Goal: Task Accomplishment & Management: Manage account settings

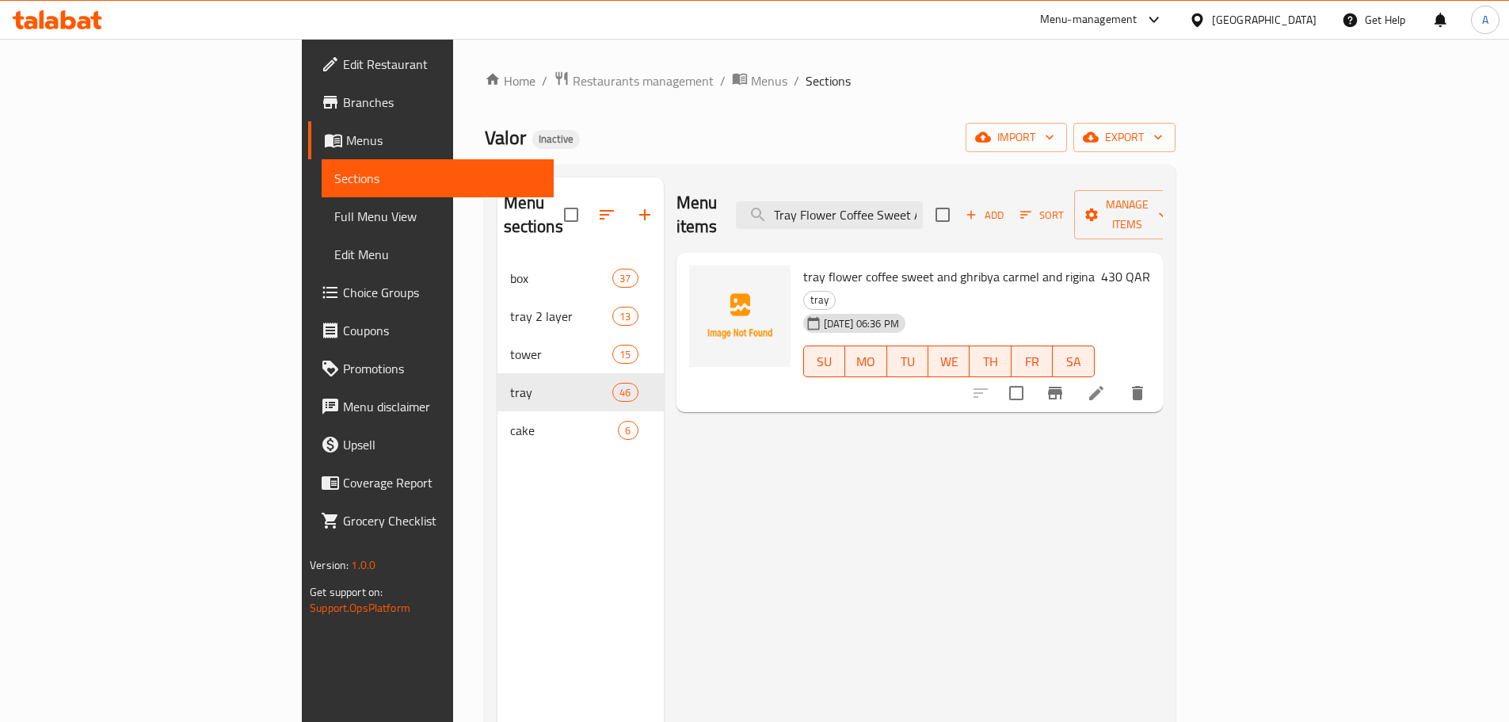
click at [555, 198] on input "checkbox" at bounding box center [571, 214] width 33 height 33
checkbox input "true"
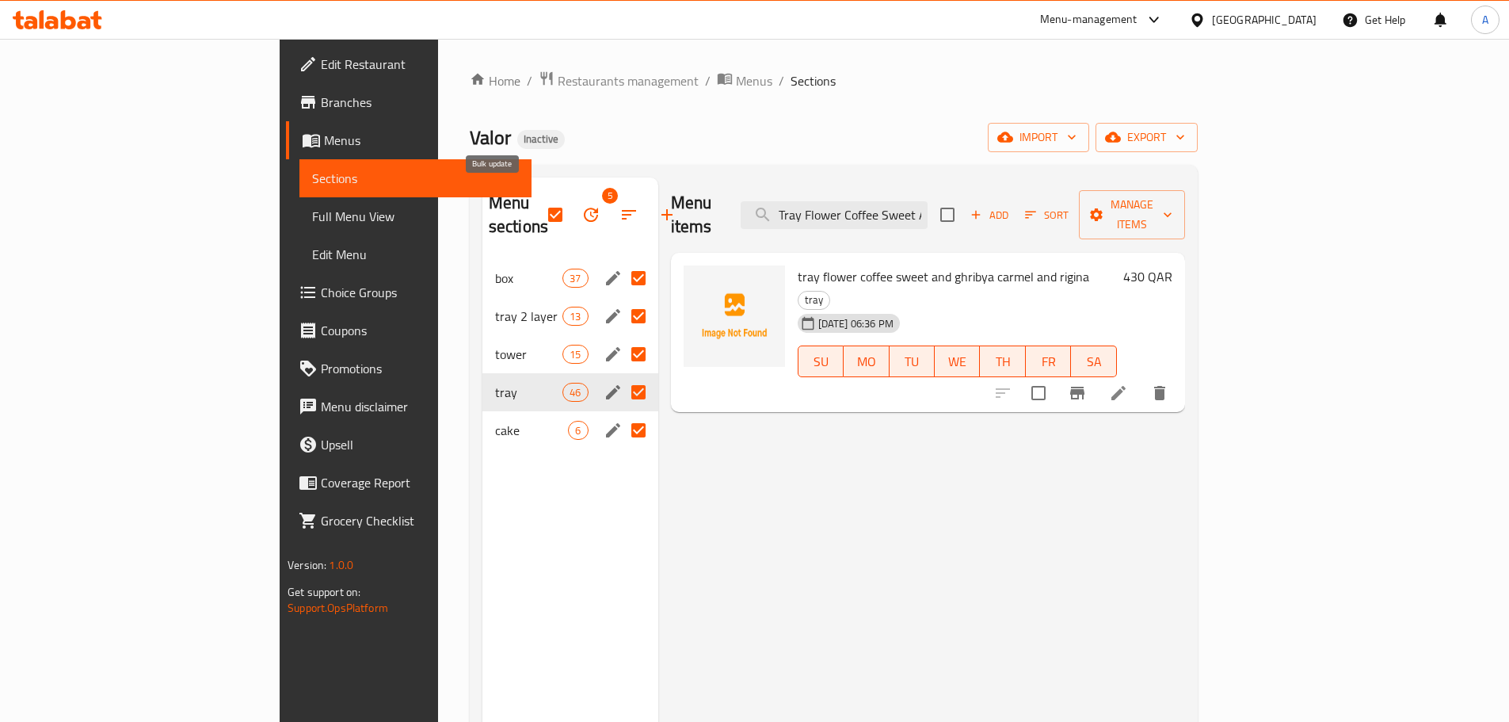
click at [602, 188] on span "5" at bounding box center [610, 196] width 16 height 16
click at [582, 205] on icon "button" at bounding box center [591, 214] width 19 height 19
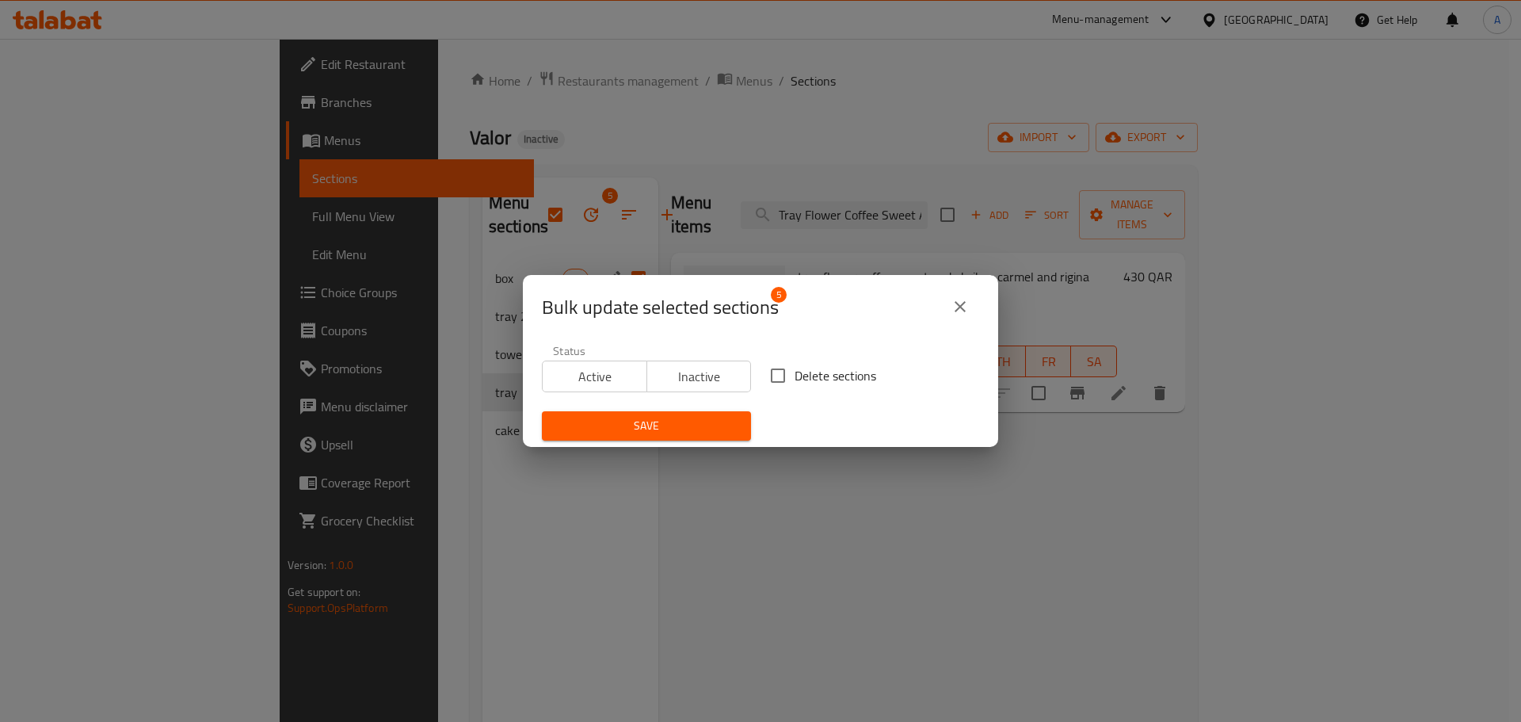
click at [804, 361] on label "Delete sections" at bounding box center [818, 375] width 115 height 33
click at [795, 361] on input "Delete sections" at bounding box center [777, 375] width 33 height 33
checkbox input "true"
click at [700, 438] on button "Save" at bounding box center [646, 425] width 209 height 29
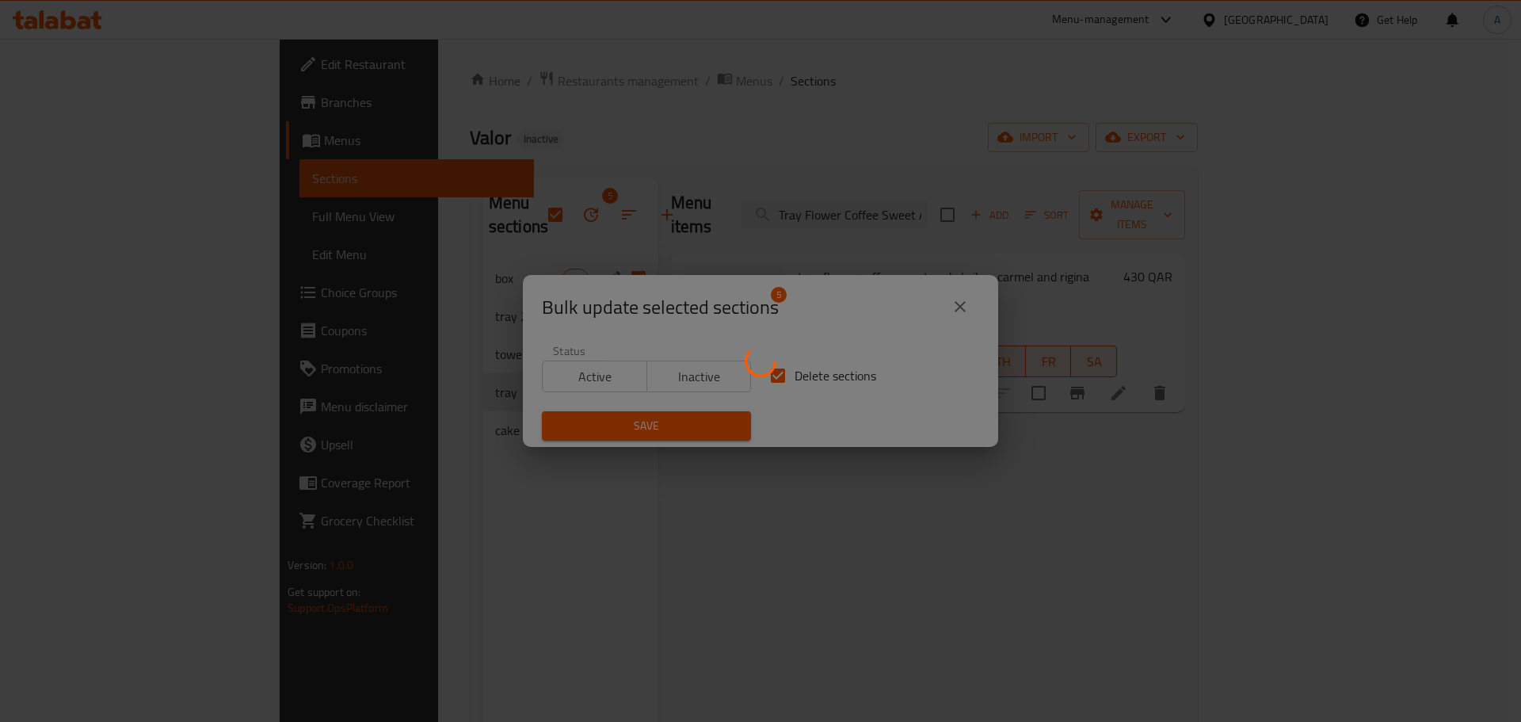
checkbox input "false"
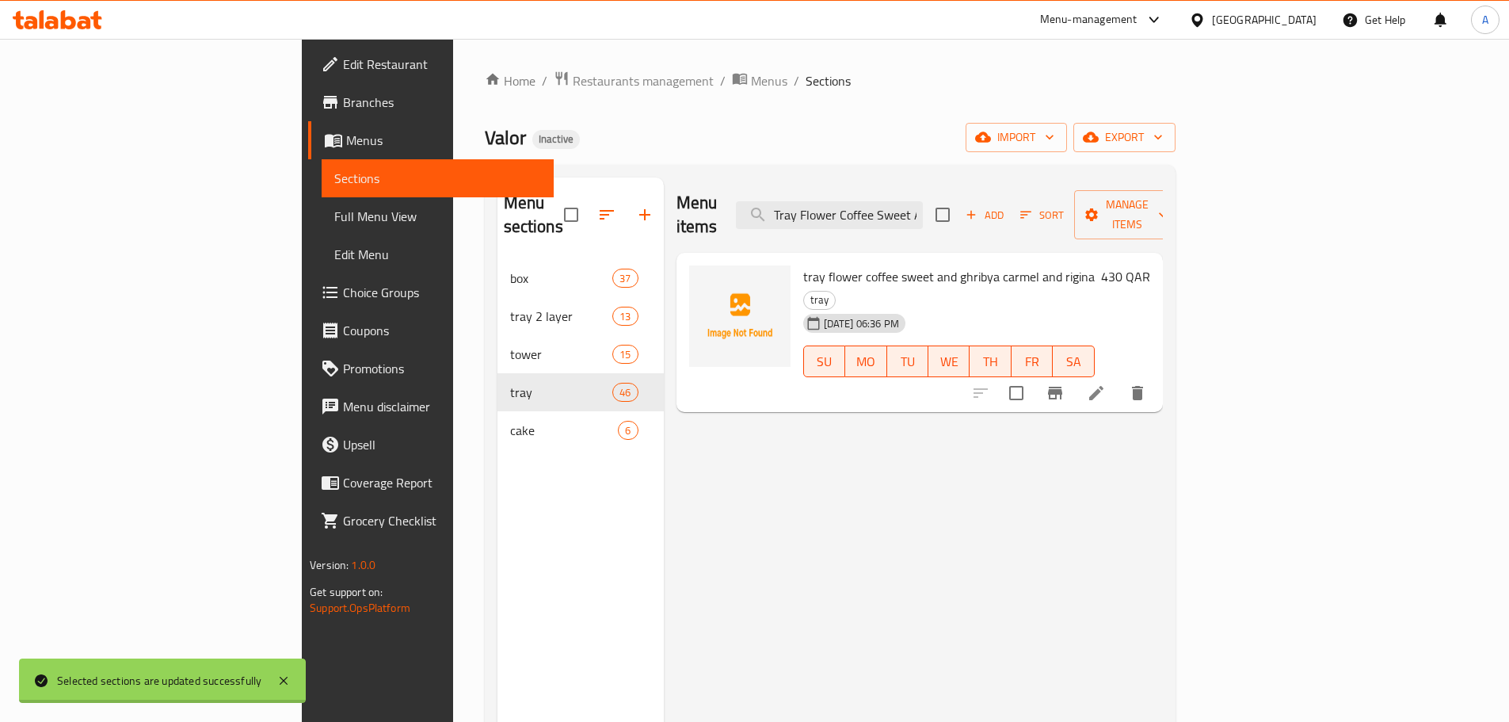
click at [1055, 138] on span "import" at bounding box center [1017, 138] width 76 height 20
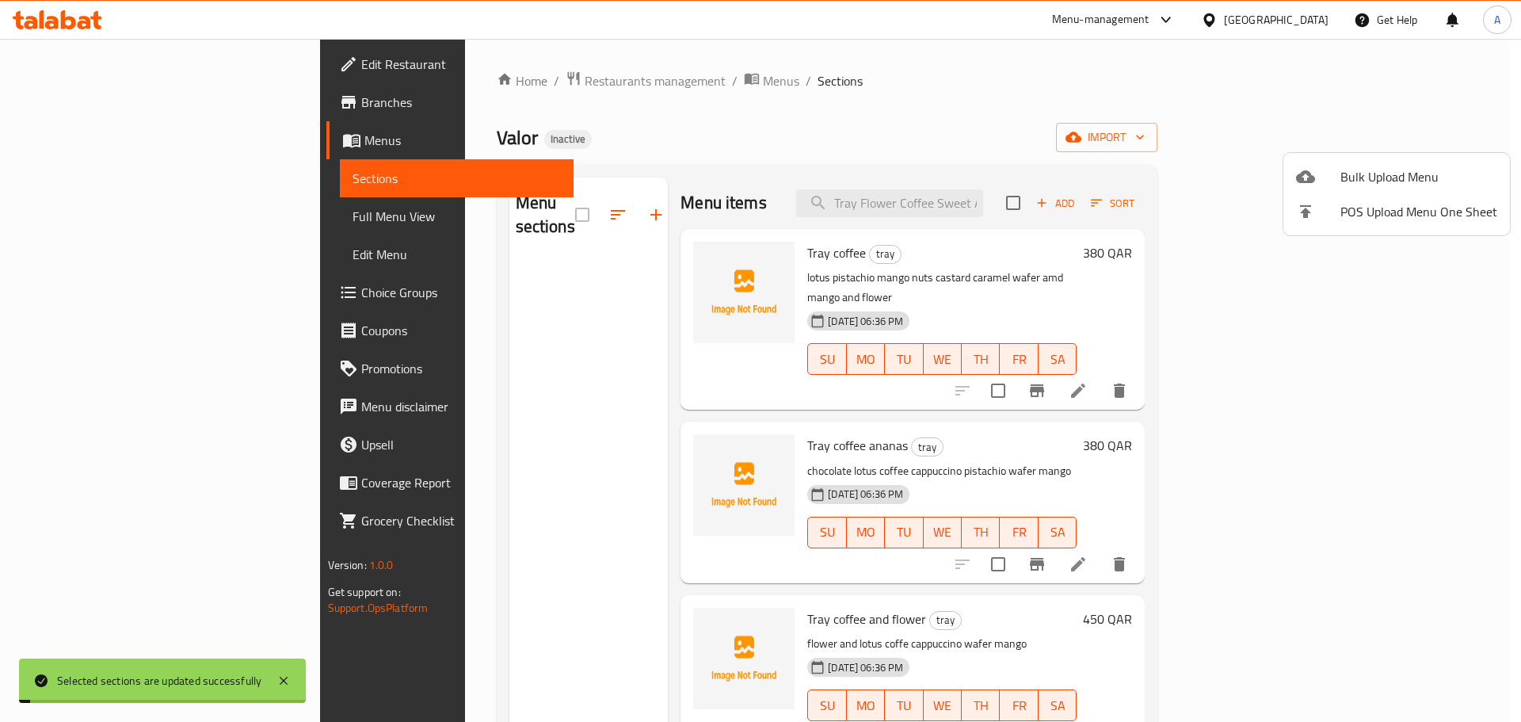
click at [1400, 174] on span "Bulk Upload Menu" at bounding box center [1419, 176] width 157 height 19
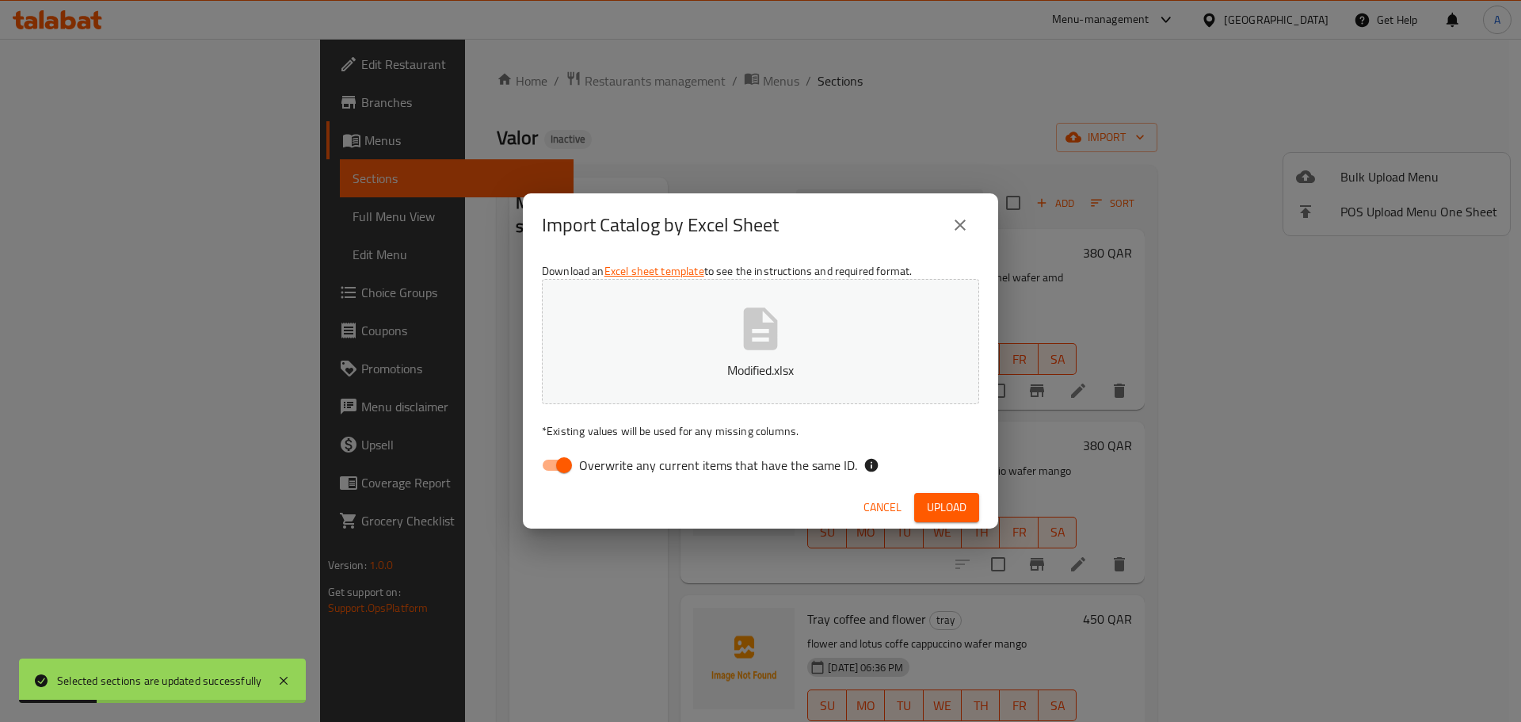
drag, startPoint x: 811, startPoint y: 471, endPoint x: 822, endPoint y: 472, distance: 11.1
click at [812, 471] on span "Overwrite any current items that have the same ID." at bounding box center [718, 465] width 278 height 19
click at [609, 471] on input "Overwrite any current items that have the same ID." at bounding box center [564, 465] width 90 height 30
checkbox input "false"
click at [934, 498] on span "Upload" at bounding box center [947, 508] width 40 height 20
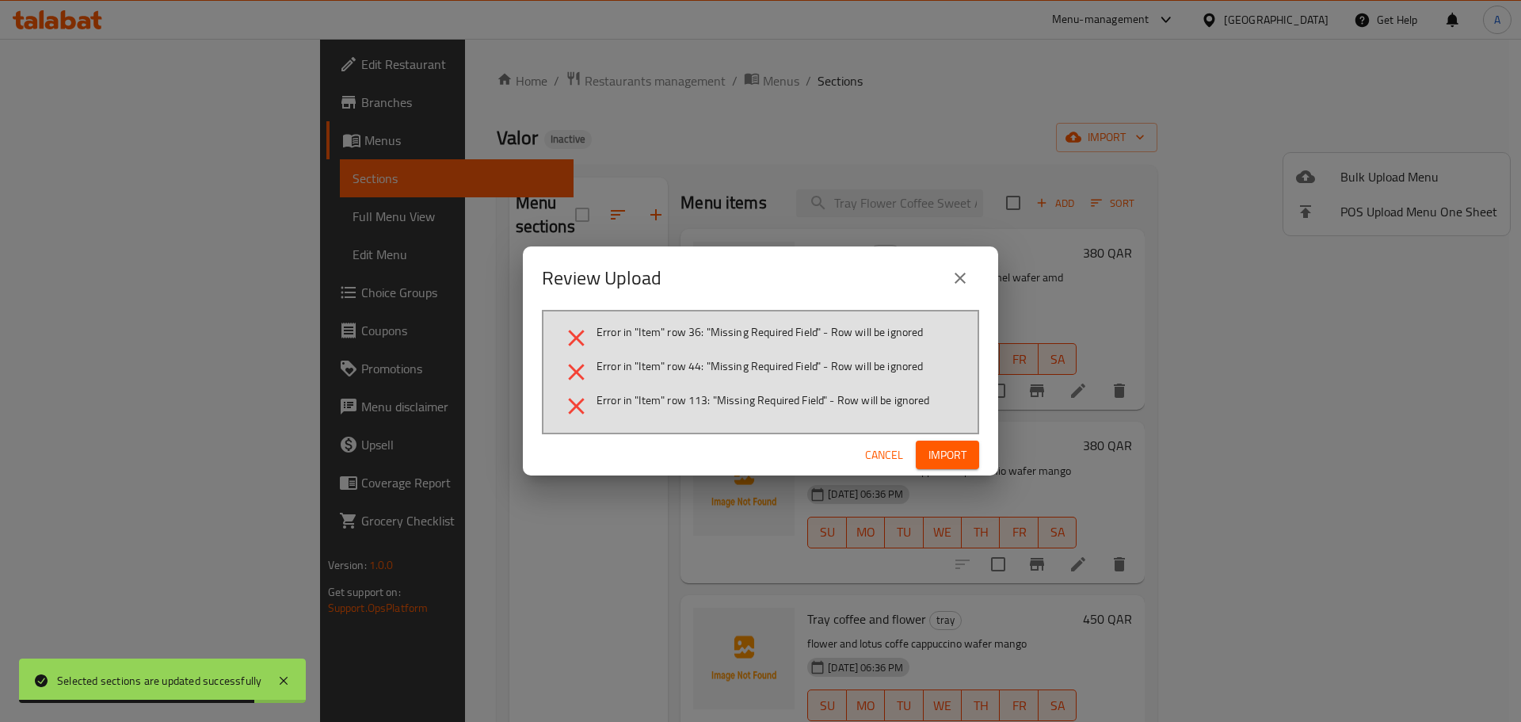
click at [932, 441] on button "Import" at bounding box center [947, 455] width 63 height 29
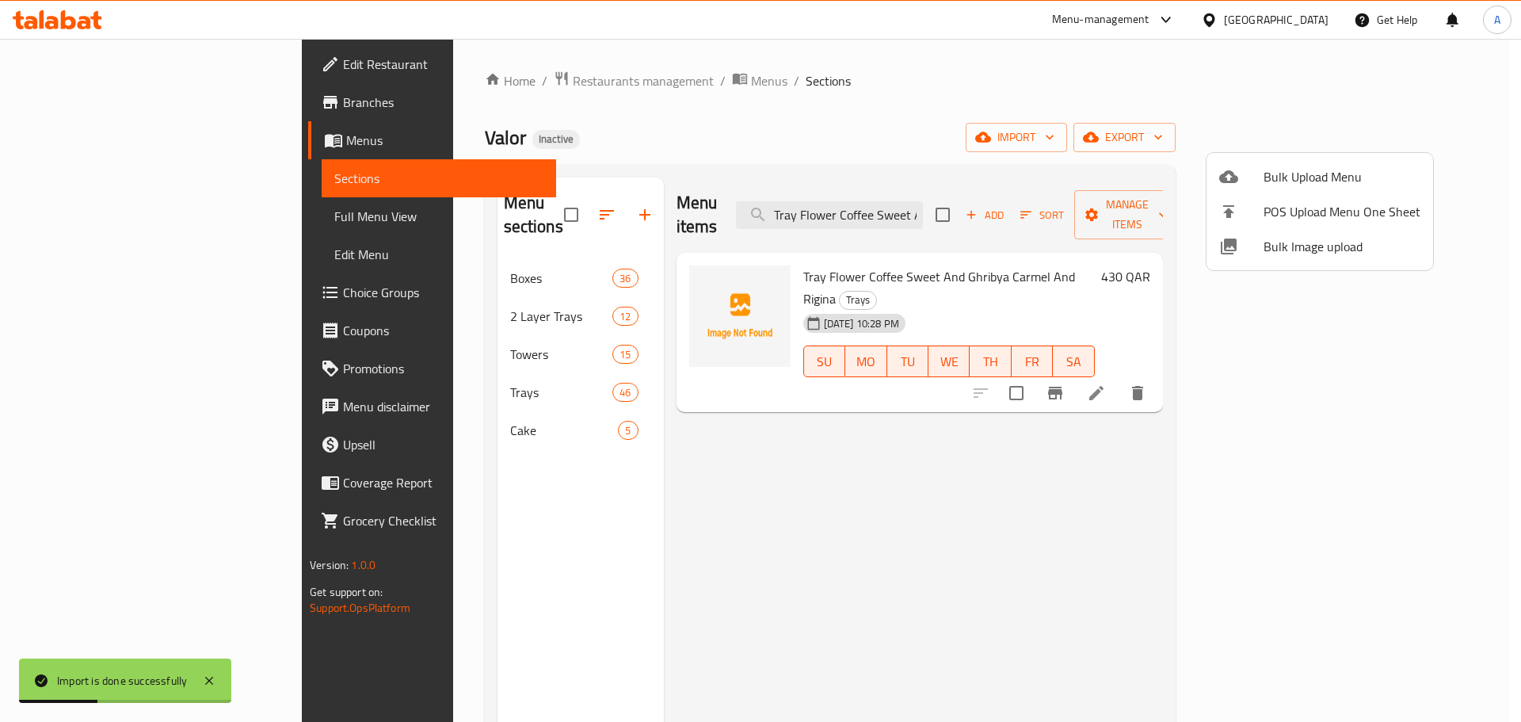
drag, startPoint x: 761, startPoint y: 428, endPoint x: 739, endPoint y: 370, distance: 62.0
click at [761, 428] on div at bounding box center [760, 361] width 1521 height 722
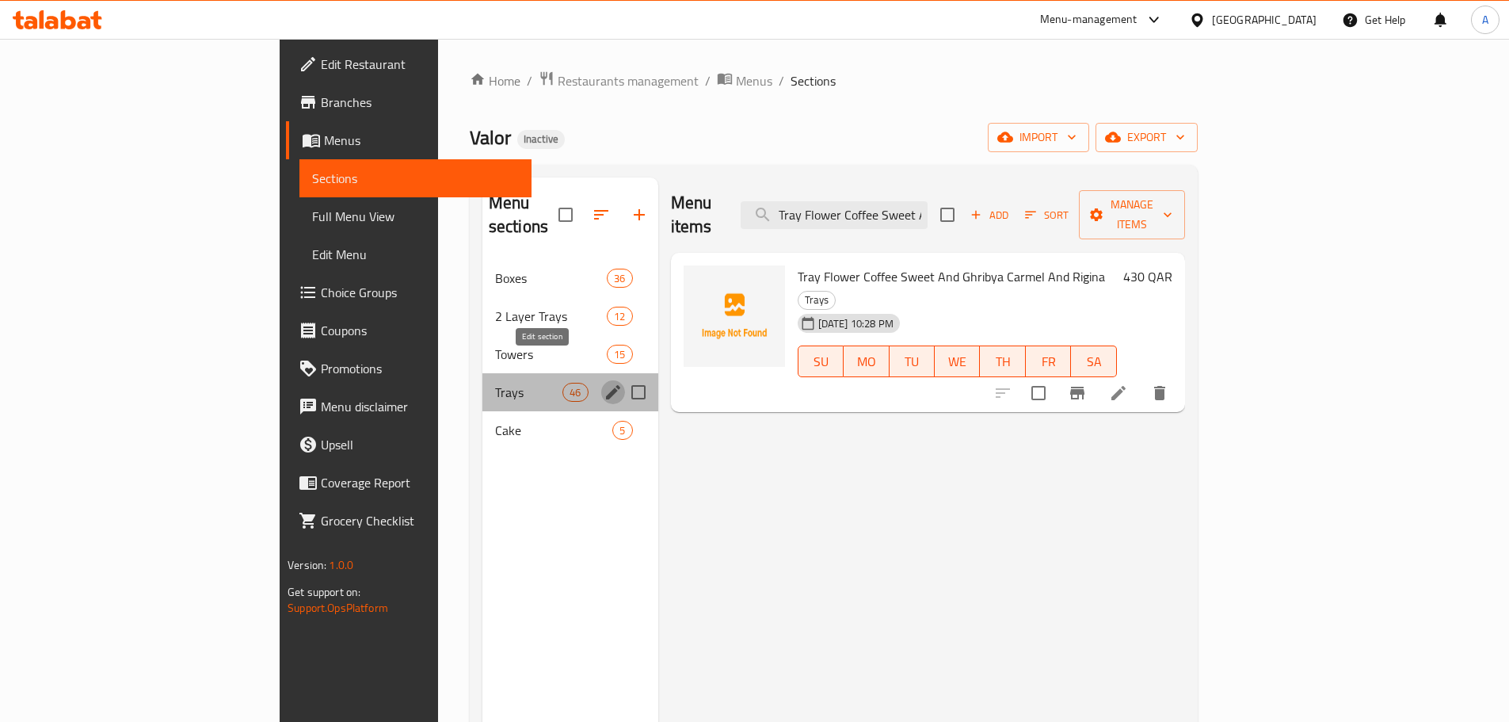
click at [606, 385] on icon "edit" at bounding box center [613, 392] width 14 height 14
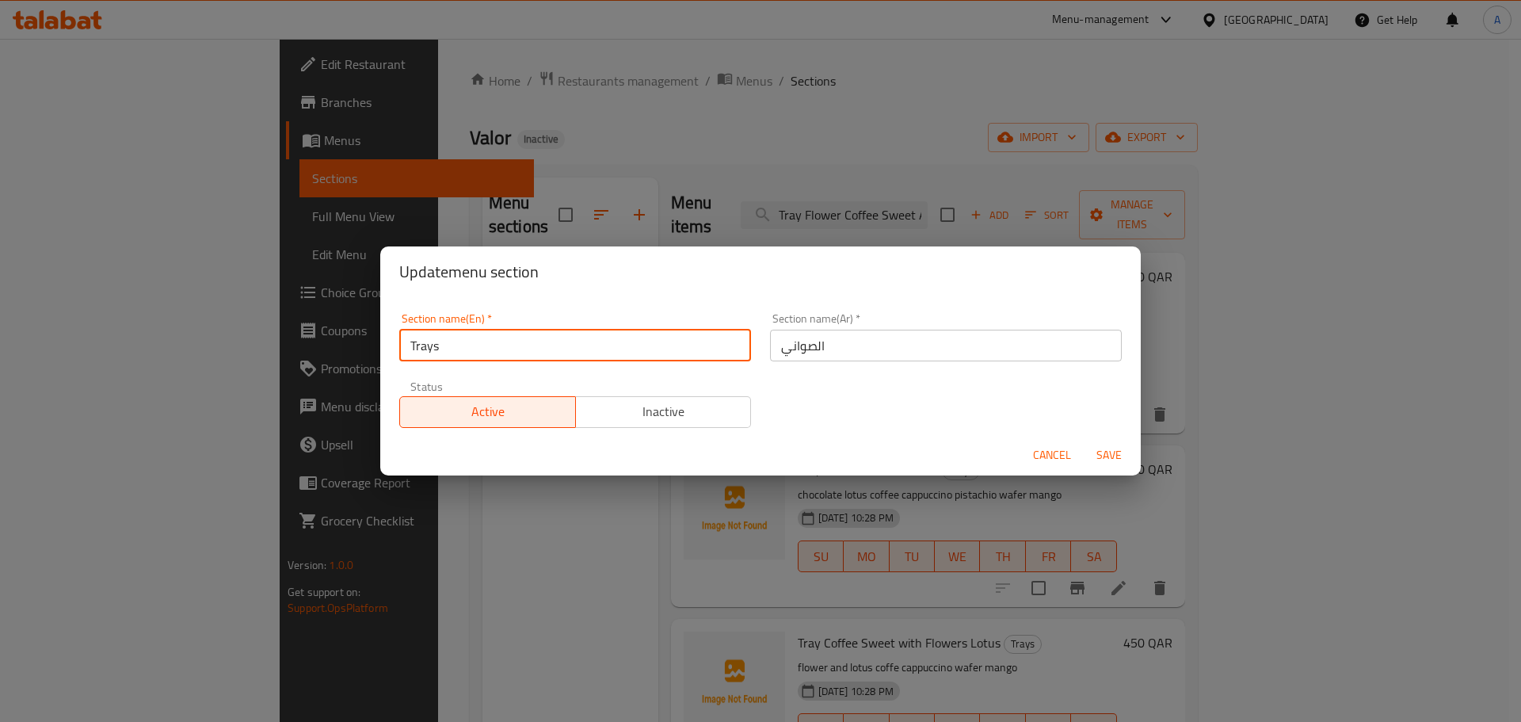
click at [601, 343] on input "Trays" at bounding box center [575, 346] width 352 height 32
click at [601, 342] on input "Trays" at bounding box center [575, 346] width 352 height 32
click at [1058, 448] on span "Cancel" at bounding box center [1052, 455] width 38 height 20
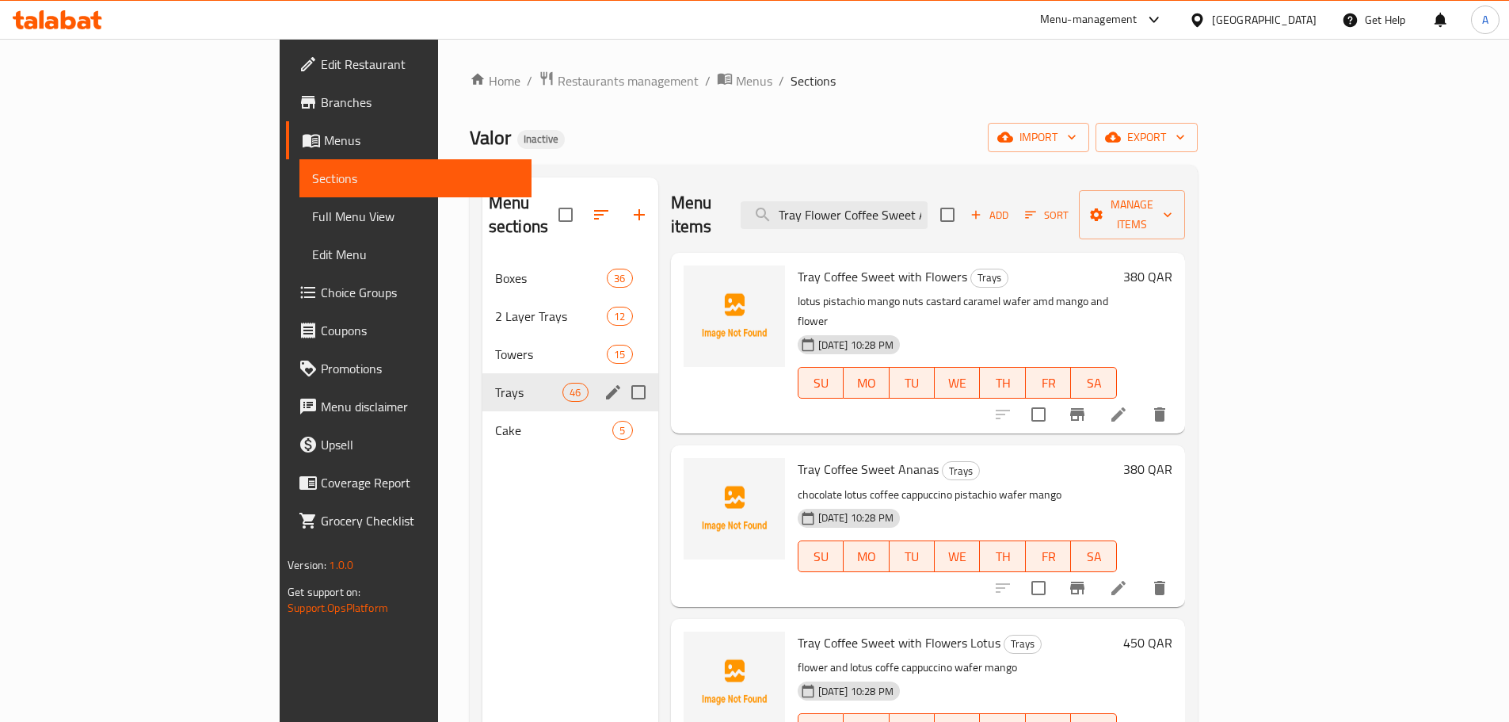
click at [815, 22] on div "Menu-management Qatar Get Help A" at bounding box center [754, 20] width 1509 height 38
click at [927, 201] on input "Tray Flower Coffee Sweet And Ghribya Carmel And Rigina" at bounding box center [834, 215] width 187 height 28
paste input "Tray Sodfa Warag Enab"
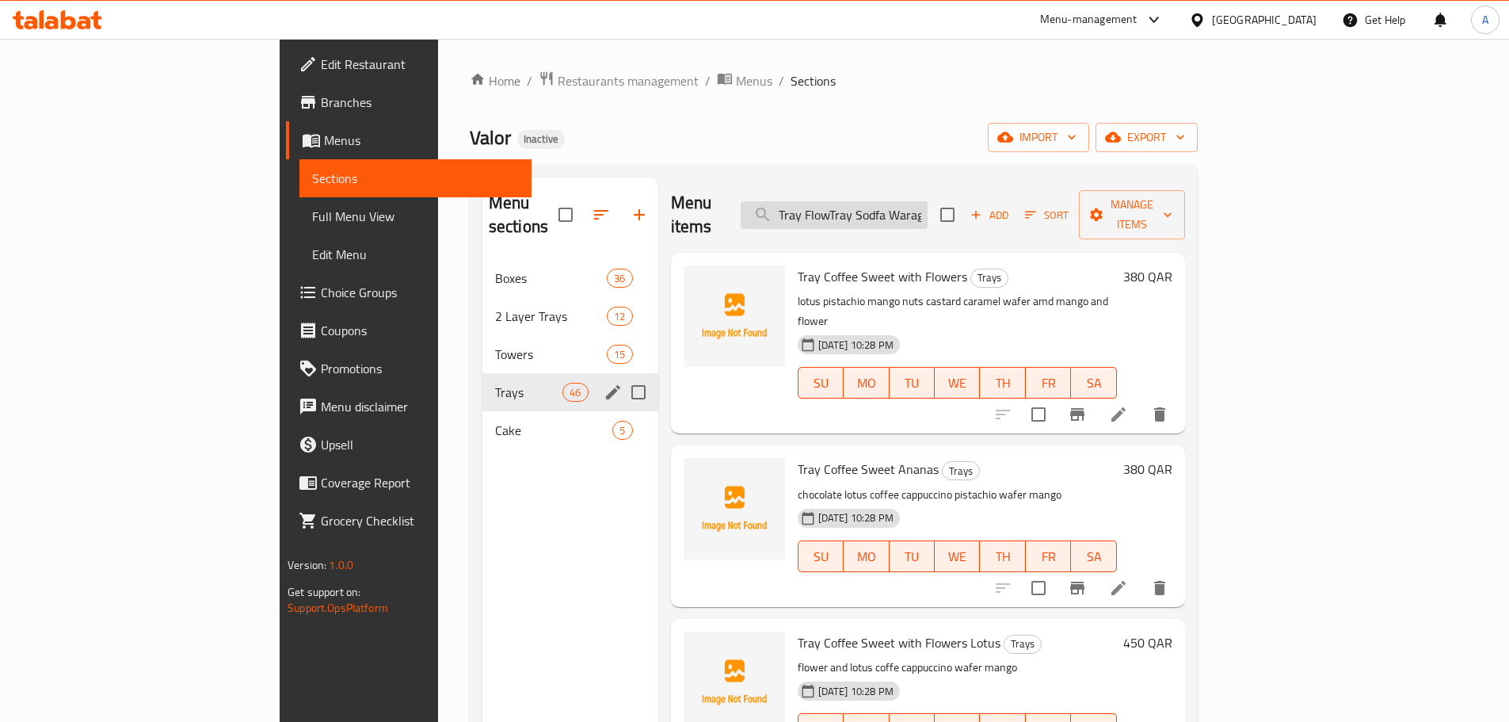
scroll to position [0, 32]
click at [927, 201] on input "Tray FlowTray Sodfa Warag Enaber Coffee Sweet And Ghribya Carmel And Rigina" at bounding box center [834, 215] width 187 height 28
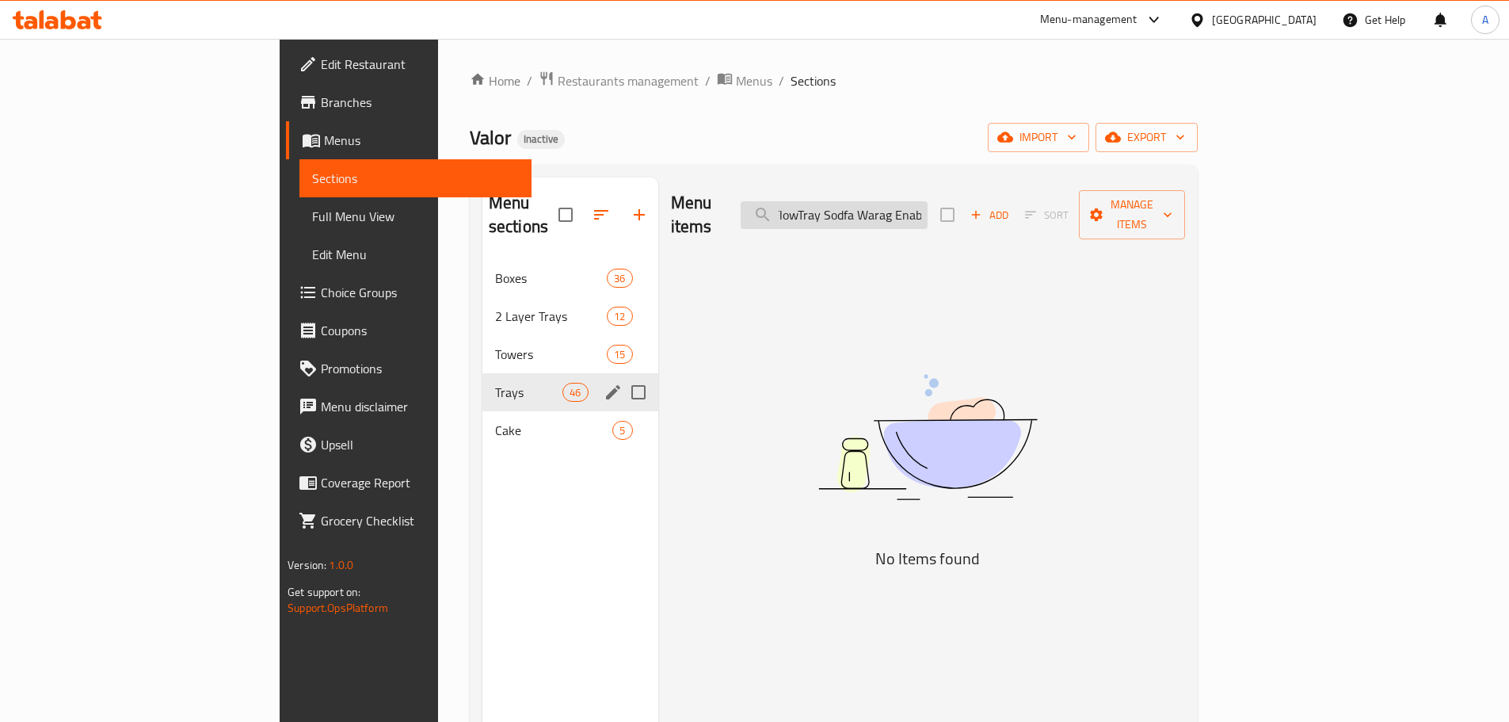
paste input "Sodfa Warag Enab"
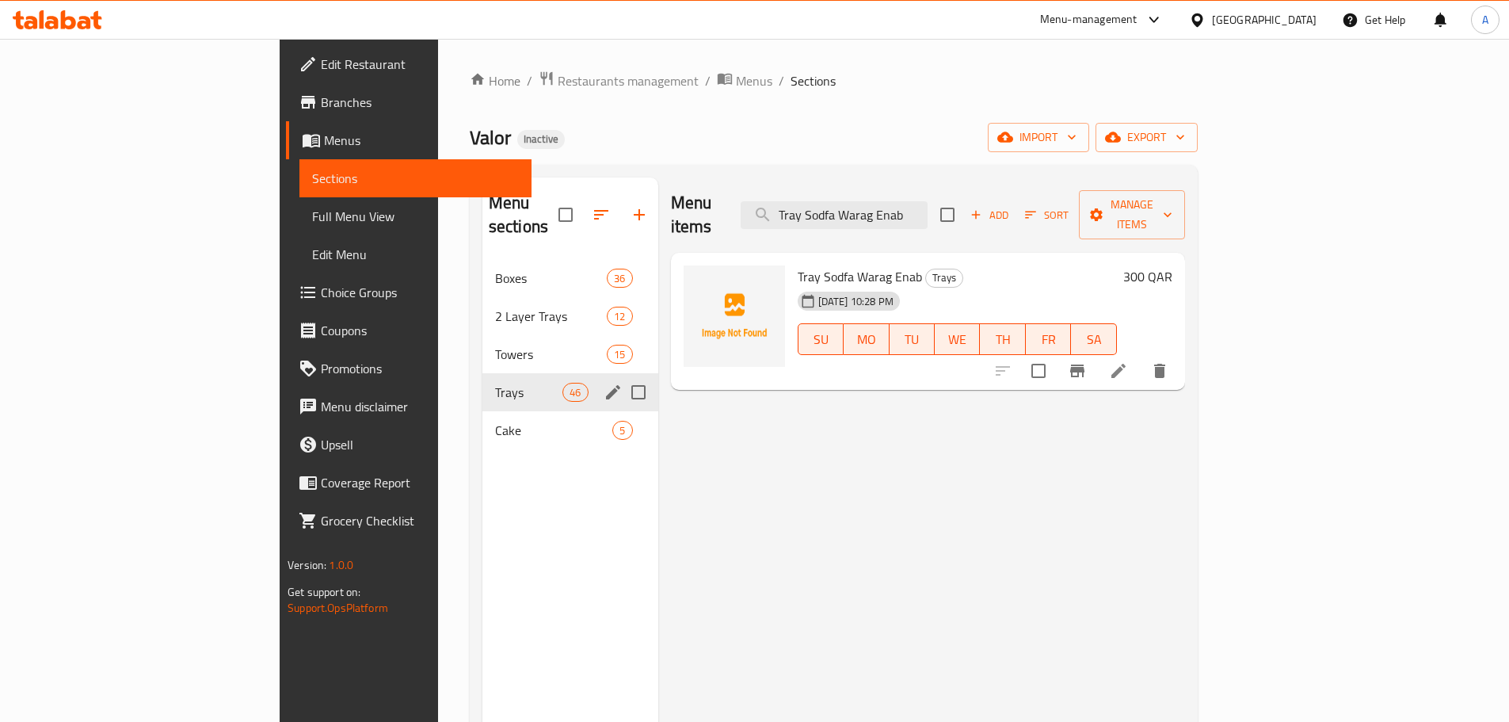
type input "Tray Sodfa Warag Enab"
click at [1128, 361] on icon at bounding box center [1118, 370] width 19 height 19
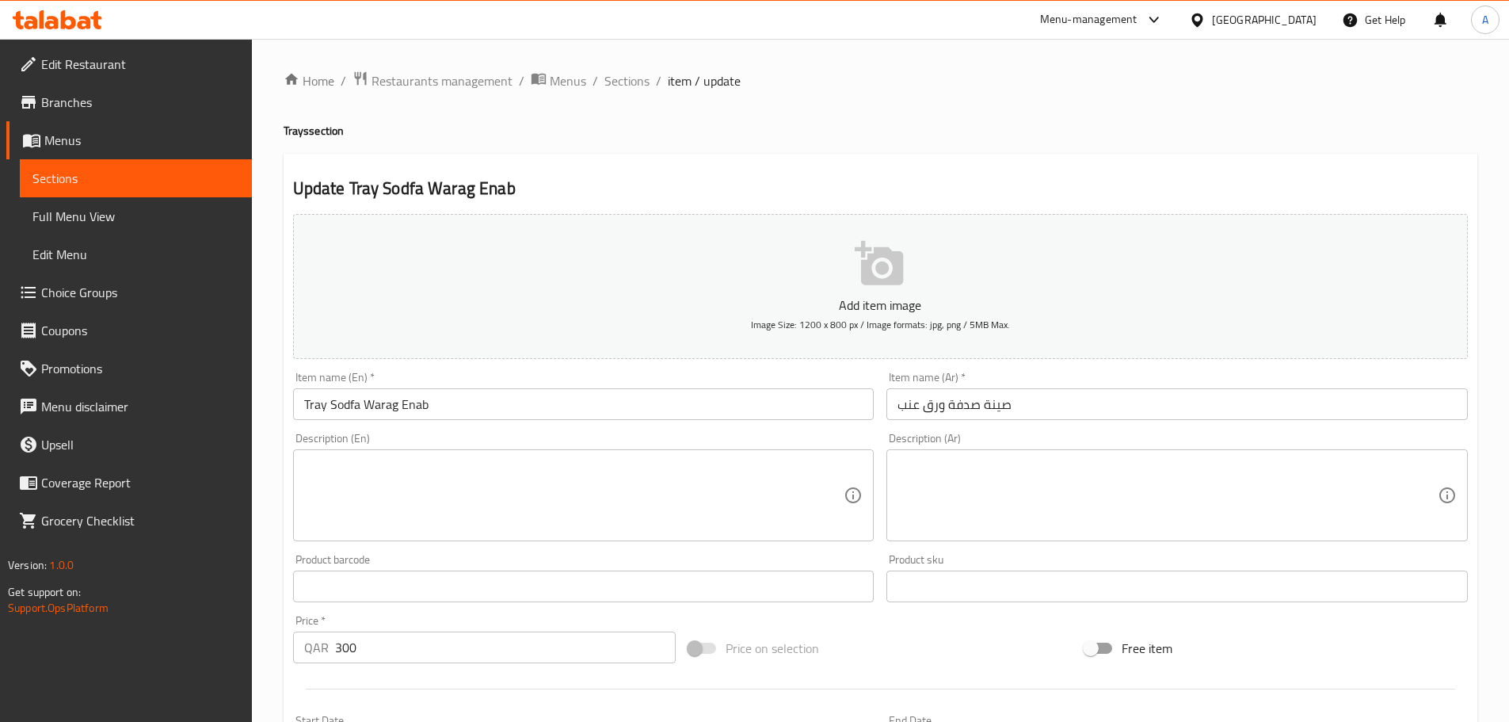
click at [998, 412] on input "صينة صدفة ورق عنب" at bounding box center [1178, 404] width 582 height 32
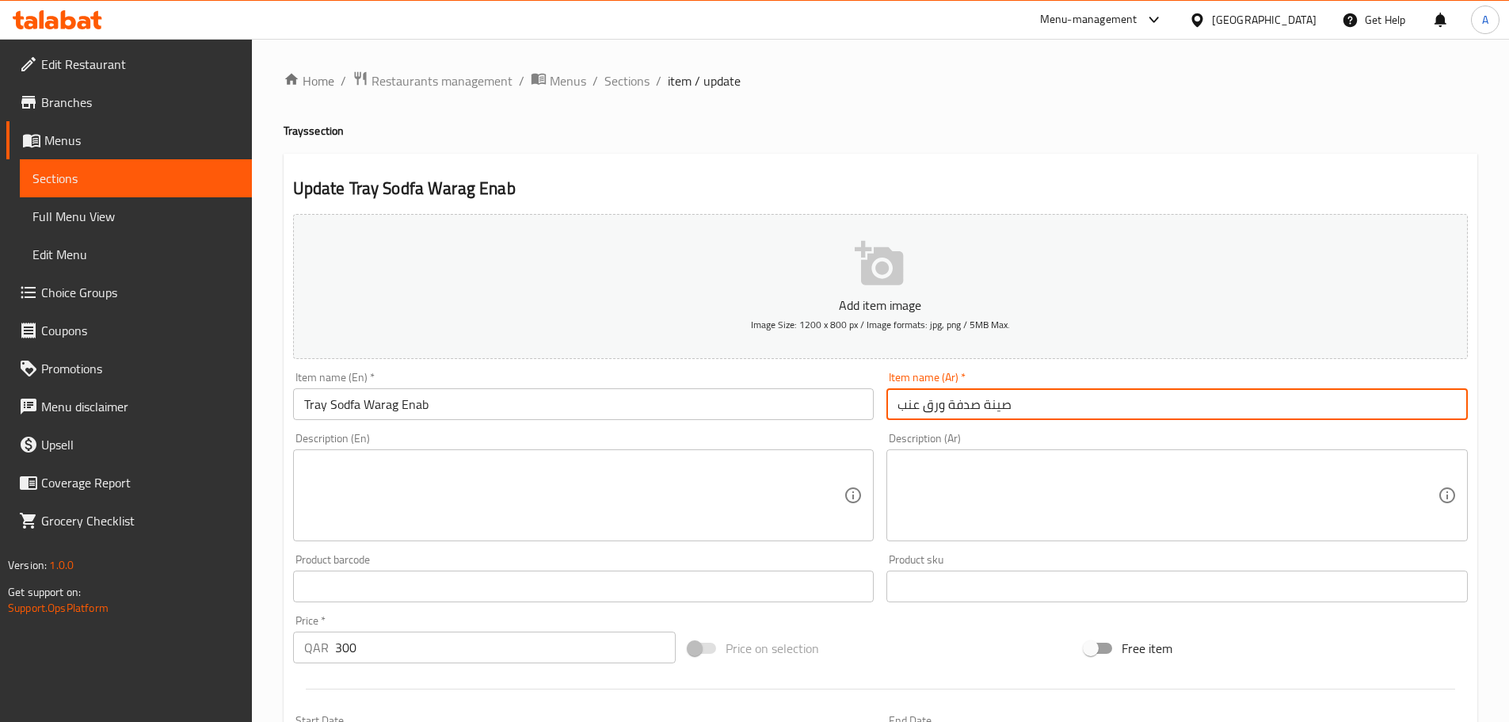
click at [998, 412] on input "صينة صدفة ورق عنب" at bounding box center [1178, 404] width 582 height 32
paste input "يه"
type input "صينيه صدفة ورق عنب"
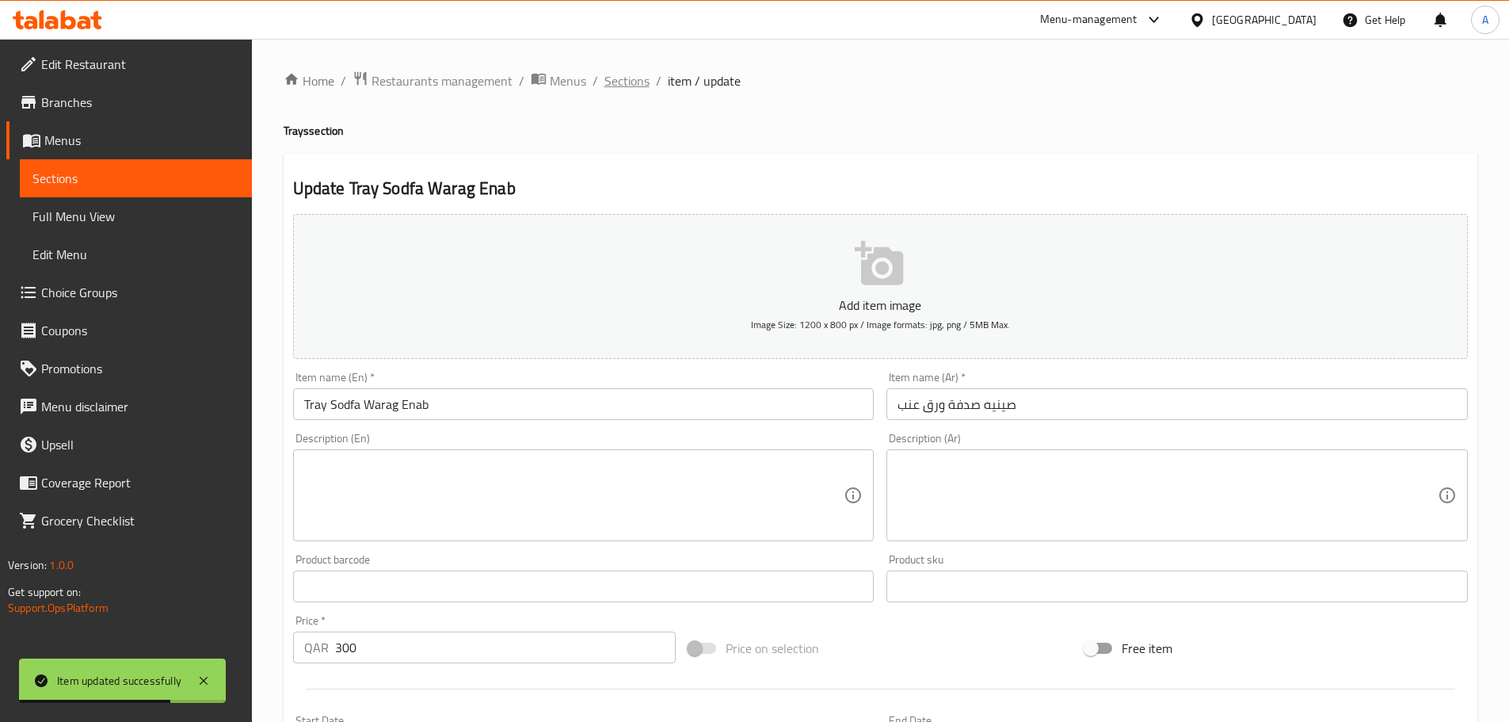
click at [630, 78] on span "Sections" at bounding box center [627, 80] width 45 height 19
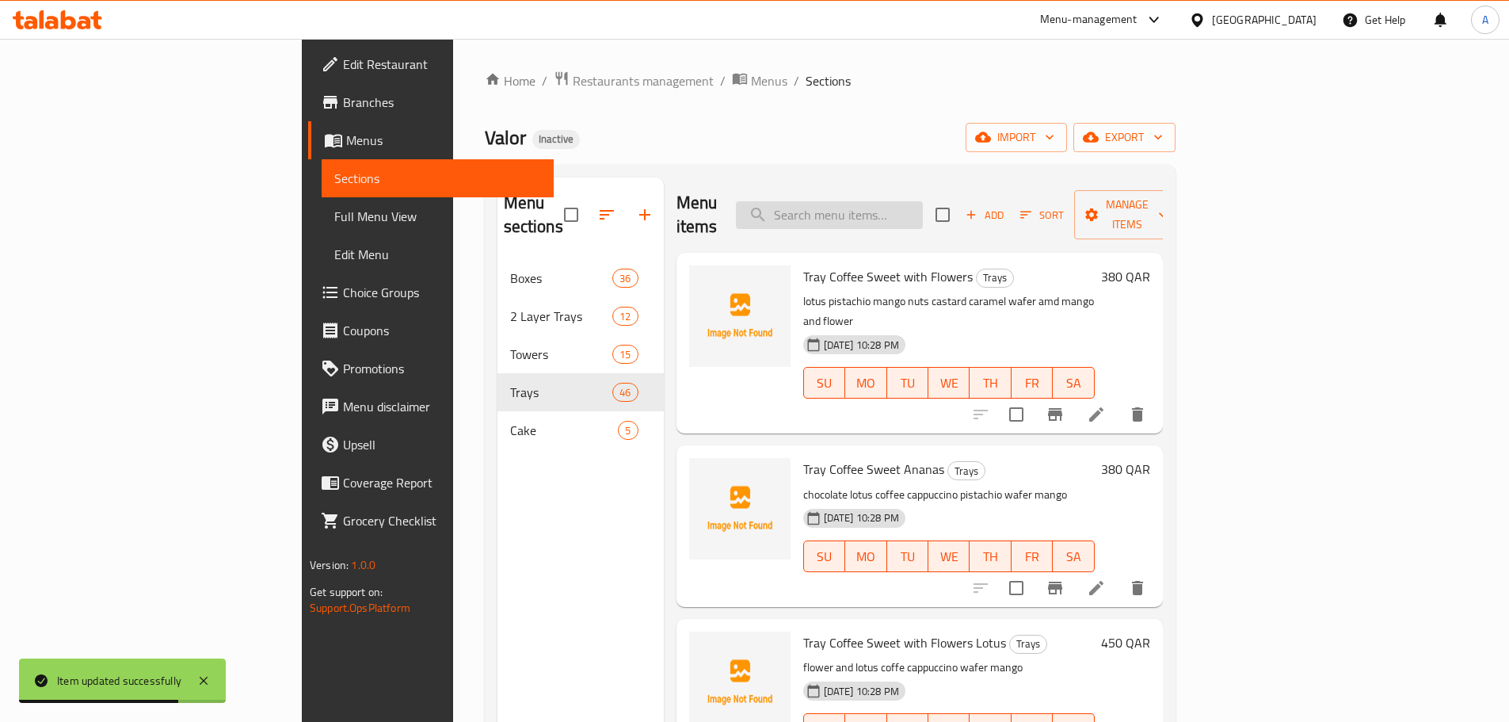
click at [923, 201] on input "search" at bounding box center [829, 215] width 187 height 28
paste input "Carmel"
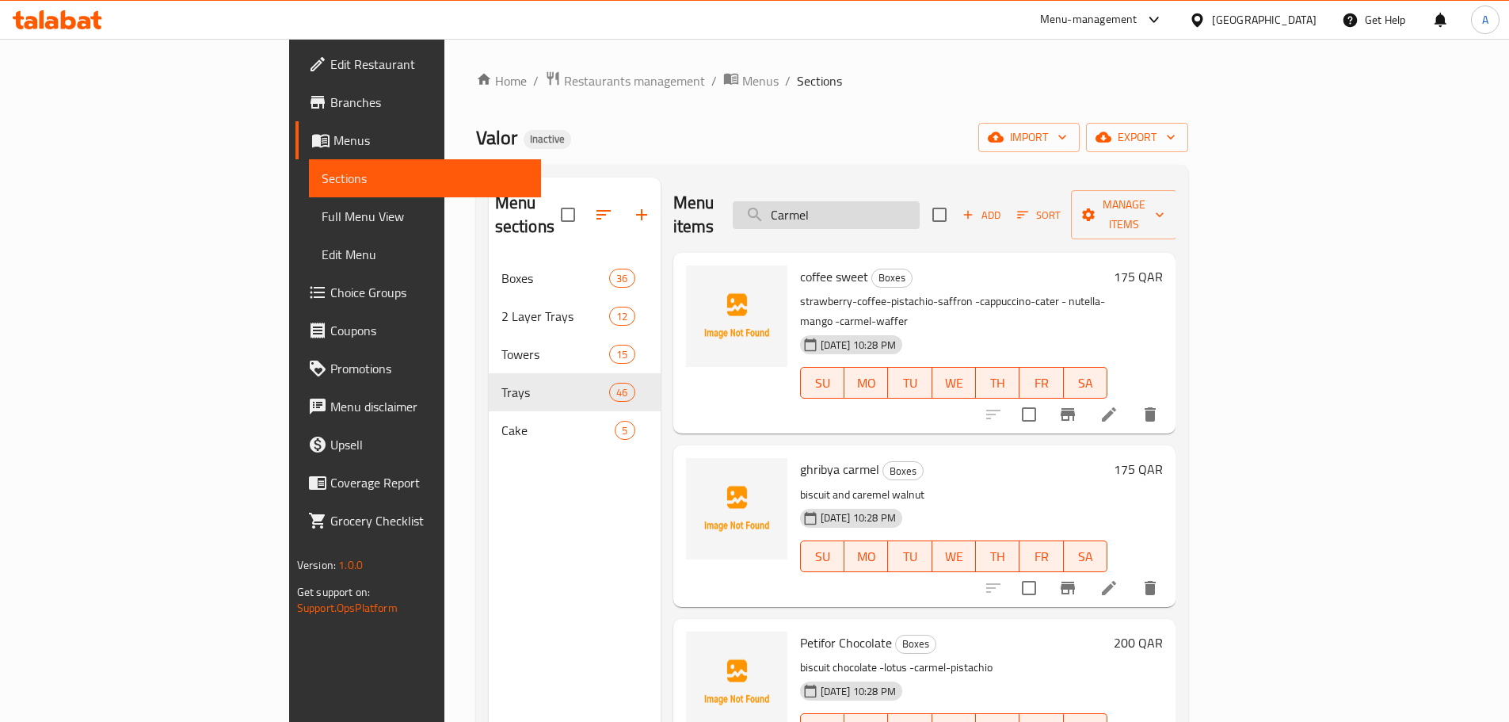
click at [920, 208] on input "Carmel" at bounding box center [826, 215] width 187 height 28
paste input "coffee sweet"
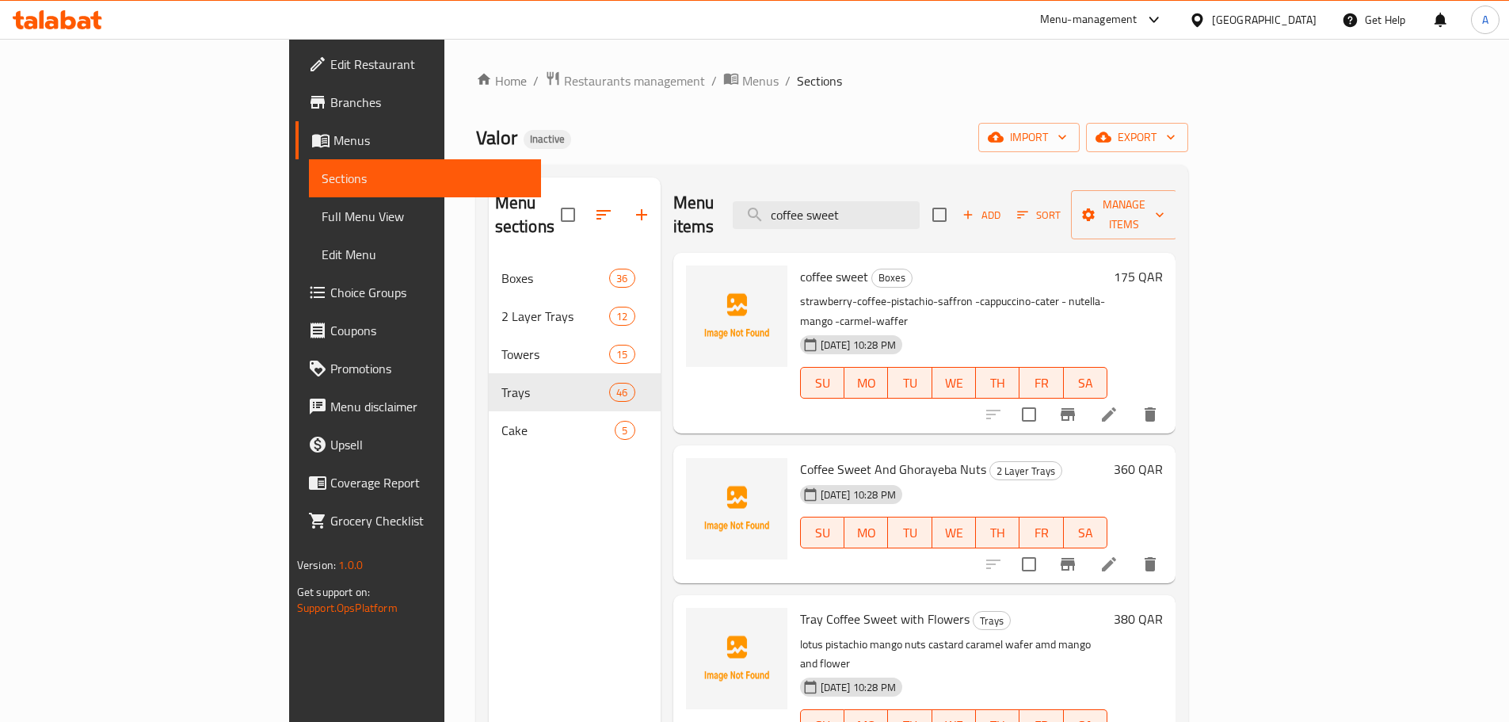
type input "coffee sweet"
click at [1132, 400] on li at bounding box center [1109, 414] width 44 height 29
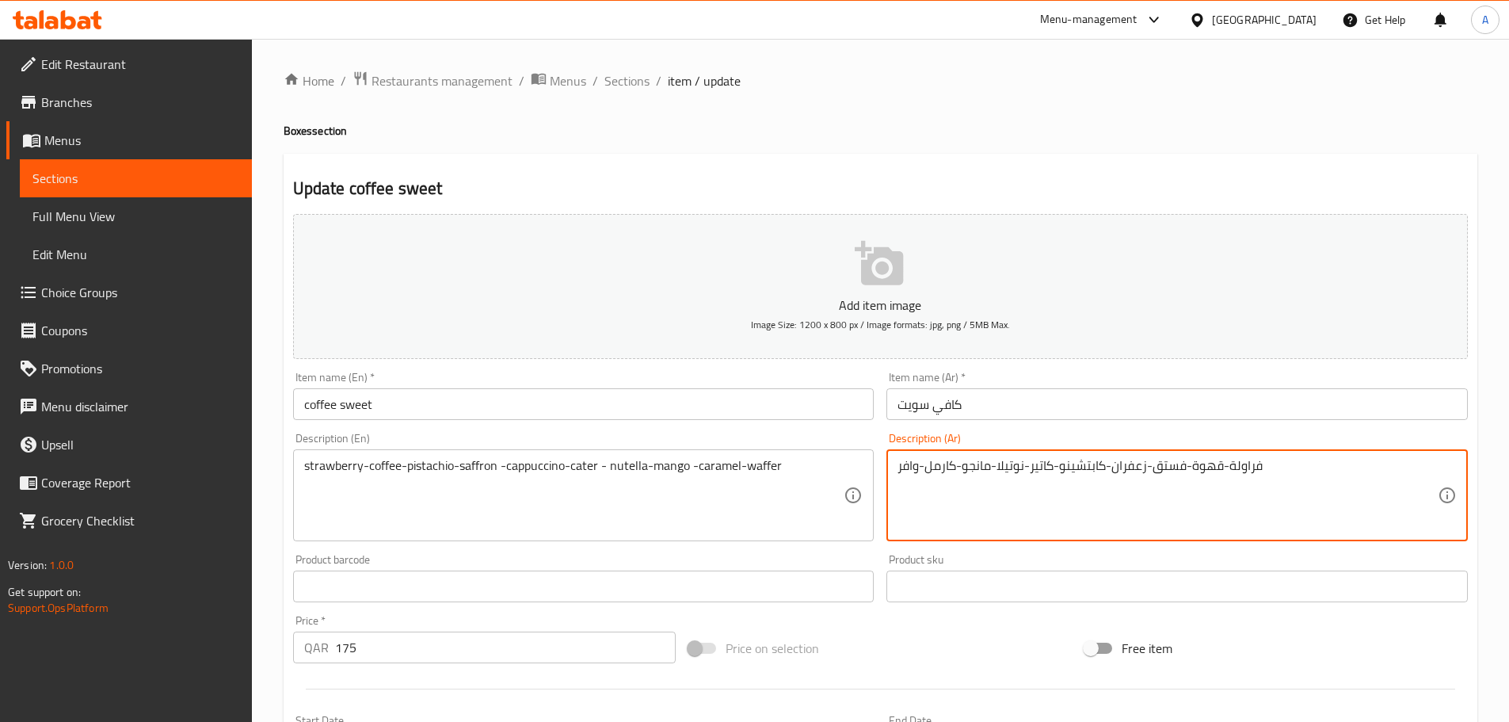
click at [944, 468] on textarea "فراولة-قهوة-فستق-زعفران-كابتشينو-كاتير-نوتيلا-مانجو-كارمل-وافر" at bounding box center [1168, 495] width 540 height 75
type textarea "فراولة-قهوة-فستق-زعفران-كابتشينو-كاتير-نوتيلا-مانجو-كراميل-وافر"
click at [1020, 420] on input "كافي سويت" at bounding box center [1178, 404] width 582 height 32
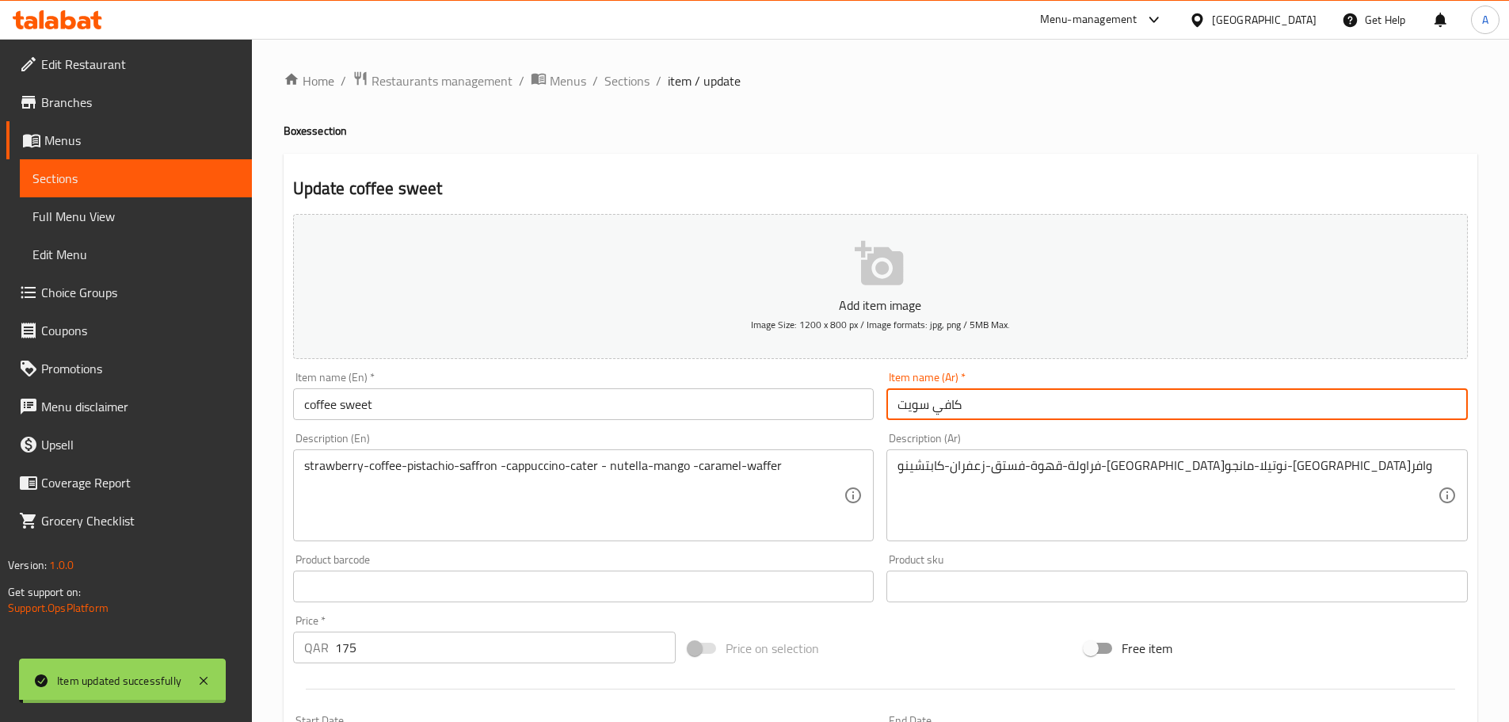
drag, startPoint x: 638, startPoint y: 81, endPoint x: 590, endPoint y: 10, distance: 86.2
click at [638, 81] on span "Sections" at bounding box center [627, 80] width 45 height 19
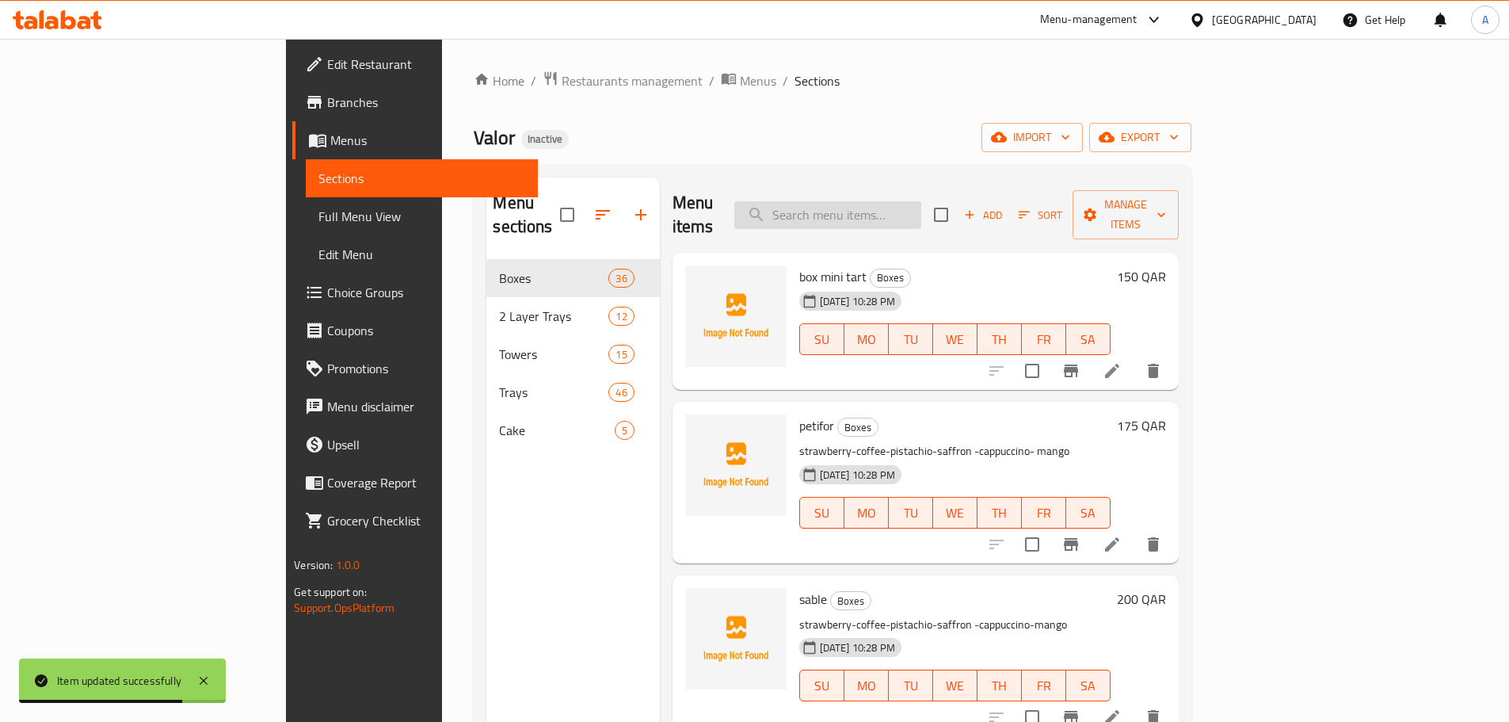
click at [922, 201] on input "search" at bounding box center [828, 215] width 187 height 28
paste input "Tower Mawaleh Wrapped"
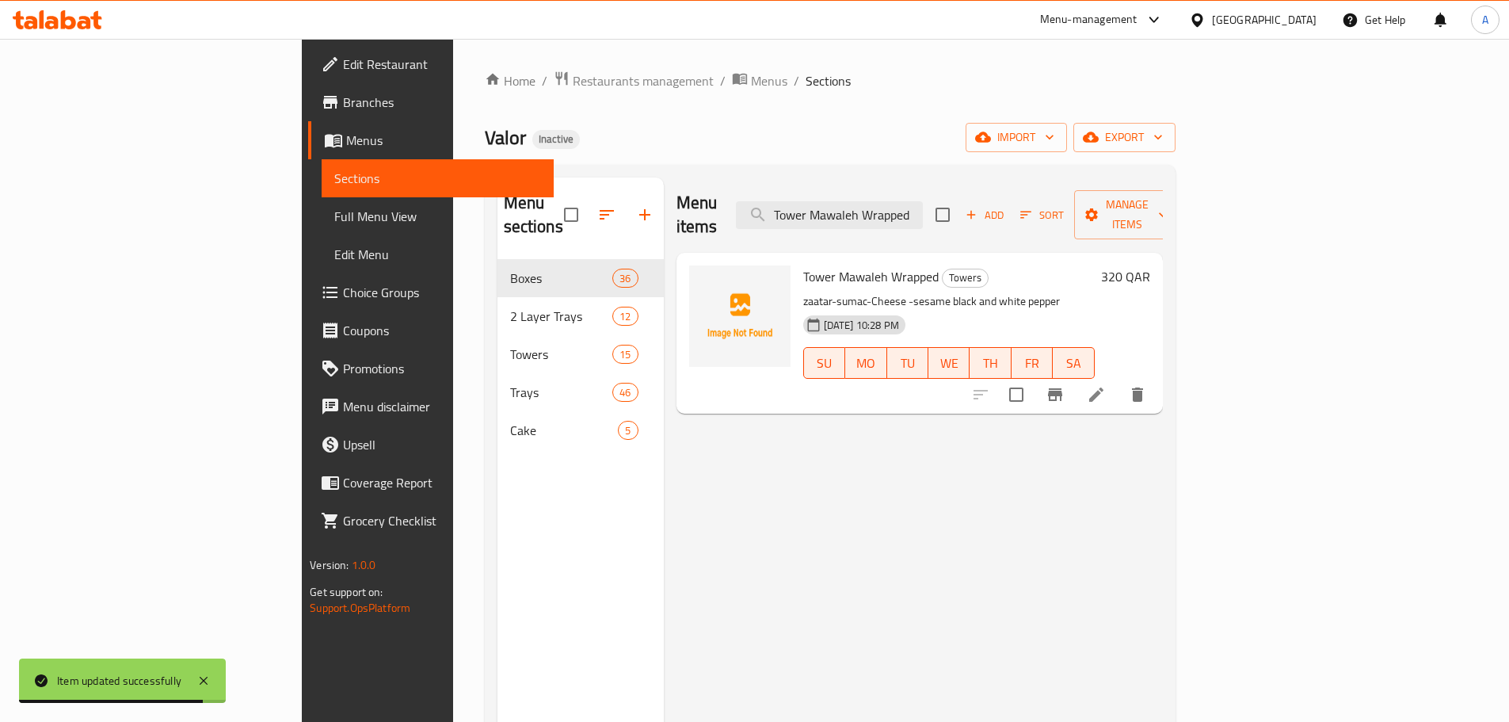
type input "Tower Mawaleh Wrapped"
click at [1106, 385] on icon at bounding box center [1096, 394] width 19 height 19
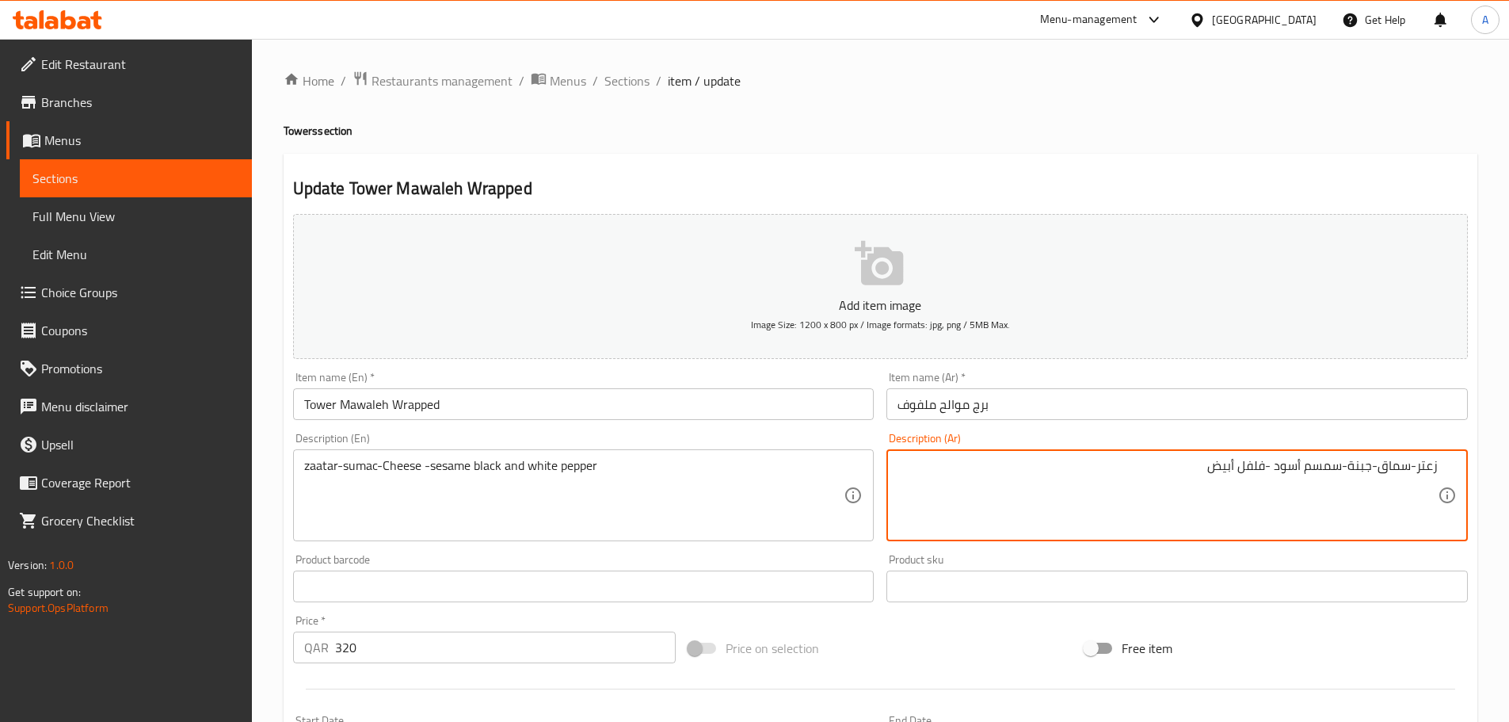
click at [1453, 462] on div "زعتر-سماق-جبنة-سمسم أسود -فلفل أبيض Description (Ar)" at bounding box center [1178, 495] width 582 height 92
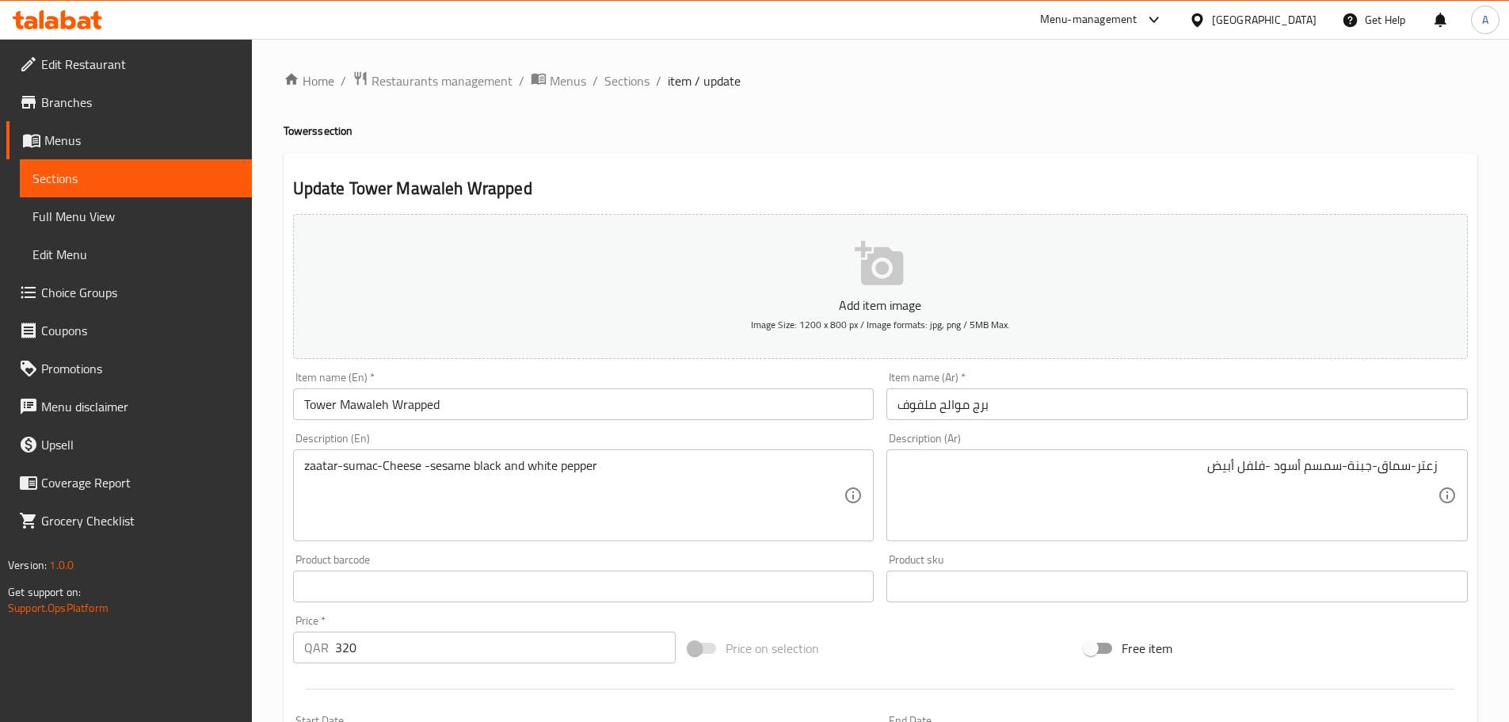
drag, startPoint x: 1439, startPoint y: 463, endPoint x: 1445, endPoint y: 473, distance: 12.1
click at [1439, 464] on div "زعتر-سماق-جبنة-سمسم أسود -فلفل أبيض Description (Ar)" at bounding box center [1178, 495] width 582 height 92
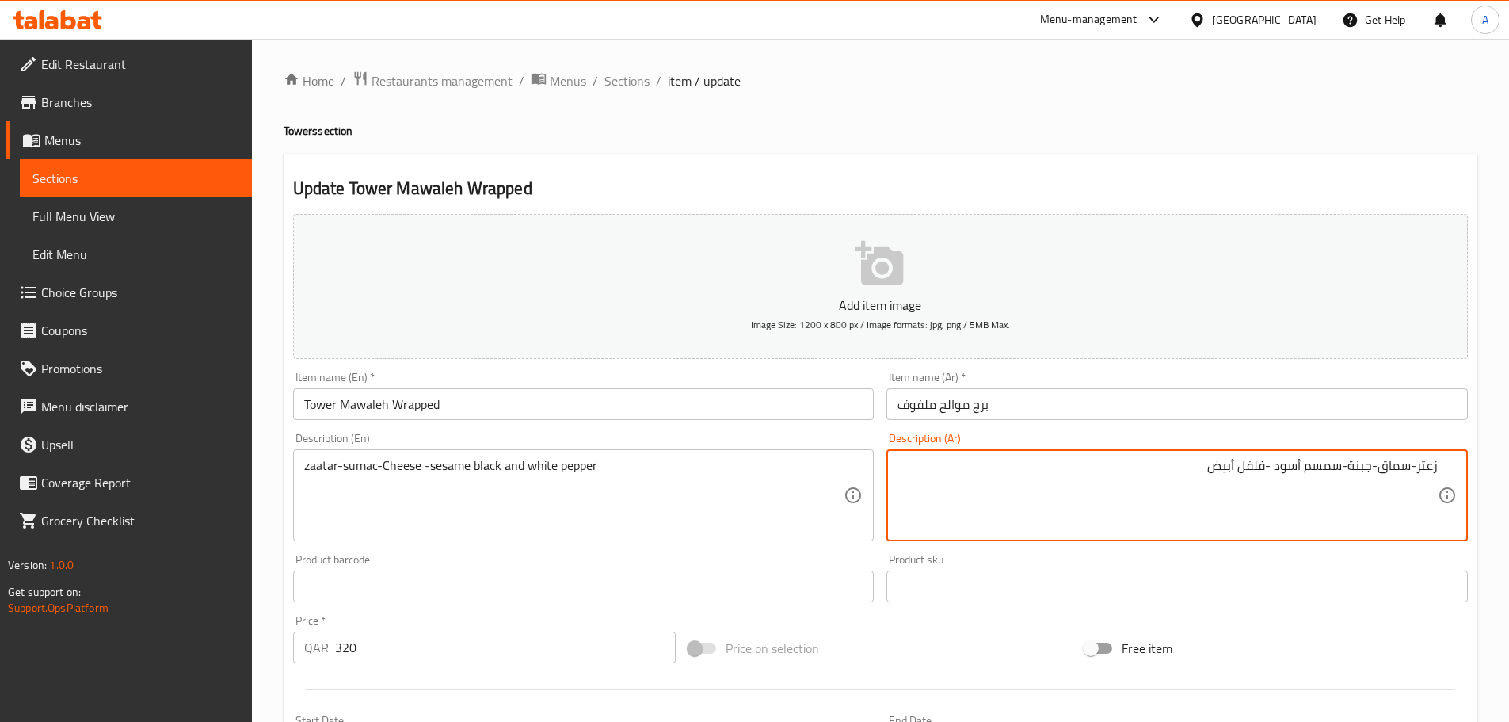
drag, startPoint x: 1436, startPoint y: 470, endPoint x: 1460, endPoint y: 490, distance: 32.1
click at [1437, 470] on textarea "زعتر-سماق-جبنة-سمسم أسود -فلفل أبيض" at bounding box center [1168, 495] width 540 height 75
type textarea "بسكويت، زعتر-سماق-جبنة-سمسم أسود -فلفل أبيض"
click at [298, 461] on div "zaatar-sumac-Cheese -sesame black and white pepper Description (En)" at bounding box center [584, 495] width 582 height 92
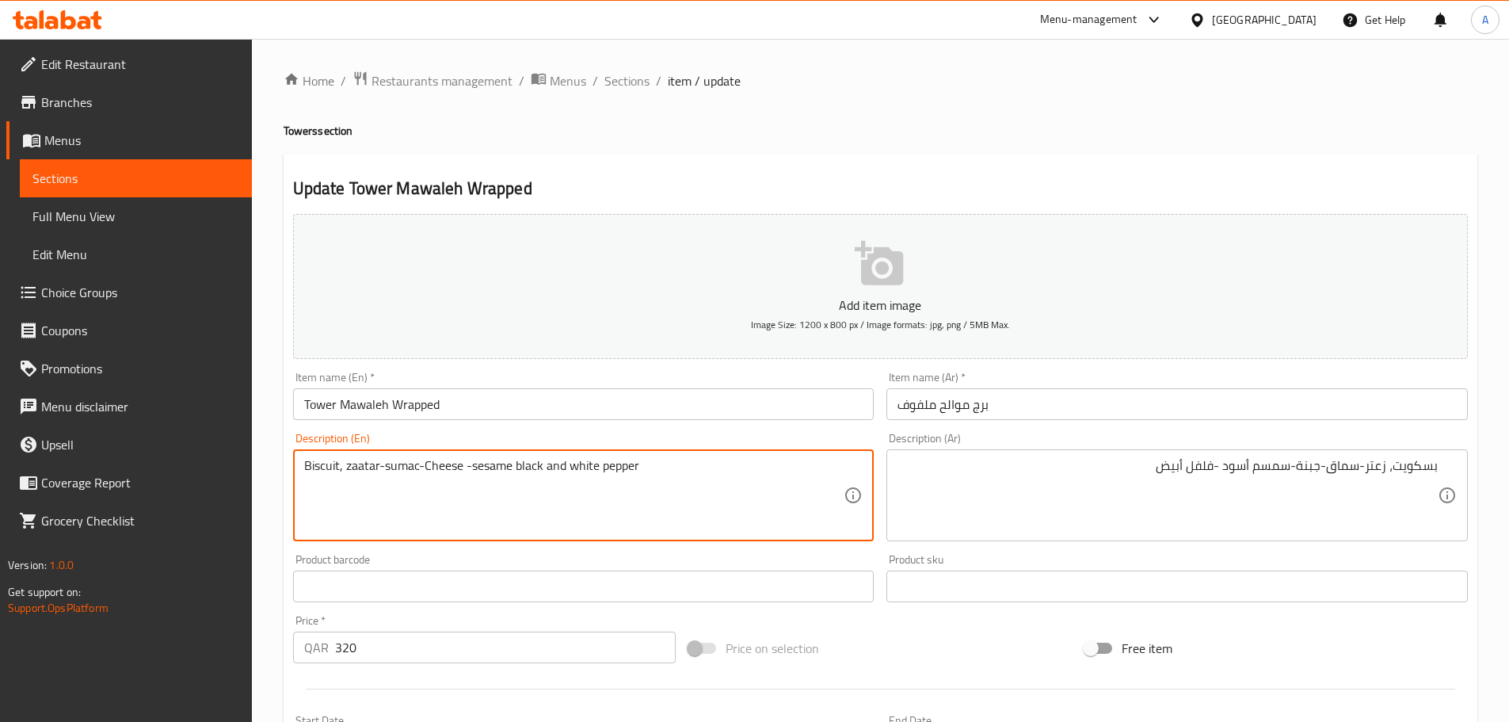
click at [313, 473] on textarea "Biscuit, zaatar-sumac-Cheese -sesame black and white pepper" at bounding box center [574, 495] width 540 height 75
type textarea "Biscuit, zaatar-sumac-Cheese -sesame black and white pepper"
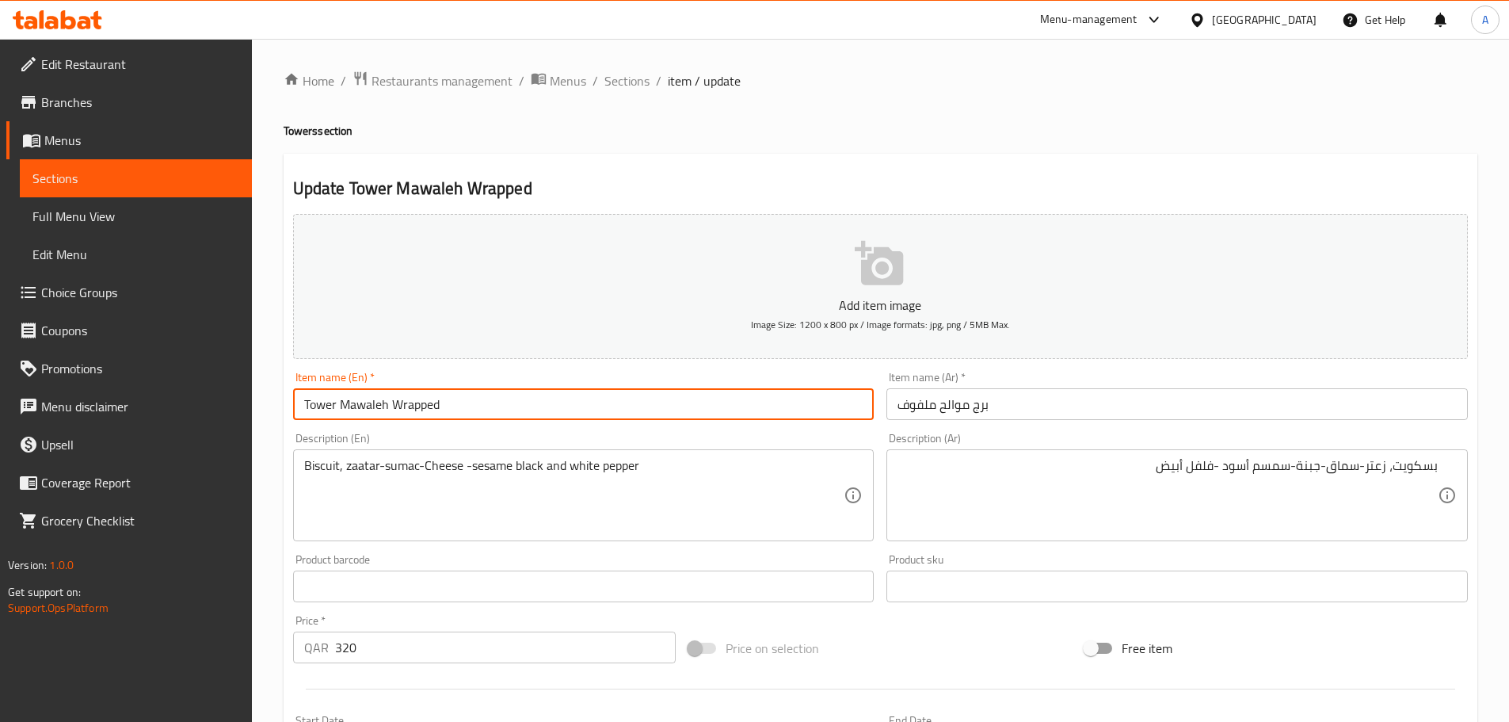
click at [438, 419] on input "Tower Mawaleh Wrapped" at bounding box center [584, 404] width 582 height 32
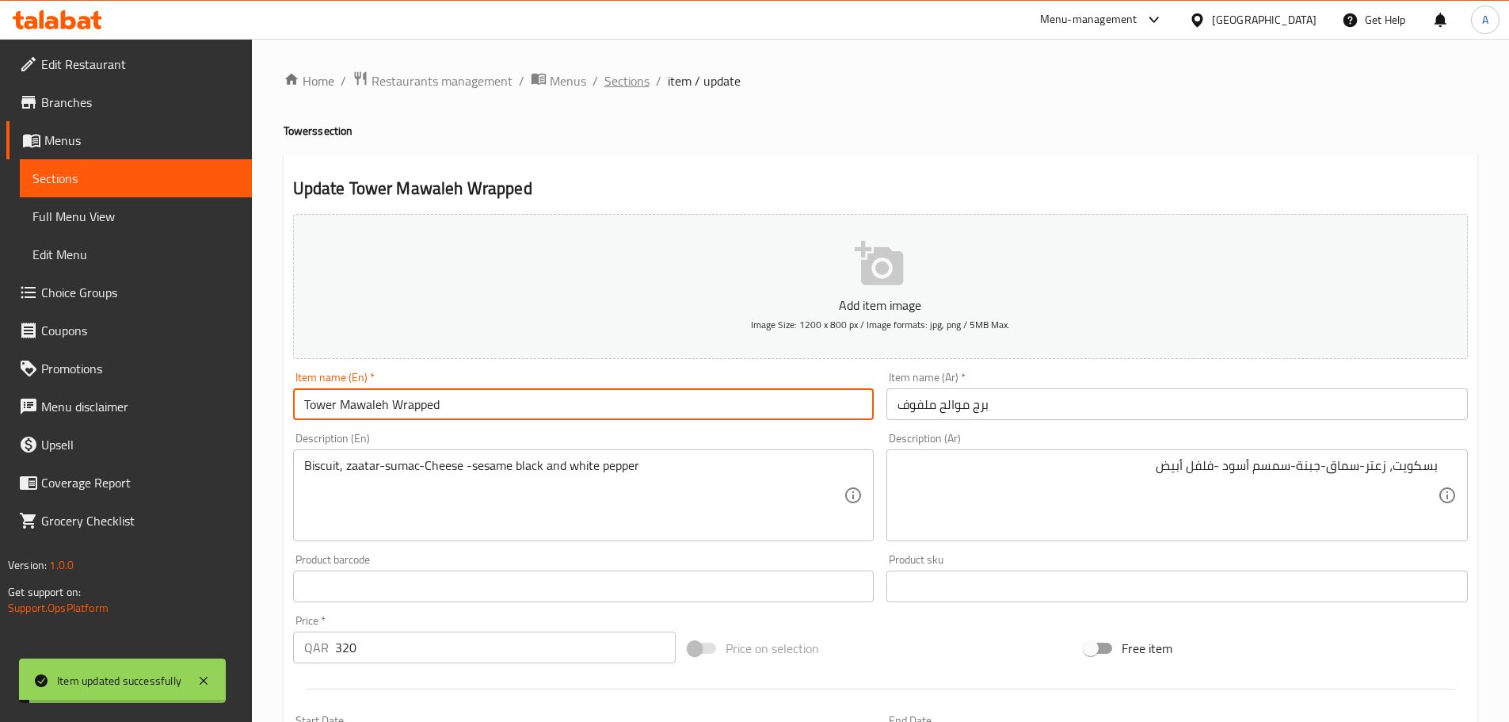
click at [619, 78] on span "Sections" at bounding box center [627, 80] width 45 height 19
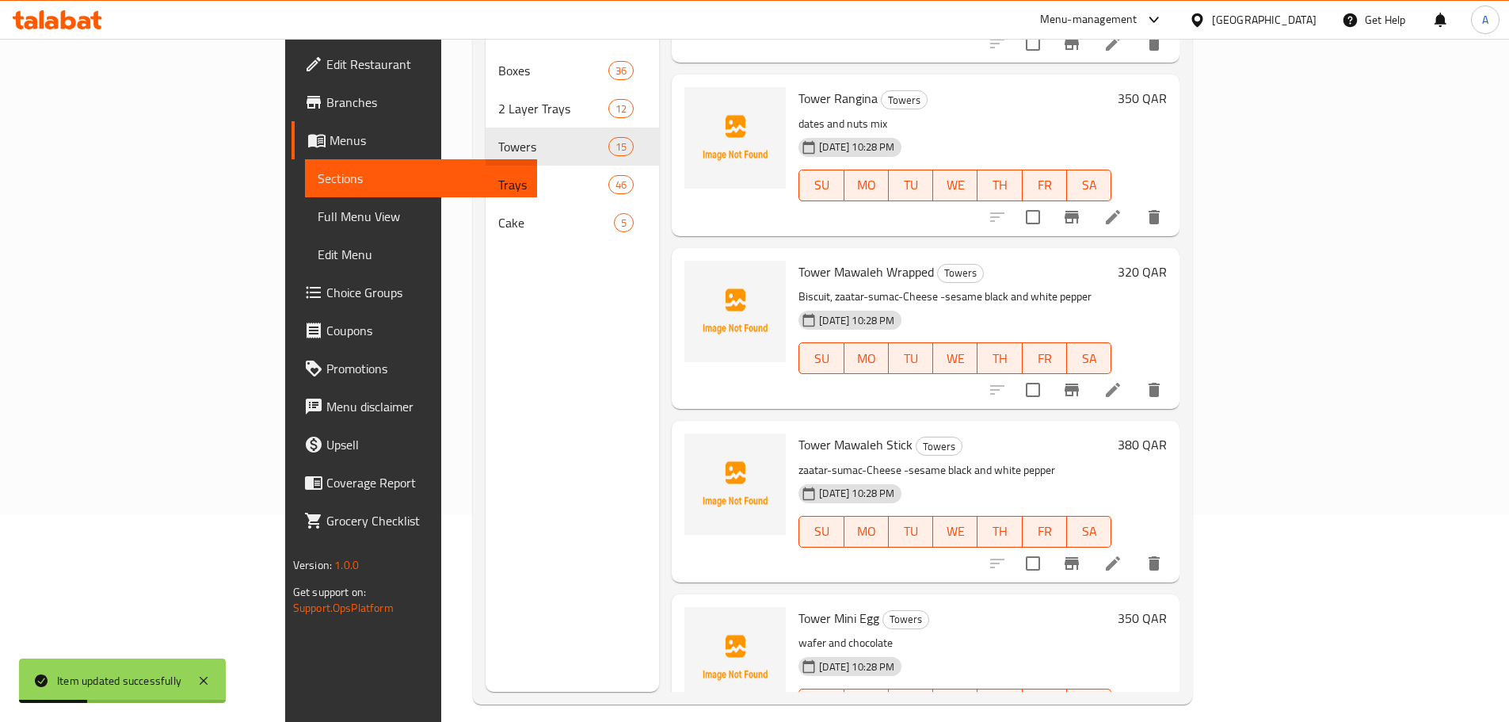
scroll to position [222, 0]
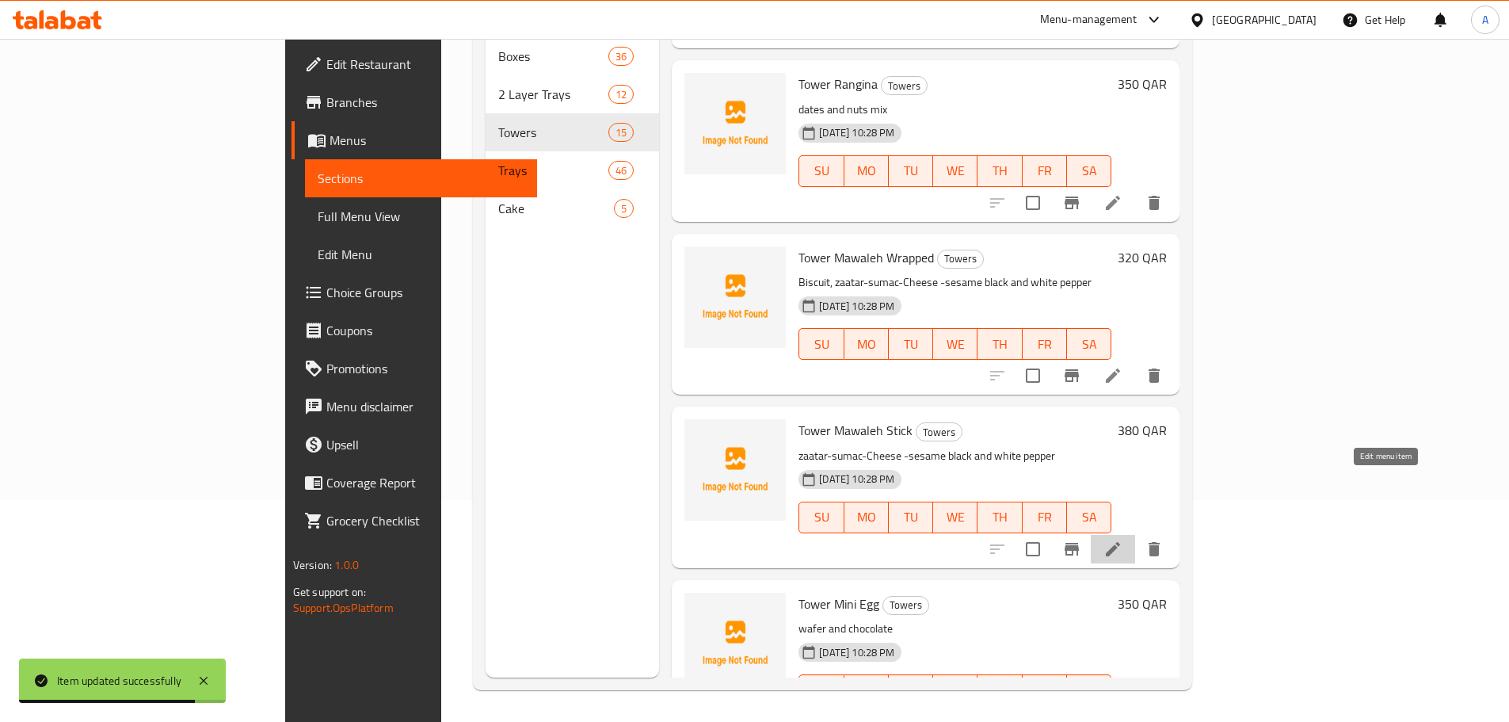
click at [1123, 540] on icon at bounding box center [1113, 549] width 19 height 19
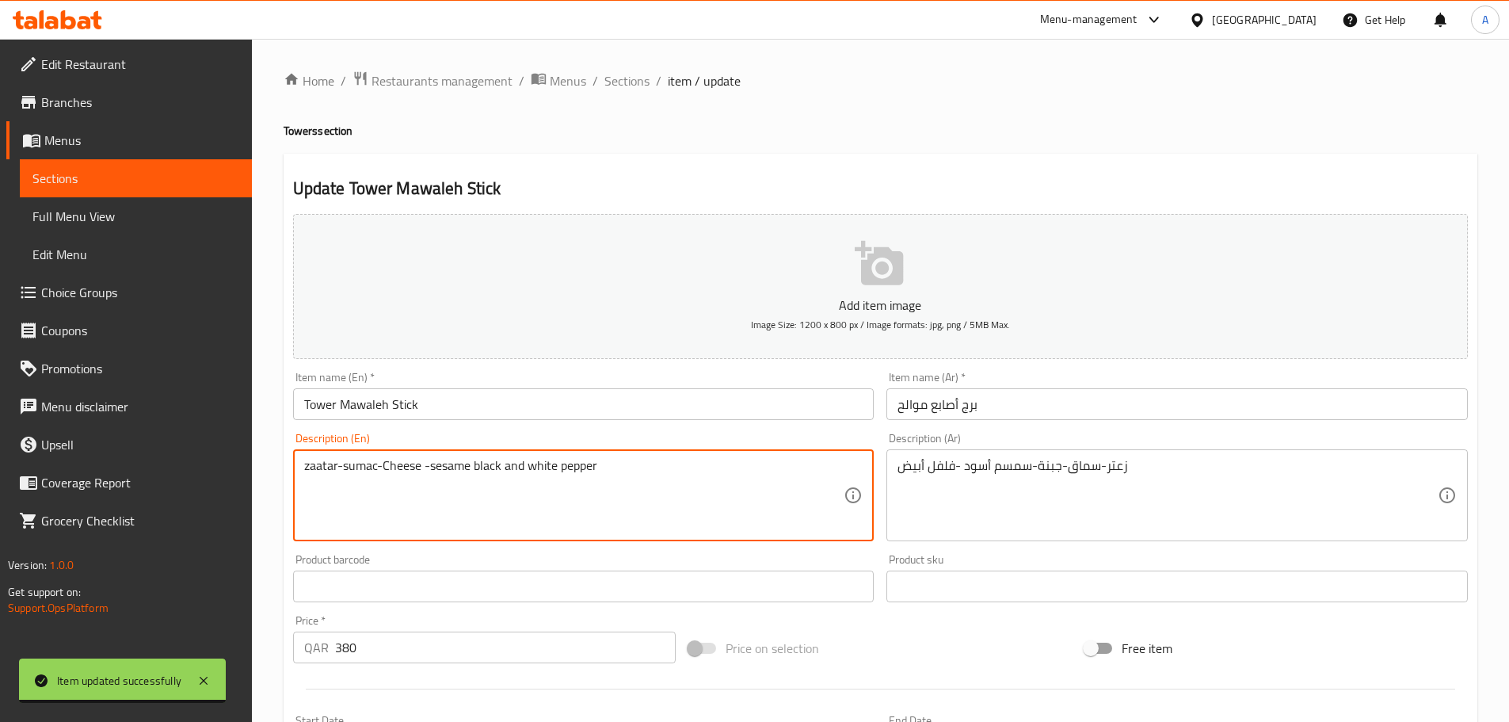
paste textarea "Biscuit"
type textarea "Biscuit, zaatar-sumac-Cheese -sesame black and white pepper"
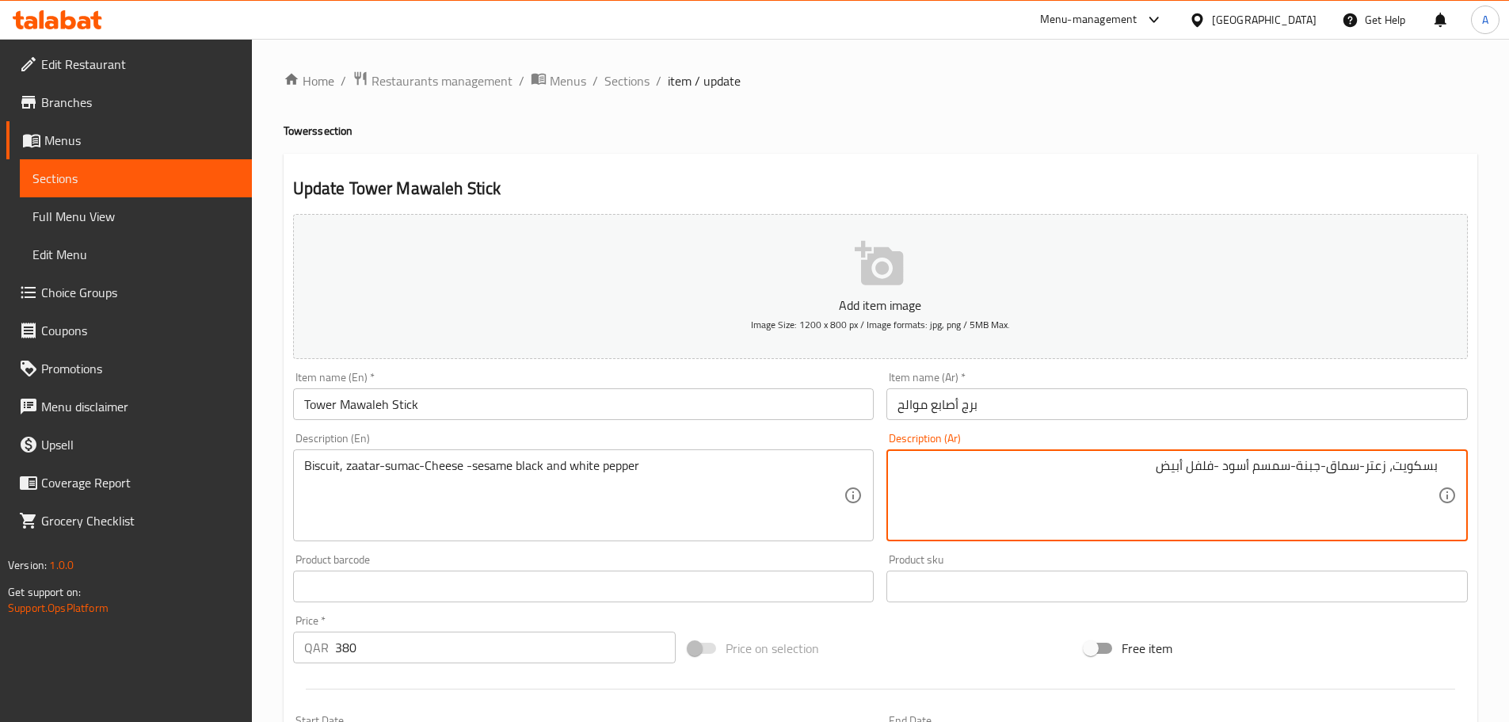
type textarea "بسكويت، زعتر-سماق-جبنة-سمسم أسود -فلفل أبيض"
click at [1046, 410] on input "برج أصابع موالح" at bounding box center [1178, 404] width 582 height 32
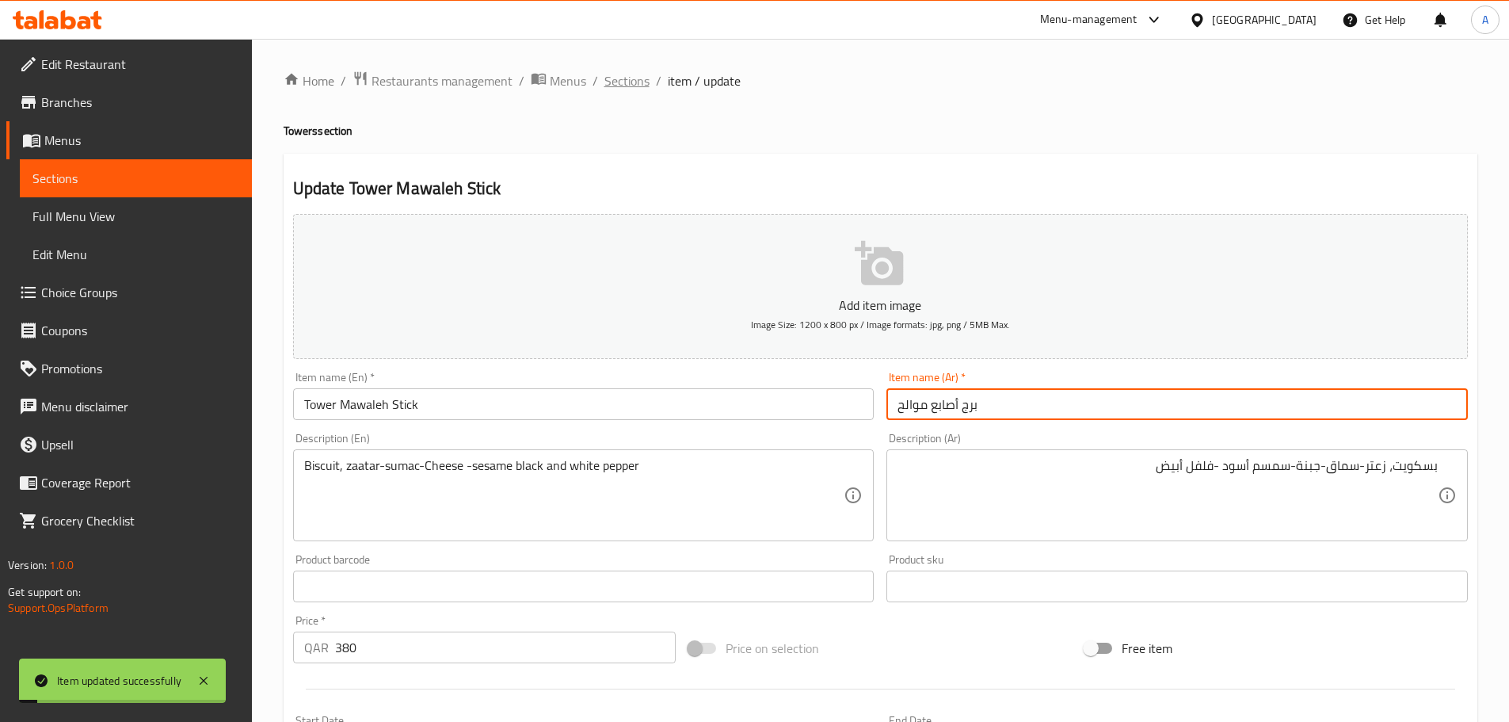
drag, startPoint x: 655, startPoint y: 77, endPoint x: 643, endPoint y: 76, distance: 11.9
click at [652, 77] on ol "Home / Restaurants management / Menus / Sections / item / update" at bounding box center [881, 81] width 1194 height 21
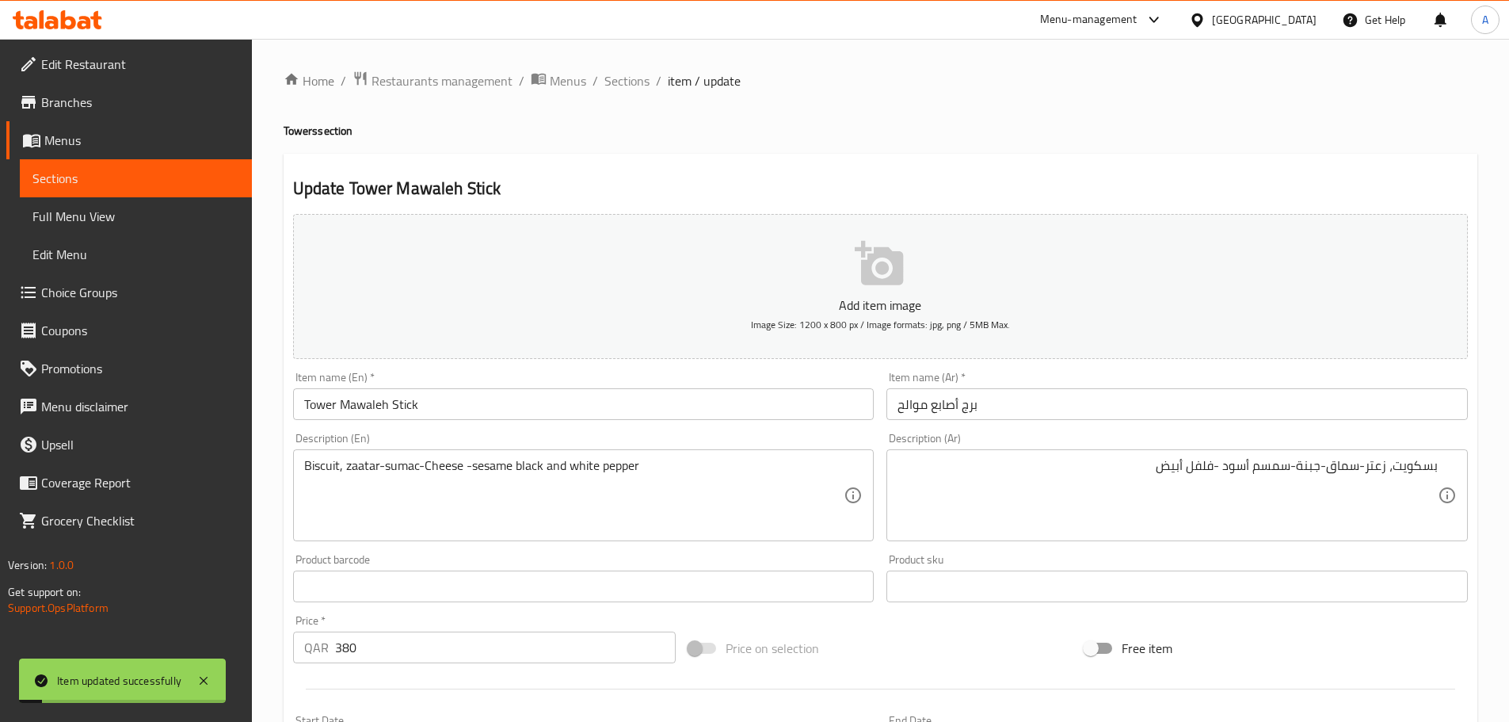
click at [642, 76] on span "Sections" at bounding box center [627, 80] width 45 height 19
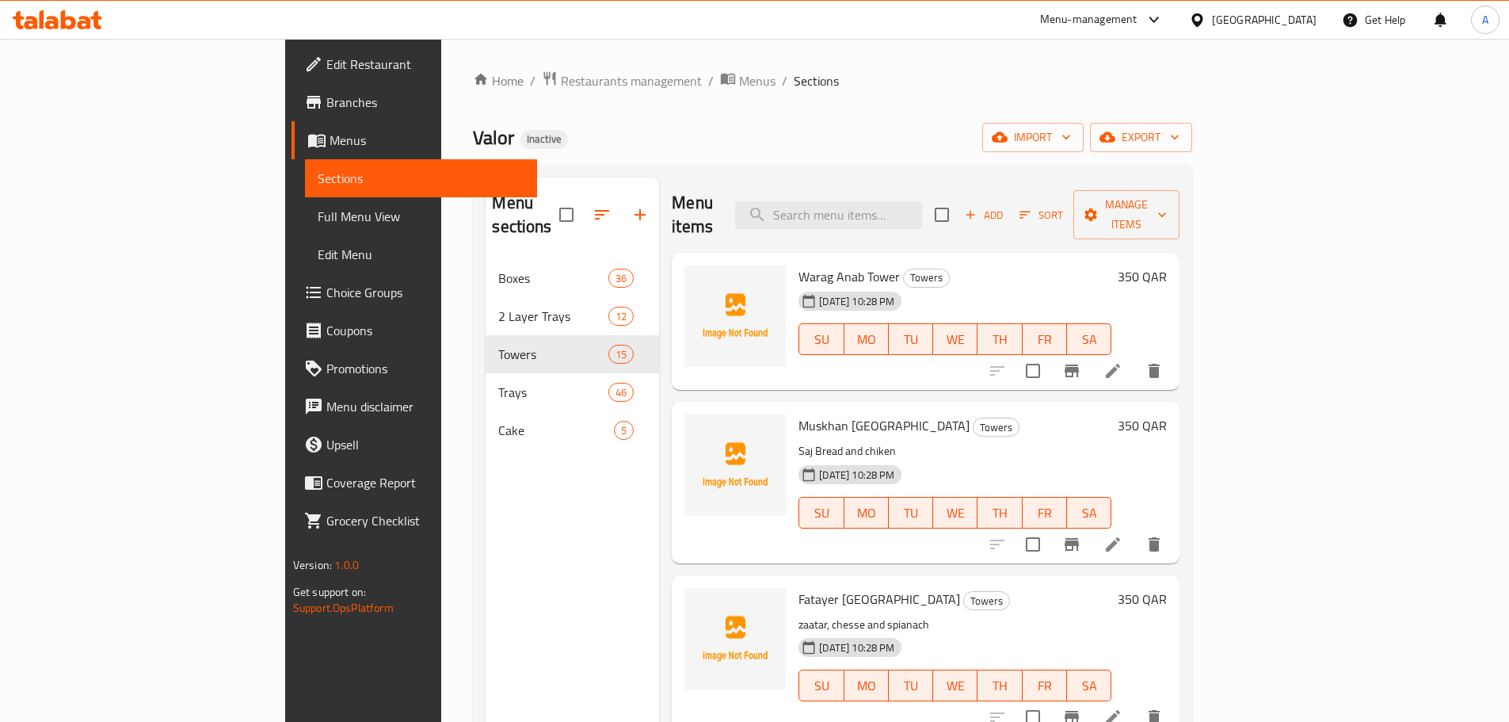
drag, startPoint x: 682, startPoint y: 173, endPoint x: 621, endPoint y: 8, distance: 175.7
click at [683, 170] on div "Menu sections Boxes 36 2 Layer Trays 12 Towers 15 Trays 46 Cake 5 Menu items Ad…" at bounding box center [832, 538] width 719 height 747
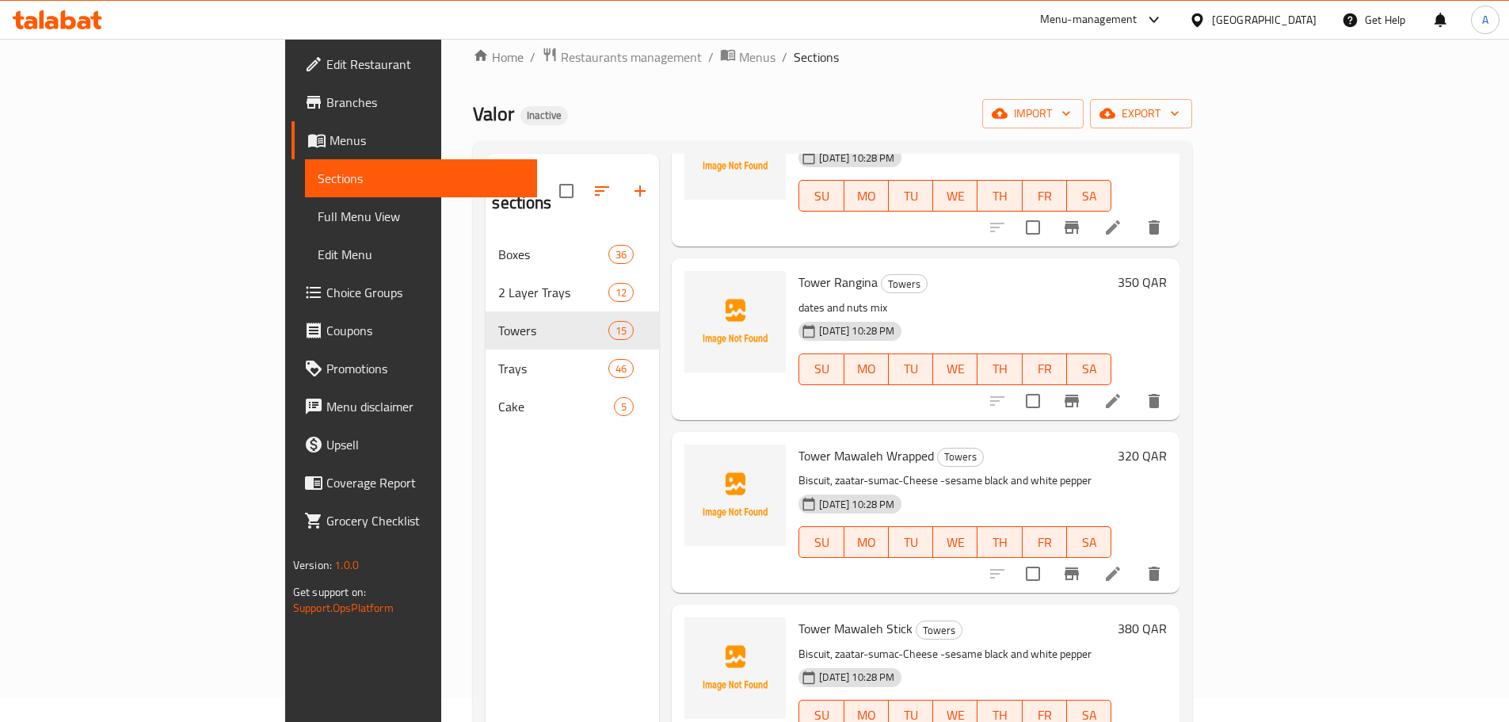
scroll to position [222, 0]
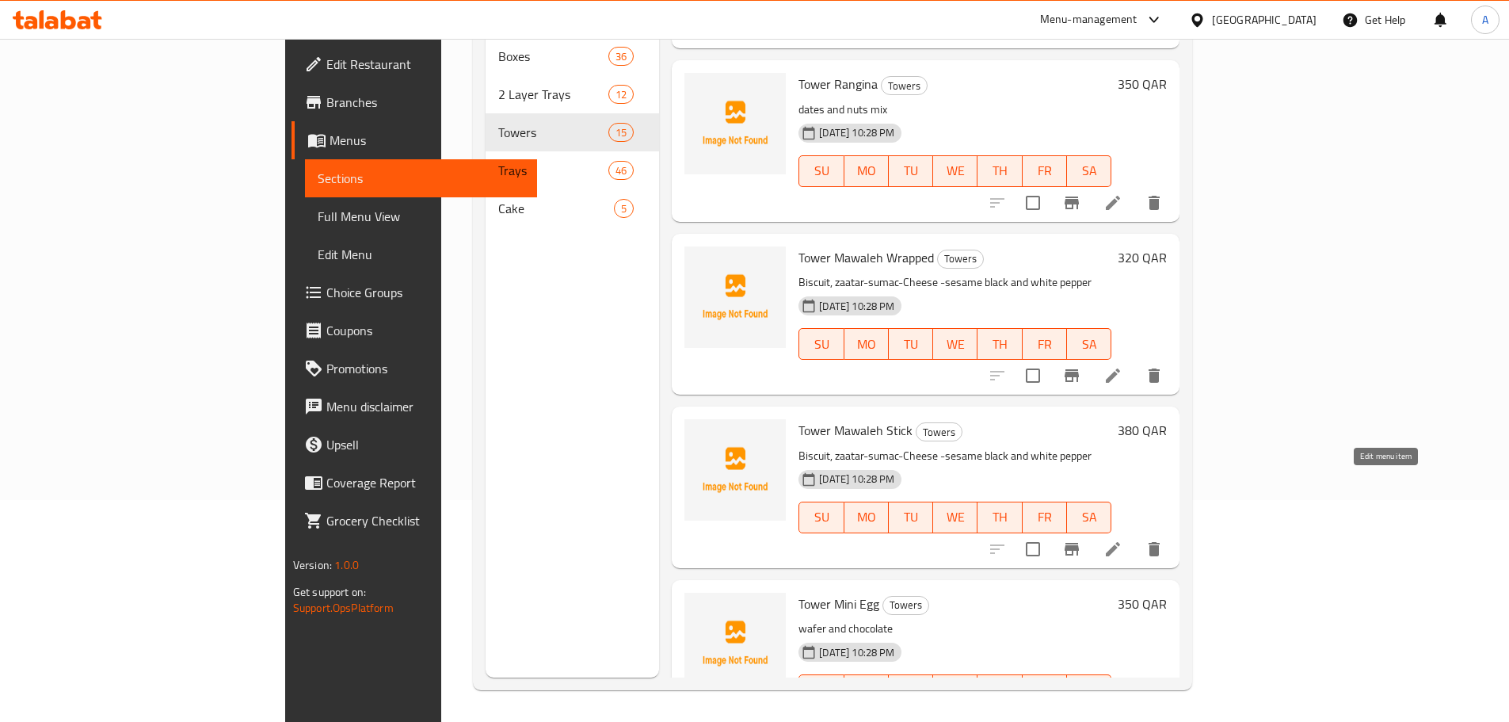
click at [1120, 542] on icon at bounding box center [1113, 549] width 14 height 14
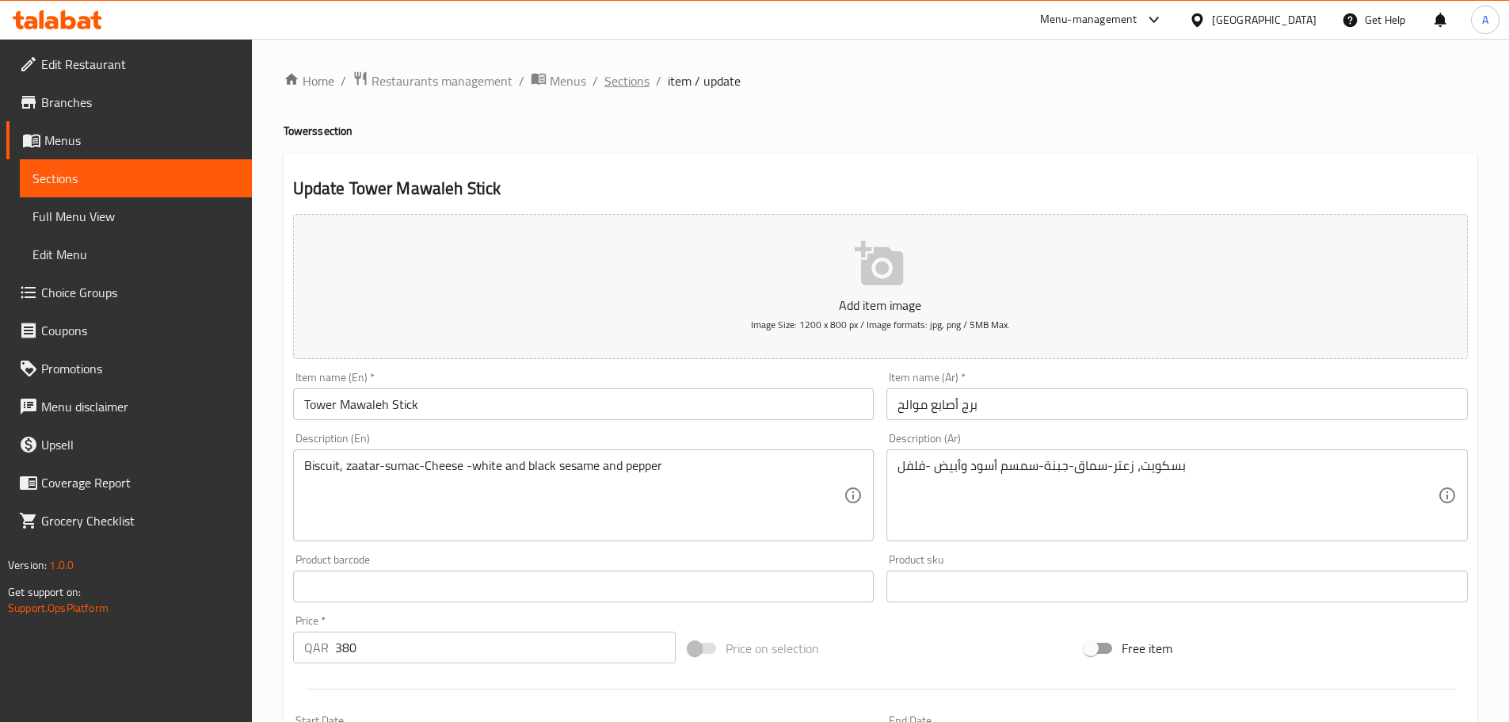
click at [633, 70] on div "Home / Restaurants management / Menus / Sections / item / update Towers section…" at bounding box center [881, 579] width 1258 height 1081
click at [622, 80] on span "Sections" at bounding box center [627, 80] width 45 height 19
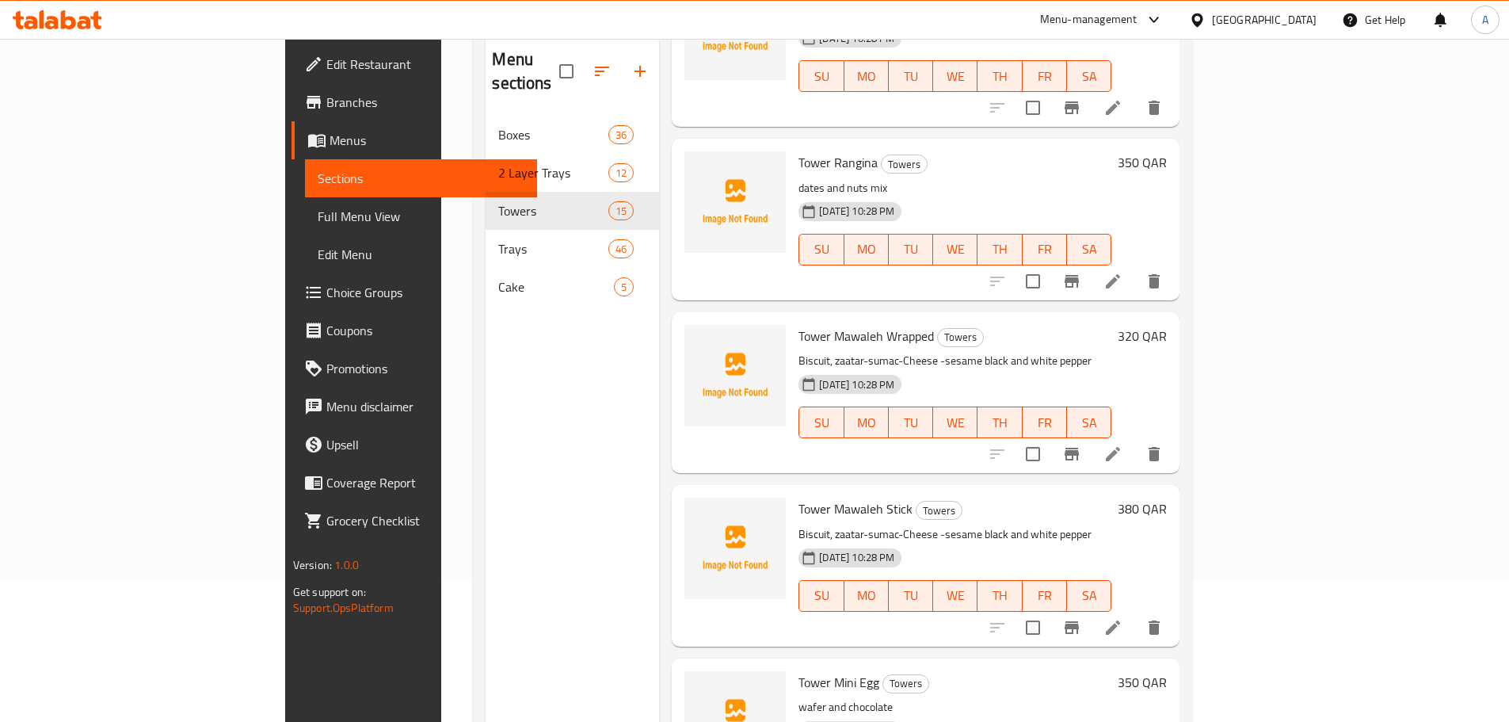
scroll to position [222, 0]
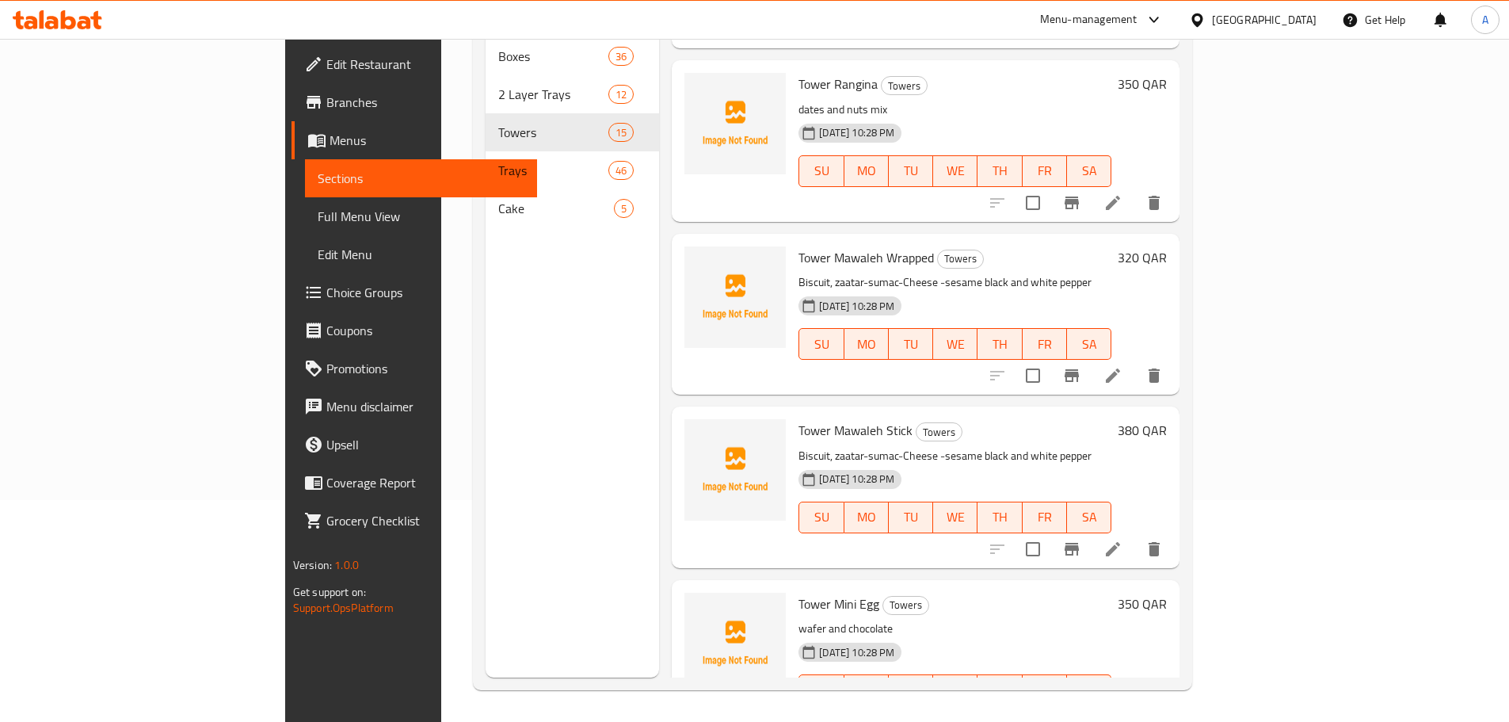
click at [1123, 366] on icon at bounding box center [1113, 375] width 19 height 19
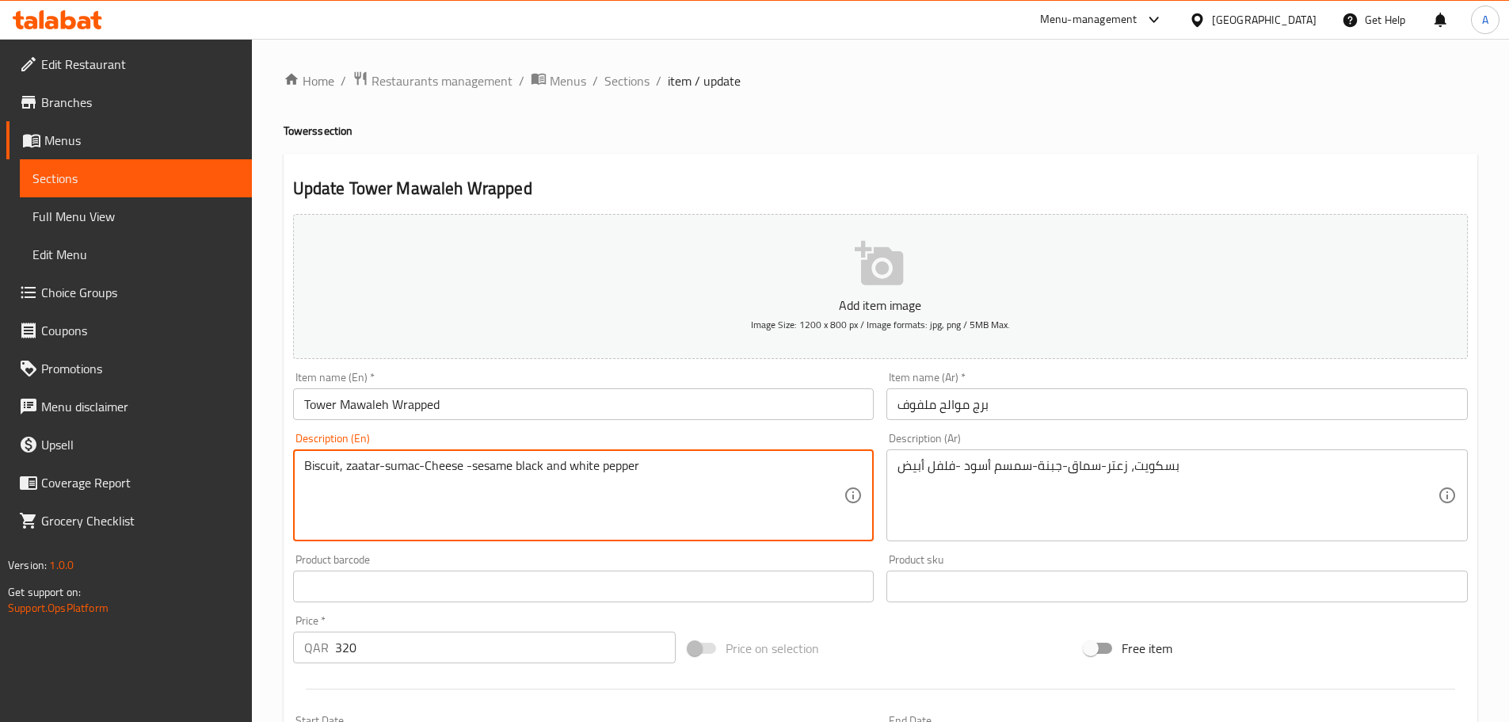
click at [620, 469] on textarea "Biscuit, zaatar-sumac-Cheese -sesame black and white pepper" at bounding box center [574, 495] width 540 height 75
paste textarea "white and black sesame and"
type textarea "Biscuit, zaatar-sumac-Cheese -white and black sesame and pepper"
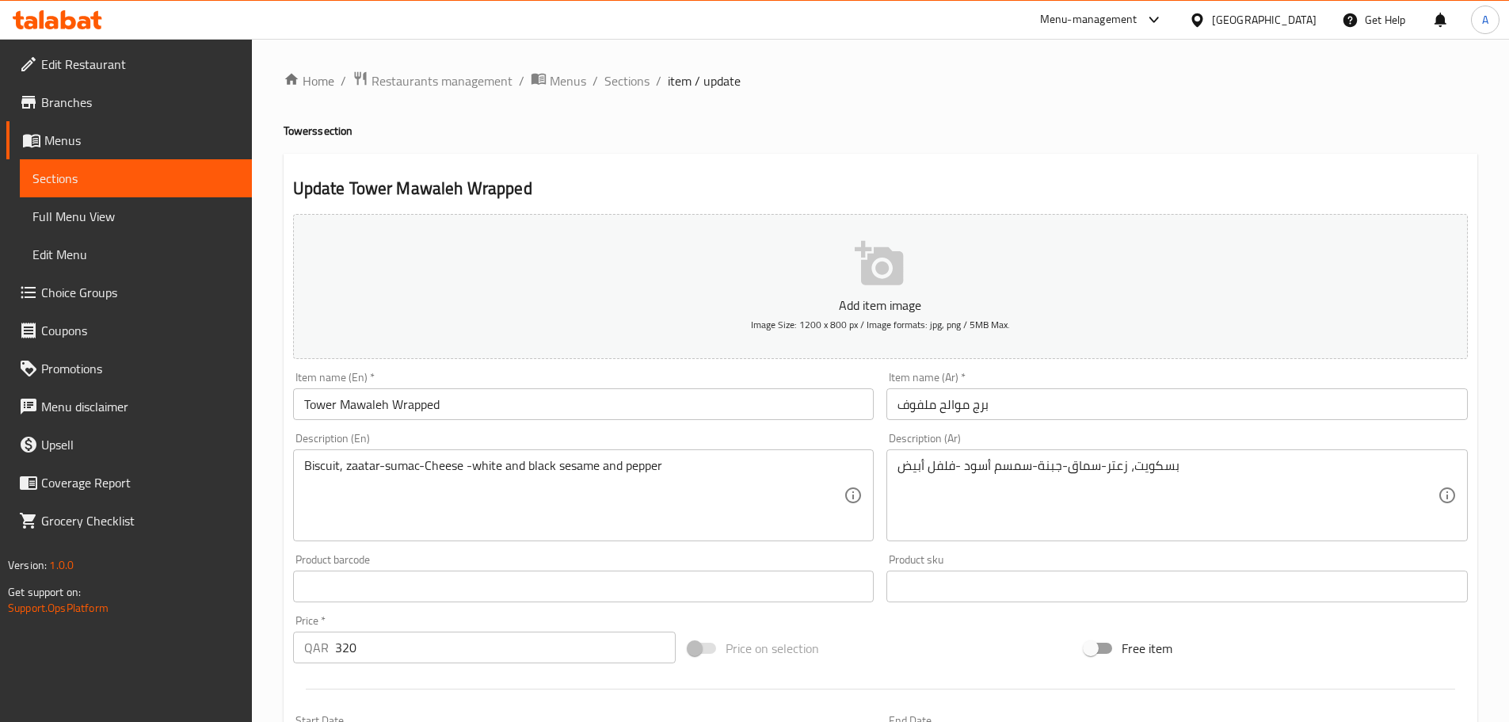
click at [1036, 448] on div "Description (Ar) بسكويت، زعتر-سماق-جبنة-سمسم أسود -فلفل أبيض Description (Ar)" at bounding box center [1178, 487] width 582 height 109
click at [1034, 458] on textarea "بسكويت، زعتر-سماق-جبنة-سمسم أسود -فلفل أبيض" at bounding box center [1168, 495] width 540 height 75
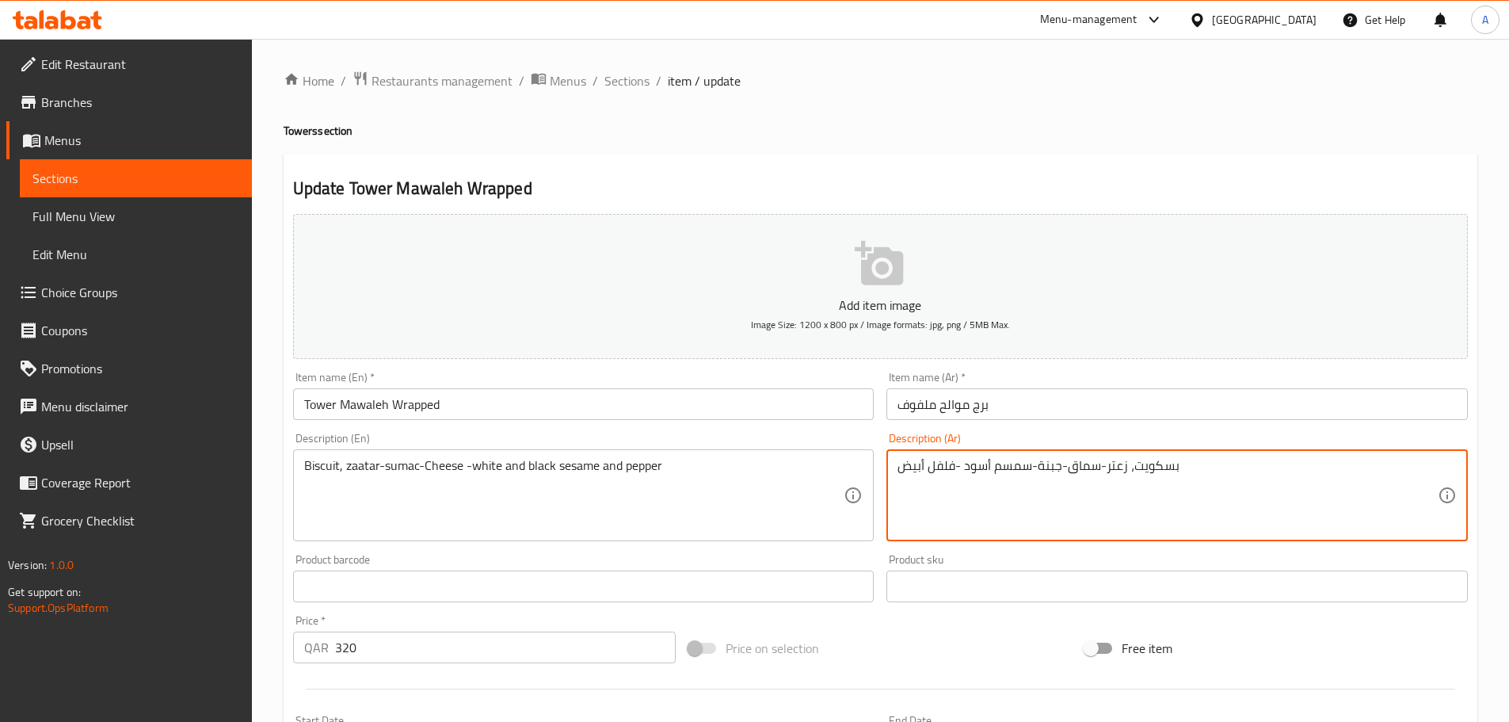
click at [1034, 458] on textarea "بسكويت، زعتر-سماق-جبنة-سمسم أسود -فلفل أبيض" at bounding box center [1168, 495] width 540 height 75
paste textarea "وأبيض -فلفل"
type textarea "بسكويت، زعتر-سماق-جبنة-سمسم أسود وأبيض -فلفل"
click at [1040, 409] on input "برج موالح ملفوف" at bounding box center [1178, 404] width 582 height 32
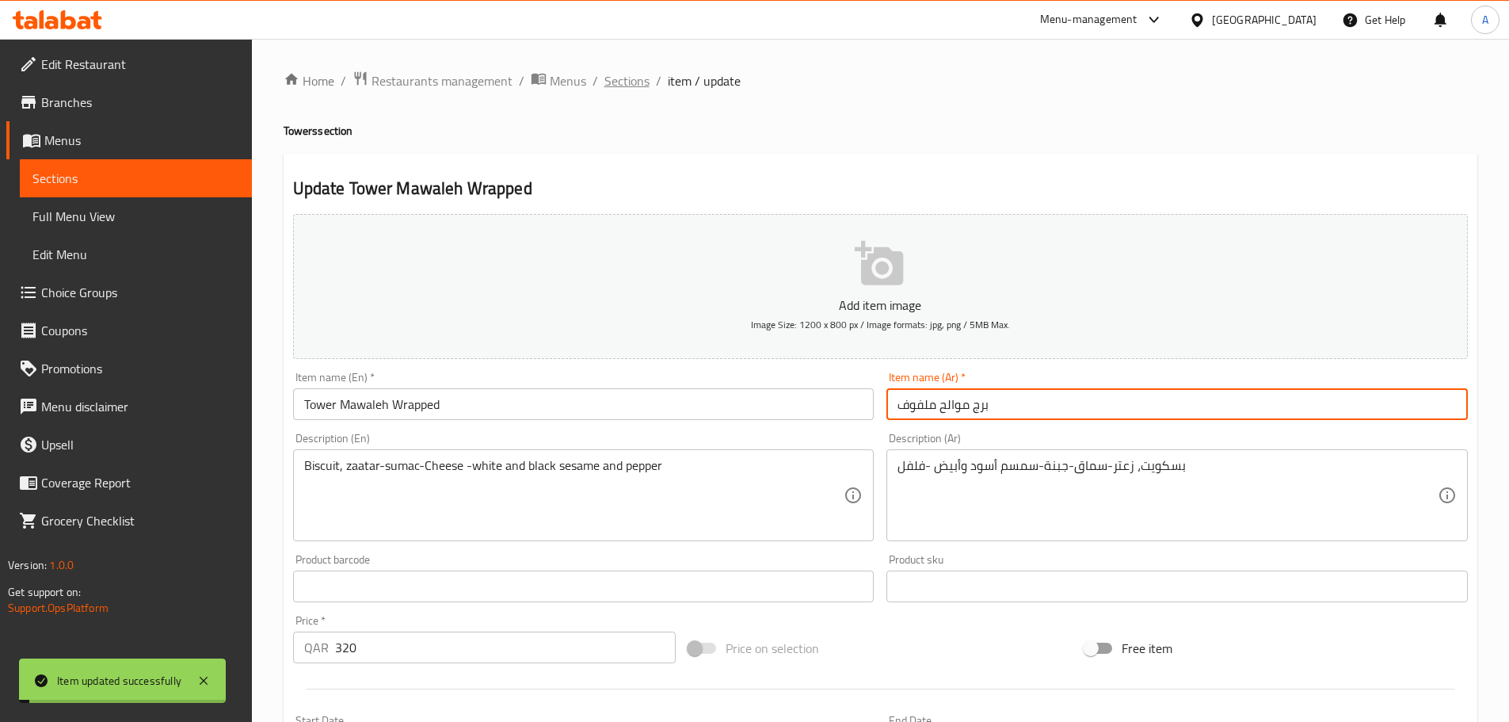
click at [620, 83] on span "Sections" at bounding box center [627, 80] width 45 height 19
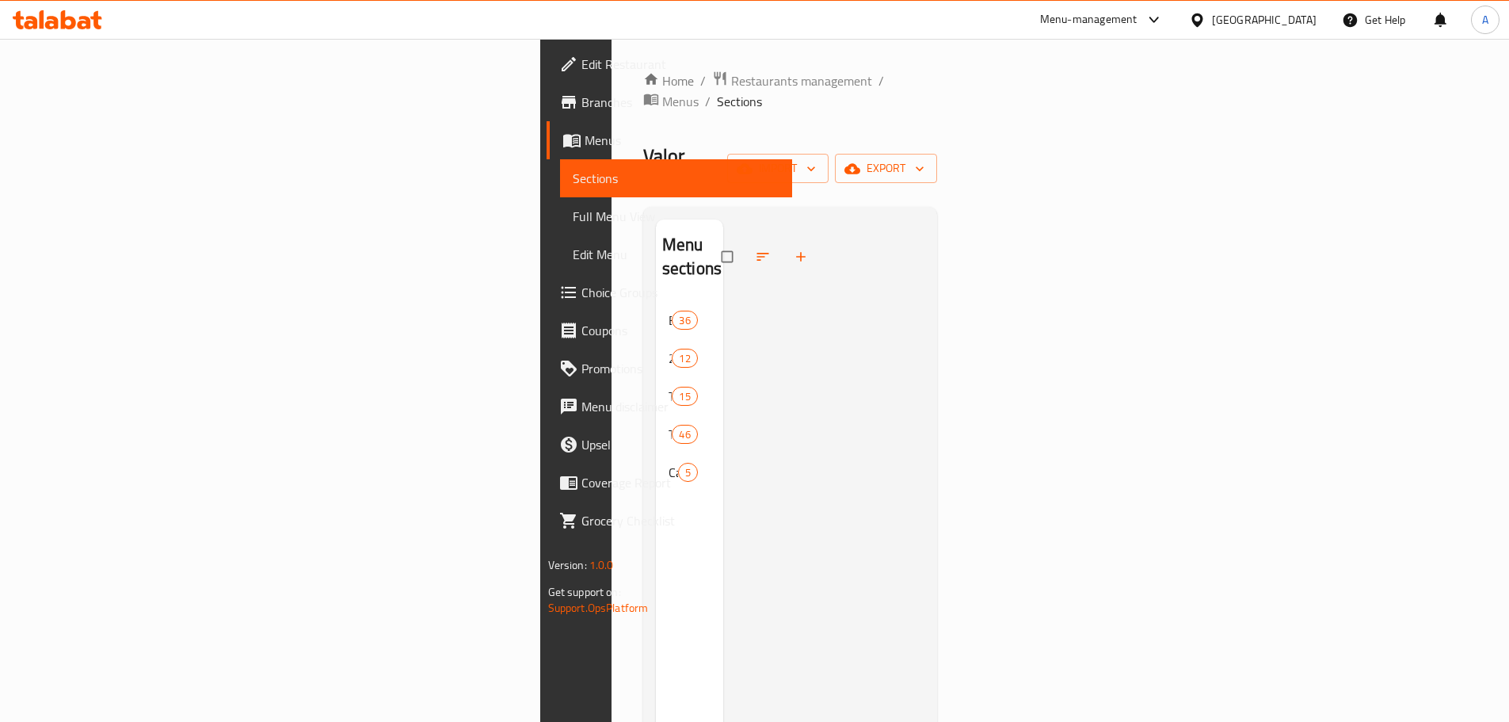
click at [731, 475] on div at bounding box center [824, 580] width 202 height 722
click at [573, 220] on span "Full Menu View" at bounding box center [676, 216] width 207 height 19
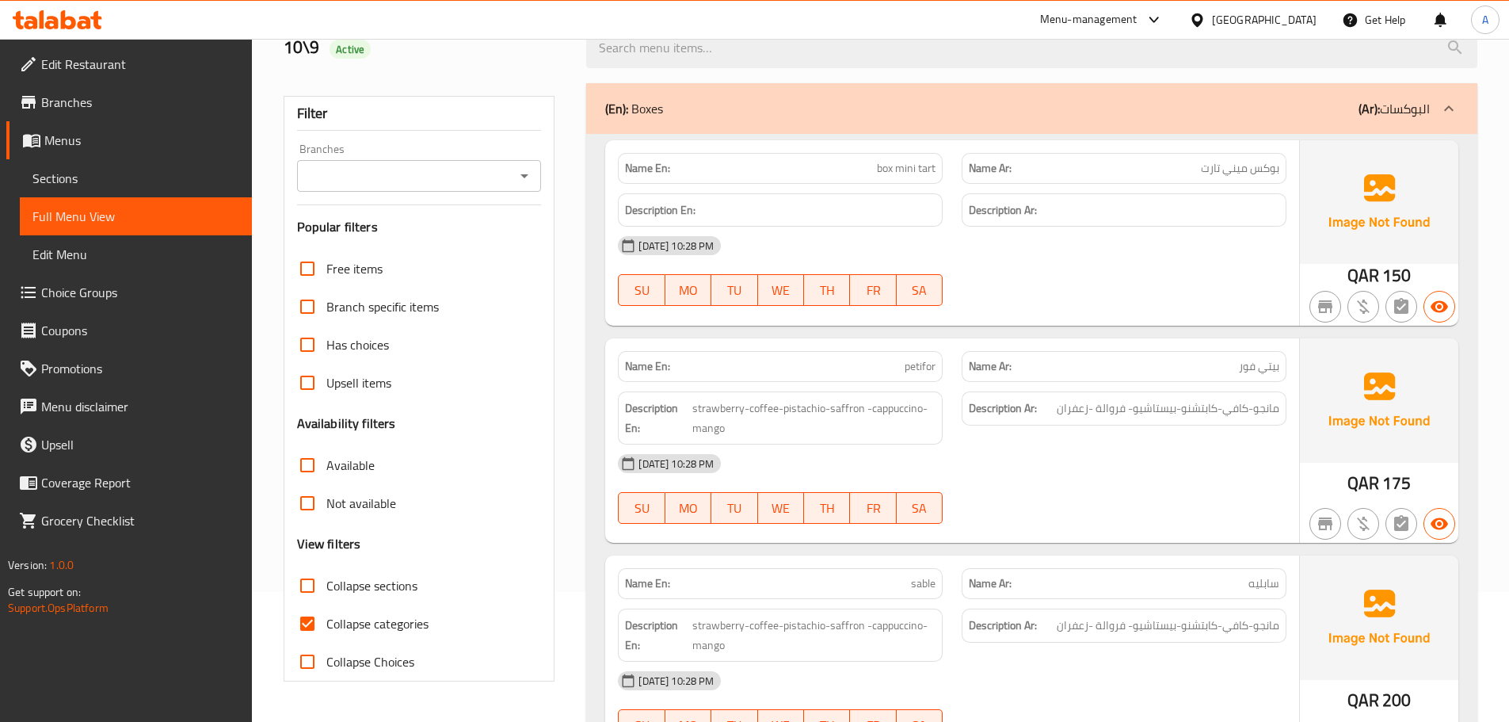
scroll to position [158, 0]
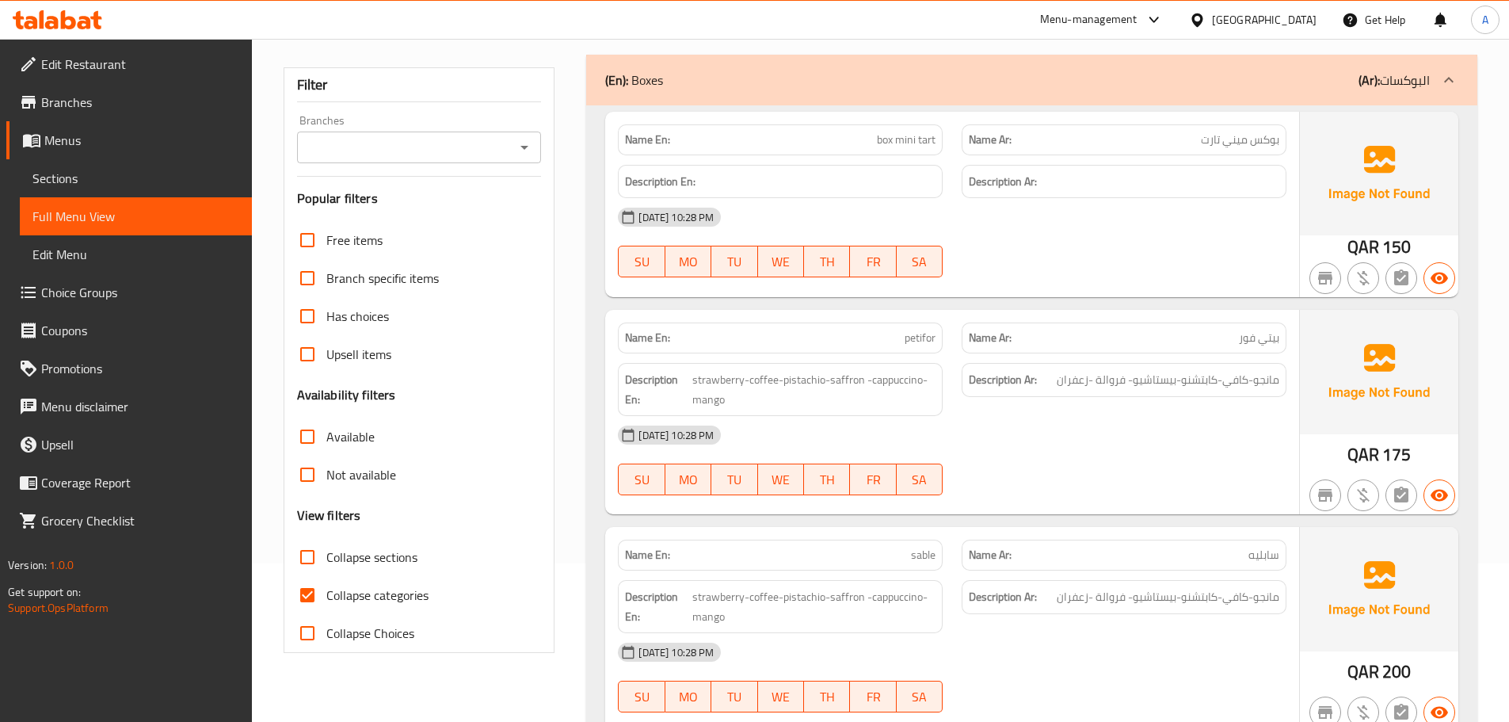
type button "5"
click at [867, 254] on span "FR" at bounding box center [873, 261] width 33 height 23
click at [1004, 143] on strong "Name Ar:" at bounding box center [990, 140] width 43 height 17
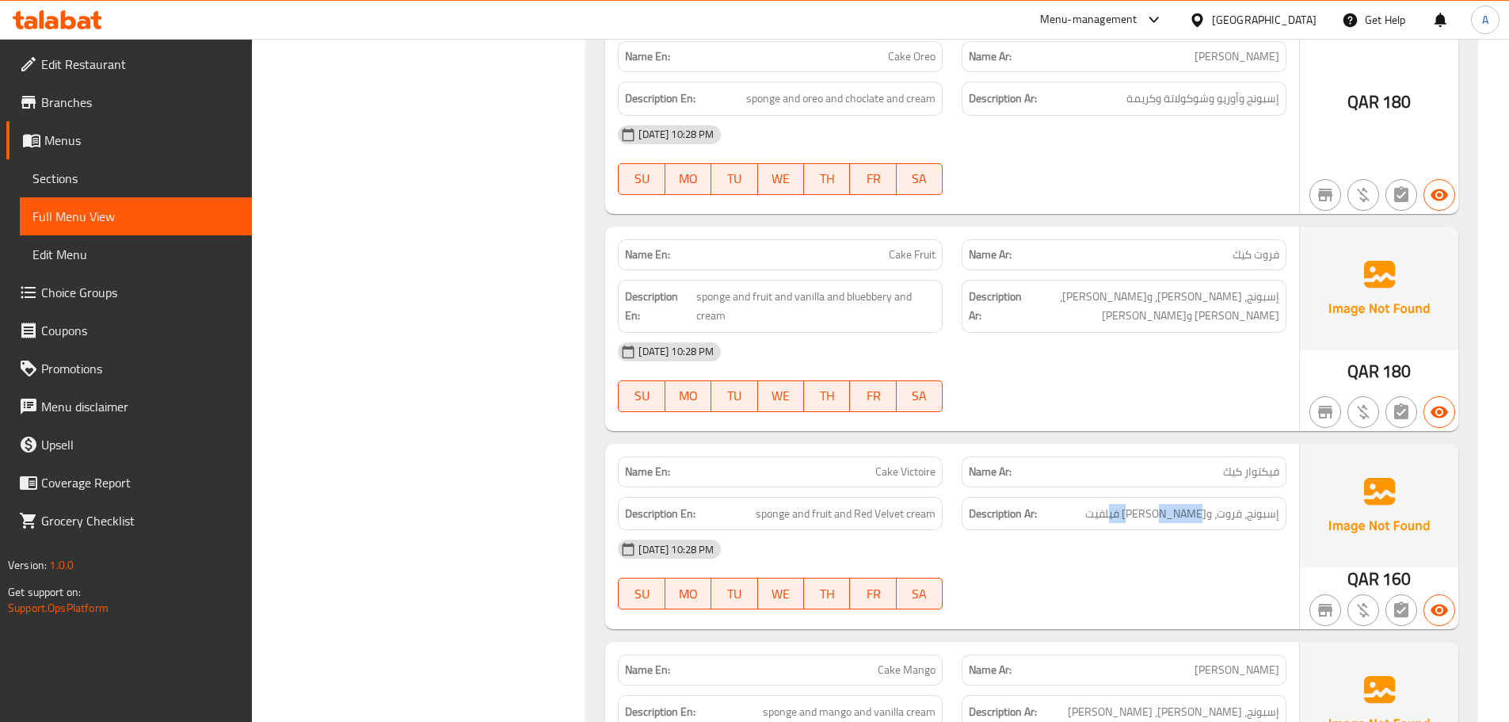
drag, startPoint x: 1175, startPoint y: 365, endPoint x: 1116, endPoint y: 365, distance: 58.6
click at [1116, 504] on h6 "Description Ar: إسبونج، فروت، وكريمة ريد فيلفيت" at bounding box center [1124, 514] width 311 height 20
copy span "ريد فيلفيت"
click at [884, 504] on span "sponge and fruit and Red Velvet cream" at bounding box center [846, 514] width 180 height 20
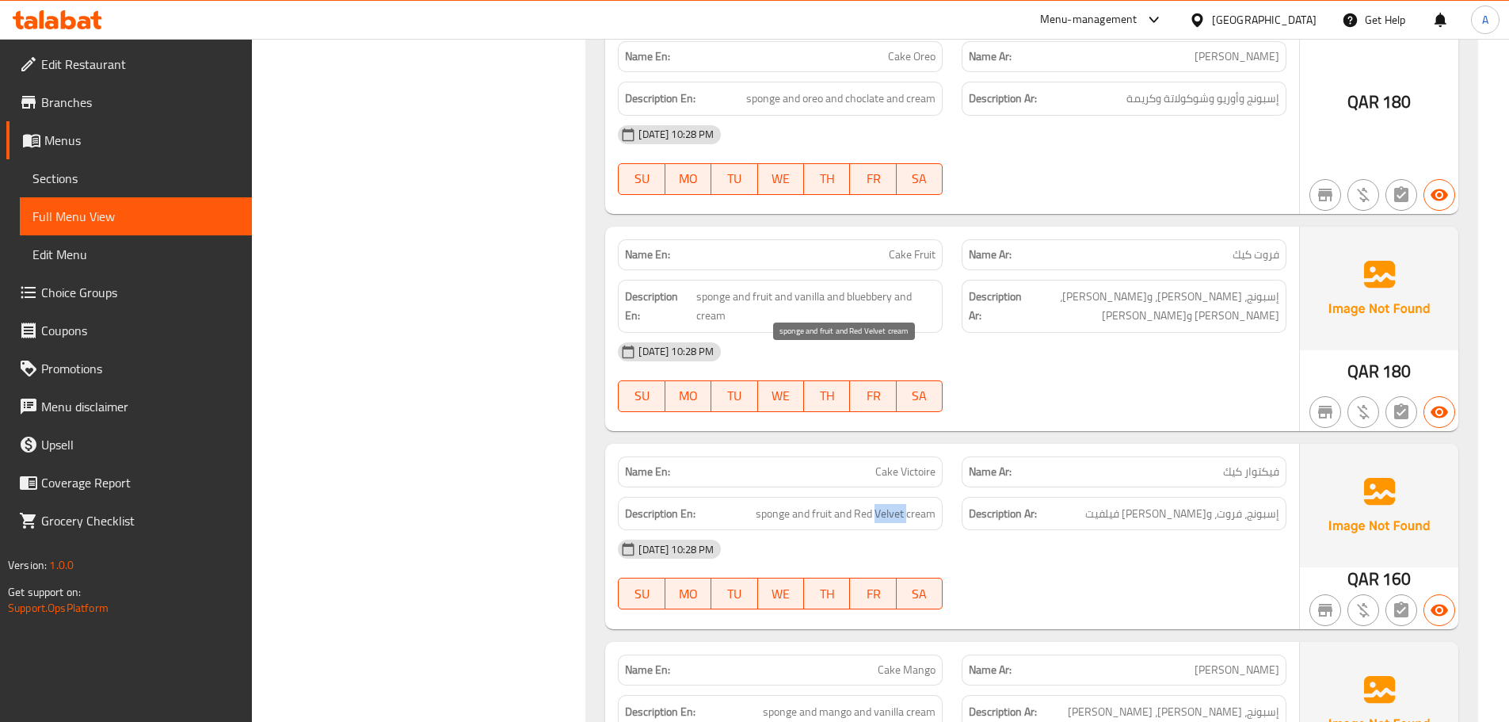
copy span "Velvet"
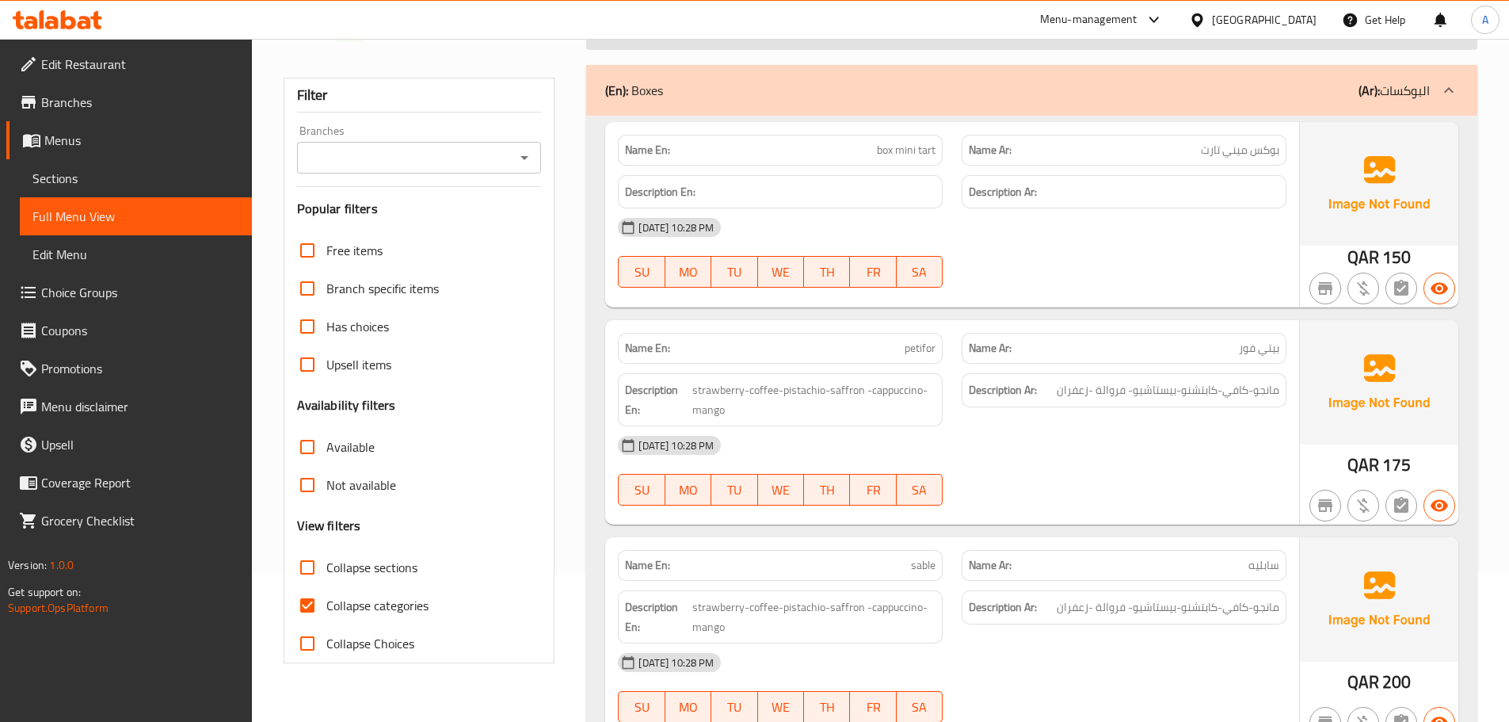
scroll to position [0, 0]
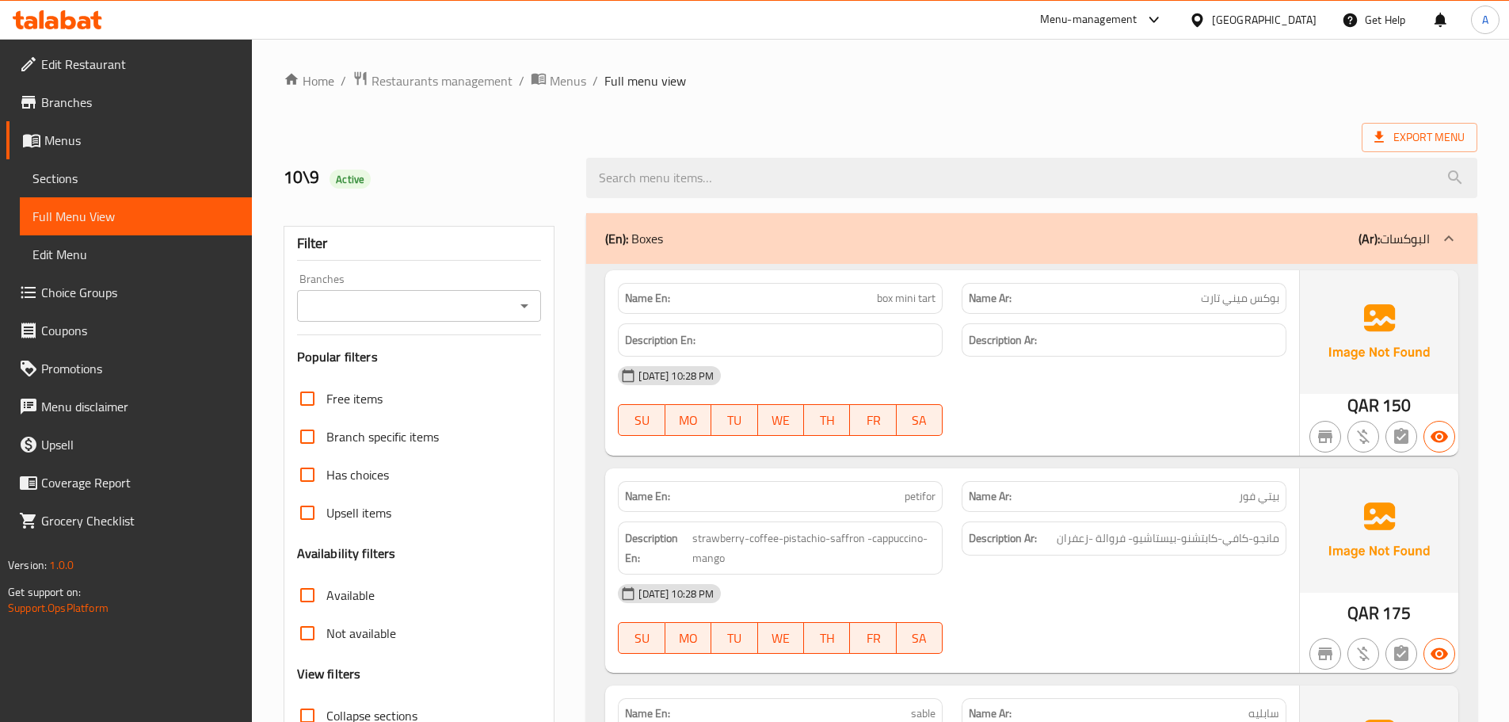
click at [801, 324] on div "Description En:" at bounding box center [780, 340] width 325 height 34
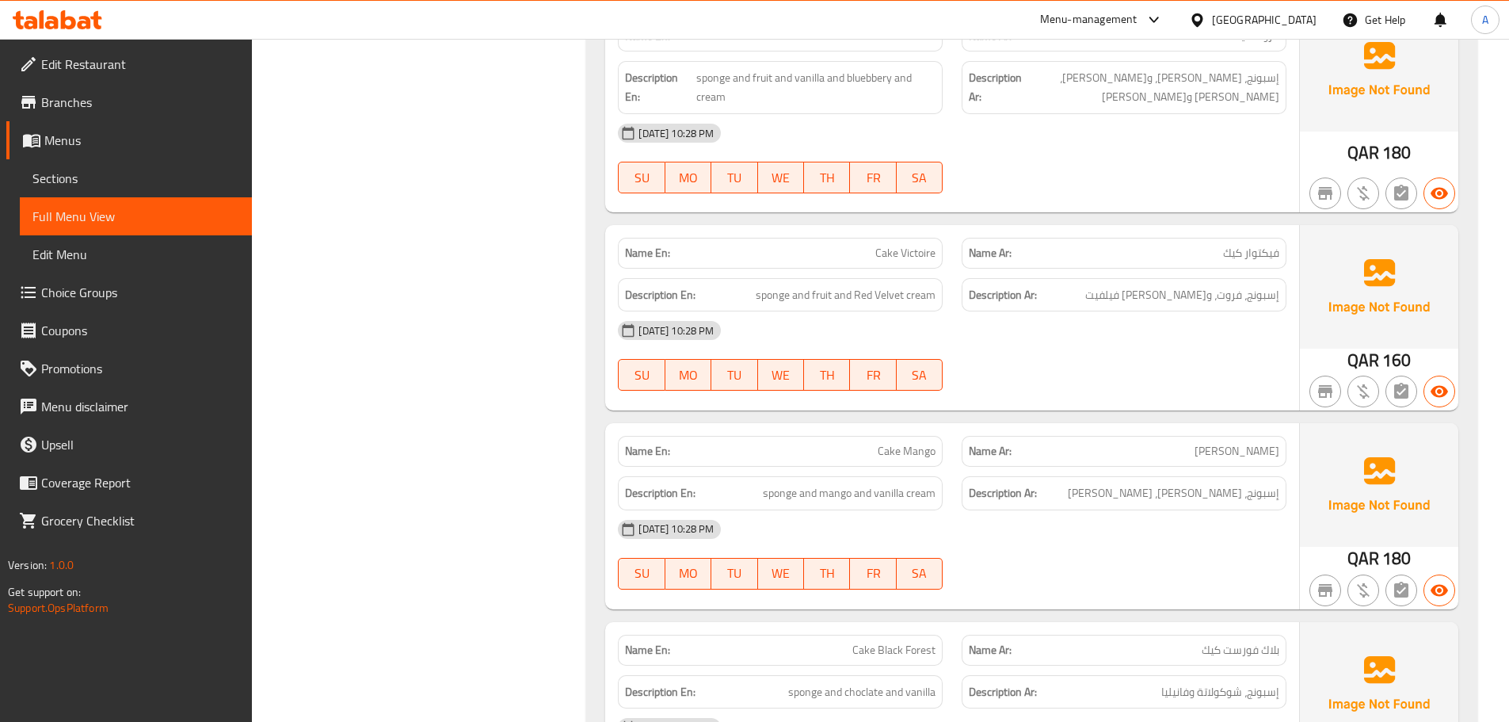
type button "3"
click at [780, 359] on button "WE" at bounding box center [781, 375] width 46 height 32
click at [909, 245] on span "Cake Victoire" at bounding box center [906, 253] width 60 height 17
copy span "Victoire"
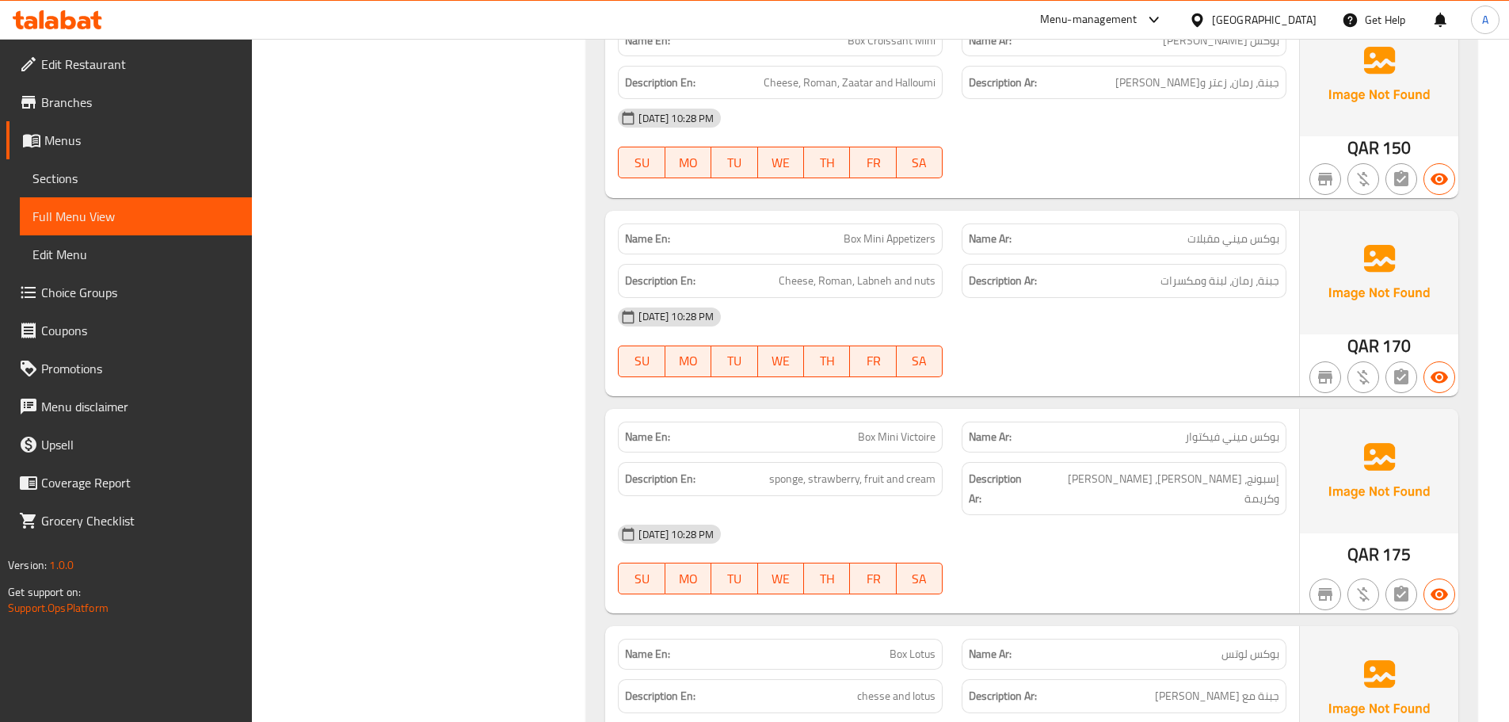
scroll to position [22931, 0]
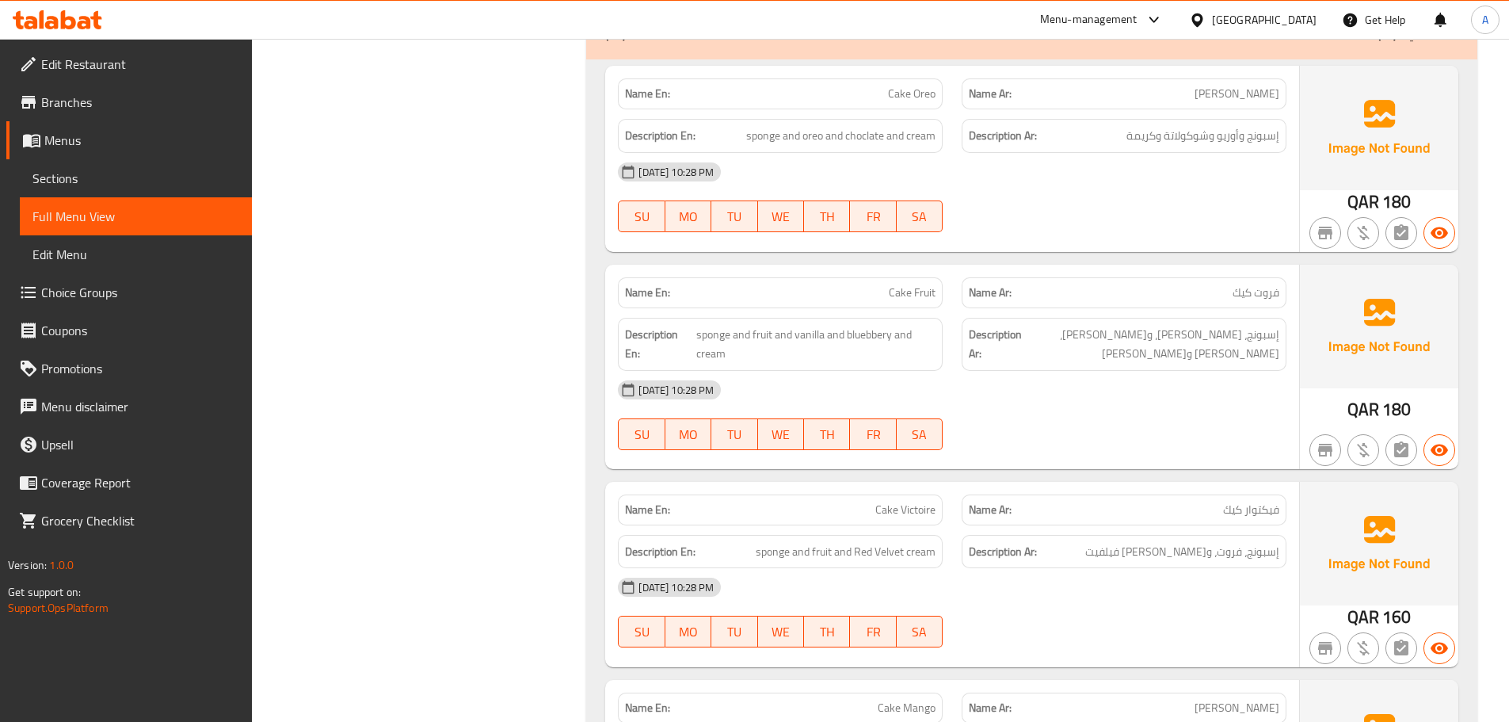
click at [756, 371] on div "[DATE] 10:28 PM" at bounding box center [953, 390] width 688 height 38
type button "4"
click at [843, 423] on span "TH" at bounding box center [827, 434] width 33 height 23
click at [693, 325] on h6 "Description En: sponge and fruit and vanilla and bluebbery and cream" at bounding box center [780, 344] width 311 height 39
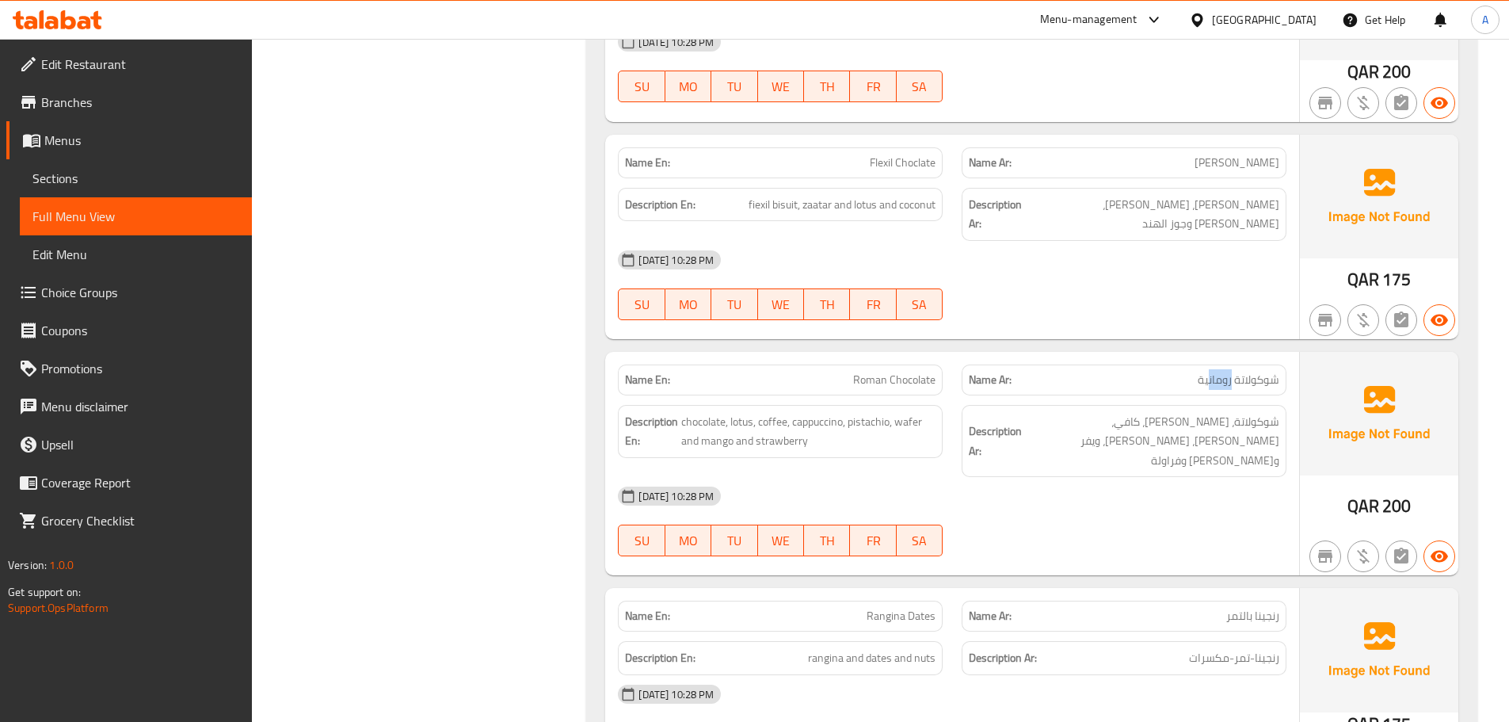
drag, startPoint x: 1231, startPoint y: 364, endPoint x: 1210, endPoint y: 365, distance: 21.5
click at [1210, 372] on span "شوكولاتة رومانية" at bounding box center [1239, 380] width 82 height 17
copy span "رومان"
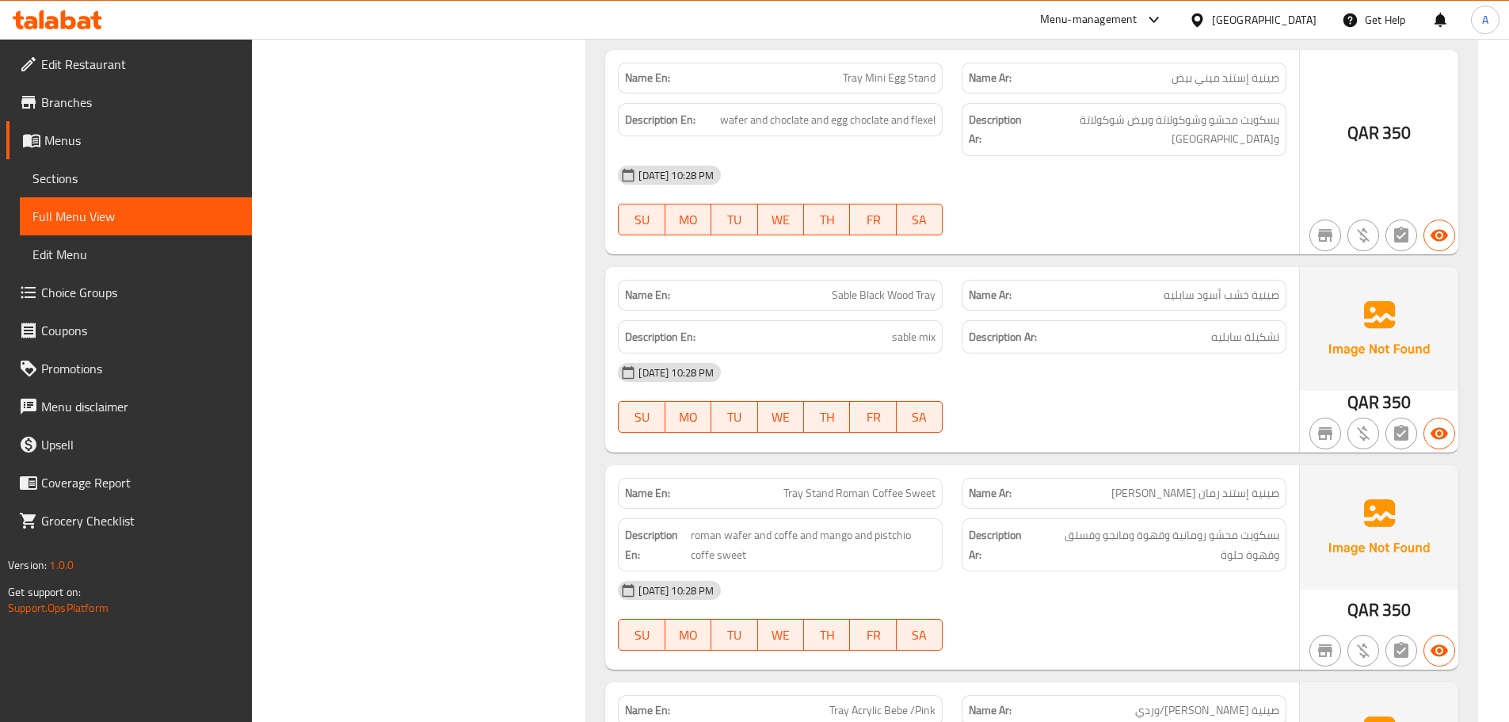
scroll to position [19305, 0]
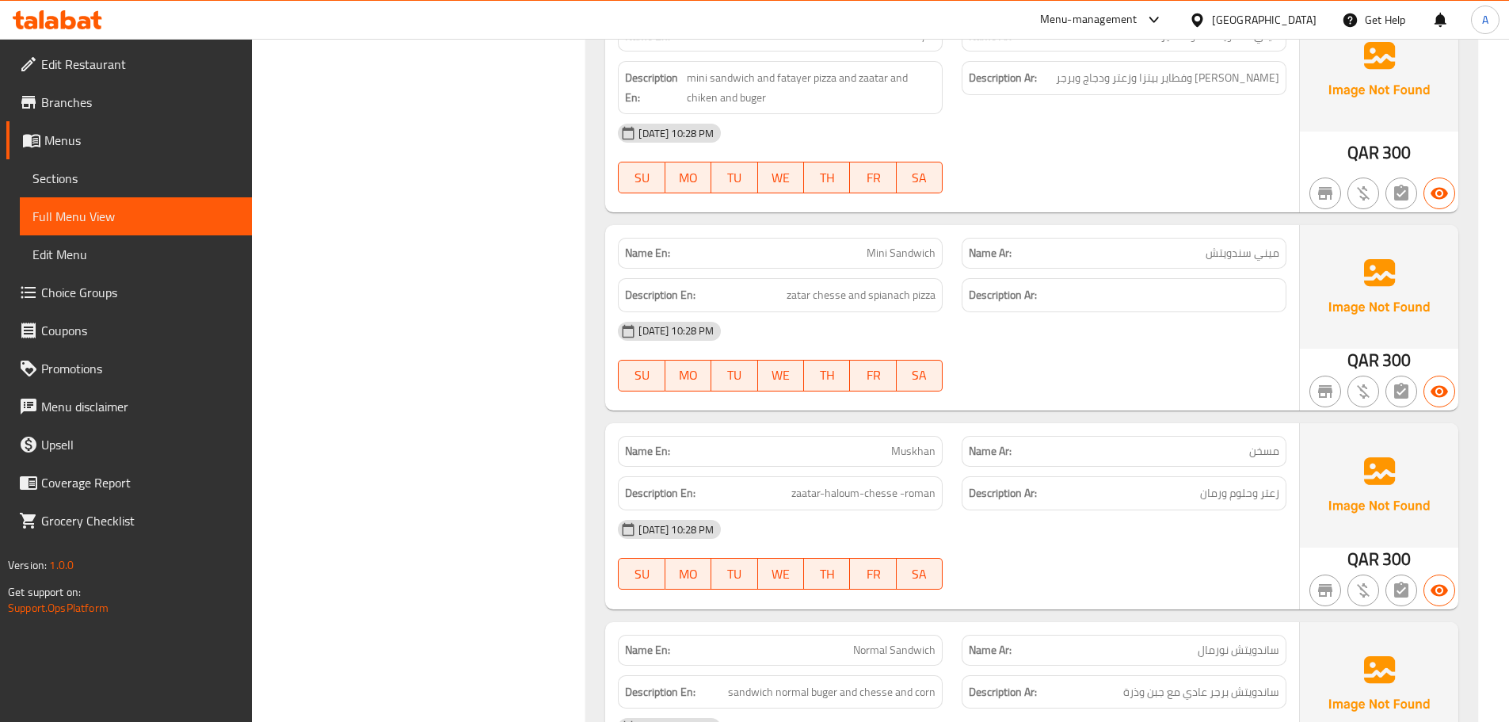
type button "5"
click at [856, 360] on button "FR" at bounding box center [873, 376] width 46 height 32
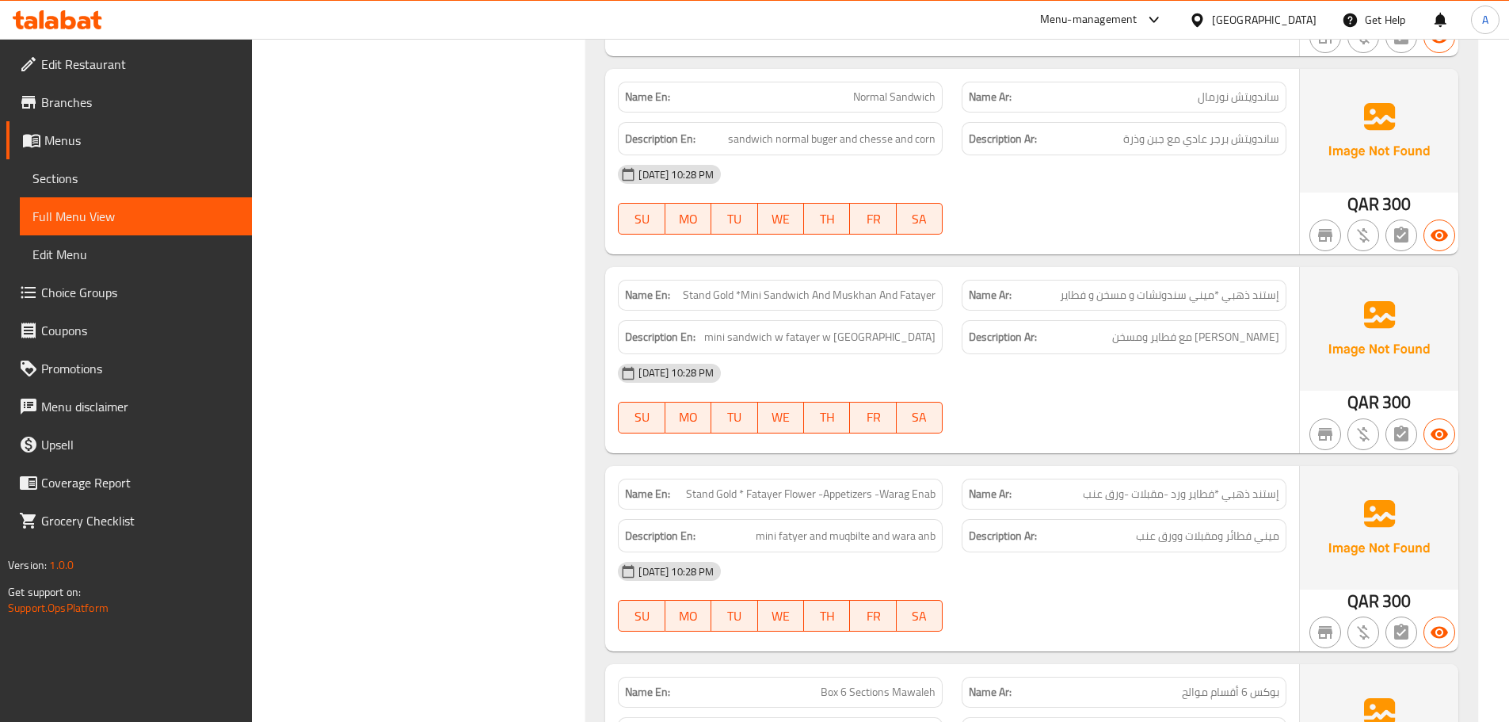
click at [1177, 486] on span "إستند ذهبي *فطاير ورد -مقبلات -ورق عنب" at bounding box center [1181, 494] width 197 height 17
copy span "ورد"
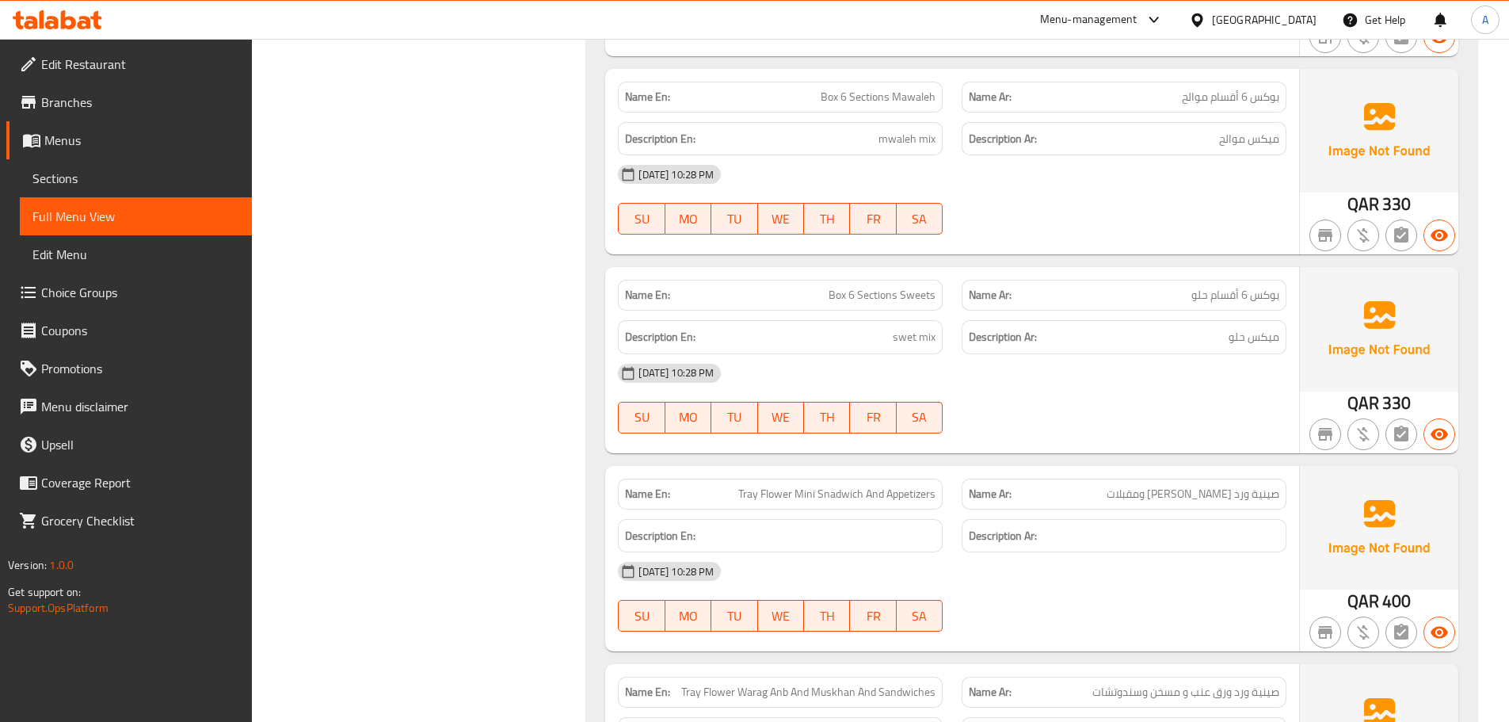
click at [783, 486] on span "Tray Flower Mini Snadwich And Appetizers" at bounding box center [837, 494] width 197 height 17
copy span "Flower"
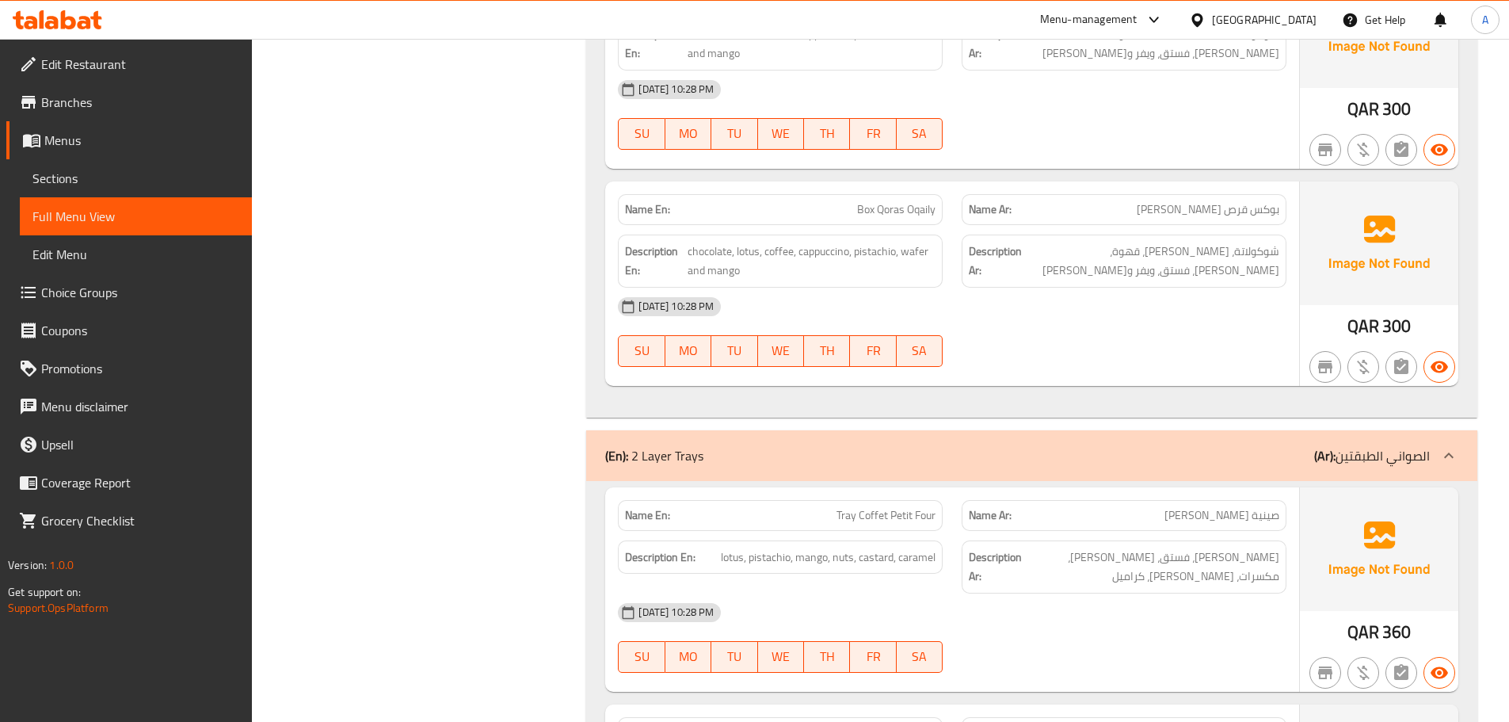
scroll to position [12958, 0]
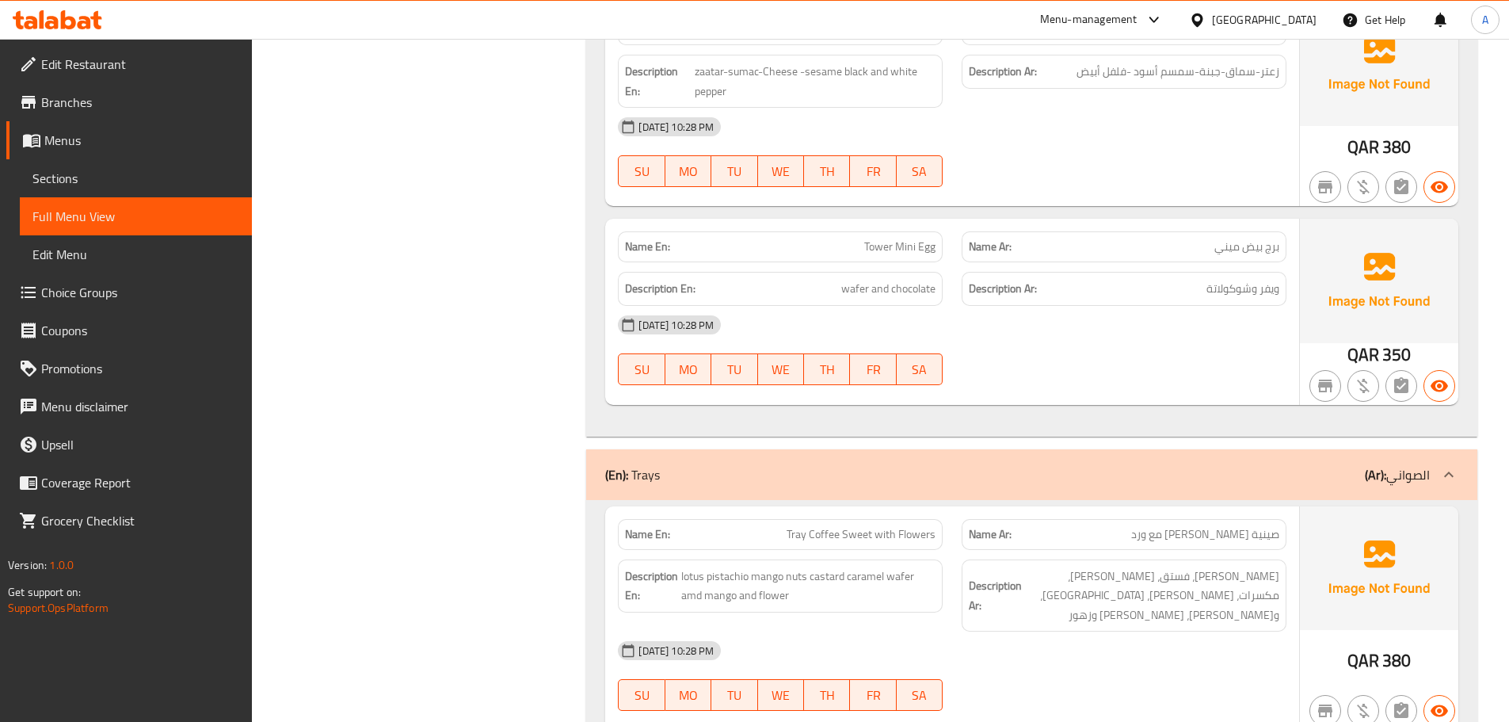
click at [840, 449] on div "(En): Trays (Ar): الصواني" at bounding box center [1031, 474] width 891 height 51
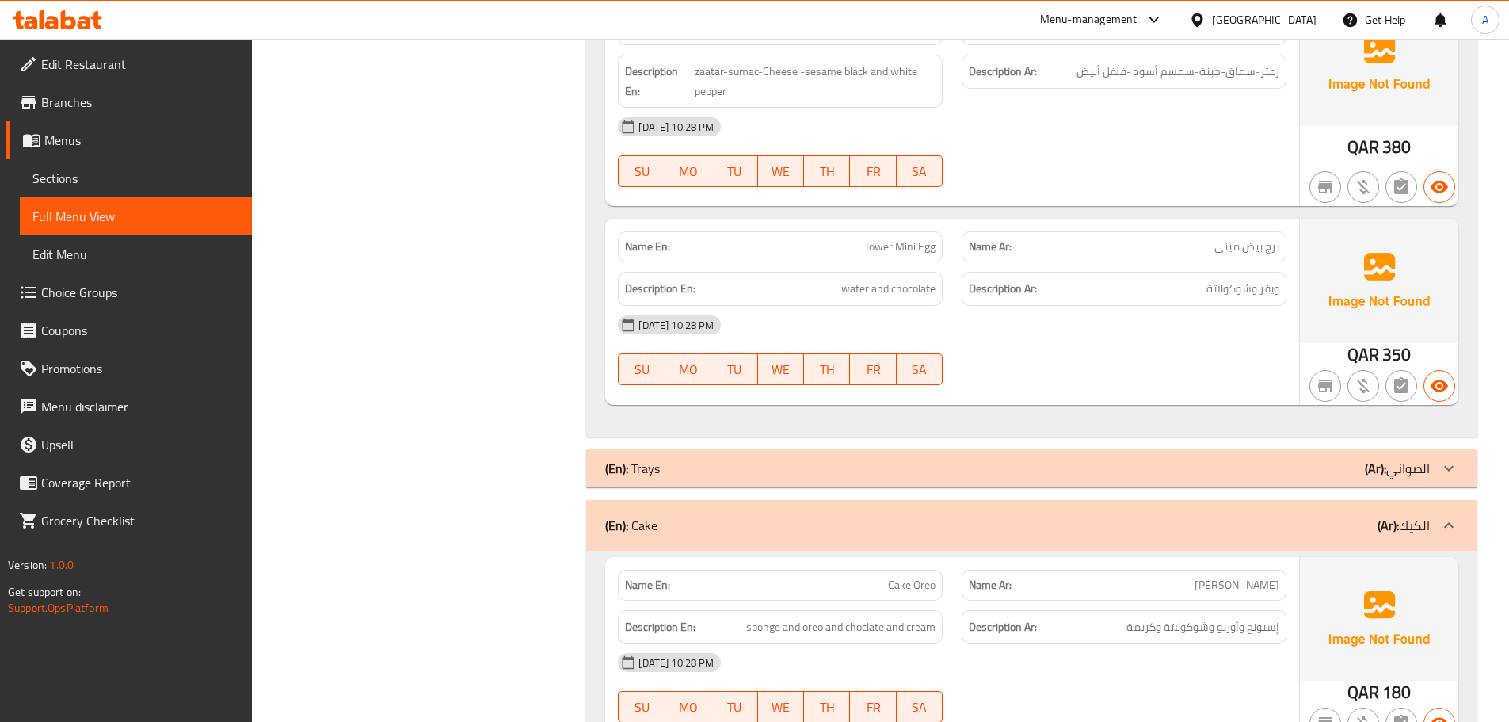
scroll to position [10239, 0]
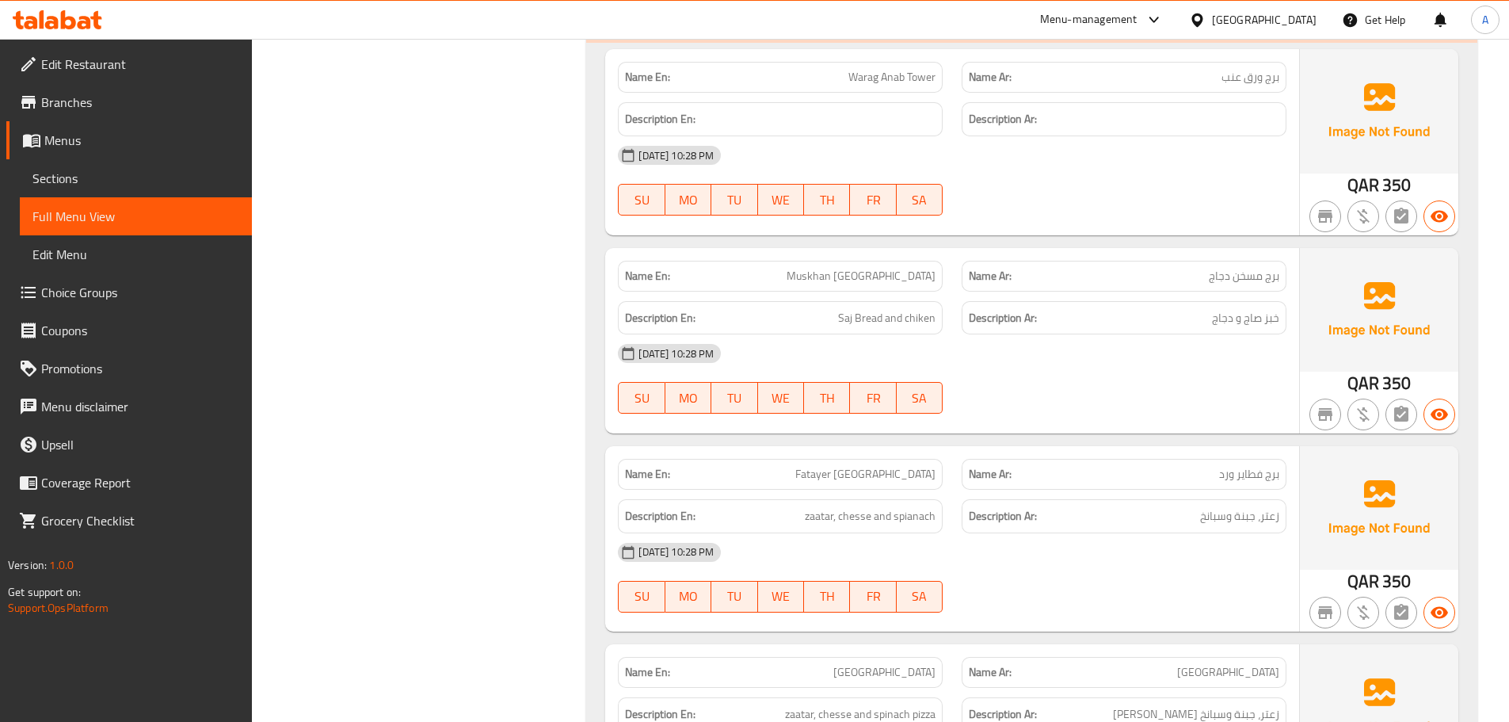
click at [1230, 466] on span "برج فطاير ورد" at bounding box center [1249, 474] width 60 height 17
copy span "ورد"
click at [796, 301] on div "Description En: Saj Bread and chiken" at bounding box center [780, 318] width 325 height 34
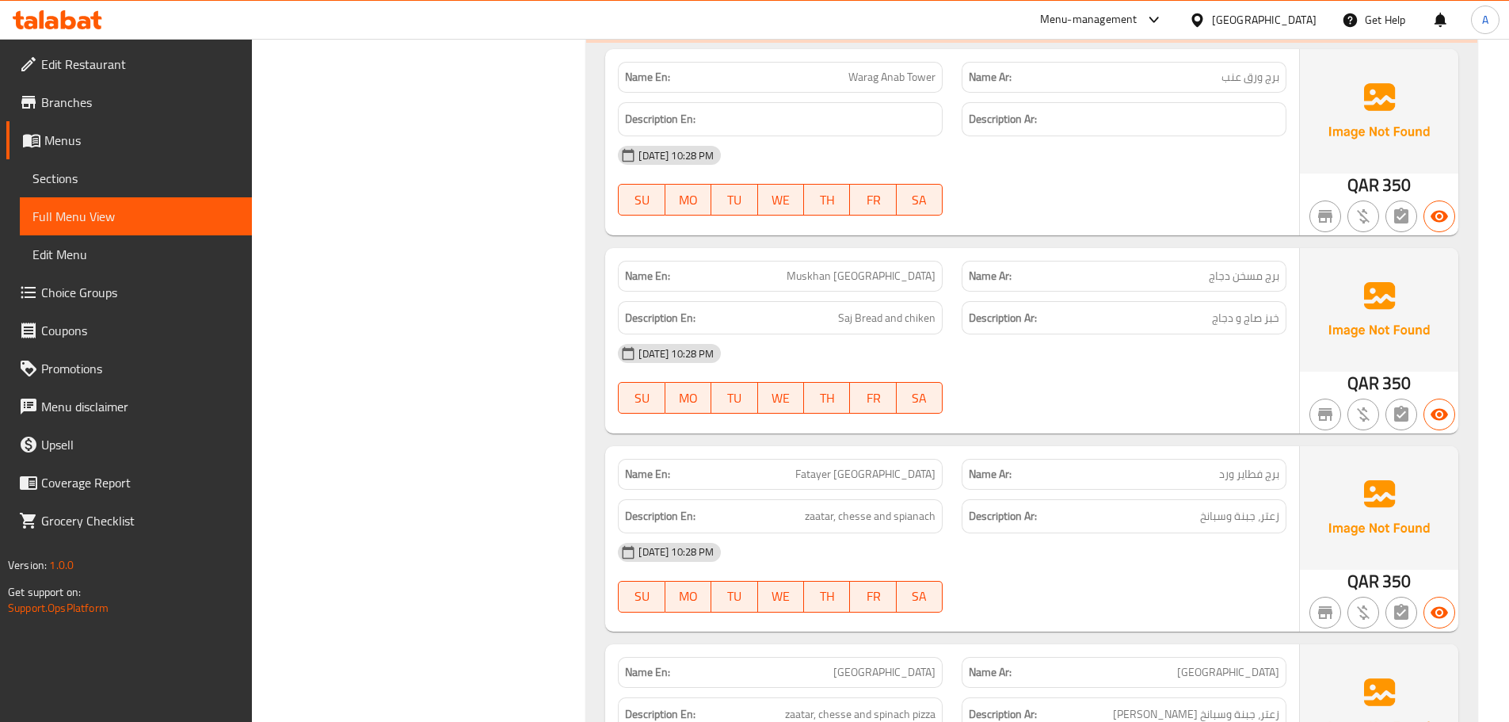
click at [779, 292] on div "Description En: Saj Bread and chiken" at bounding box center [781, 318] width 344 height 53
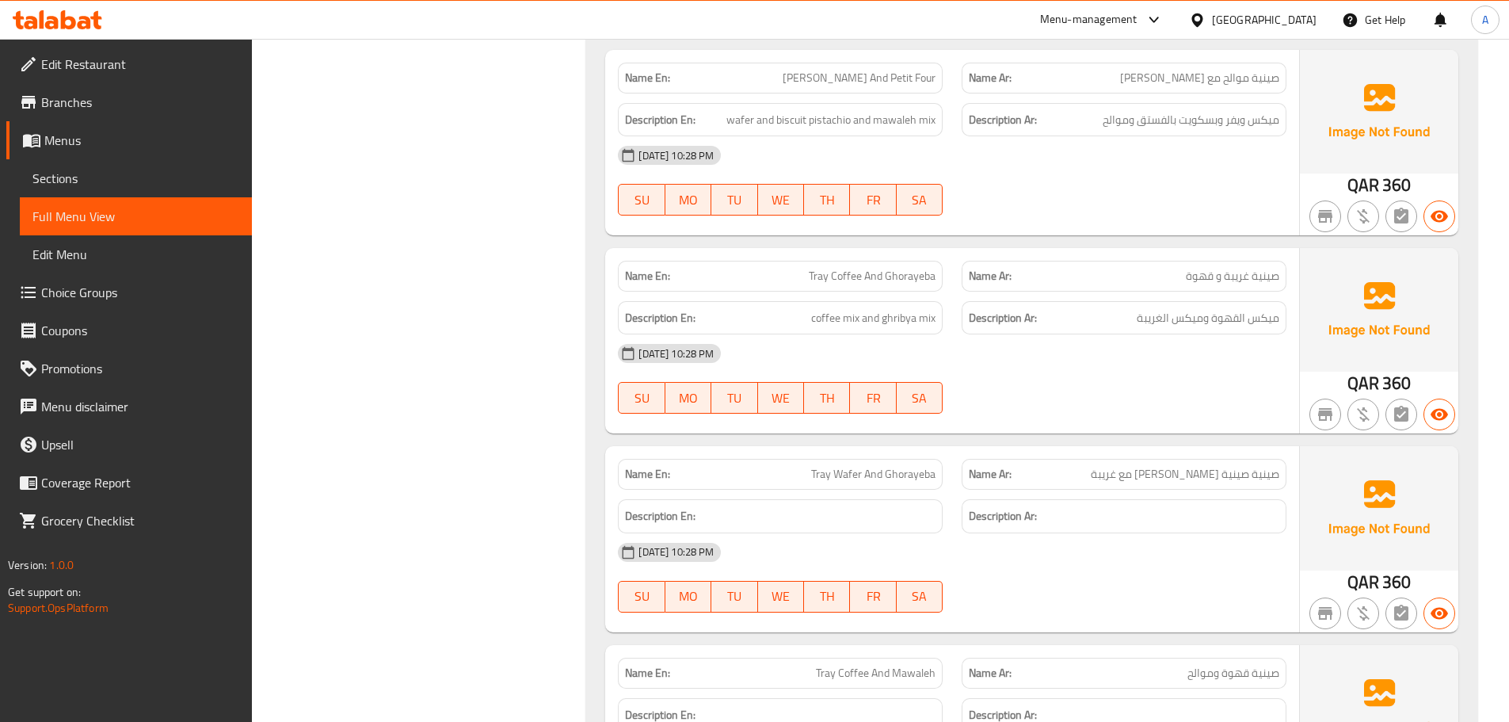
click at [759, 334] on div "[DATE] 10:28 PM" at bounding box center [953, 353] width 688 height 38
click at [806, 382] on button "TH" at bounding box center [827, 398] width 46 height 32
type button "4"
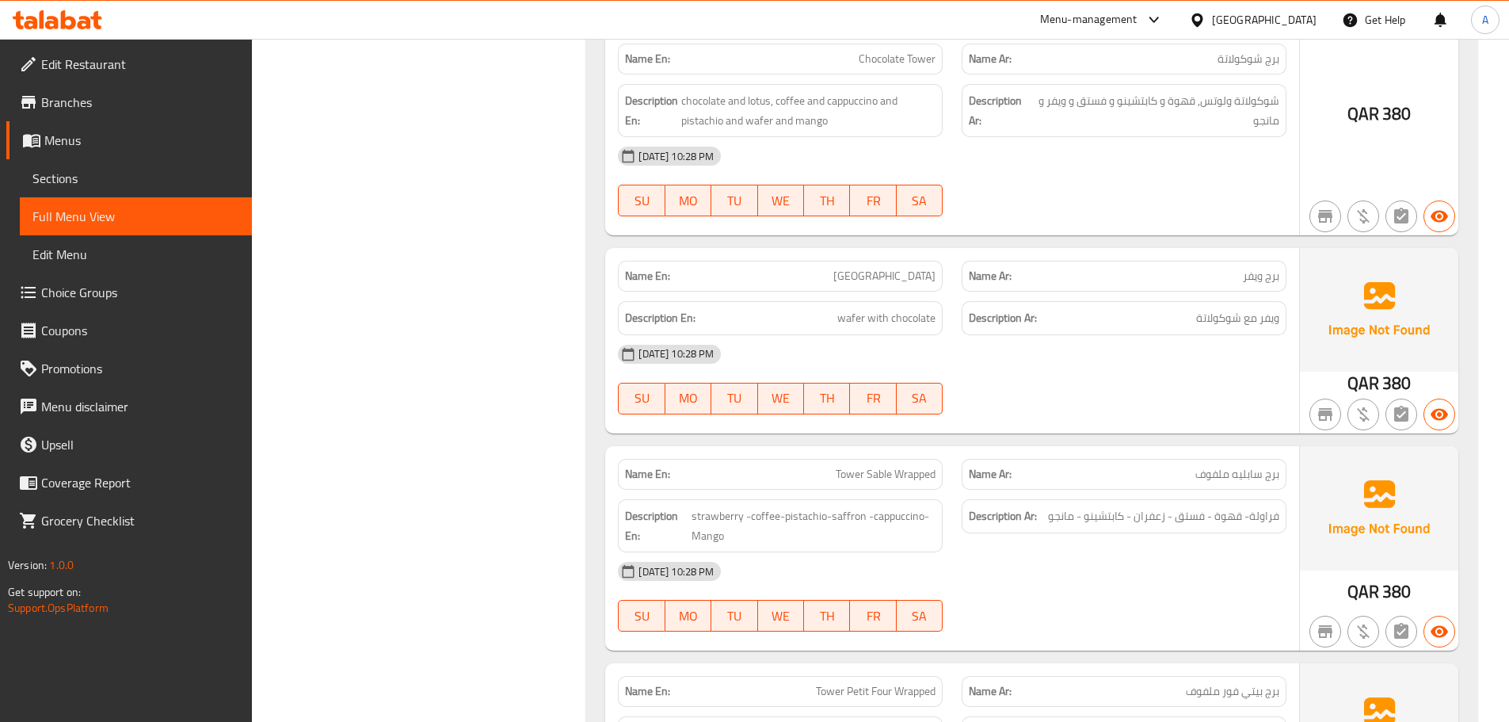
click at [1211, 466] on span "برج سابليه ملفوف" at bounding box center [1238, 474] width 84 height 17
copy span "ملفوف"
click at [739, 387] on span "TU" at bounding box center [734, 398] width 33 height 23
type button "2"
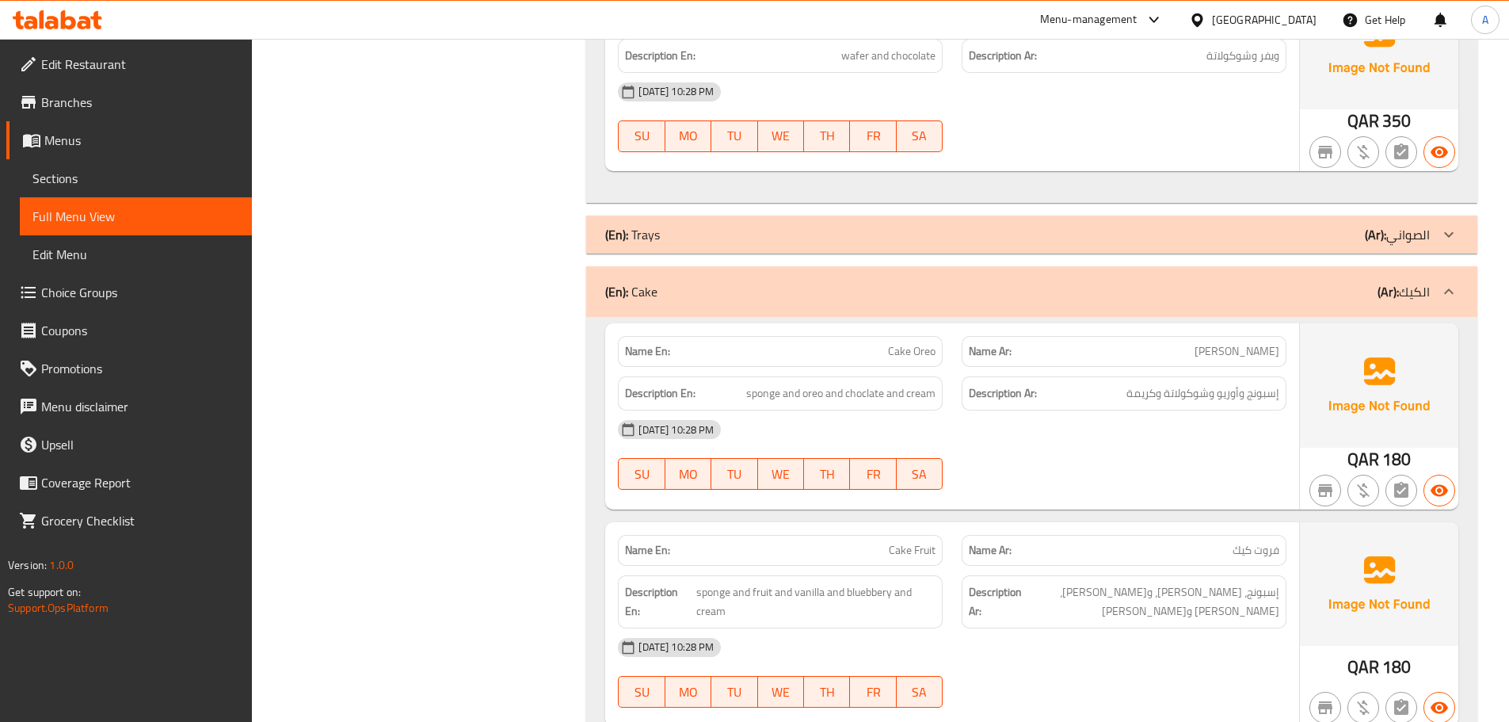
scroll to position [13259, 0]
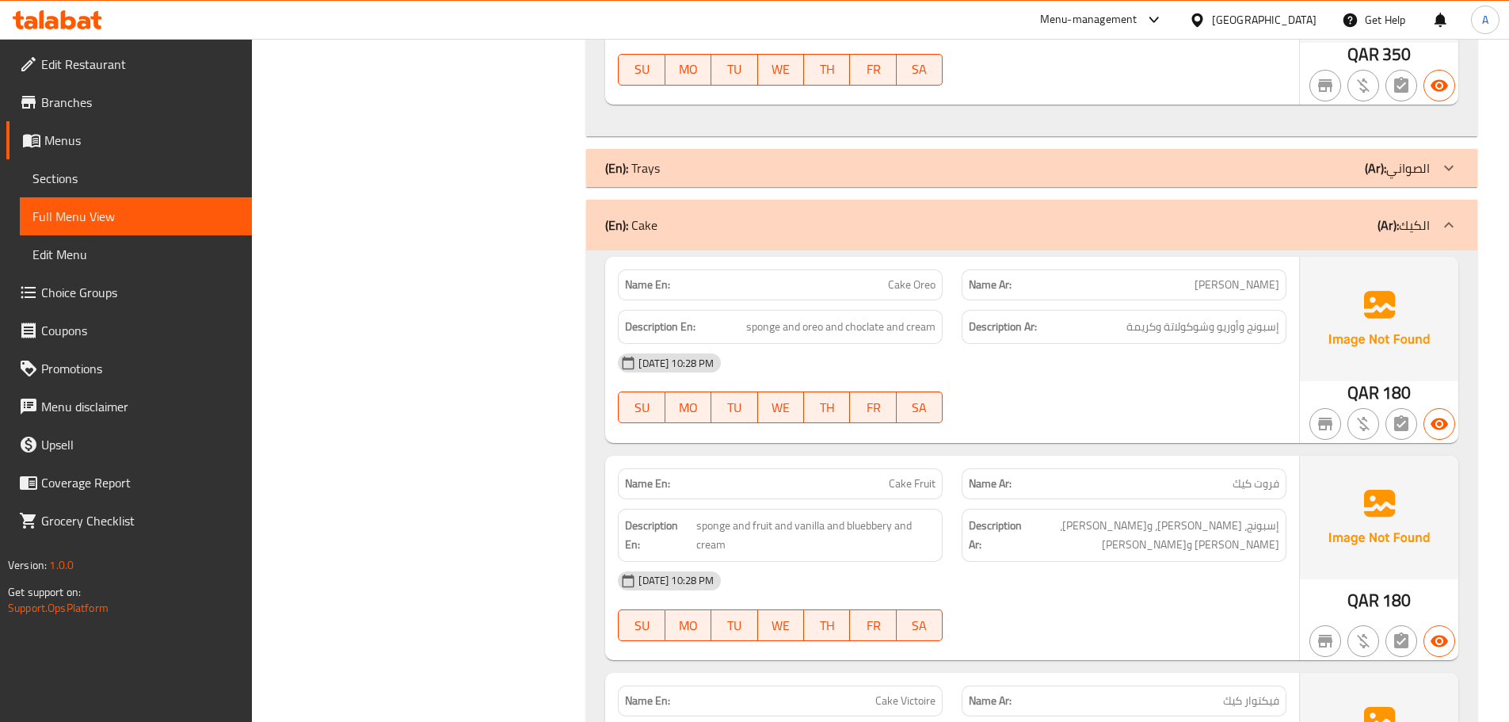
click at [1288, 149] on div "(En): Trays (Ar): الصواني" at bounding box center [1031, 168] width 891 height 38
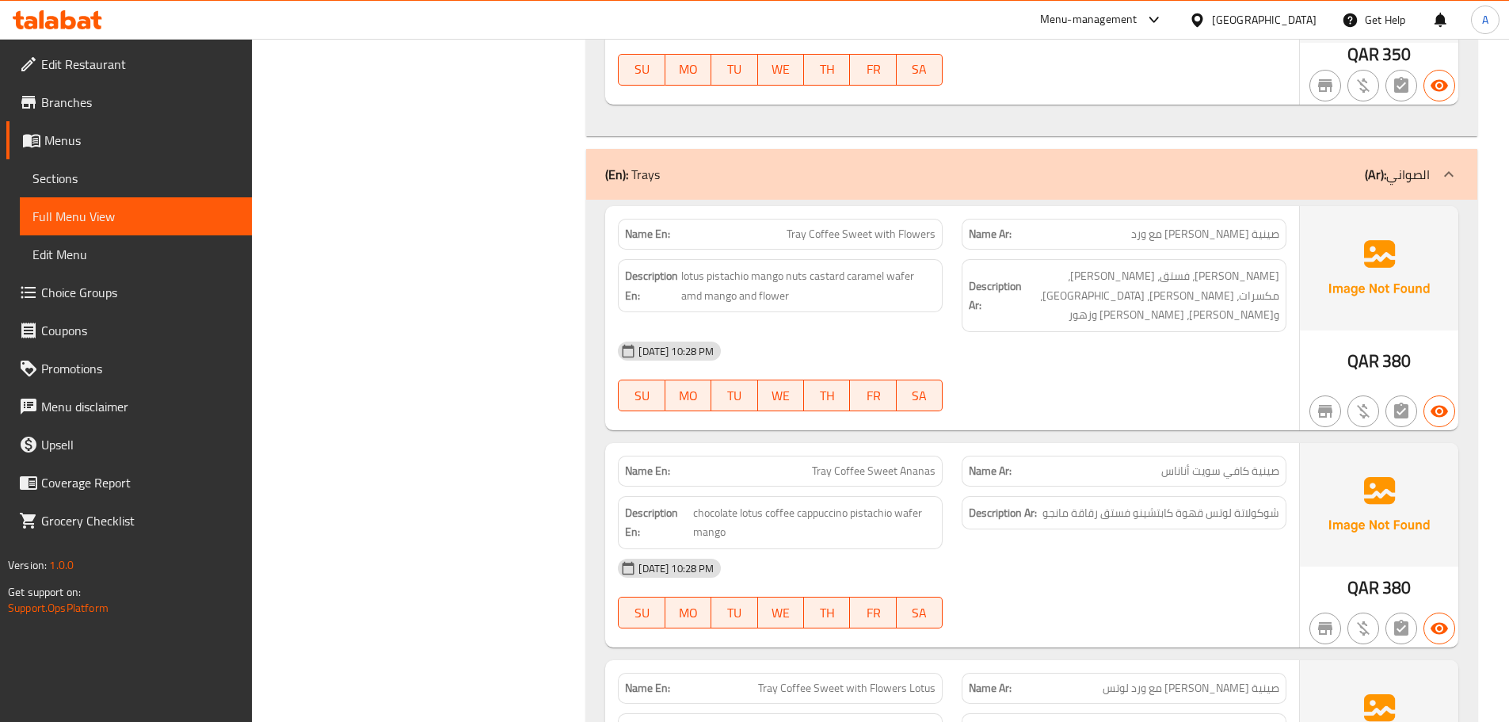
scroll to position [14700, 0]
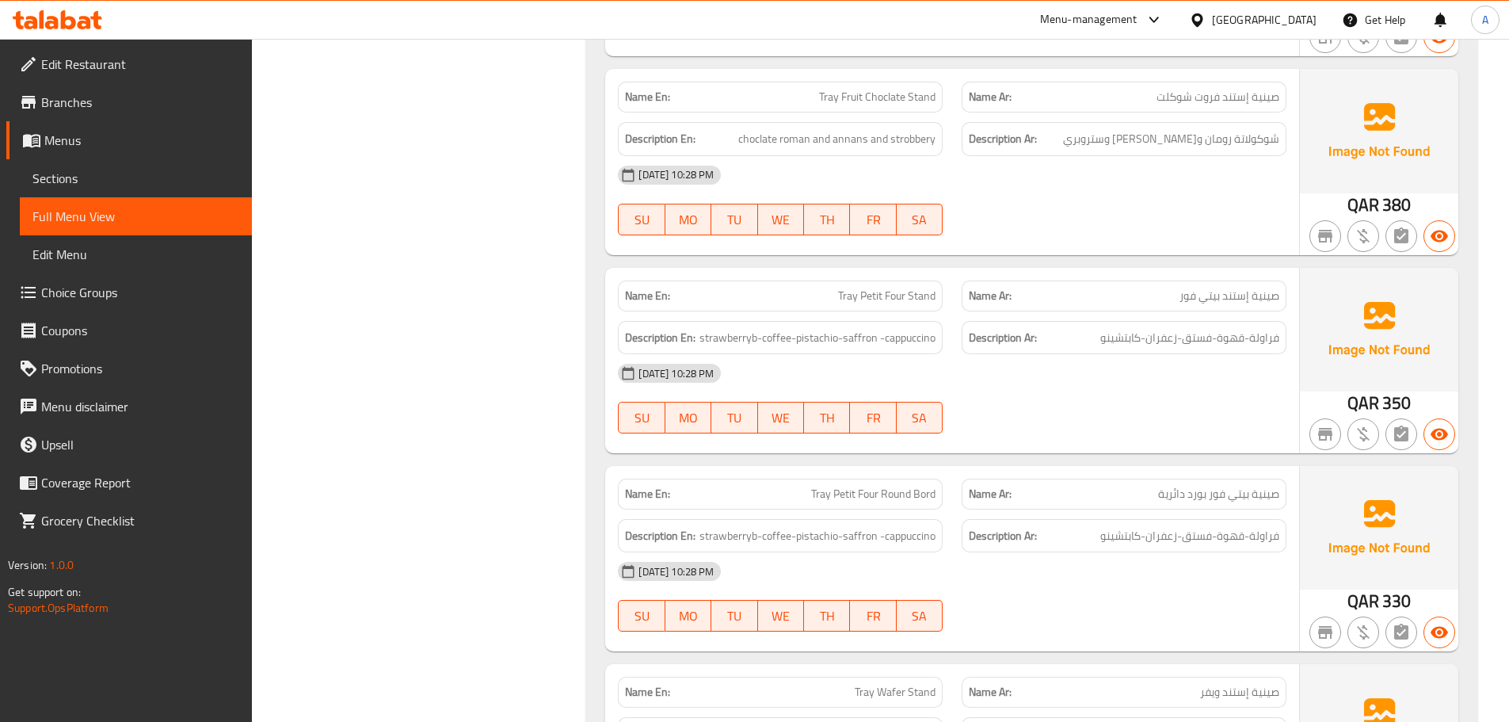
click at [674, 366] on span "[DATE] 10:28 PM" at bounding box center [676, 373] width 88 height 15
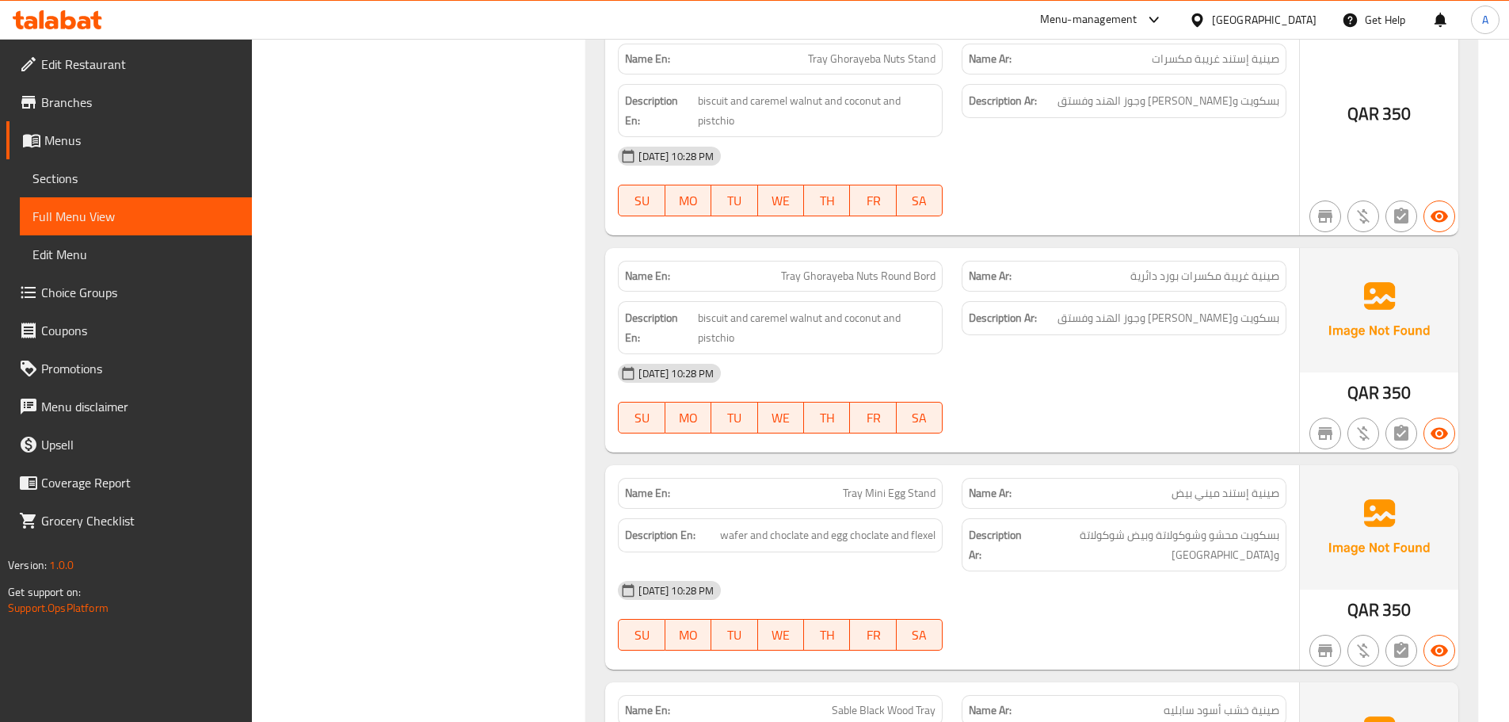
type button "3"
click at [762, 402] on button "WE" at bounding box center [781, 418] width 46 height 32
click at [856, 485] on span "Tray Mini Egg Stand" at bounding box center [889, 493] width 93 height 17
copy span "Tray"
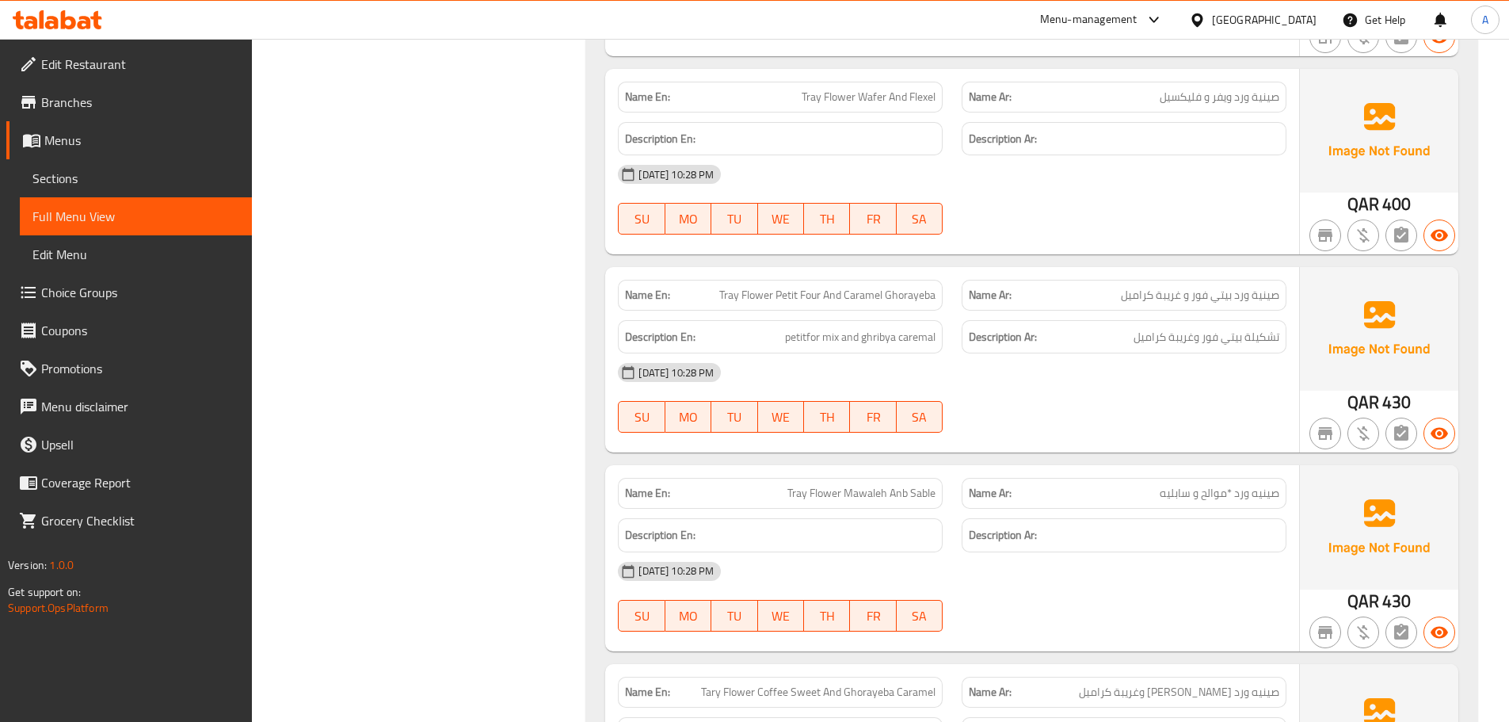
scroll to position [22241, 0]
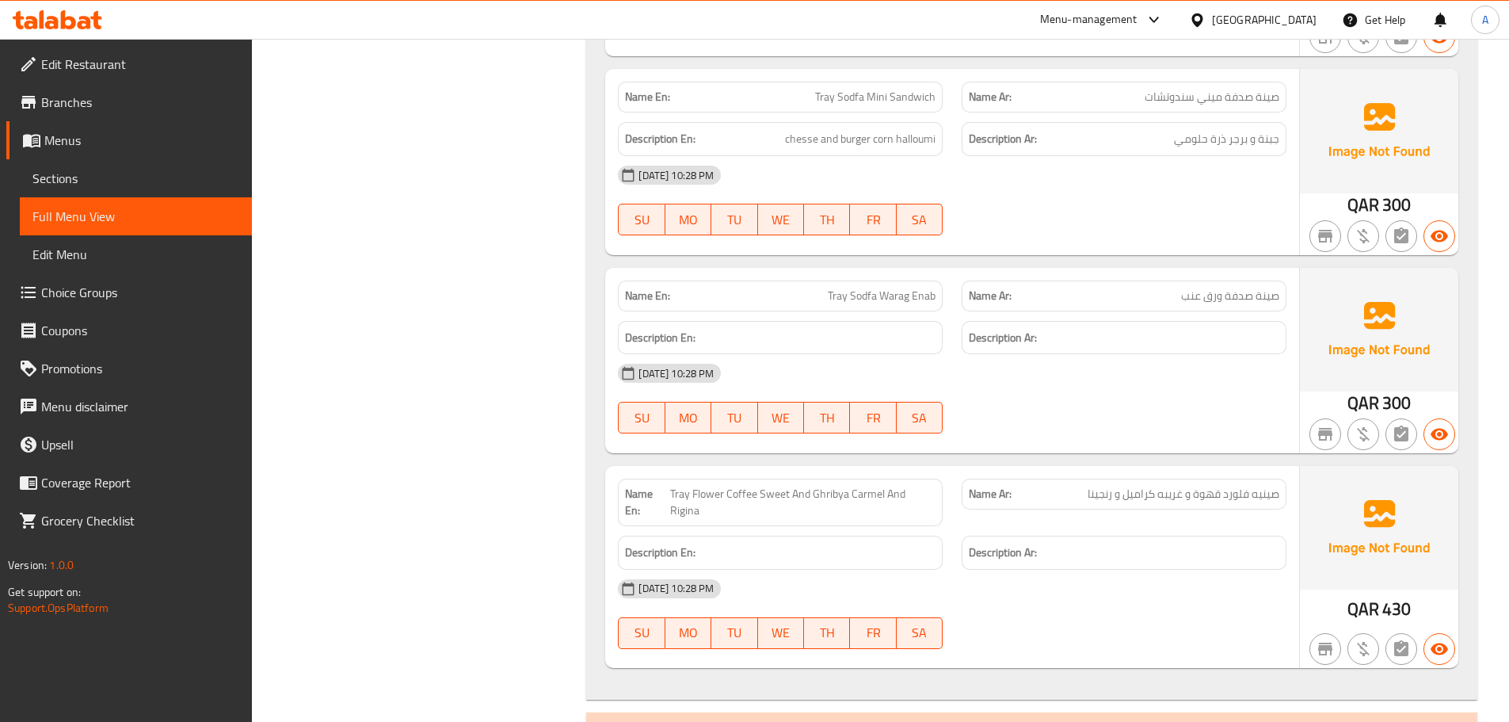
click at [1261, 288] on span "صينة صدفة ورق عنب" at bounding box center [1230, 296] width 98 height 17
copy span "صينة"
click at [889, 321] on div "Description En:" at bounding box center [780, 338] width 325 height 34
click at [890, 288] on span "Tray Sodfa Warag Enab" at bounding box center [882, 296] width 108 height 17
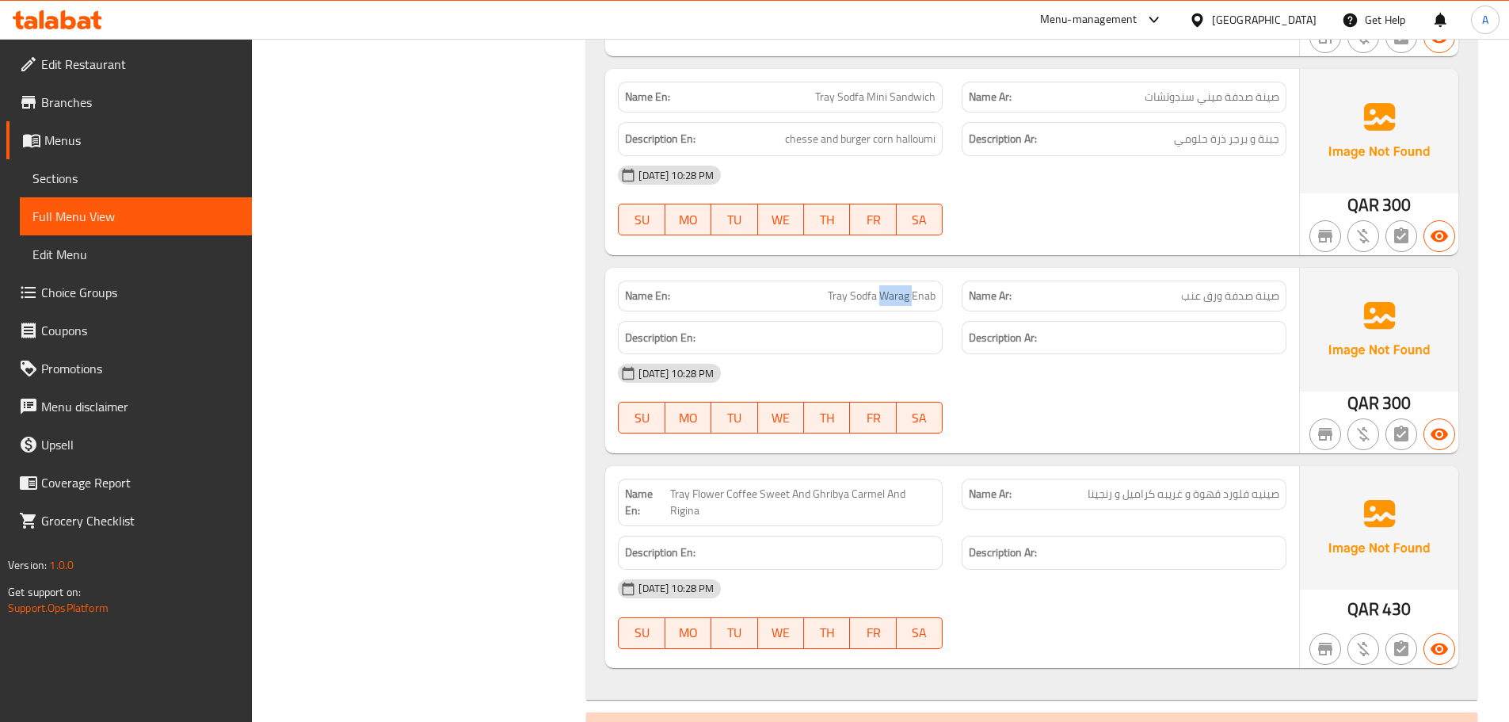
click at [890, 288] on span "Tray Sodfa Warag Enab" at bounding box center [882, 296] width 108 height 17
click at [1258, 486] on span "صينيه فلورد قهوة و غريبه كراميل و رنجينا" at bounding box center [1184, 494] width 192 height 17
click at [841, 288] on span "Tray Sodfa Warag Enab" at bounding box center [882, 296] width 108 height 17
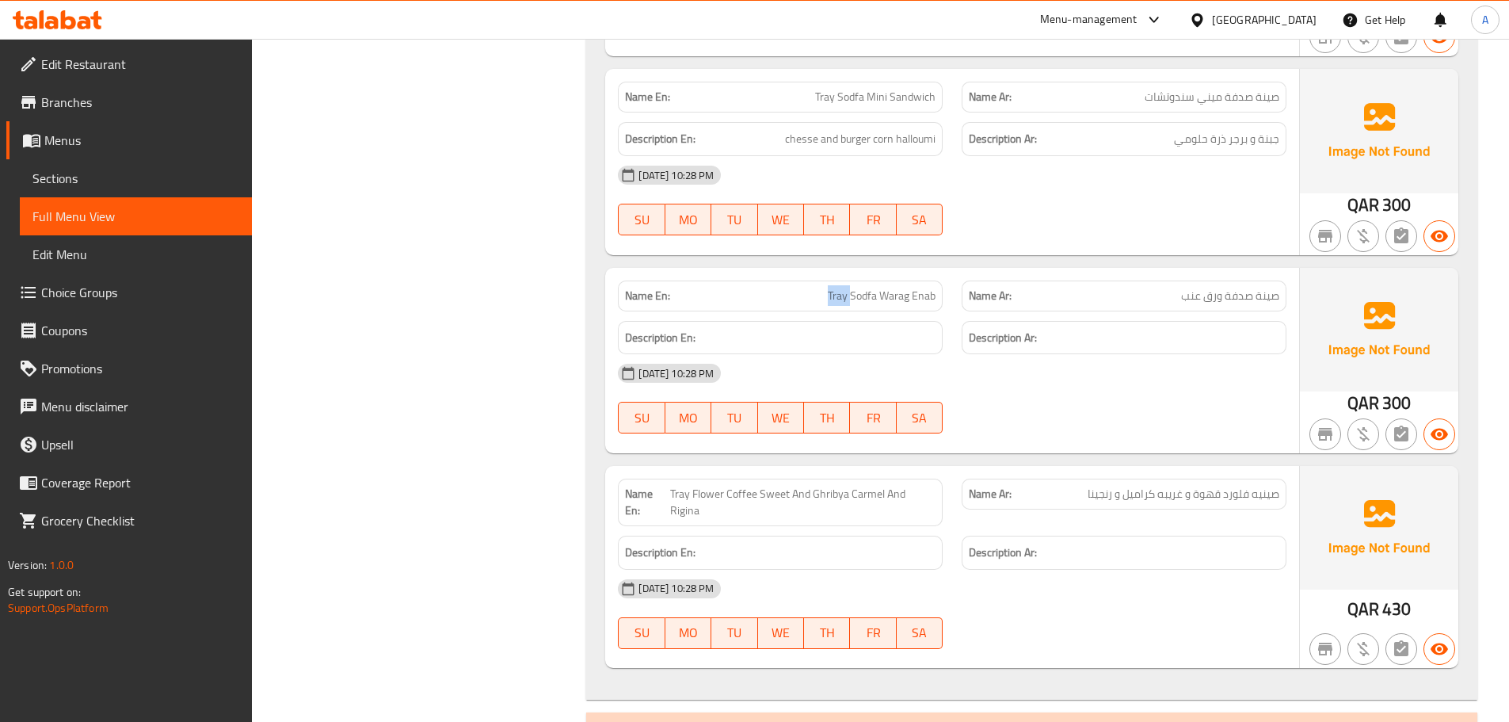
click at [841, 288] on span "Tray Sodfa Warag Enab" at bounding box center [882, 296] width 108 height 17
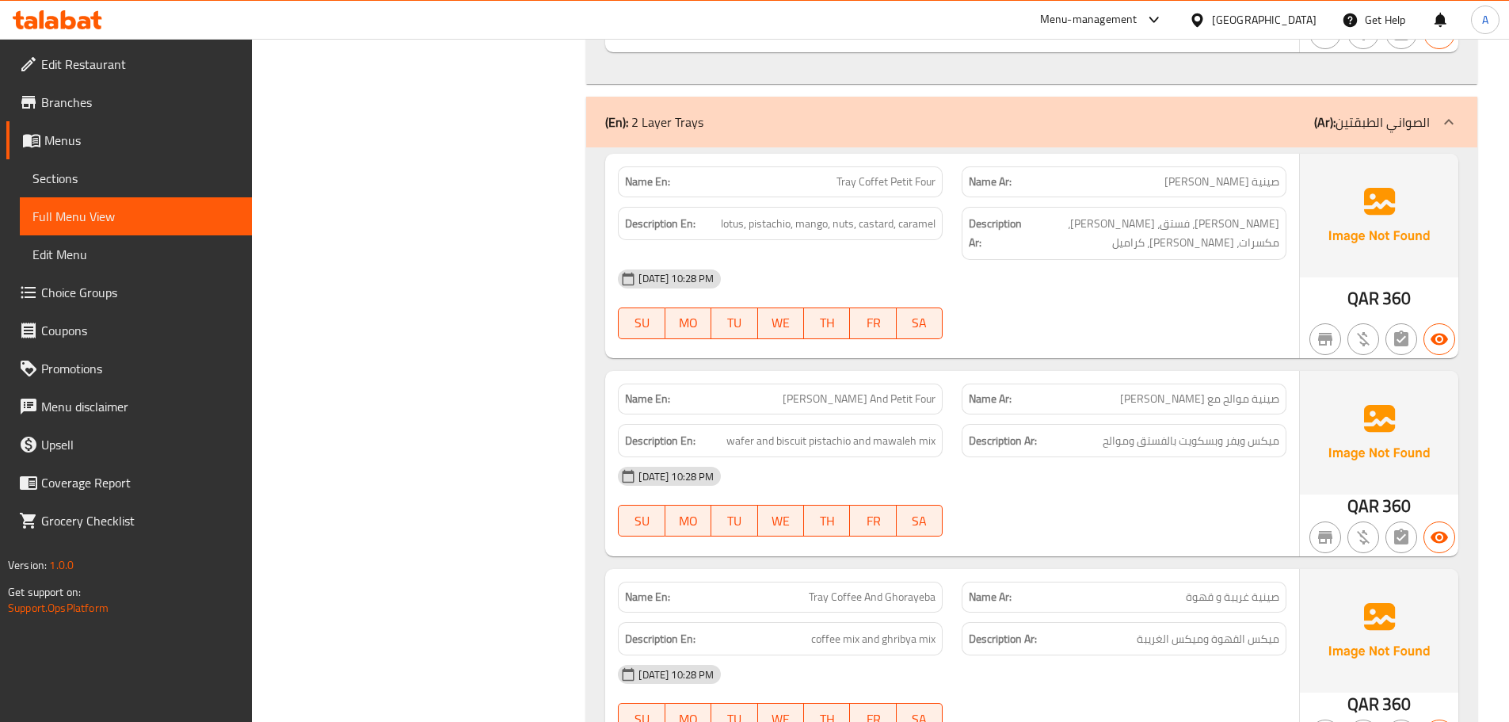
scroll to position [7347, 0]
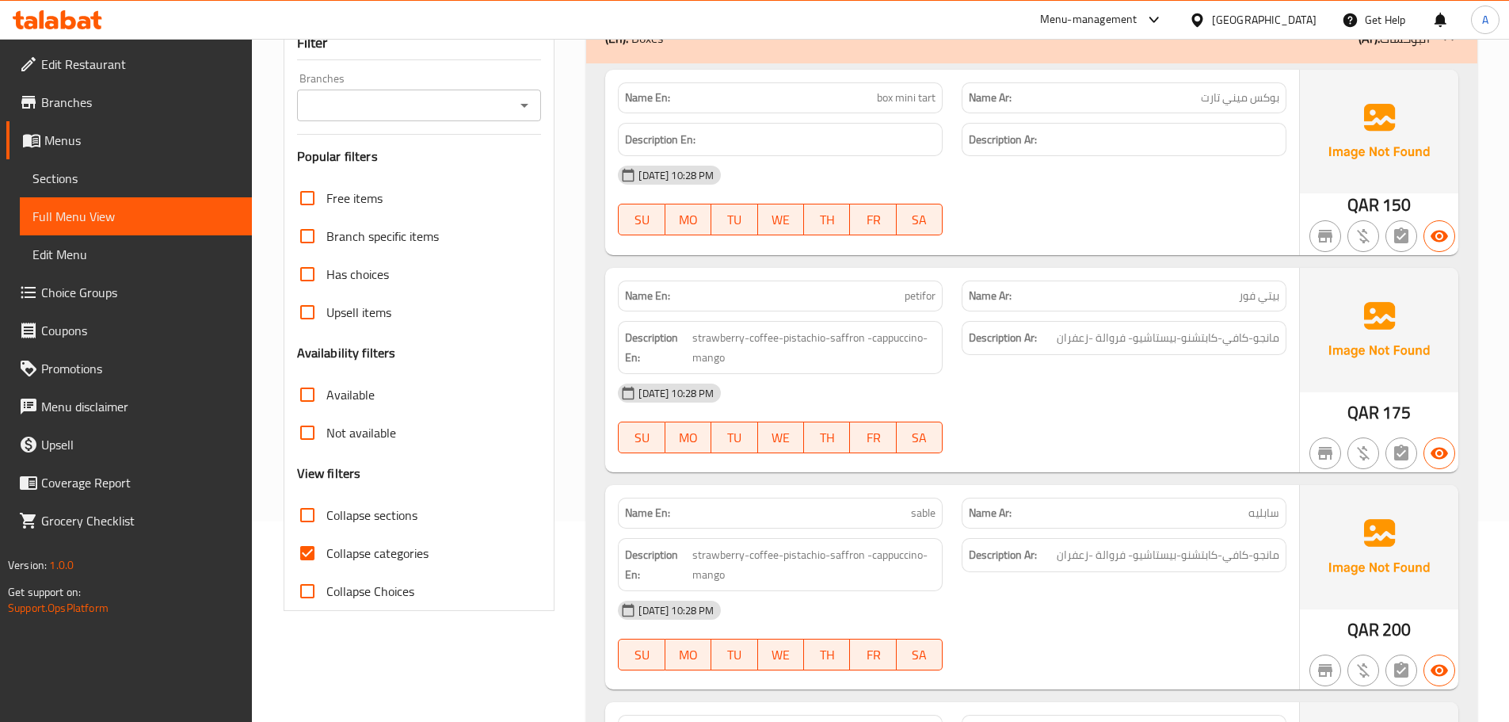
scroll to position [7298, 0]
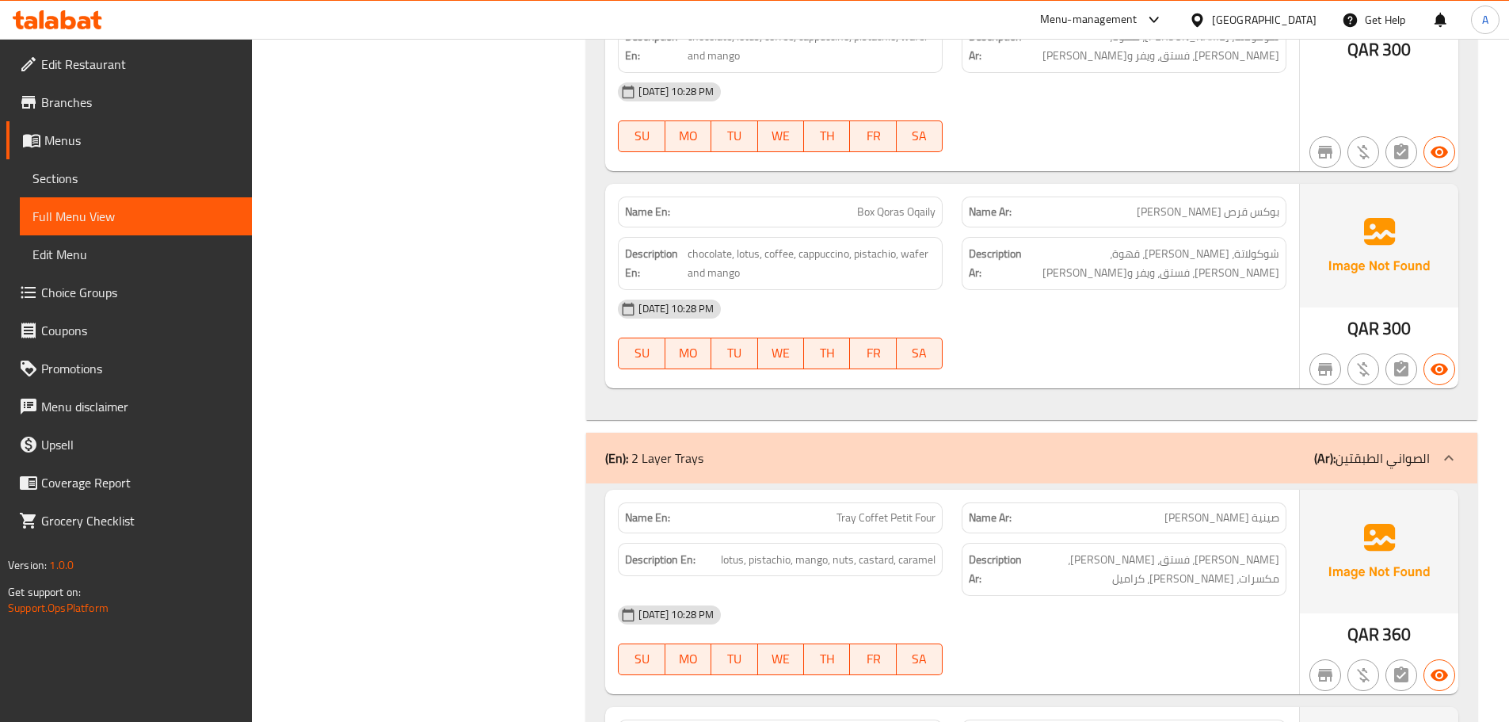
click at [843, 510] on span "Tray Coffet Petit Four" at bounding box center [886, 518] width 99 height 17
copy span "Tray"
click at [826, 533] on div "Description En: lotus, pistachio, mango, nuts, castard, caramel" at bounding box center [781, 569] width 344 height 72
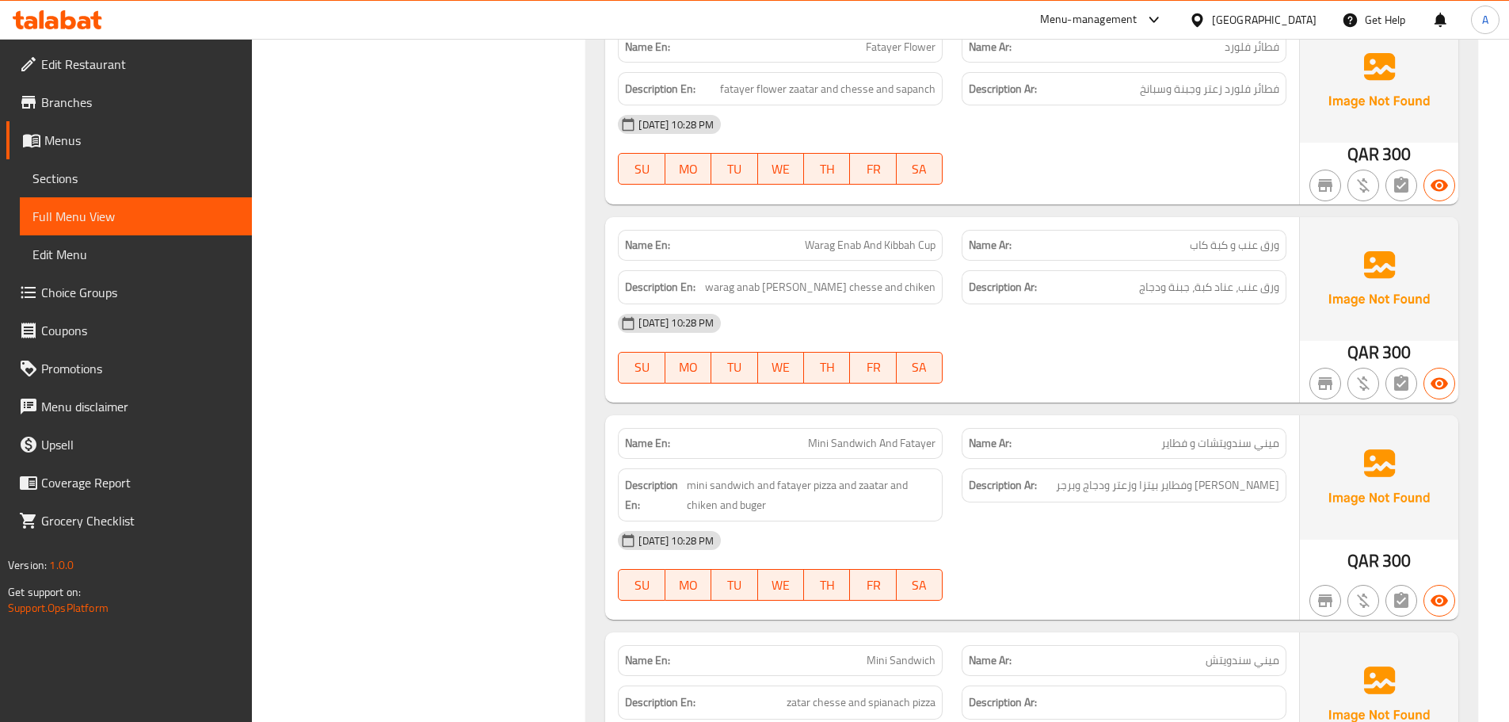
scroll to position [18902, 0]
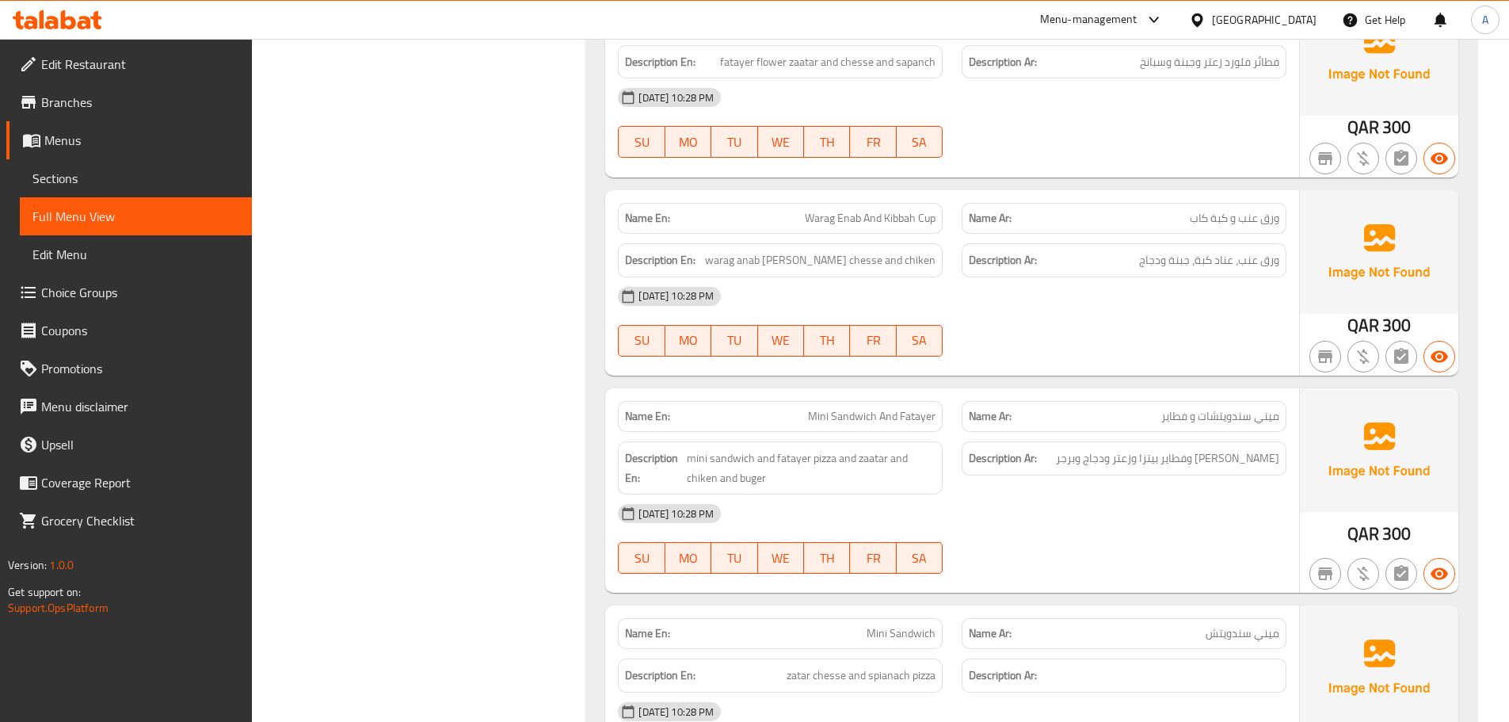
click at [795, 494] on div "[DATE] 10:28 PM" at bounding box center [953, 513] width 688 height 38
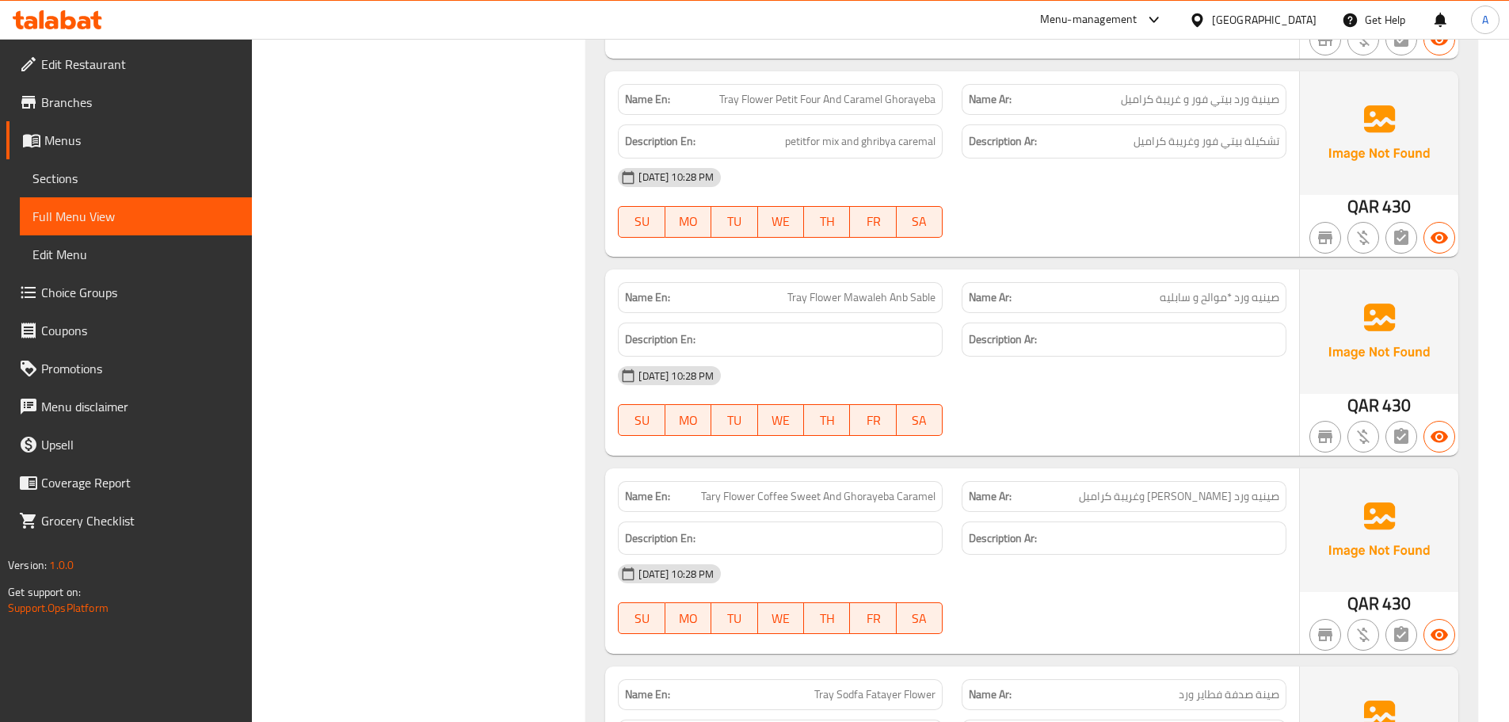
click at [638, 471] on div "Name En: Tary Flower Coffee Sweet And Ghorayeba Caramel" at bounding box center [781, 496] width 344 height 50
click at [1134, 488] on span "صينيه ورد [PERSON_NAME] وغريبة كراميل" at bounding box center [1179, 496] width 200 height 17
copy span "كراميل"
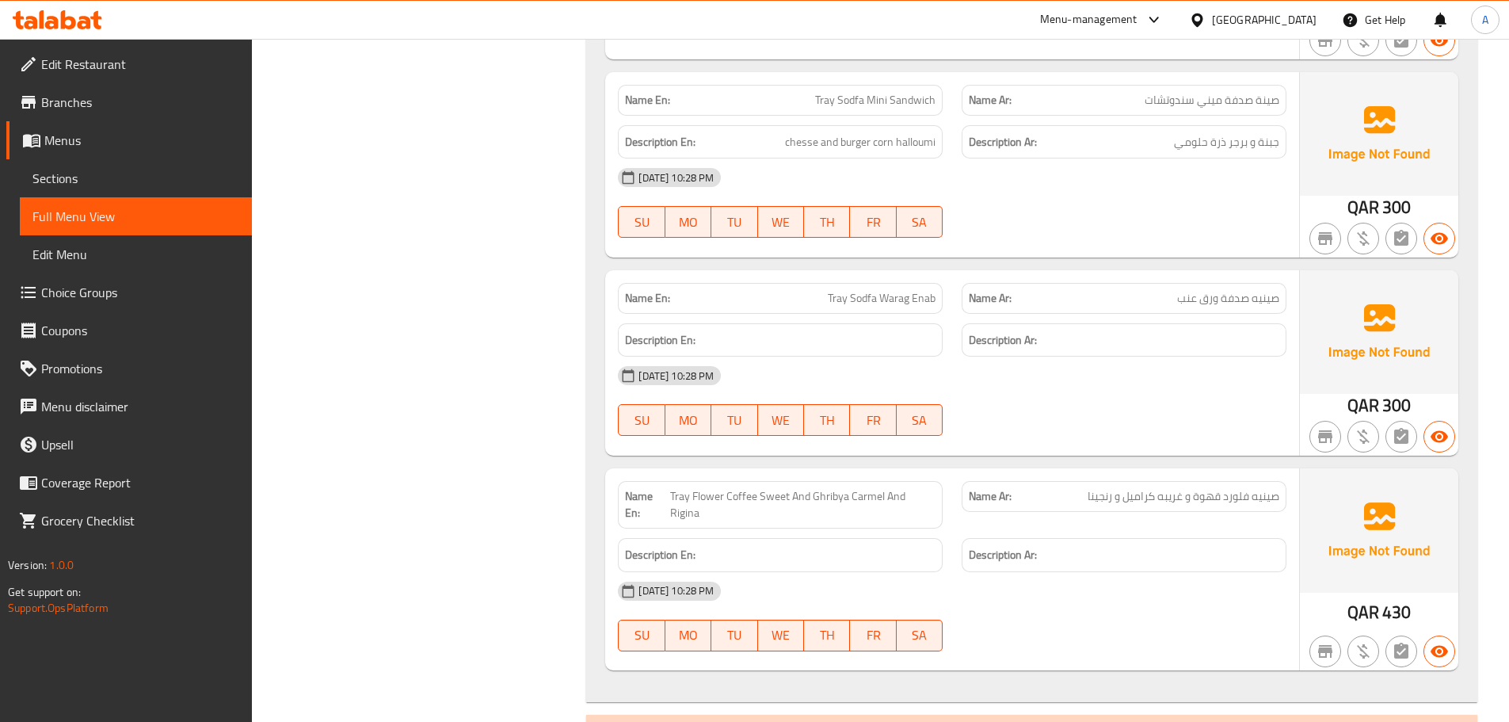
click at [873, 488] on span "Tray Flower Coffee Sweet And Ghribya Carmel And Rigina" at bounding box center [802, 504] width 265 height 33
copy span "Carmel"
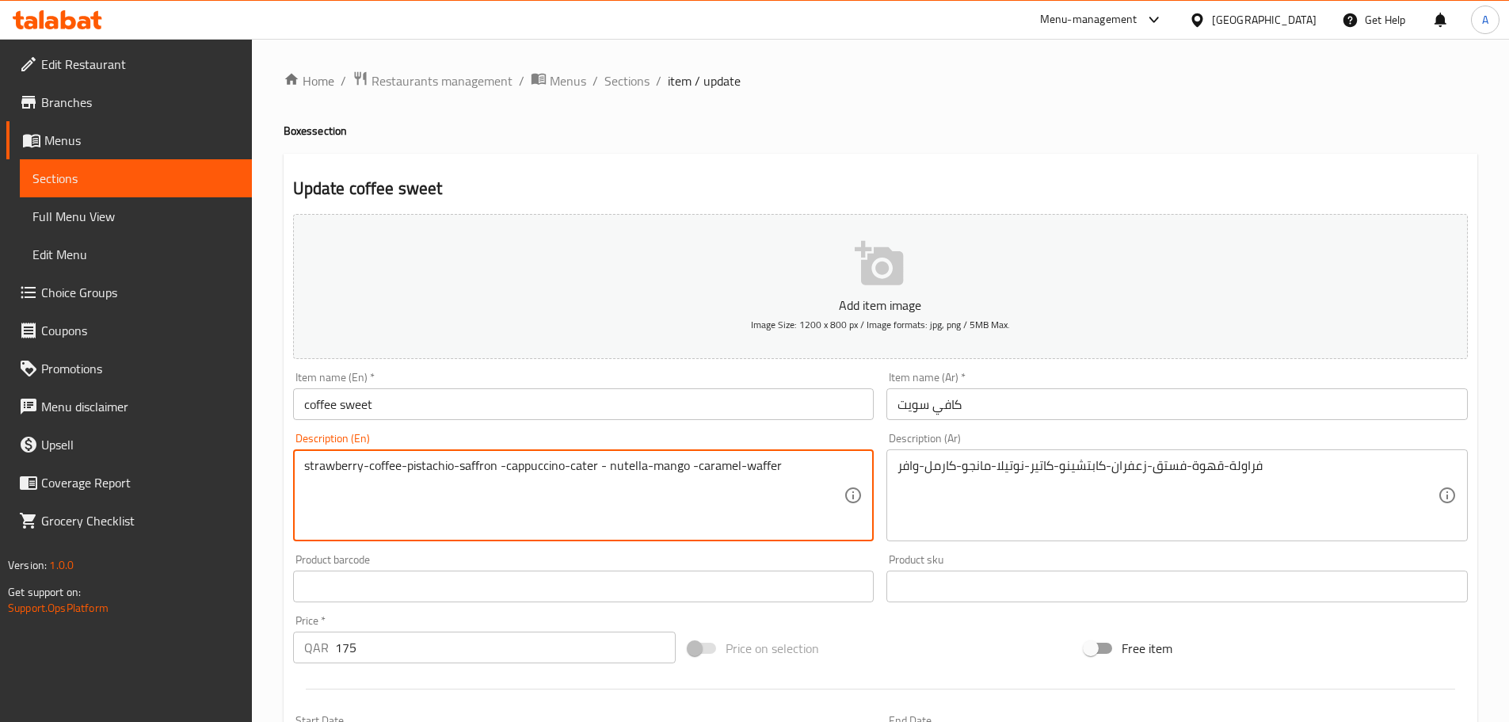
click at [721, 465] on textarea "strawberry-coffee-pistachio-saffron -cappuccino-cater - nutella-mango -caramel-…" at bounding box center [574, 495] width 540 height 75
type textarea "strawberry-coffee-pistachio-saffron -cappuccino-cater - nutella-mango -caramel-…"
click at [718, 380] on div "Item name (En)   * coffee sweet Item name (En) *" at bounding box center [584, 396] width 582 height 48
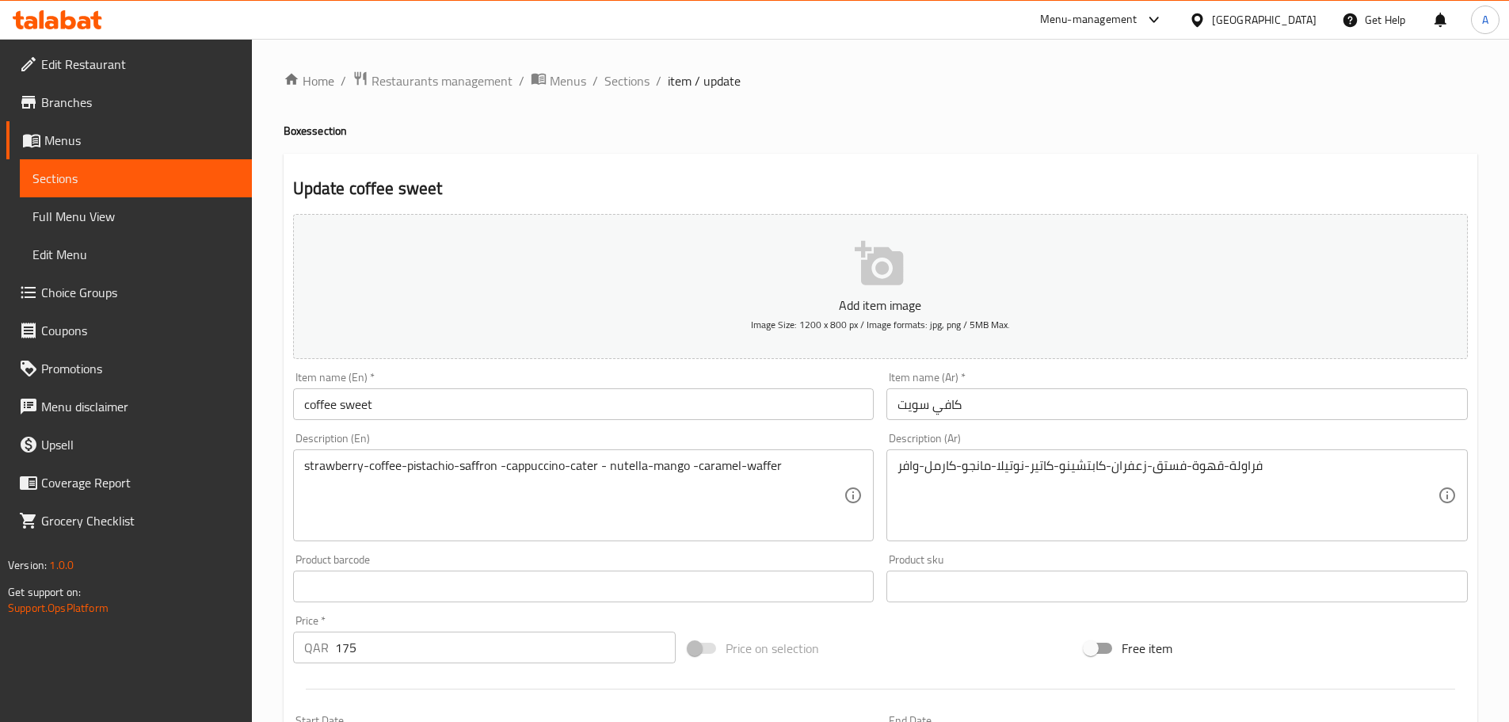
click at [719, 389] on input "coffee sweet" at bounding box center [584, 404] width 582 height 32
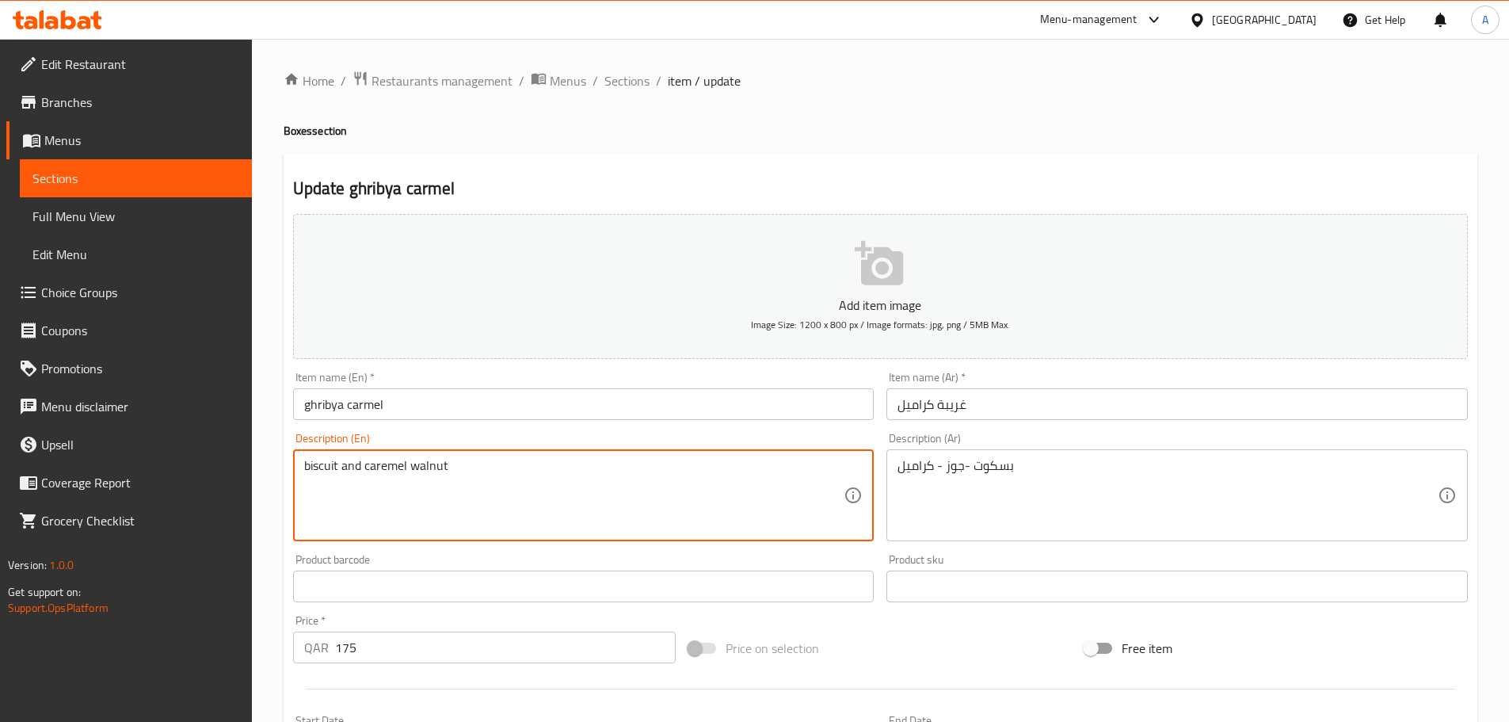
click at [396, 468] on textarea "biscuit and caremel walnut" at bounding box center [574, 495] width 540 height 75
paste textarea "amel"
click at [433, 403] on input "ghribya carmel" at bounding box center [584, 404] width 582 height 32
type textarea "biscuit and caramel walnut"
click at [435, 410] on input "ghribya carmel" at bounding box center [584, 404] width 582 height 32
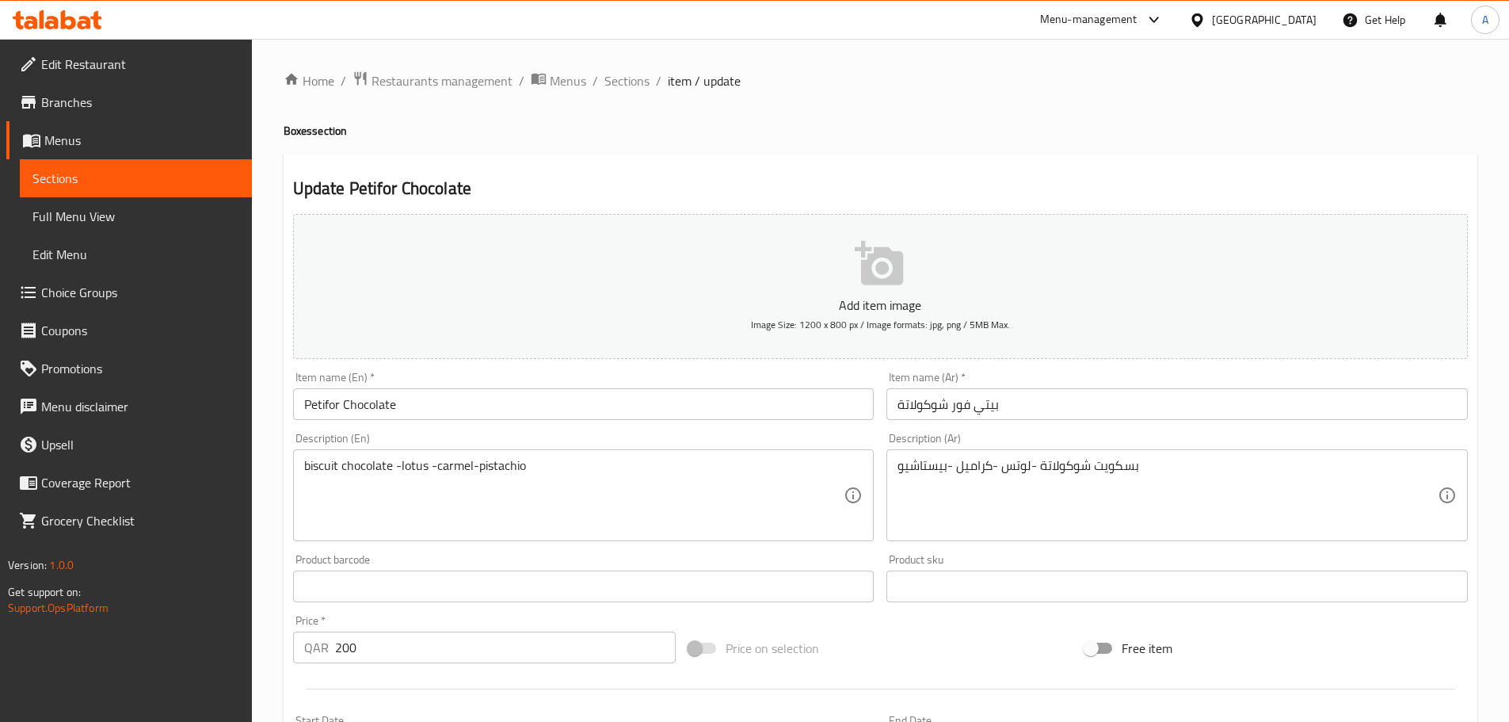
click at [448, 455] on div "biscuit chocolate -lotus -carmel-pistachio Description (En)" at bounding box center [584, 495] width 582 height 92
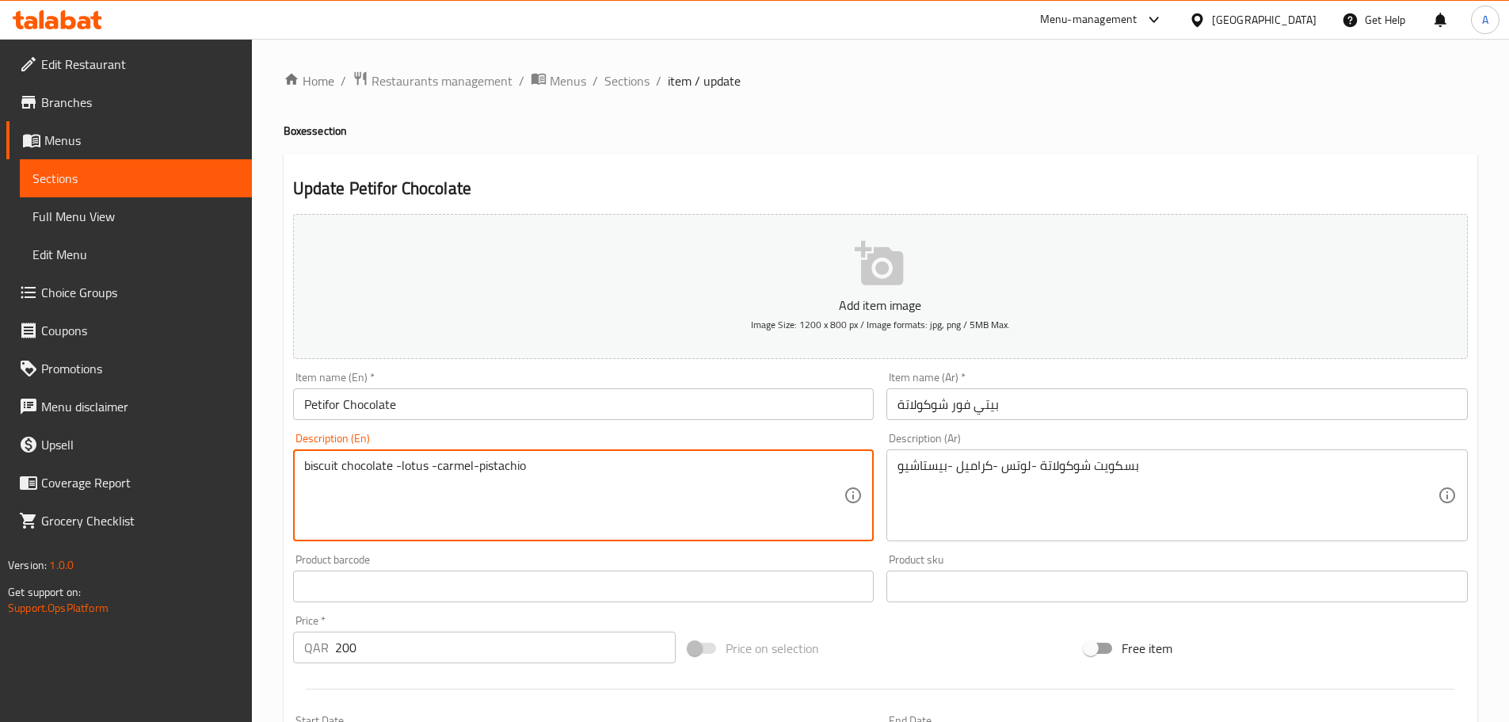
click at [448, 458] on textarea "biscuit chocolate -lotus -carmel-pistachio" at bounding box center [574, 495] width 540 height 75
click at [452, 463] on textarea "biscuit chocolate -lotus -carmel-pistachio" at bounding box center [574, 495] width 540 height 75
paste textarea "a"
type textarea "biscuit chocolate -lotus -caramel-pistachio"
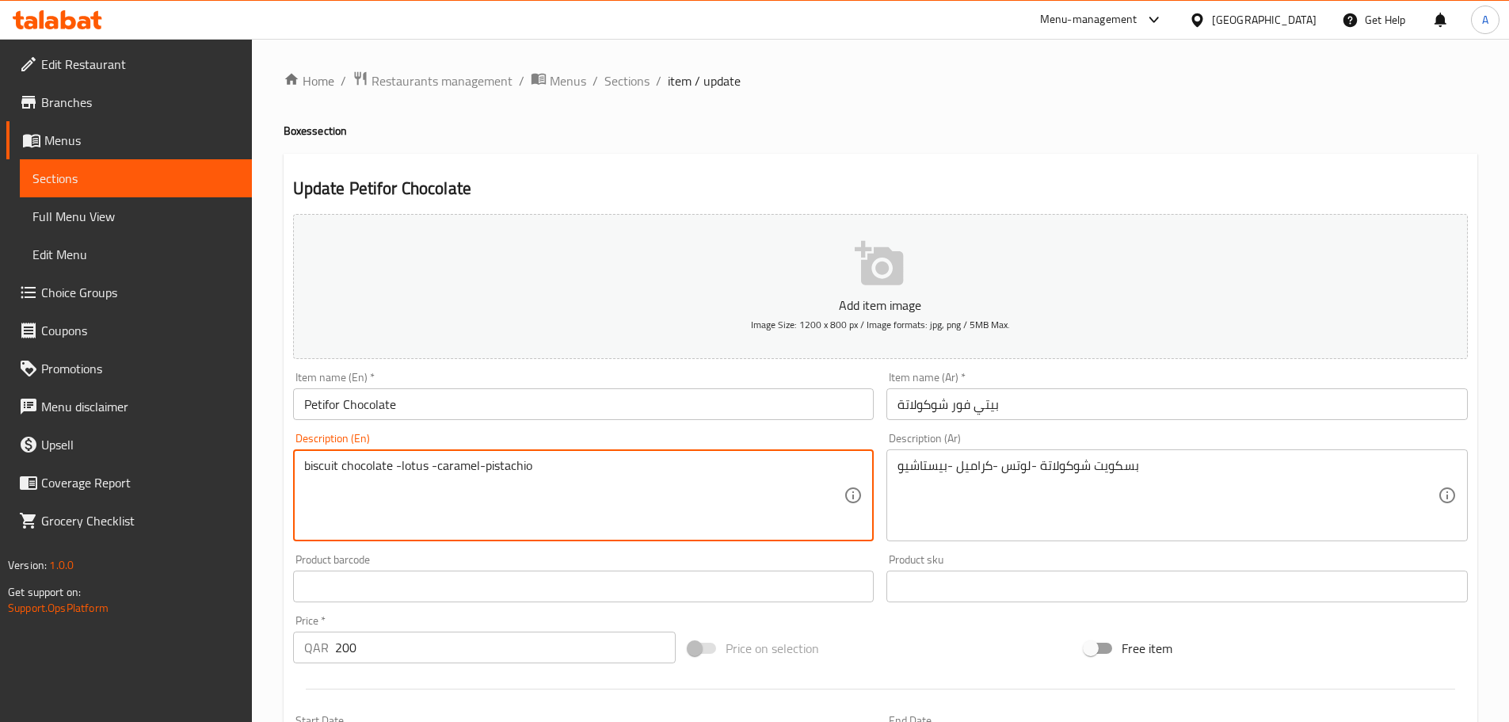
click at [475, 403] on input "Petifor Chocolate" at bounding box center [584, 404] width 582 height 32
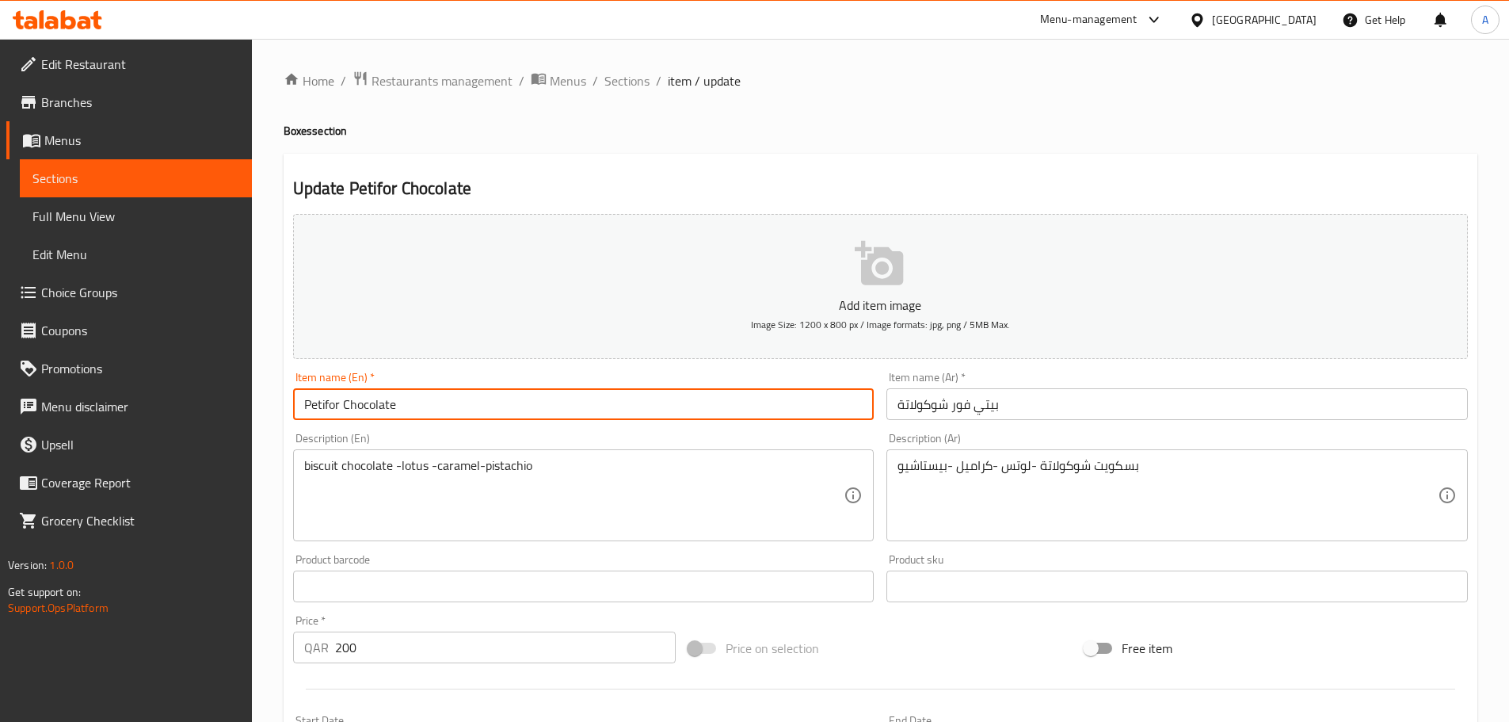
click at [476, 408] on input "Petifor Chocolate" at bounding box center [584, 404] width 582 height 32
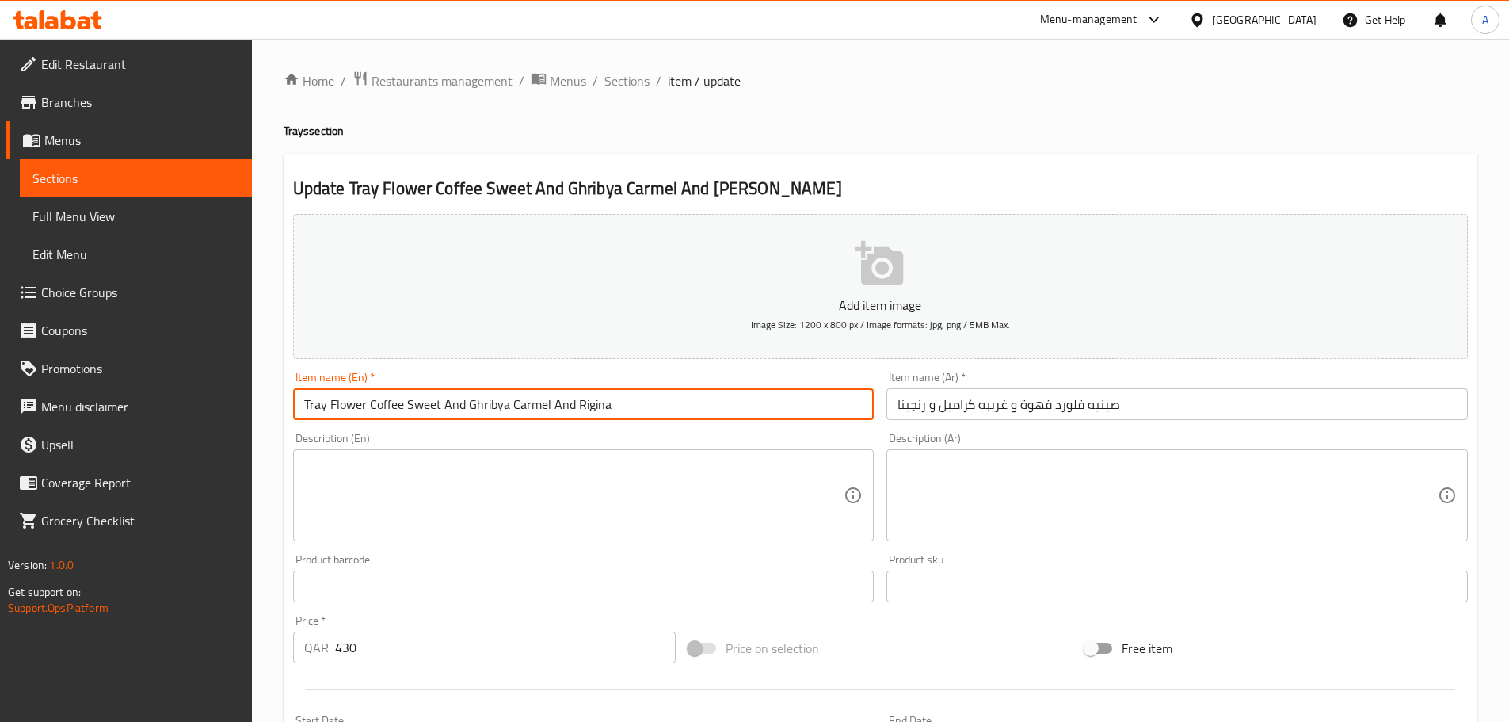
click at [523, 403] on input "Tray Flower Coffee Sweet And Ghribya Carmel And Rigina" at bounding box center [584, 404] width 582 height 32
paste input "caramel"
type input "Tray Flower Coffee Sweet And Ghribya caramel And Rigina"
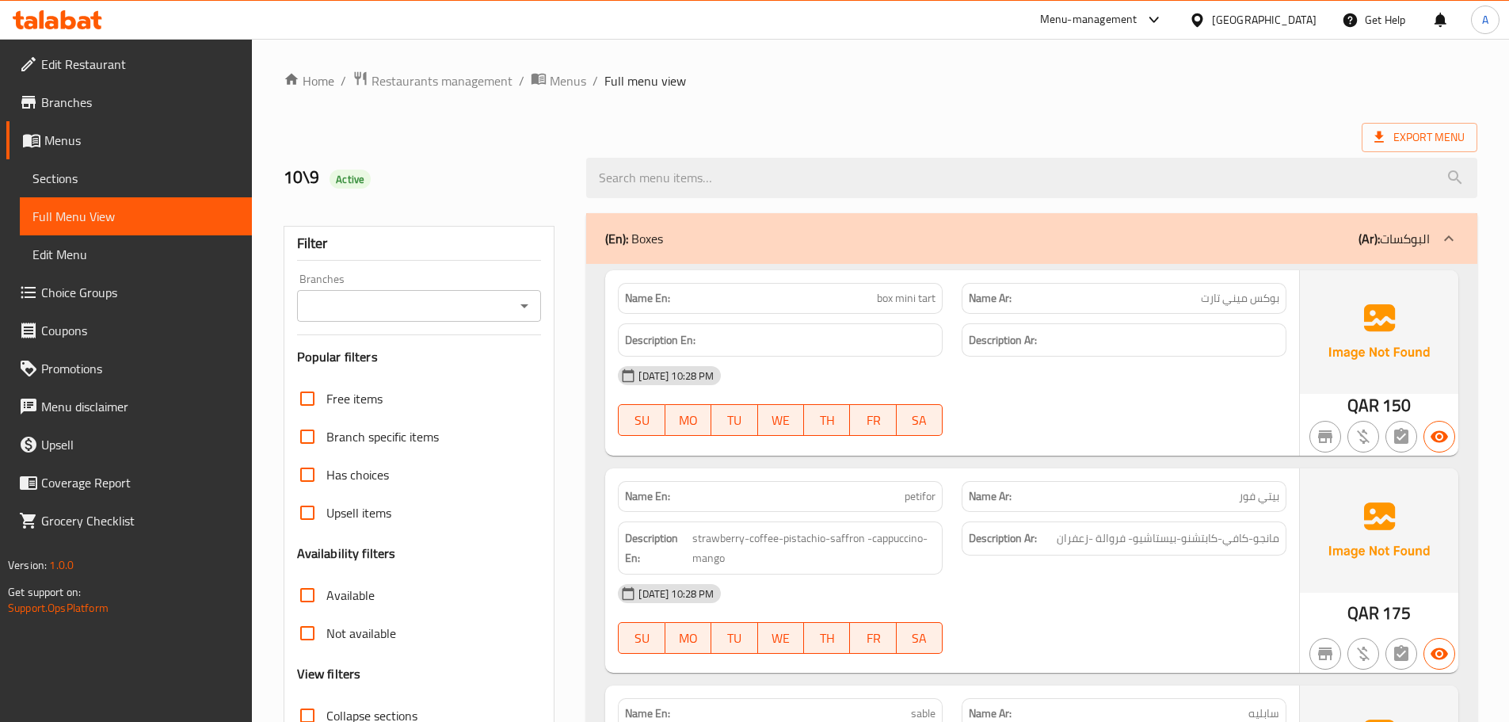
scroll to position [1065, 0]
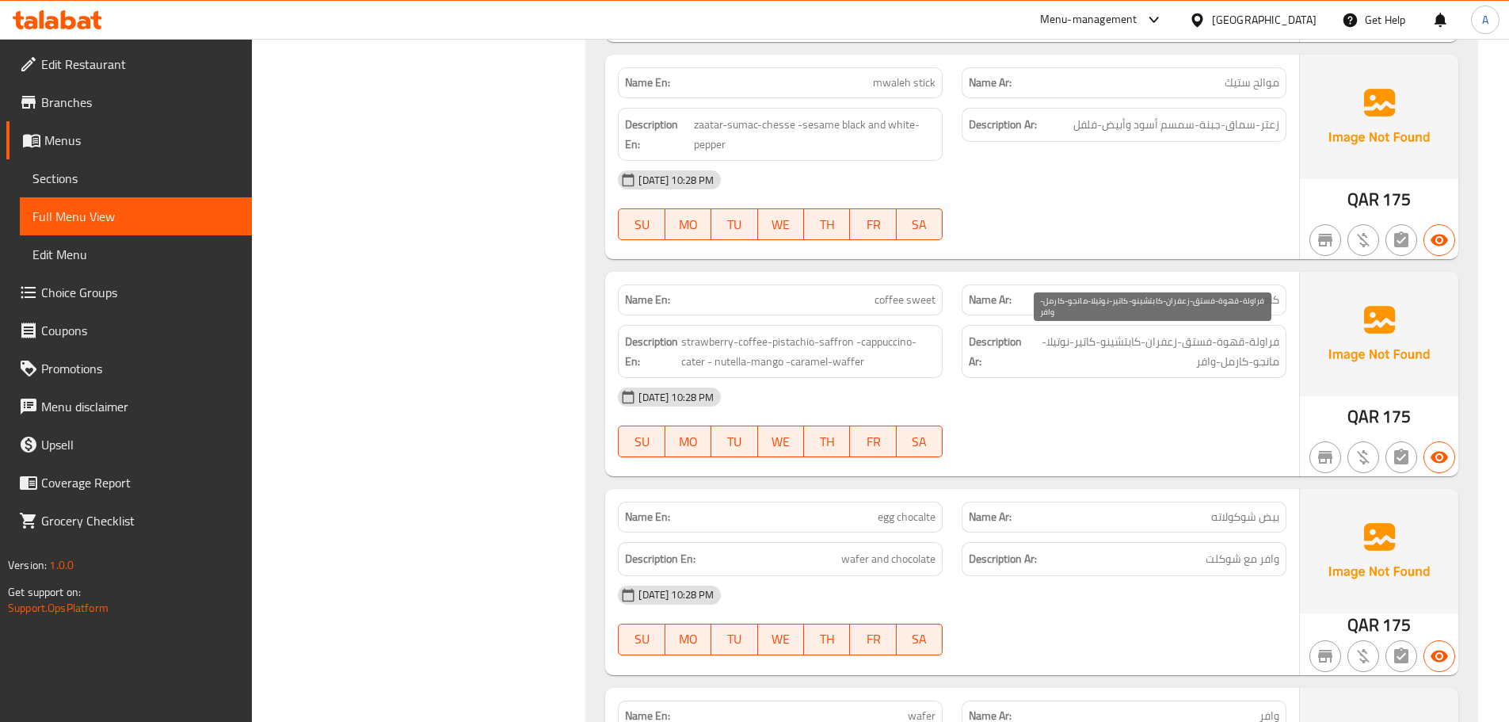
drag, startPoint x: 1063, startPoint y: 345, endPoint x: 1074, endPoint y: 349, distance: 12.5
click at [1063, 345] on span "فراولة-قهوة-فستق-زعفران-كابتشينو-كاتير-نوتيلا-مانجو-كارمل-وافر" at bounding box center [1153, 351] width 254 height 39
click at [1238, 364] on span "فراولة-قهوة-فستق-زعفران-كابتشينو-كاتير-نوتيلا-مانجو-كارمل-وافر" at bounding box center [1153, 351] width 254 height 39
copy span "كارمل"
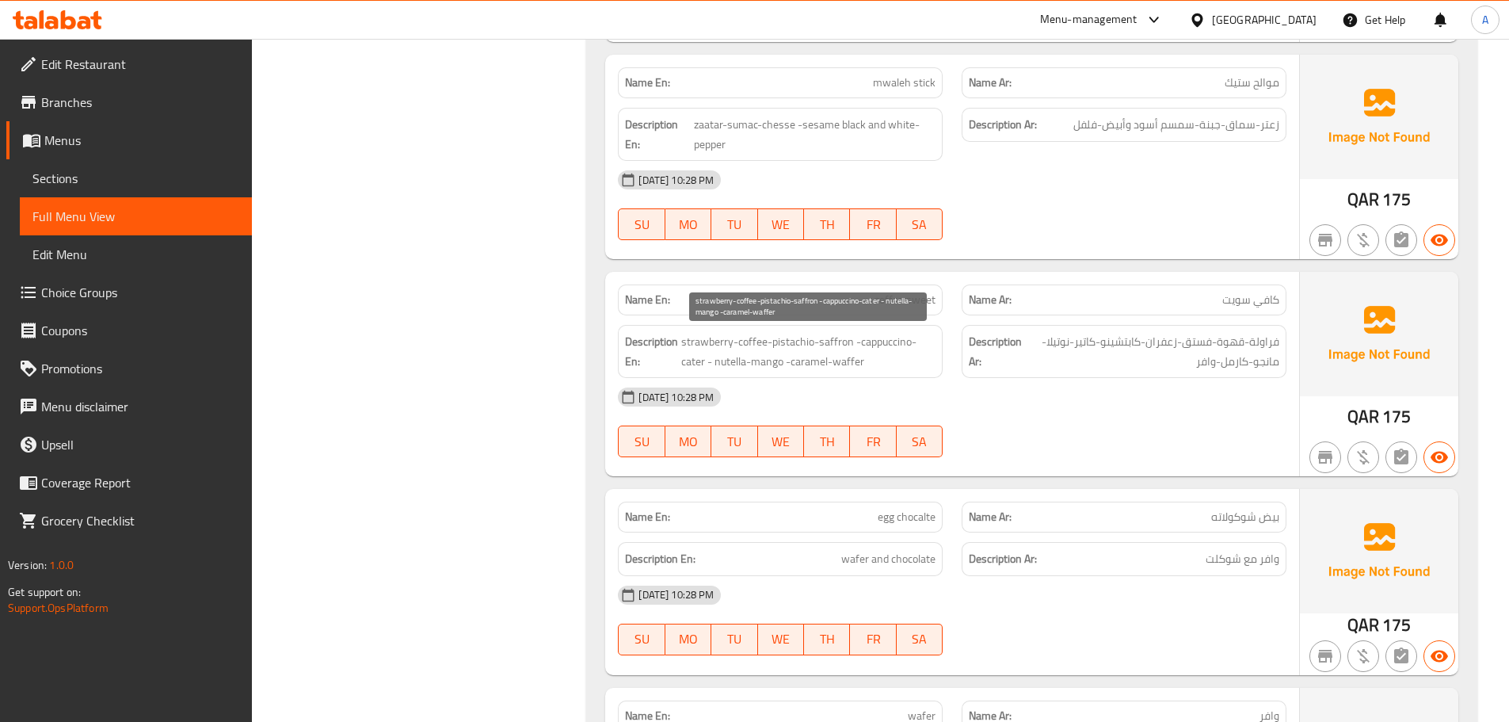
click at [815, 358] on span "strawberry-coffee-pistachio-saffron -cappuccino-cater - nutella-mango -caramel-…" at bounding box center [808, 351] width 254 height 39
click at [814, 358] on span "strawberry-coffee-pistachio-saffron -cappuccino-cater - nutella-mango -caramel-…" at bounding box center [808, 351] width 254 height 39
click at [873, 299] on p "Name En: coffee sweet" at bounding box center [780, 300] width 311 height 17
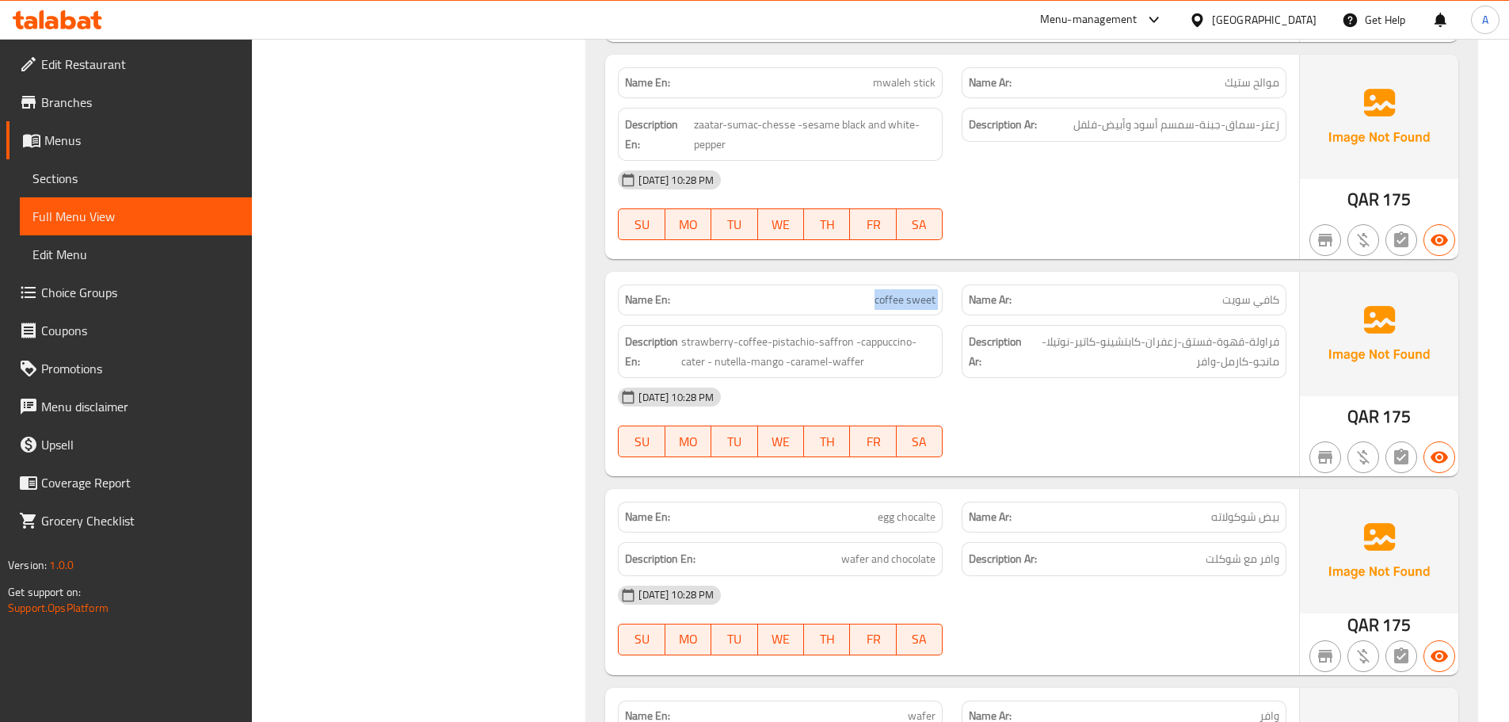
copy span "coffee sweet"
click at [736, 296] on p "Name En: coffee sweet" at bounding box center [780, 300] width 311 height 17
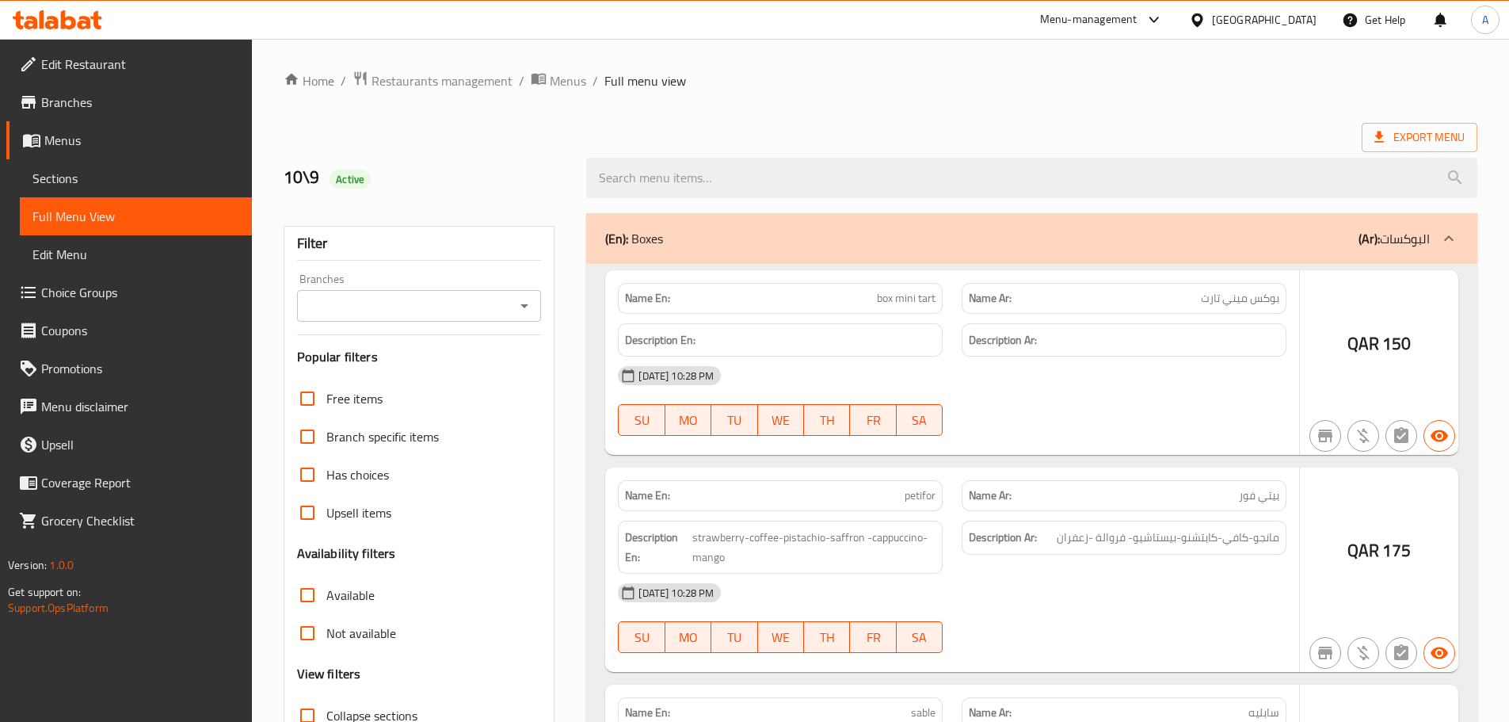
scroll to position [1065, 0]
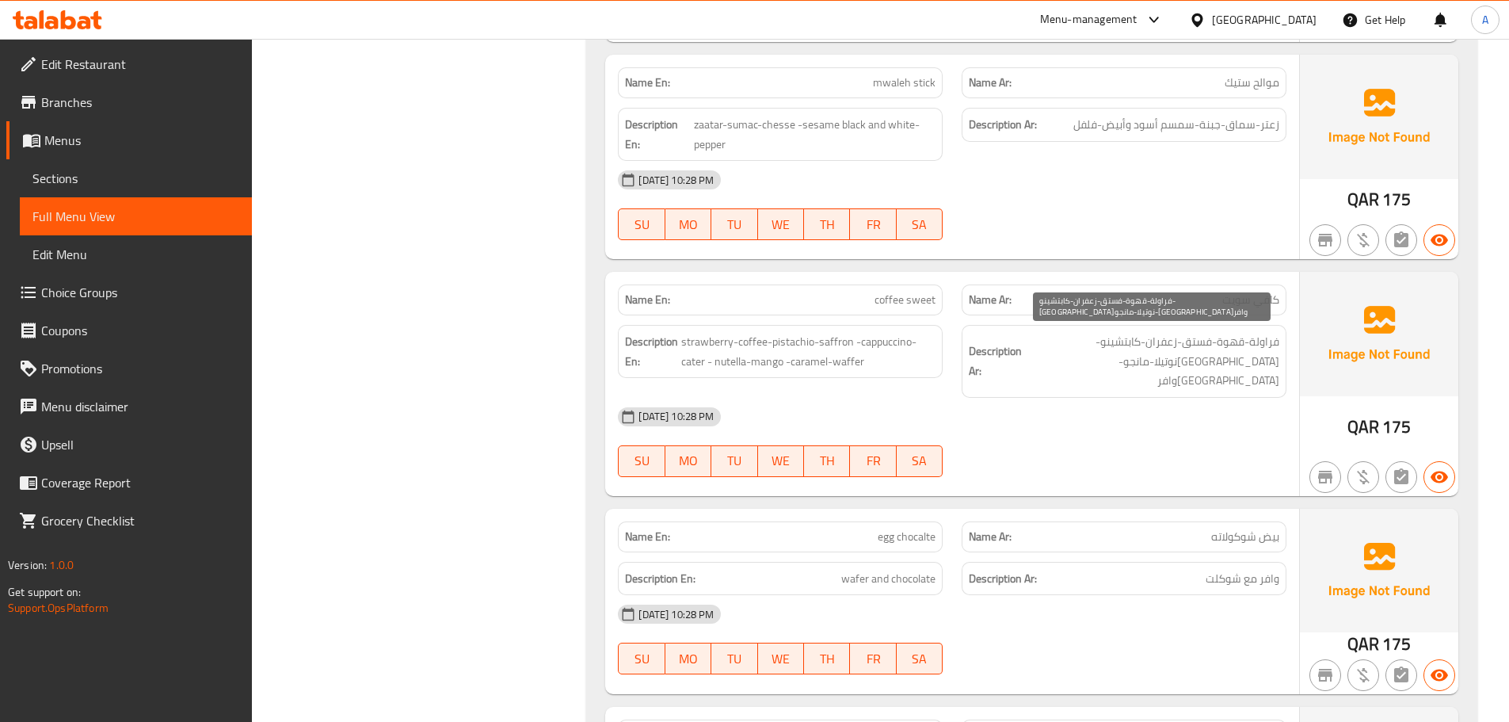
click at [1239, 363] on span "فراولة-قهوة-فستق-زعفران-كابتشينو-[GEOGRAPHIC_DATA]نوتيلا-مانجو-[GEOGRAPHIC_DATA…" at bounding box center [1152, 361] width 254 height 59
click at [1239, 363] on span "فراولة-قهوة-فستق-زعفران-كابتشينو-كاتير-نوتيلا-مانجو-كراميل-وافر" at bounding box center [1152, 361] width 254 height 59
copy span "كراميل"
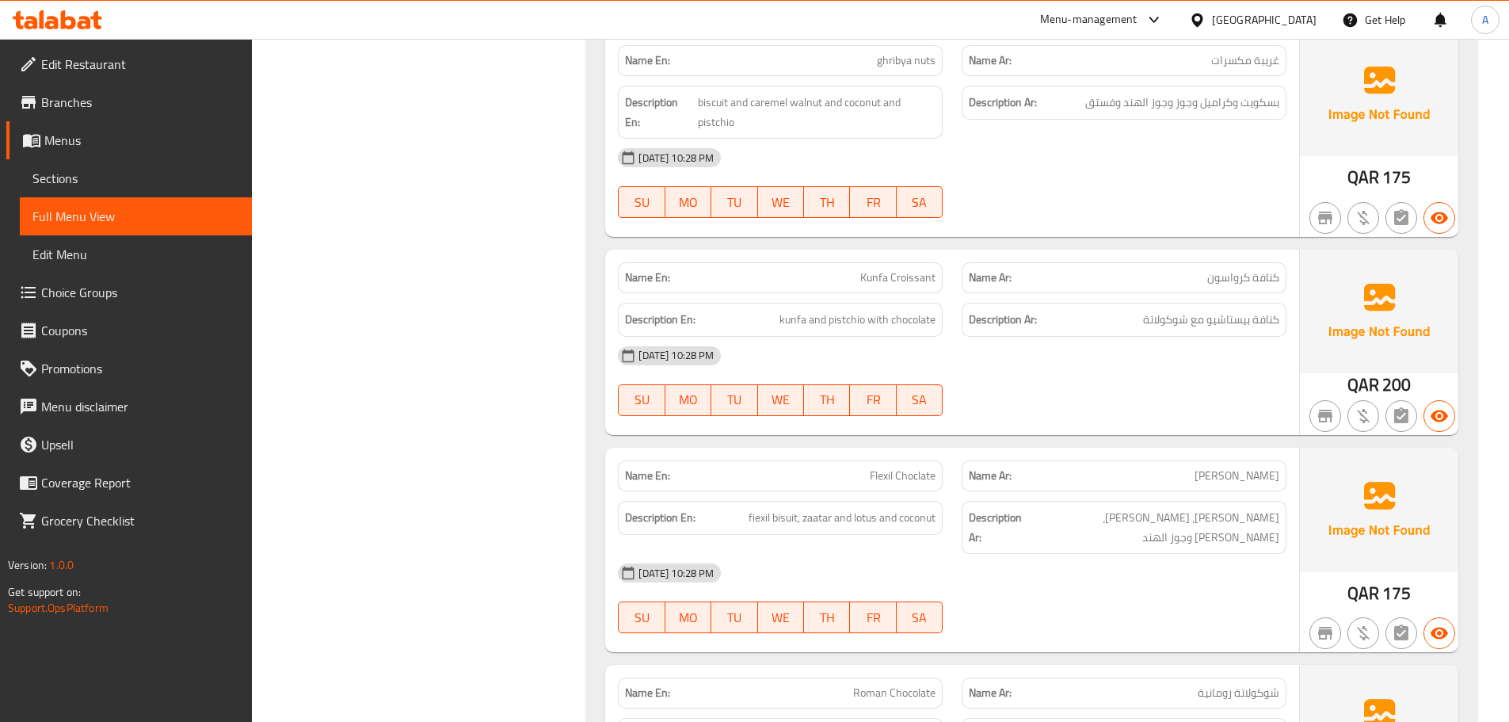
scroll to position [2498, 0]
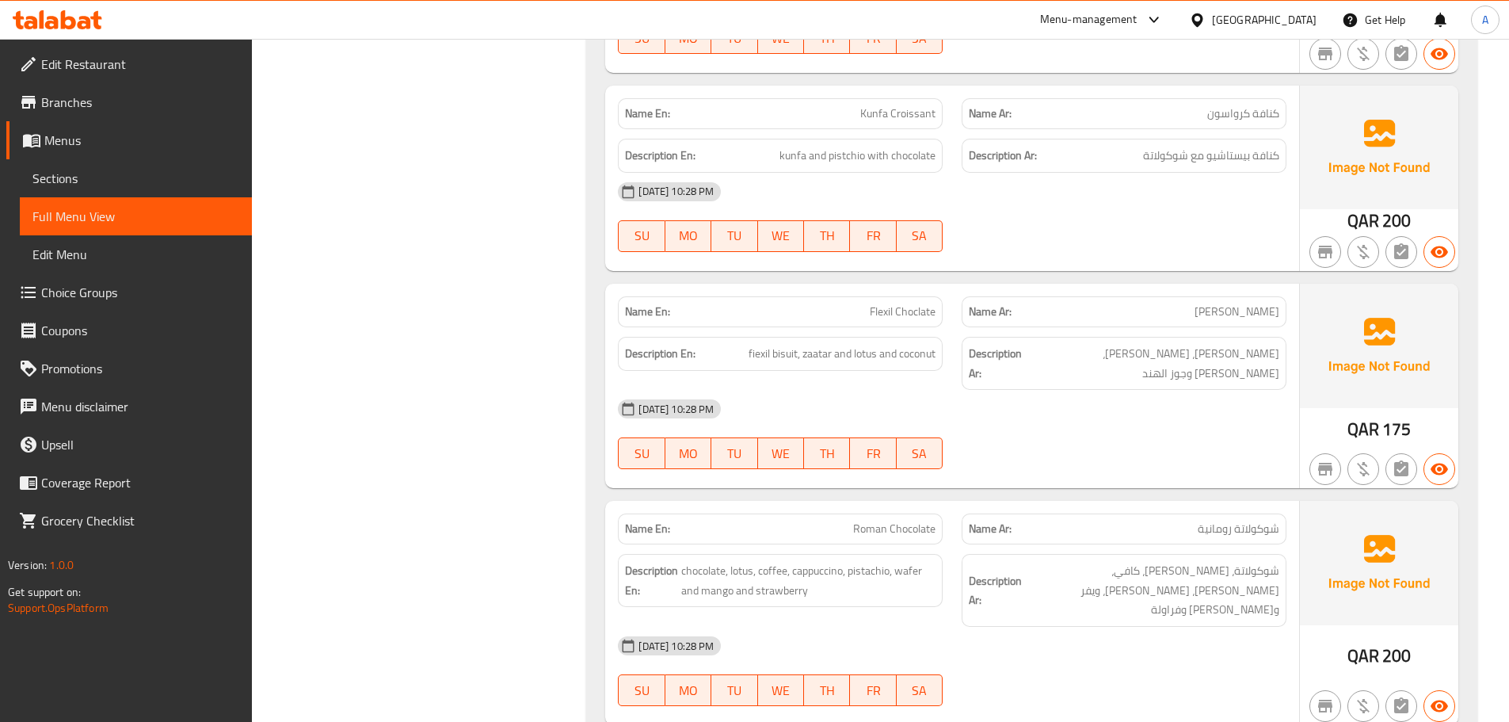
click at [819, 303] on p "Name En: Flexil Choclate" at bounding box center [780, 311] width 311 height 17
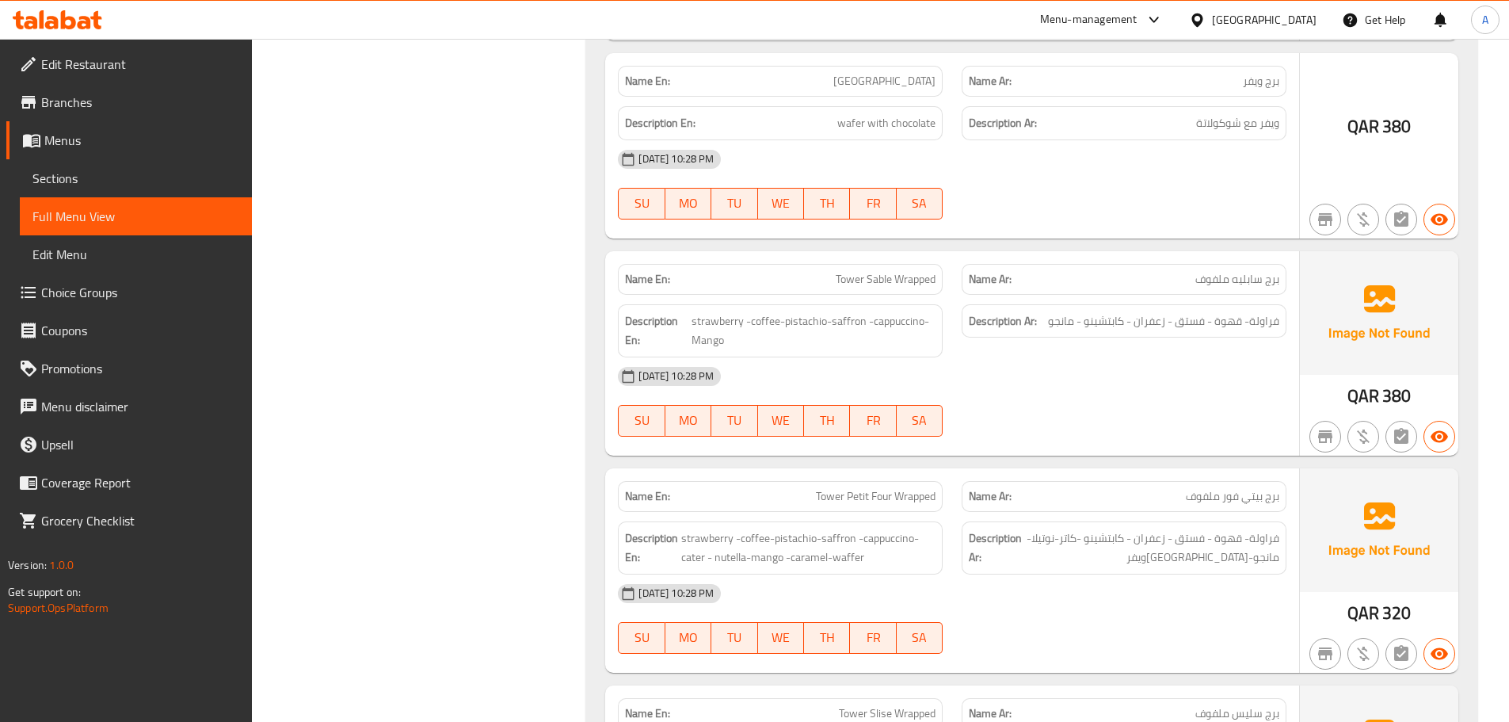
click at [697, 481] on div "Name En: Tower Petit Four Wrapped" at bounding box center [780, 496] width 325 height 31
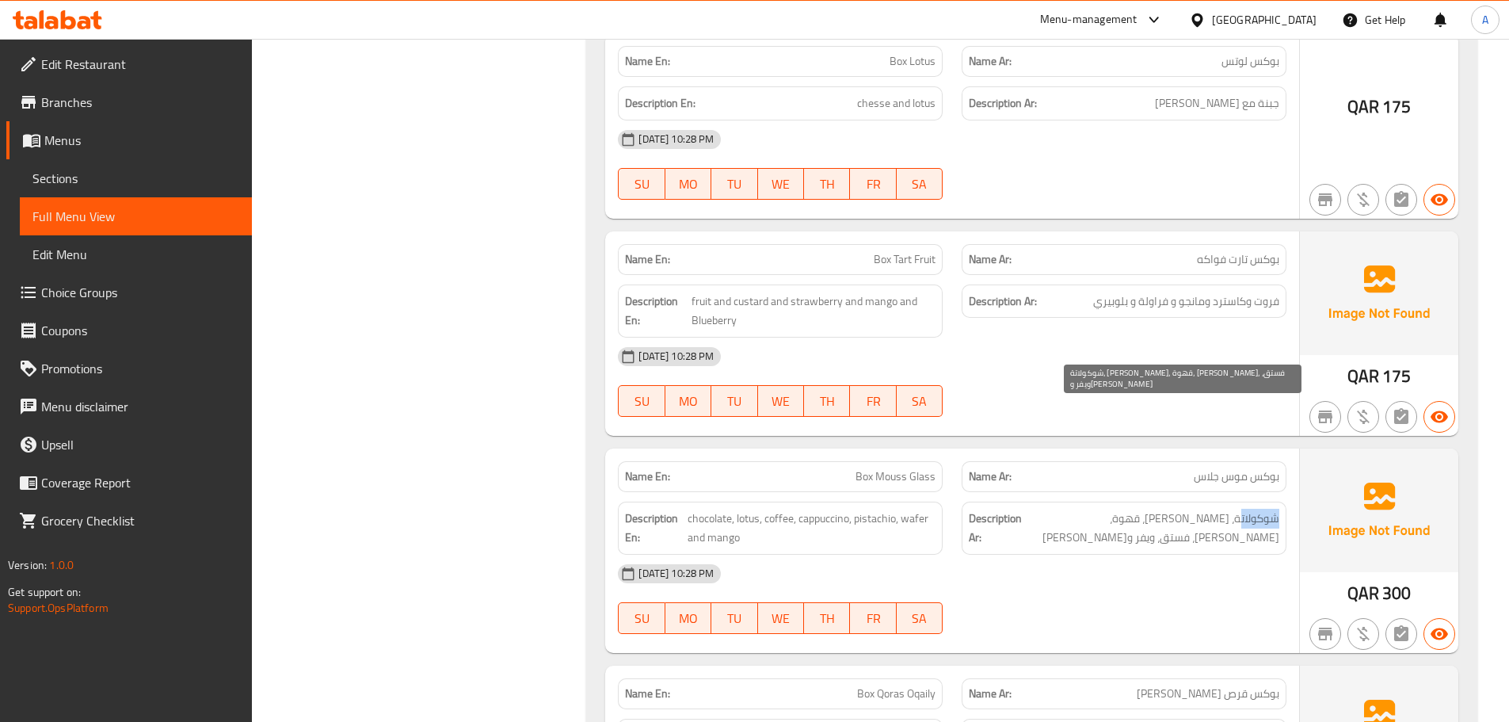
drag, startPoint x: 1280, startPoint y: 406, endPoint x: 1166, endPoint y: 392, distance: 114.9
click at [1236, 502] on div "Description Ar: شوكولاتة، لوتس، قهوة، كابتشينو، فستق، ويفر ومانجو" at bounding box center [1124, 528] width 325 height 53
click at [940, 461] on div "Name En: Box Mouss Glass" at bounding box center [780, 476] width 325 height 31
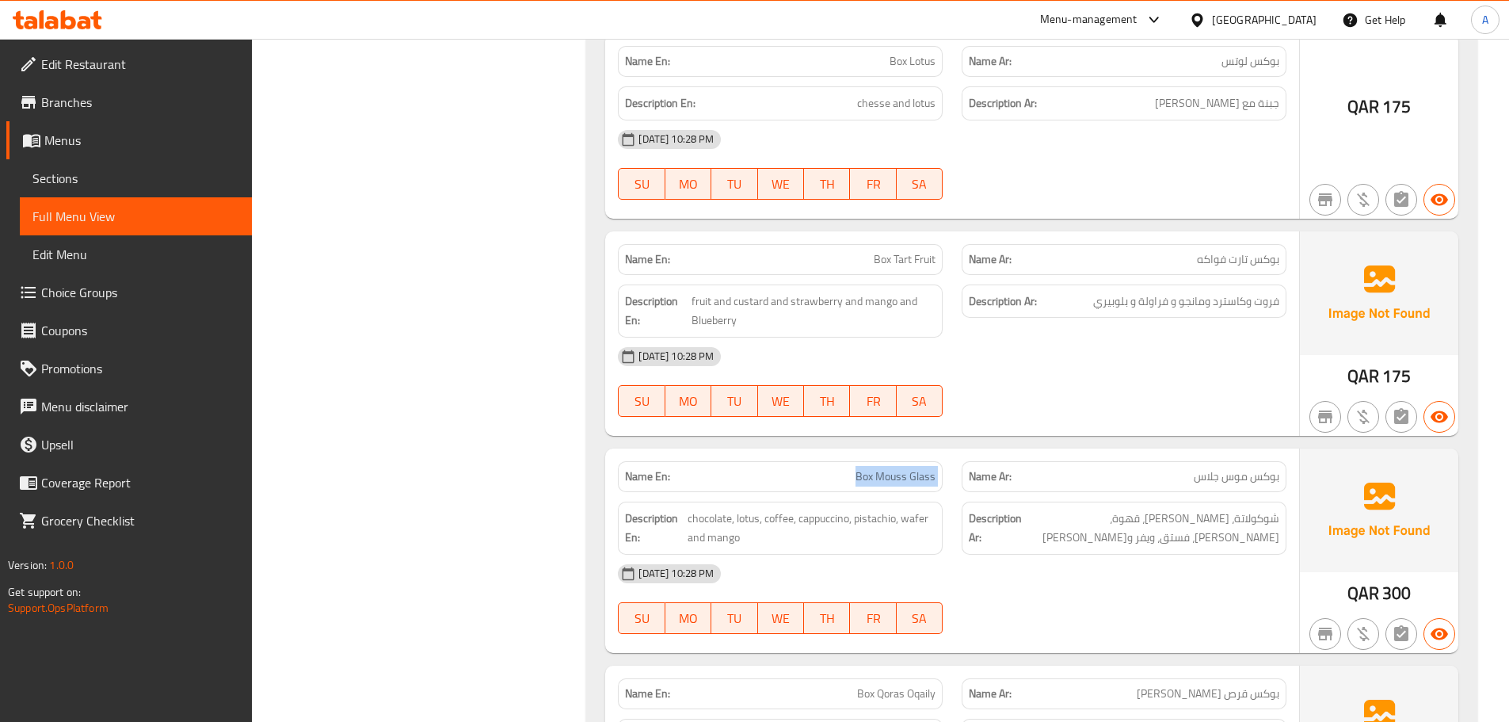
click at [940, 461] on div "Name En: Box Mouss Glass" at bounding box center [780, 476] width 325 height 31
copy span "Box Mouss Glass"
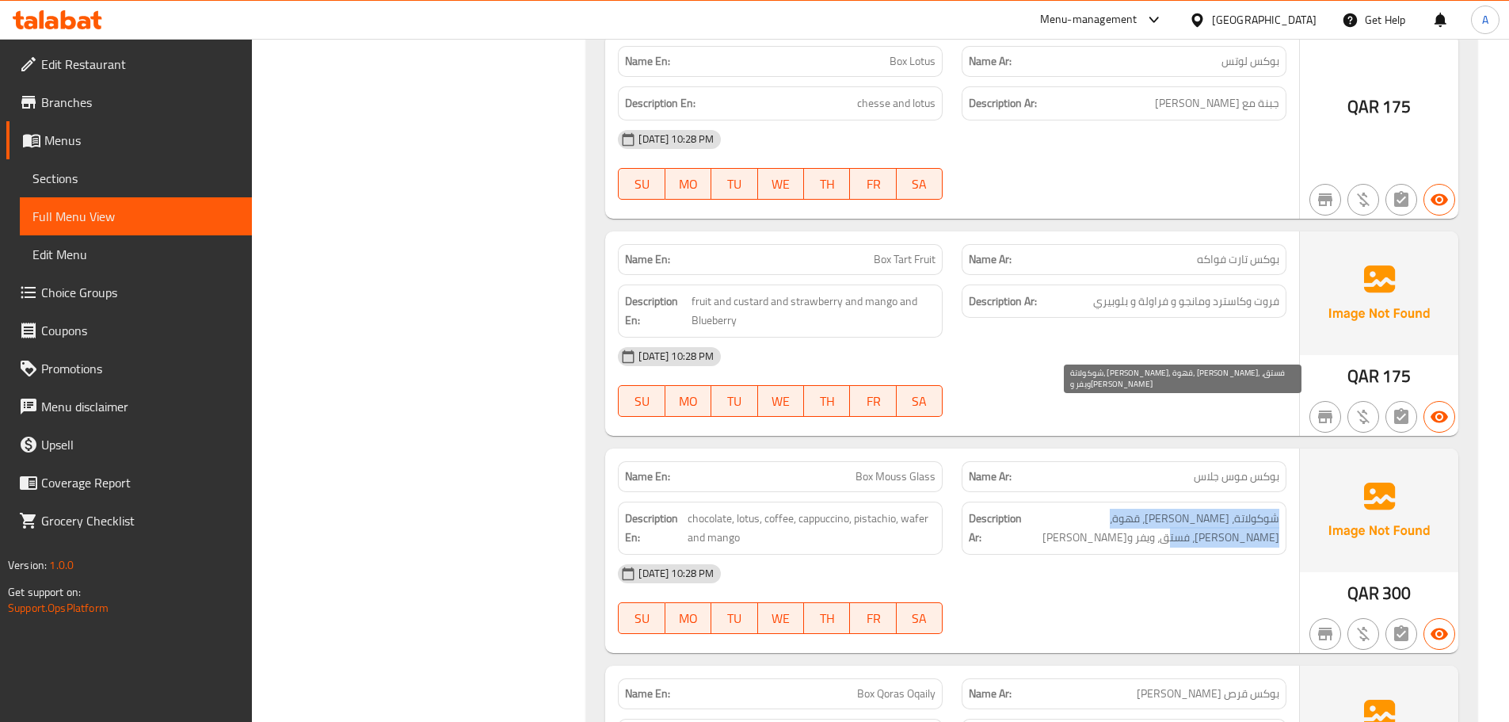
drag, startPoint x: 1280, startPoint y: 405, endPoint x: 1064, endPoint y: 424, distance: 216.4
click at [1064, 502] on div "Description Ar: شوكولاتة، لوتس، قهوة، كابتشينو، فستق، ويفر ومانجو" at bounding box center [1124, 528] width 325 height 53
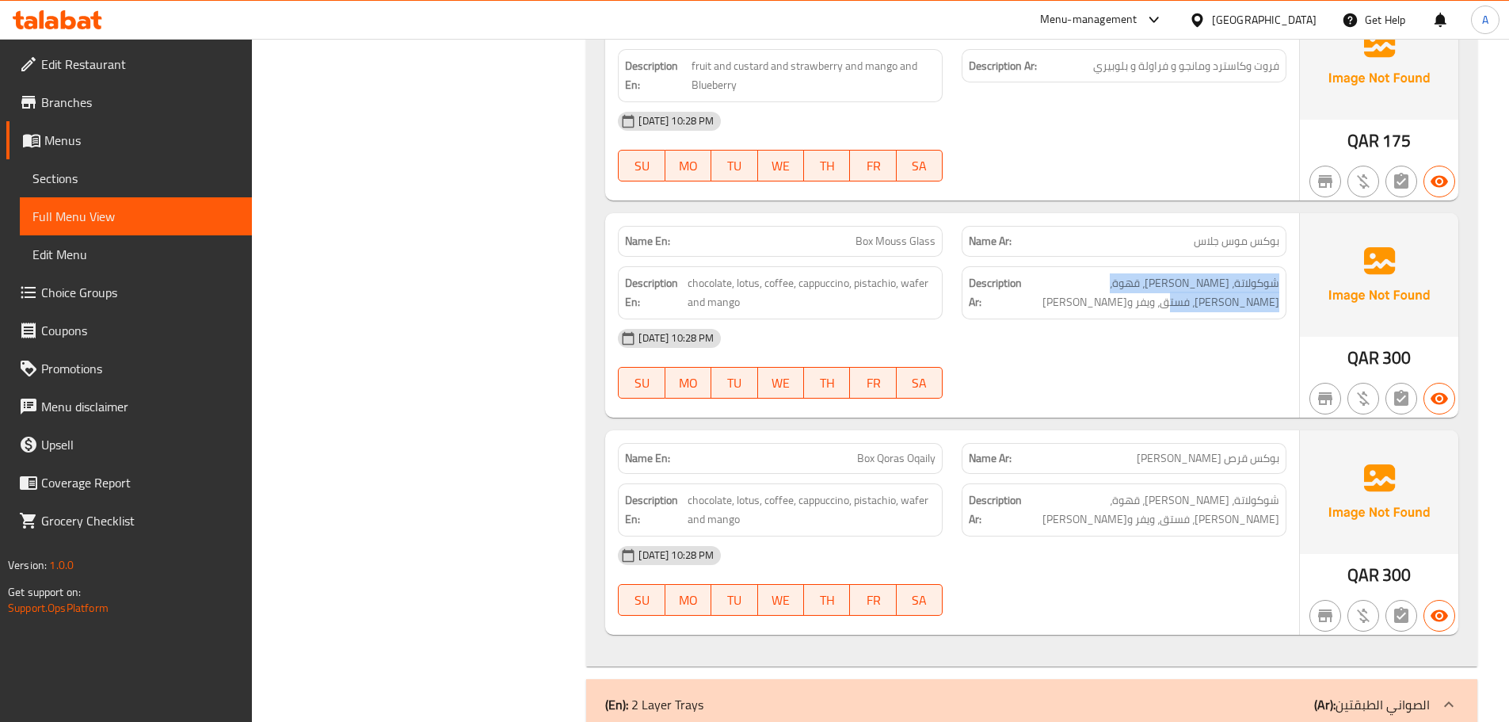
scroll to position [7079, 0]
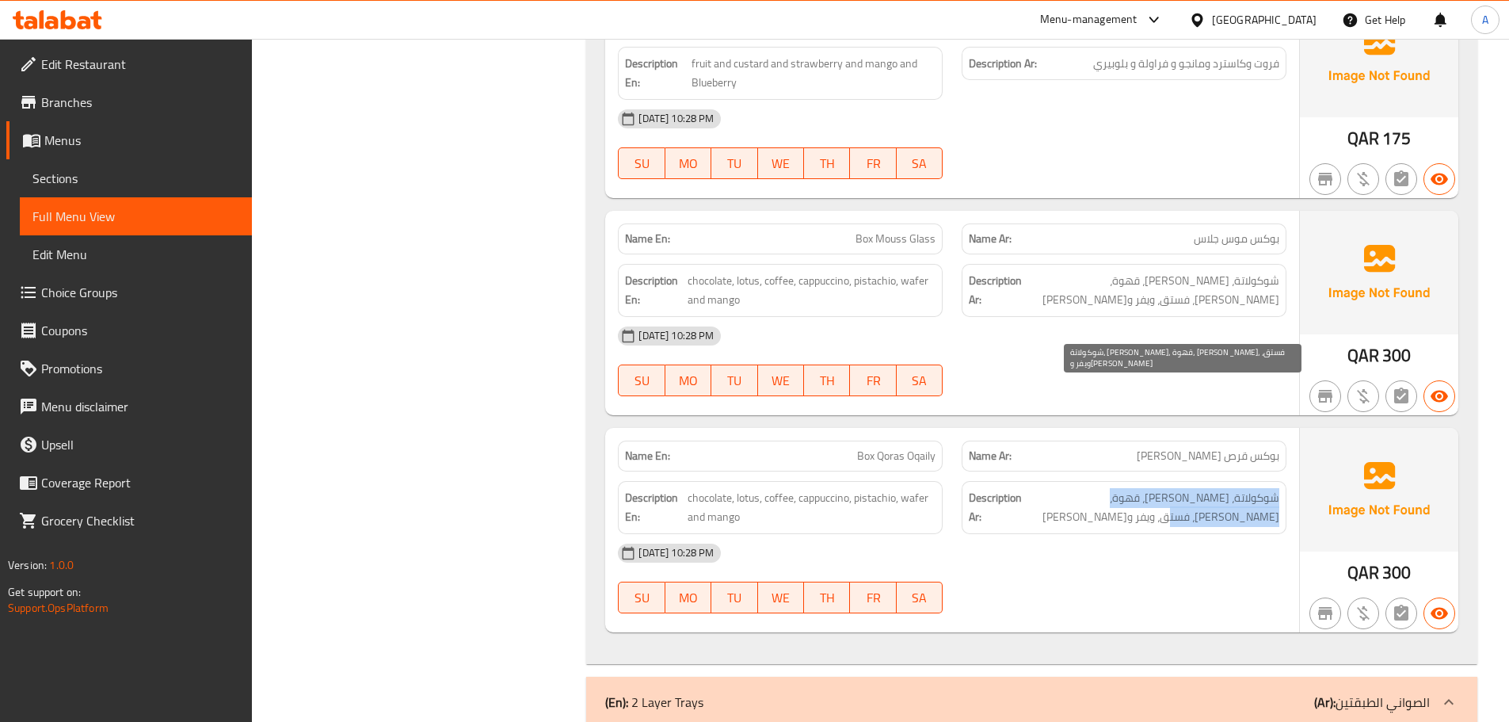
drag, startPoint x: 1280, startPoint y: 376, endPoint x: 1054, endPoint y: 397, distance: 227.6
click at [1054, 481] on div "Description Ar: شوكولاتة، لوتس، قهوة، كابتشينو، فستق، ويفر ومانجو" at bounding box center [1124, 507] width 325 height 53
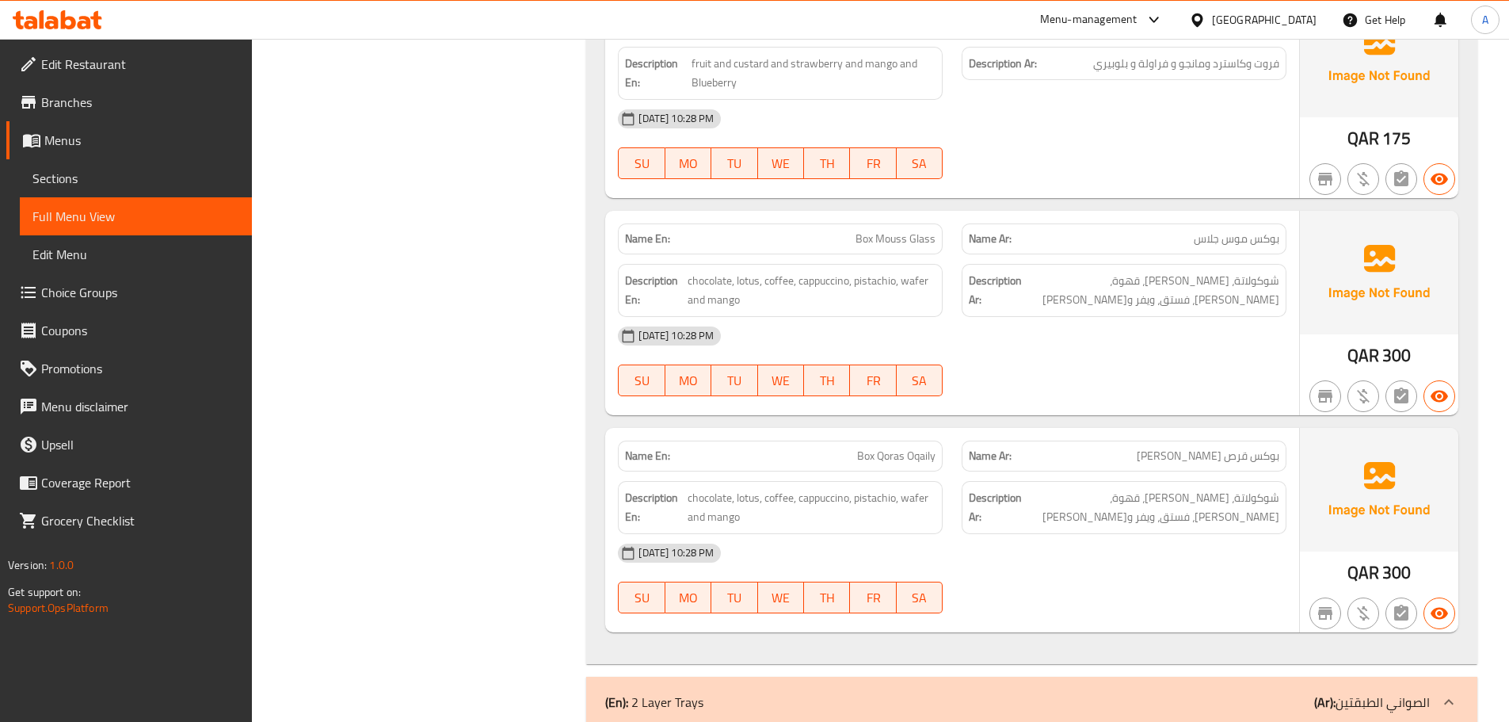
click at [830, 297] on div "Name En: Box Mouss Glass Name Ar: بوكس موس جلاس Description En: chocolate, lotu…" at bounding box center [952, 313] width 694 height 204
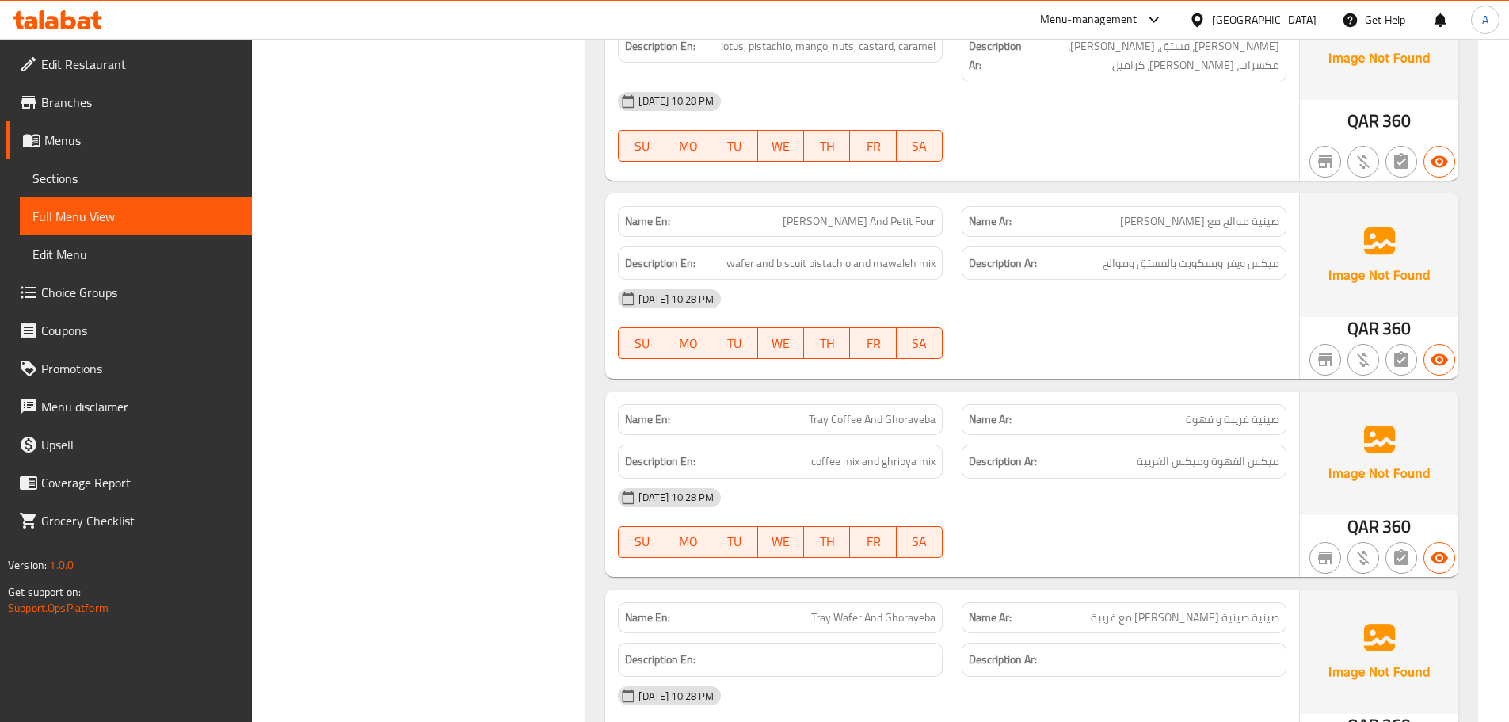
scroll to position [7841, 0]
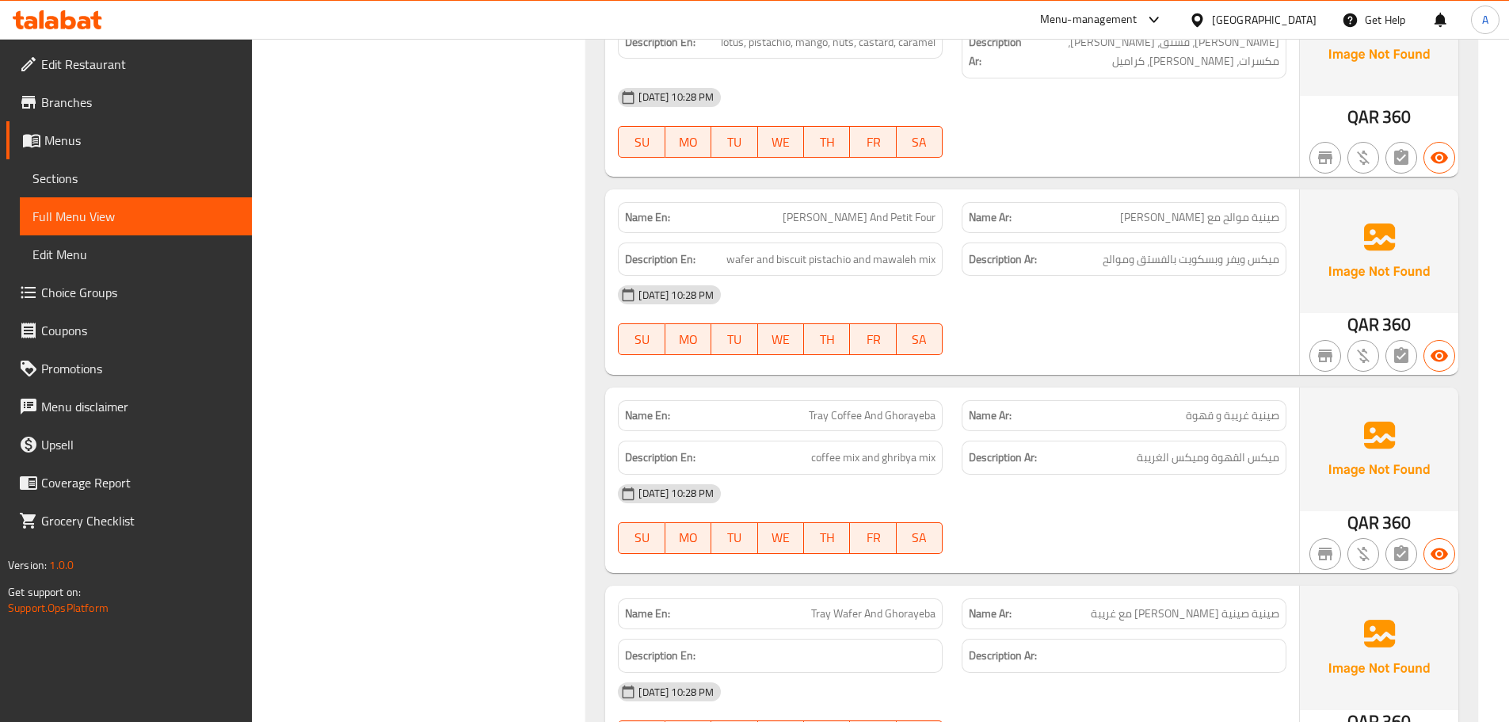
click at [643, 407] on strong "Name En:" at bounding box center [647, 415] width 45 height 17
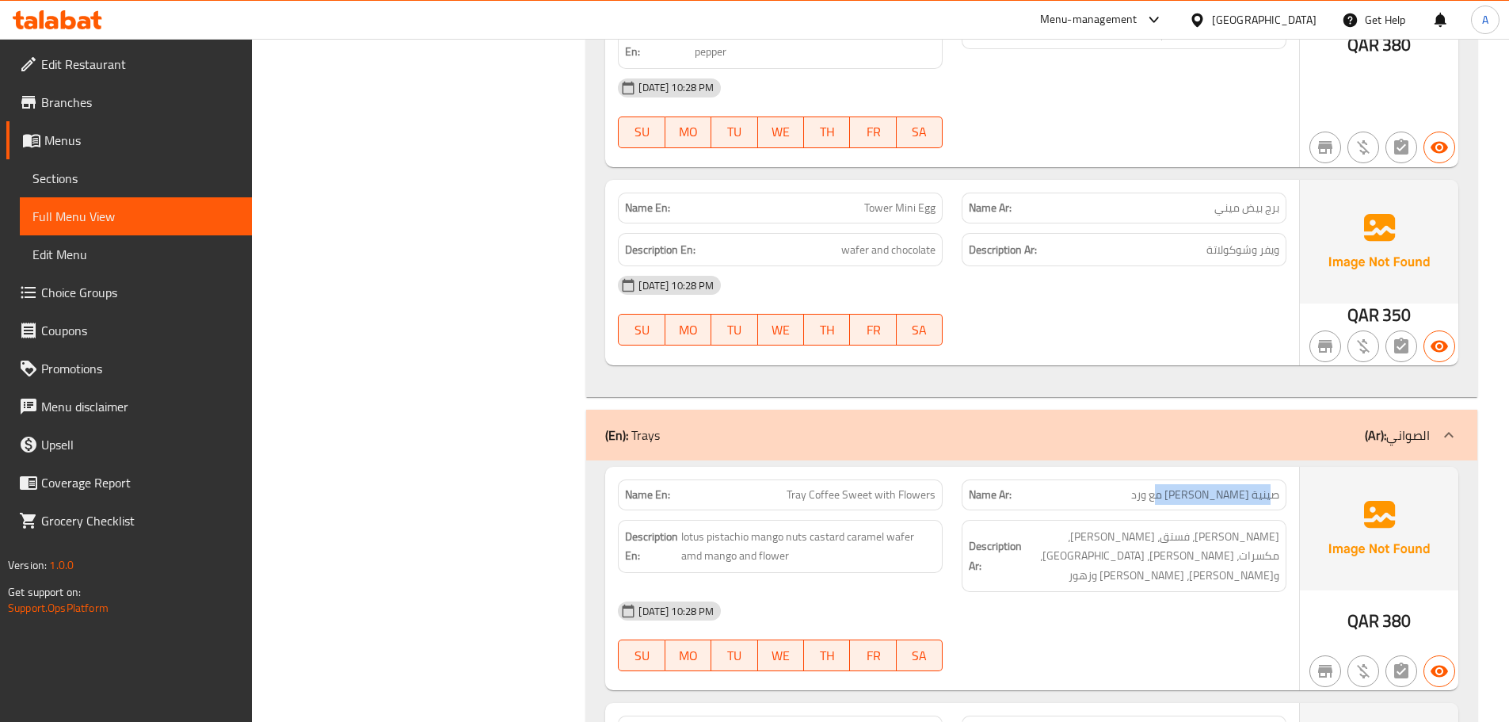
drag, startPoint x: 1274, startPoint y: 364, endPoint x: 1164, endPoint y: 363, distance: 110.2
click at [1164, 487] on span "صينية [PERSON_NAME] مع ورد" at bounding box center [1206, 495] width 148 height 17
click at [742, 527] on span "lotus pistachio mango nuts castard caramel wafer amd mango and flower" at bounding box center [808, 546] width 254 height 39
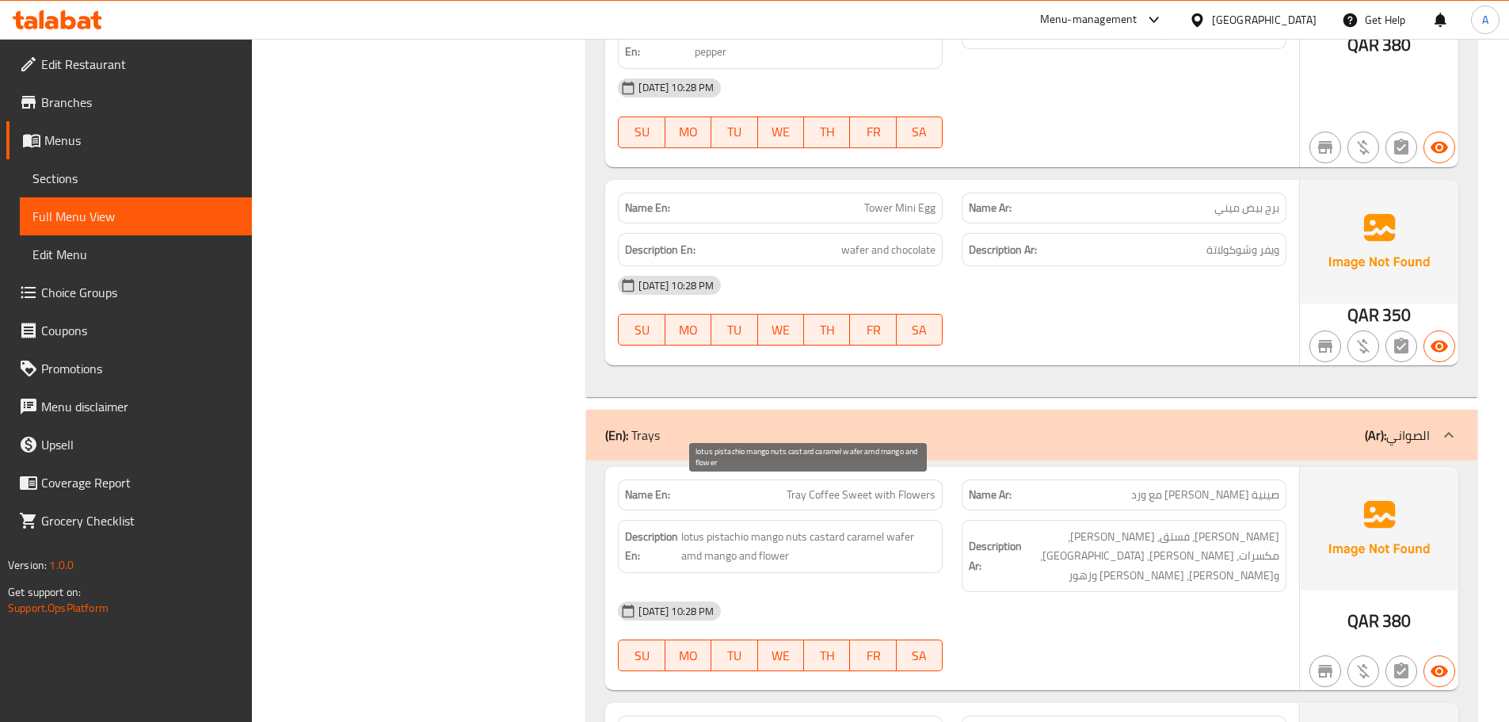
scroll to position [13634, 0]
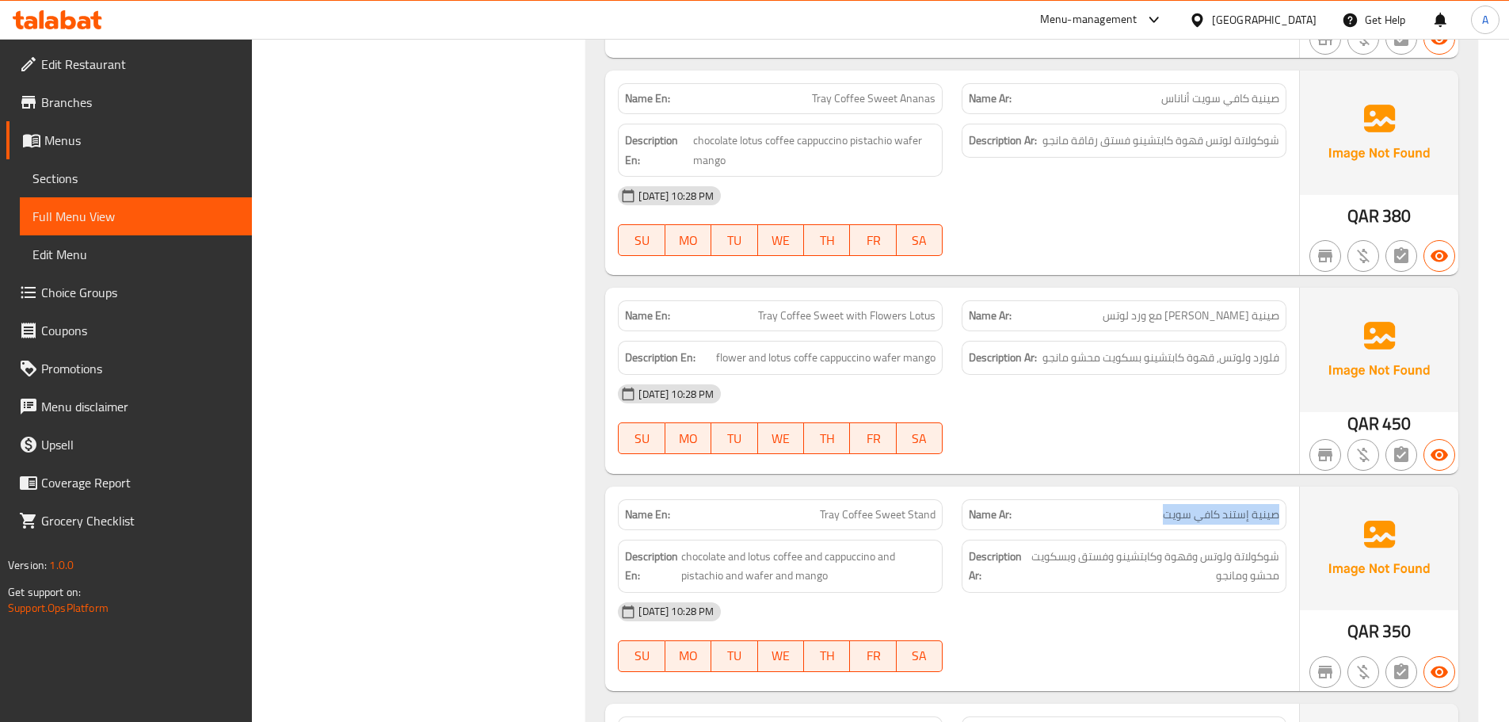
drag, startPoint x: 1279, startPoint y: 357, endPoint x: 939, endPoint y: 355, distance: 339.9
click at [1165, 506] on span "صينية إستند كافي سويت" at bounding box center [1221, 514] width 116 height 17
click at [669, 499] on div "Name En: Tray Coffee Sweet Stand" at bounding box center [780, 514] width 325 height 31
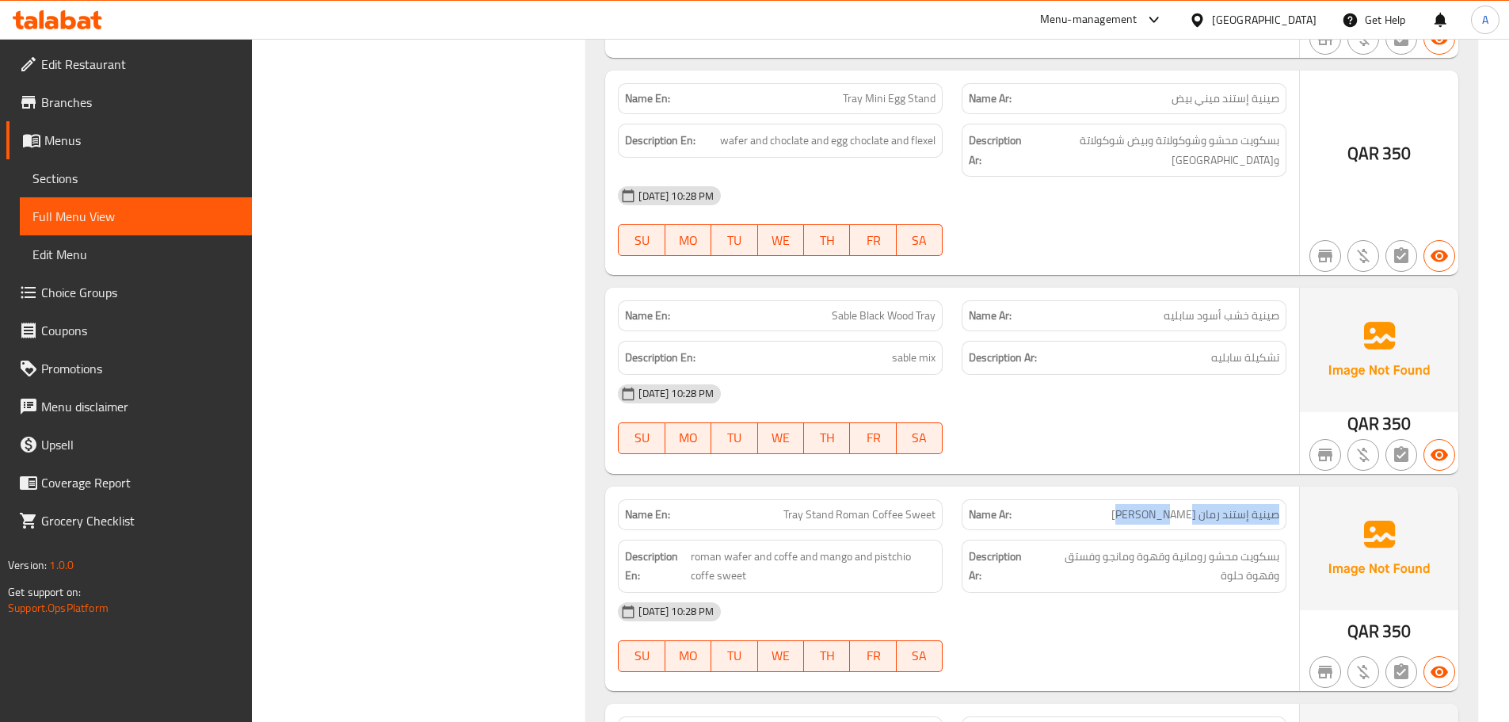
drag, startPoint x: 1279, startPoint y: 364, endPoint x: 1121, endPoint y: 368, distance: 157.7
click at [1132, 506] on p "Name Ar: صينية إستند رمان كافي سويت" at bounding box center [1124, 514] width 311 height 17
click at [662, 499] on div "Name En: Tray Stand Roman Coffee Sweet" at bounding box center [780, 514] width 325 height 31
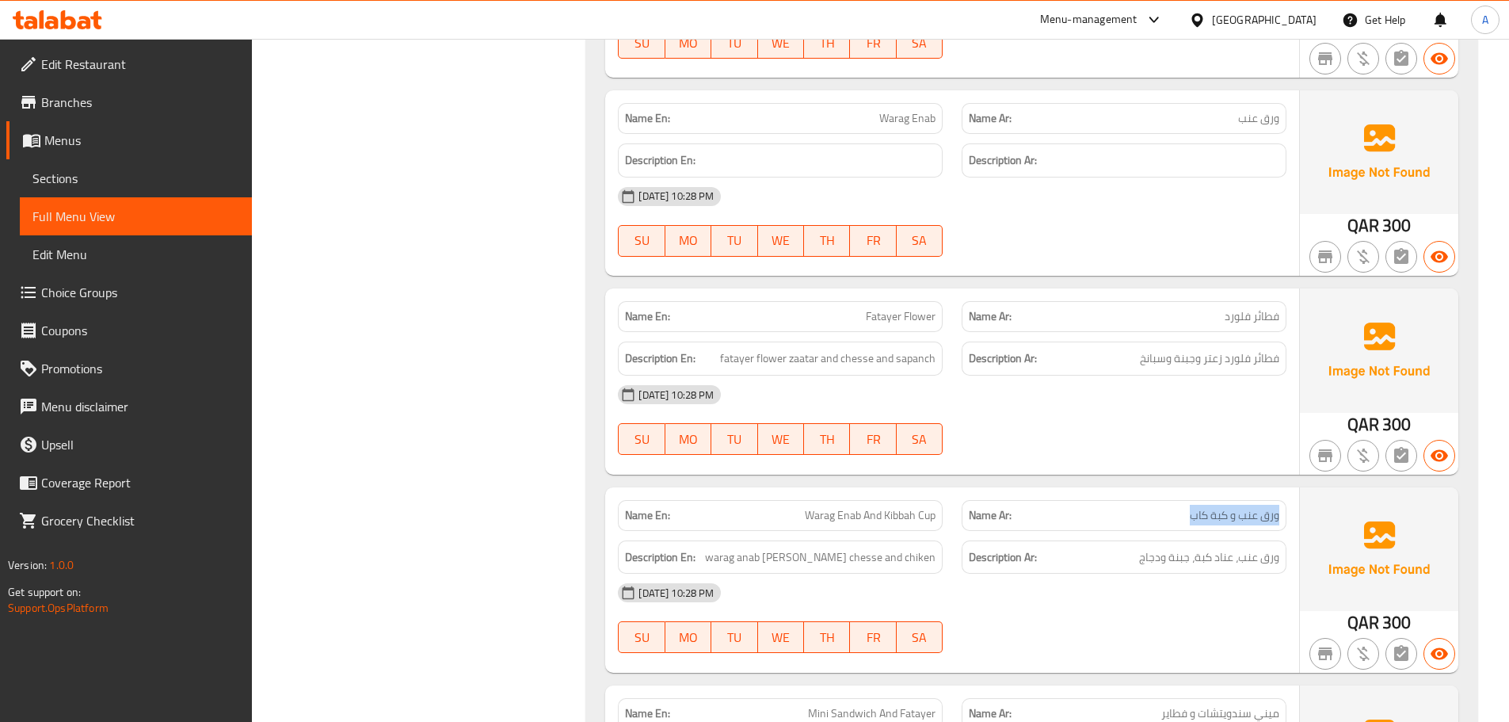
drag, startPoint x: 1282, startPoint y: 364, endPoint x: 993, endPoint y: 375, distance: 289.4
click at [1169, 500] on div "Name Ar: ورق عنب و كبة كاب" at bounding box center [1124, 515] width 325 height 31
drag, startPoint x: 807, startPoint y: 365, endPoint x: 929, endPoint y: 363, distance: 121.3
click at [929, 507] on span "Warag Enab And Kibbah Cup" at bounding box center [870, 515] width 131 height 17
click at [757, 500] on div "Name En: Warag Enab And Kibbah Cup" at bounding box center [780, 515] width 325 height 31
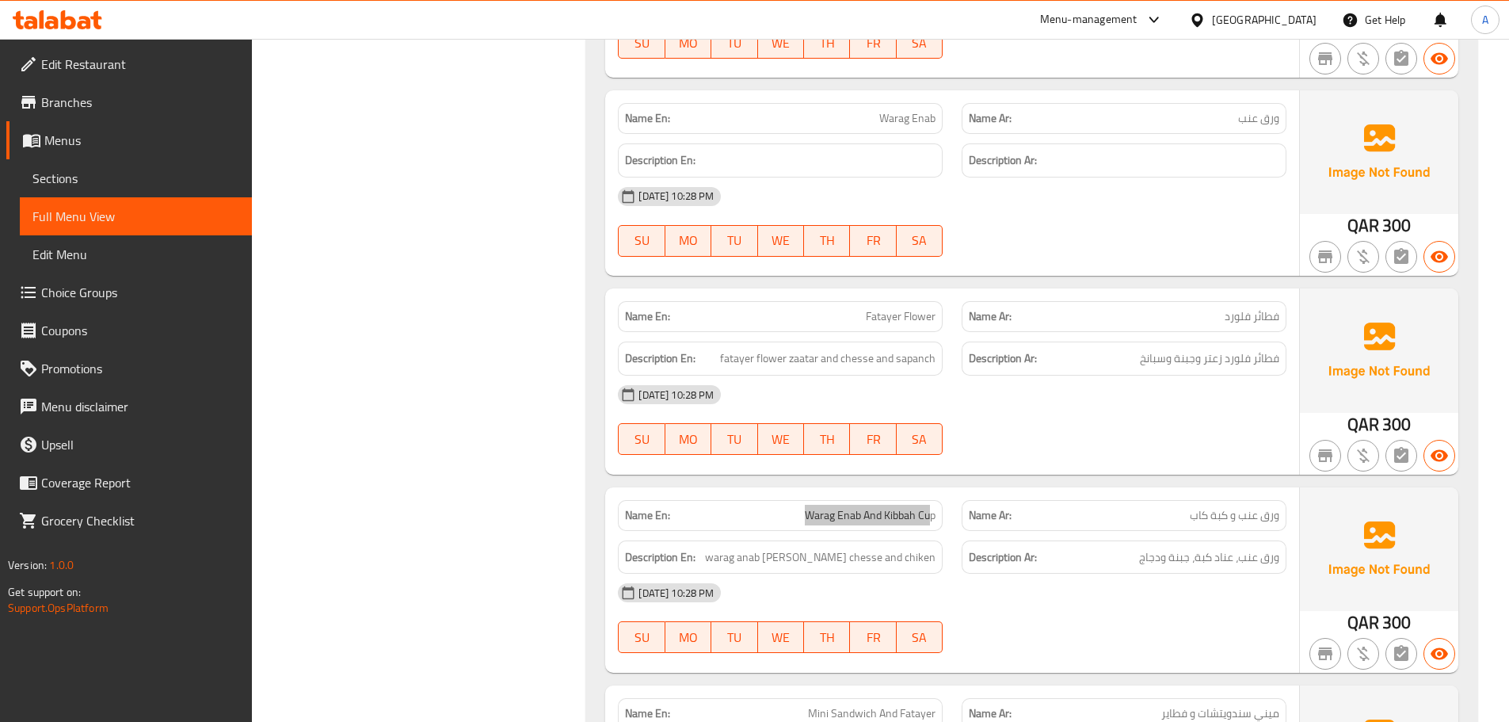
scroll to position [20434, 0]
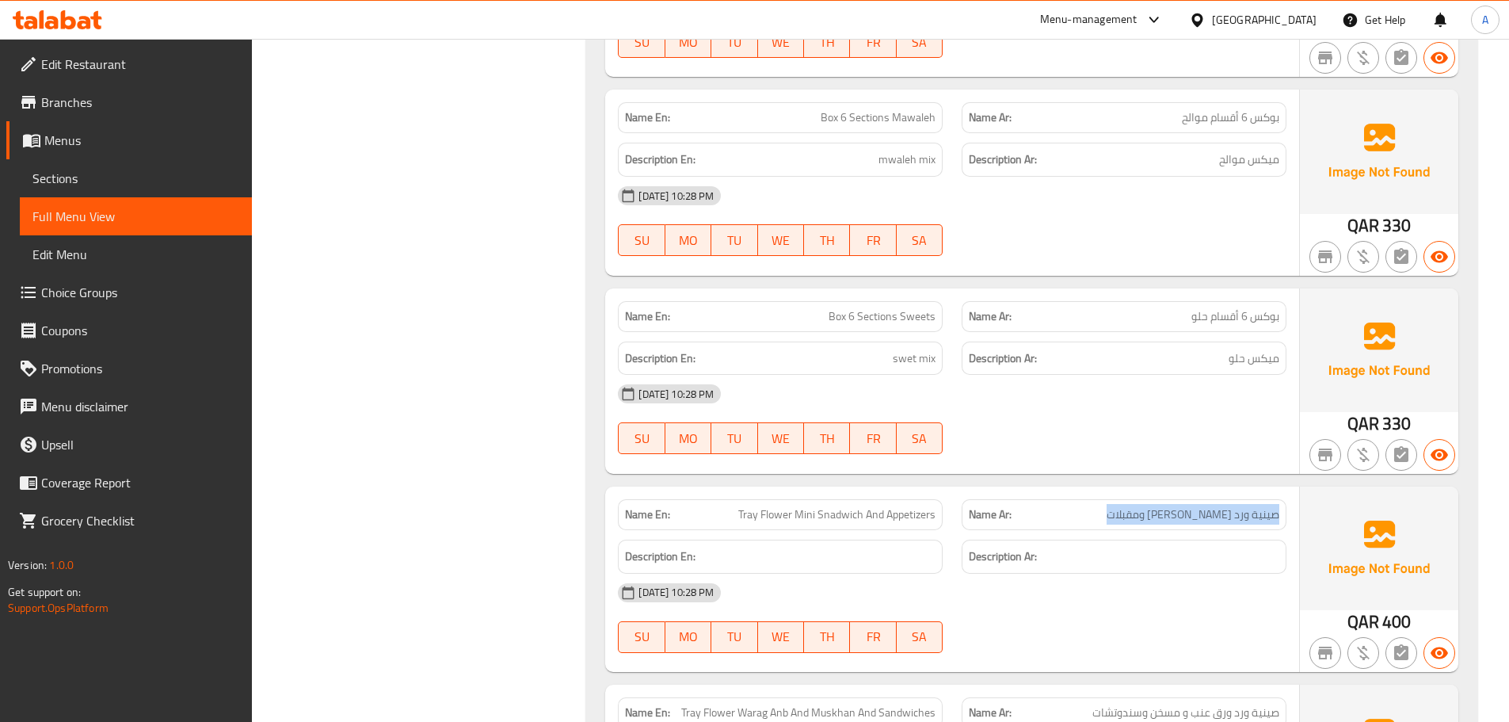
drag, startPoint x: 1284, startPoint y: 364, endPoint x: 1082, endPoint y: 372, distance: 201.4
click at [1097, 499] on div "Name Ar: صينية ورد ميني سندوتشات ومقبلات" at bounding box center [1124, 514] width 325 height 31
click at [814, 506] on span "Tray Flower Mini Snadwich And Appetizers" at bounding box center [837, 514] width 197 height 17
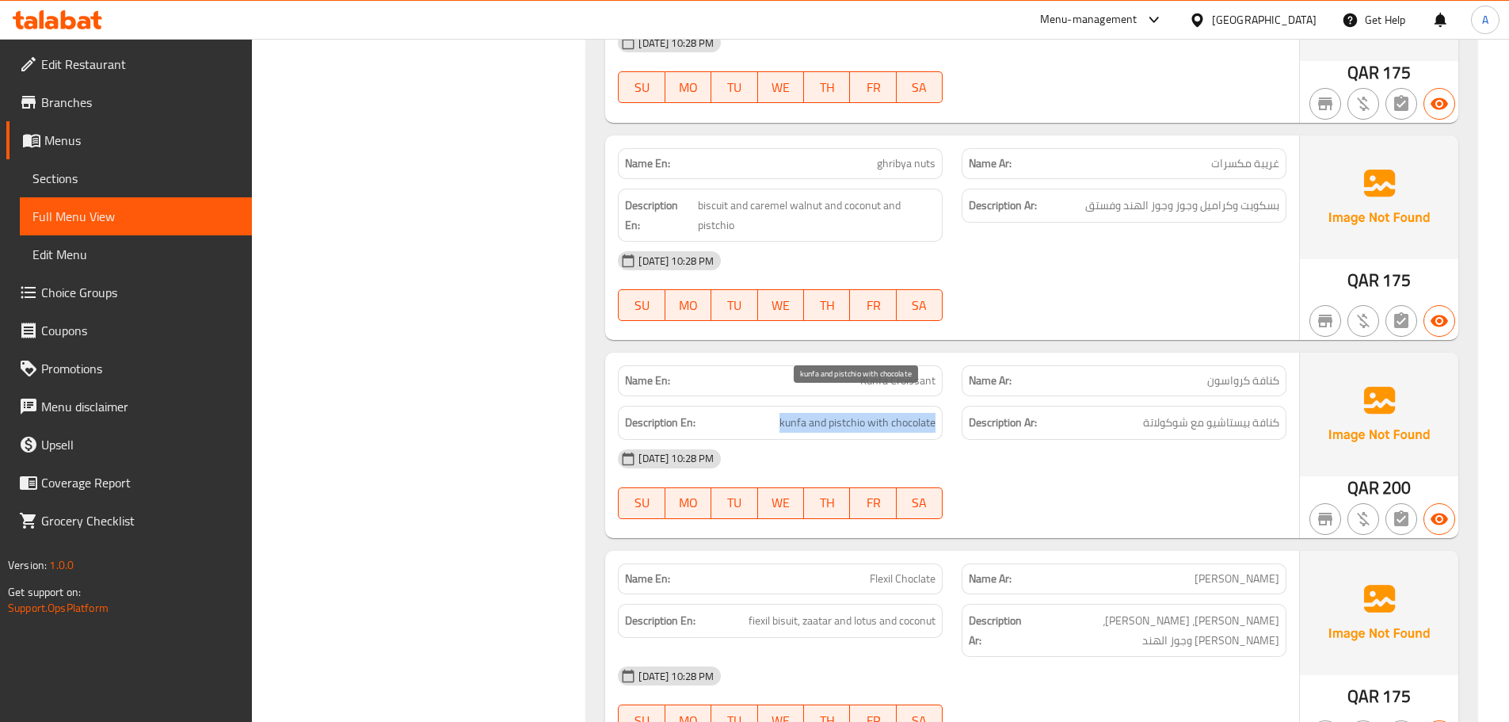
drag, startPoint x: 760, startPoint y: 399, endPoint x: 939, endPoint y: 401, distance: 179.1
click at [939, 406] on div "Description En: kunfa and pistchio with chocolate" at bounding box center [780, 423] width 325 height 34
drag, startPoint x: 1280, startPoint y: 400, endPoint x: 959, endPoint y: 415, distance: 321.3
click at [1139, 415] on div "Description Ar: كنافة بيستاشيو مع شوكولاتة" at bounding box center [1124, 423] width 325 height 34
click at [710, 396] on div "Description En: kunfa and pistchio with chocolate" at bounding box center [781, 422] width 344 height 53
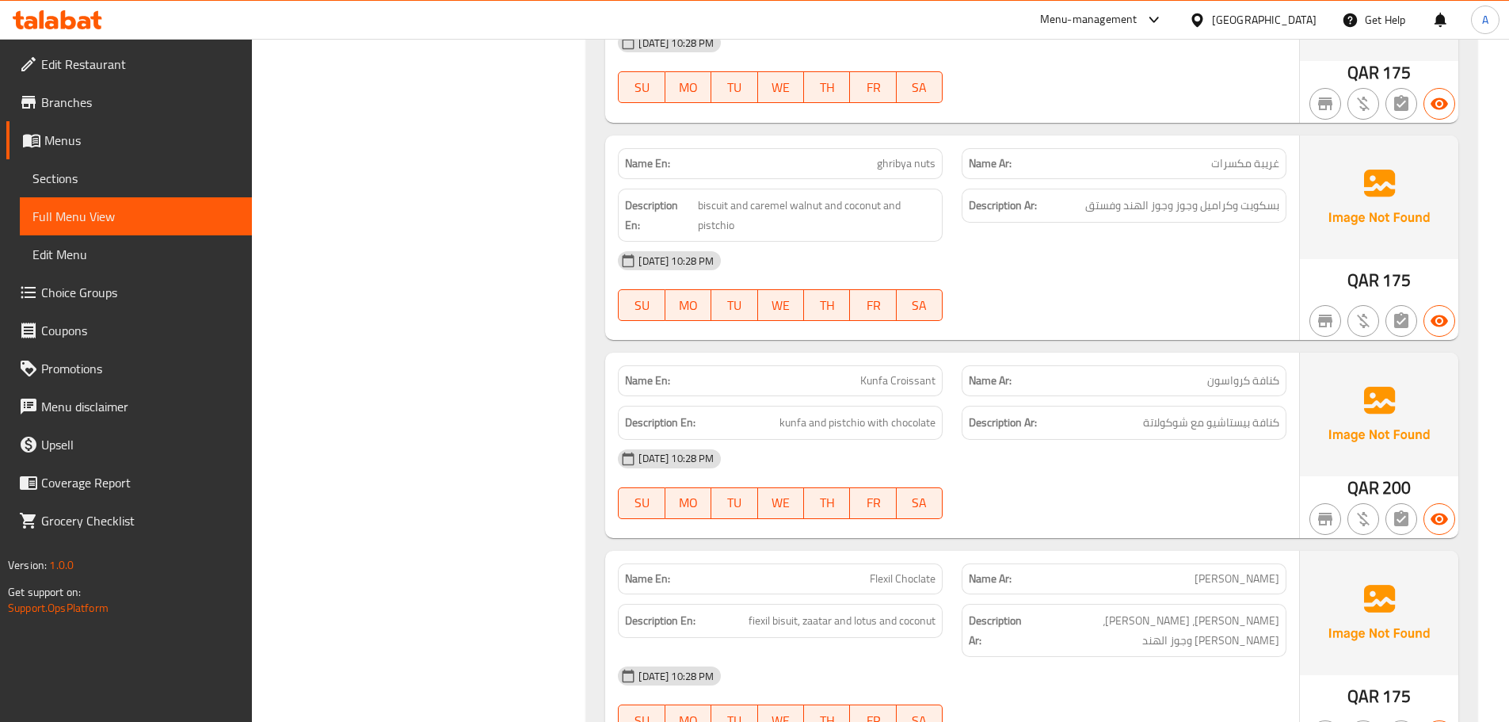
scroll to position [3835, 0]
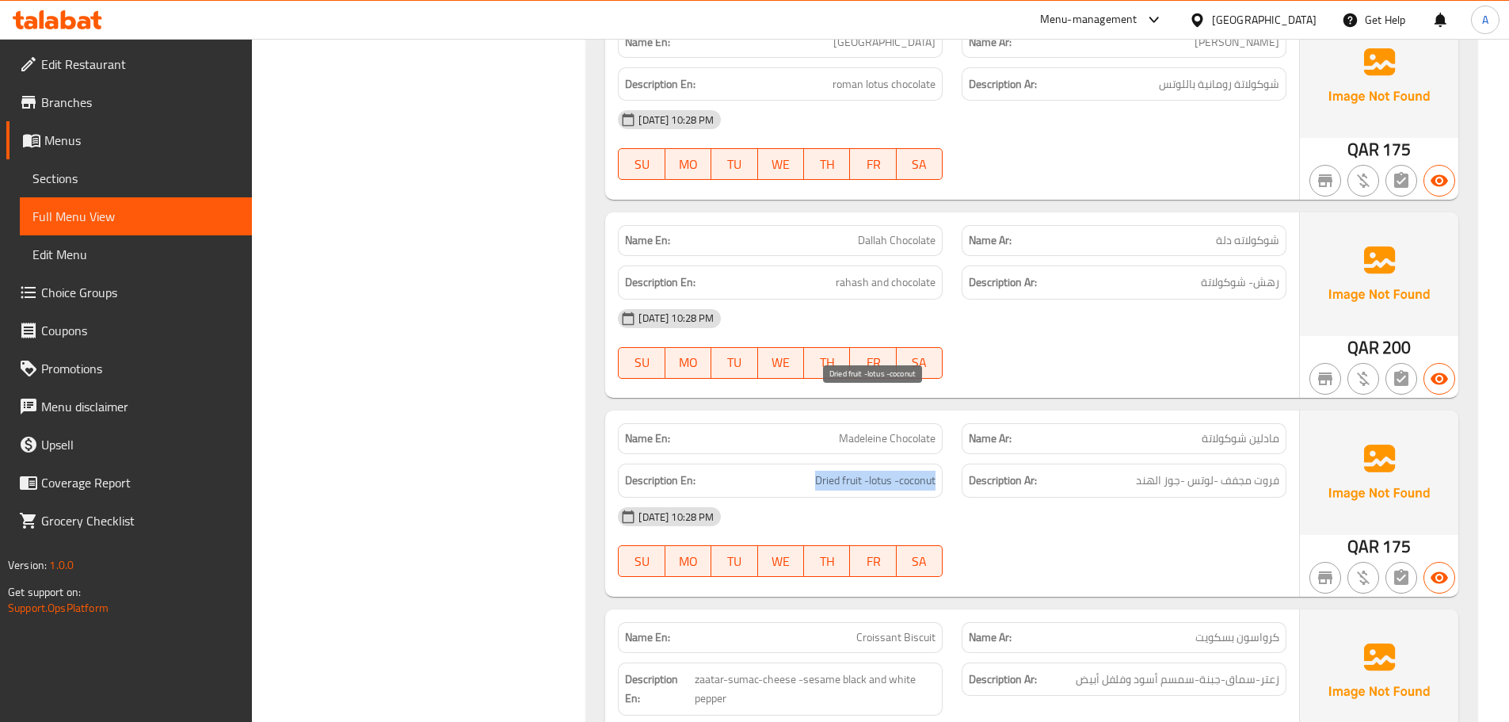
drag, startPoint x: 807, startPoint y: 399, endPoint x: 935, endPoint y: 399, distance: 127.6
click at [935, 471] on h6 "Description En: Dried fruit -lotus -coconut" at bounding box center [780, 481] width 311 height 20
click at [697, 464] on div "Description En: Dried fruit -lotus -coconut" at bounding box center [780, 481] width 325 height 34
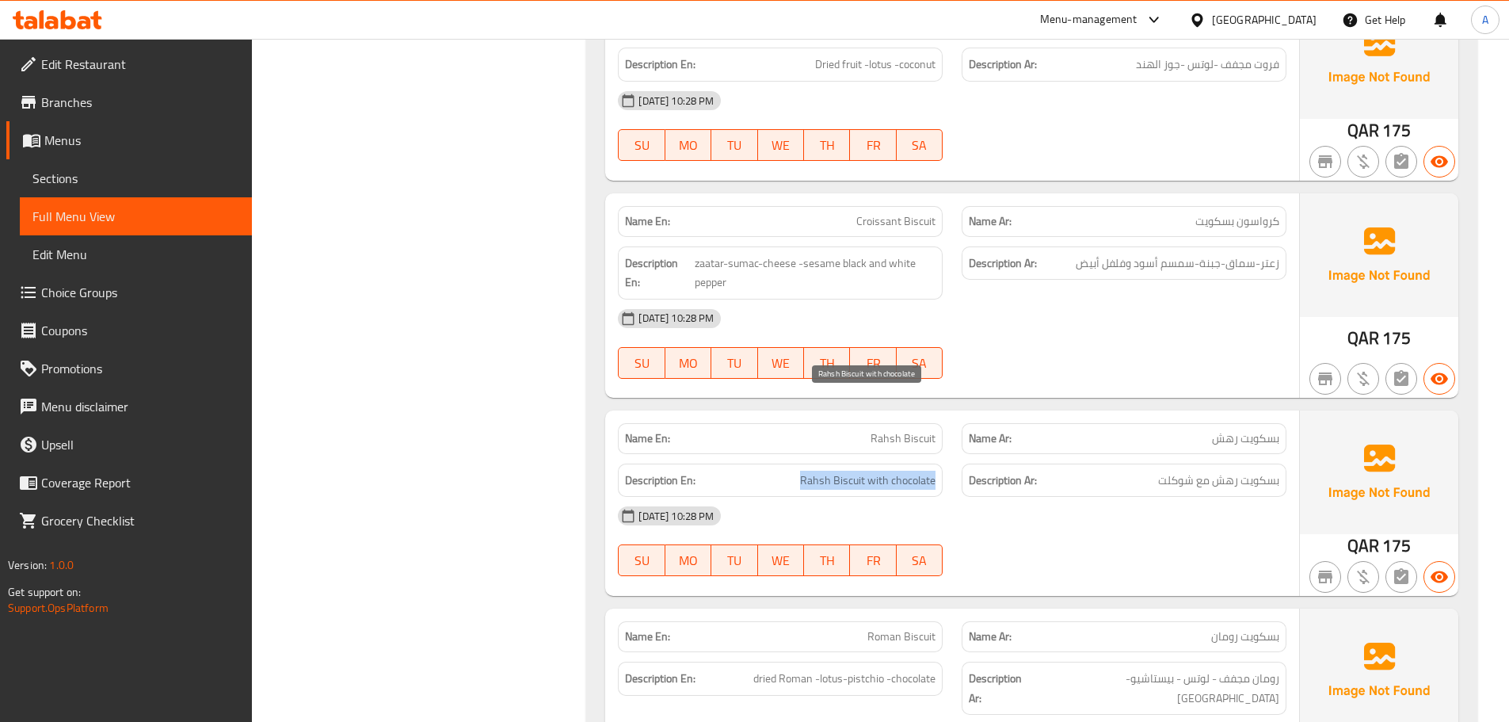
drag, startPoint x: 796, startPoint y: 397, endPoint x: 936, endPoint y: 401, distance: 139.5
click at [936, 471] on h6 "Description En: Rahsh Biscuit with chocolate" at bounding box center [780, 481] width 311 height 20
click at [938, 464] on div "Description En: Rahsh Biscuit with chocolate" at bounding box center [780, 481] width 325 height 34
click at [914, 423] on div "Name En: Rahsh Biscuit" at bounding box center [780, 438] width 325 height 31
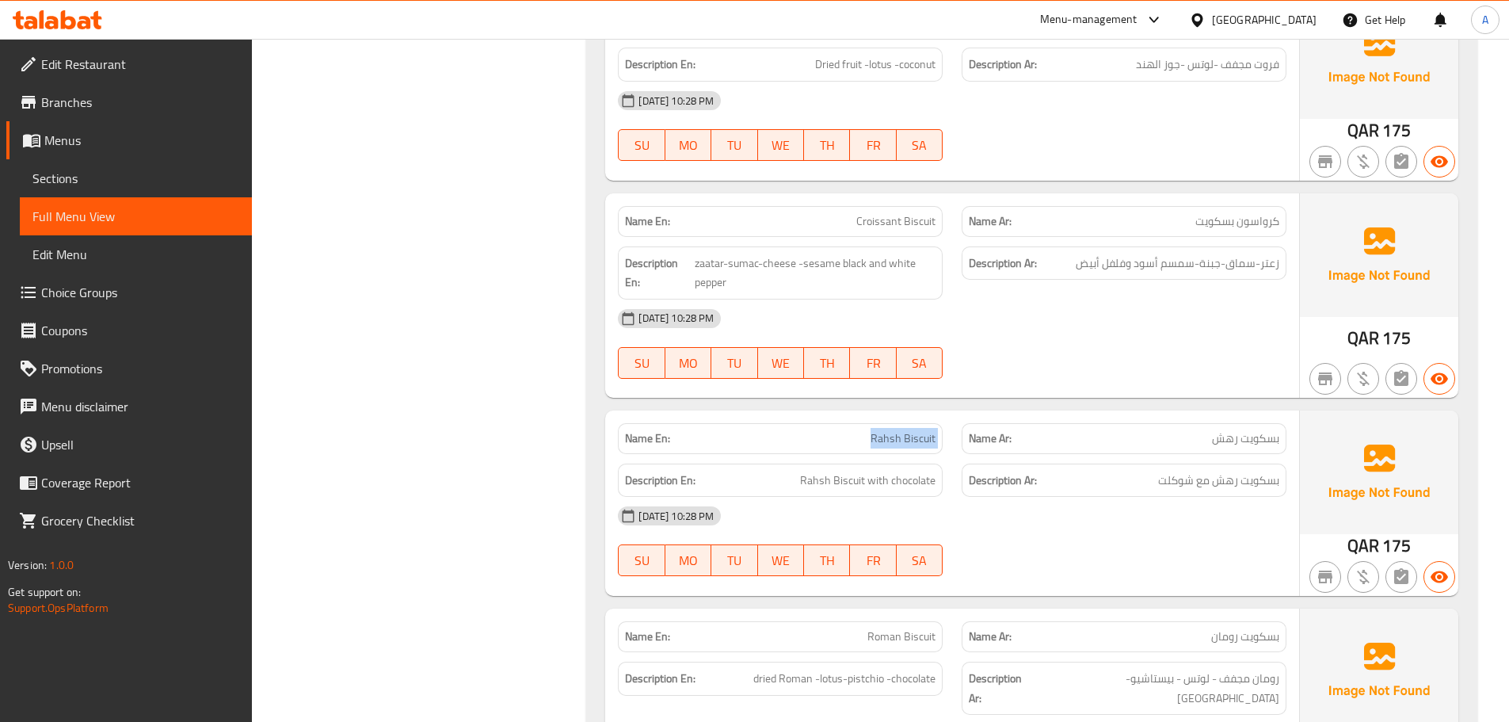
click at [915, 423] on div "Name En: Rahsh Biscuit" at bounding box center [780, 438] width 325 height 31
copy span "Rahsh Biscuit"
click at [807, 471] on span "Rahsh Biscuit with chocolate" at bounding box center [867, 481] width 135 height 20
drag, startPoint x: 796, startPoint y: 404, endPoint x: 961, endPoint y: 399, distance: 164.9
click at [961, 454] on div "Description En: Rahsh Biscuit with chocolate Description Ar: بسكويت رهش مع شوكلت" at bounding box center [953, 480] width 688 height 53
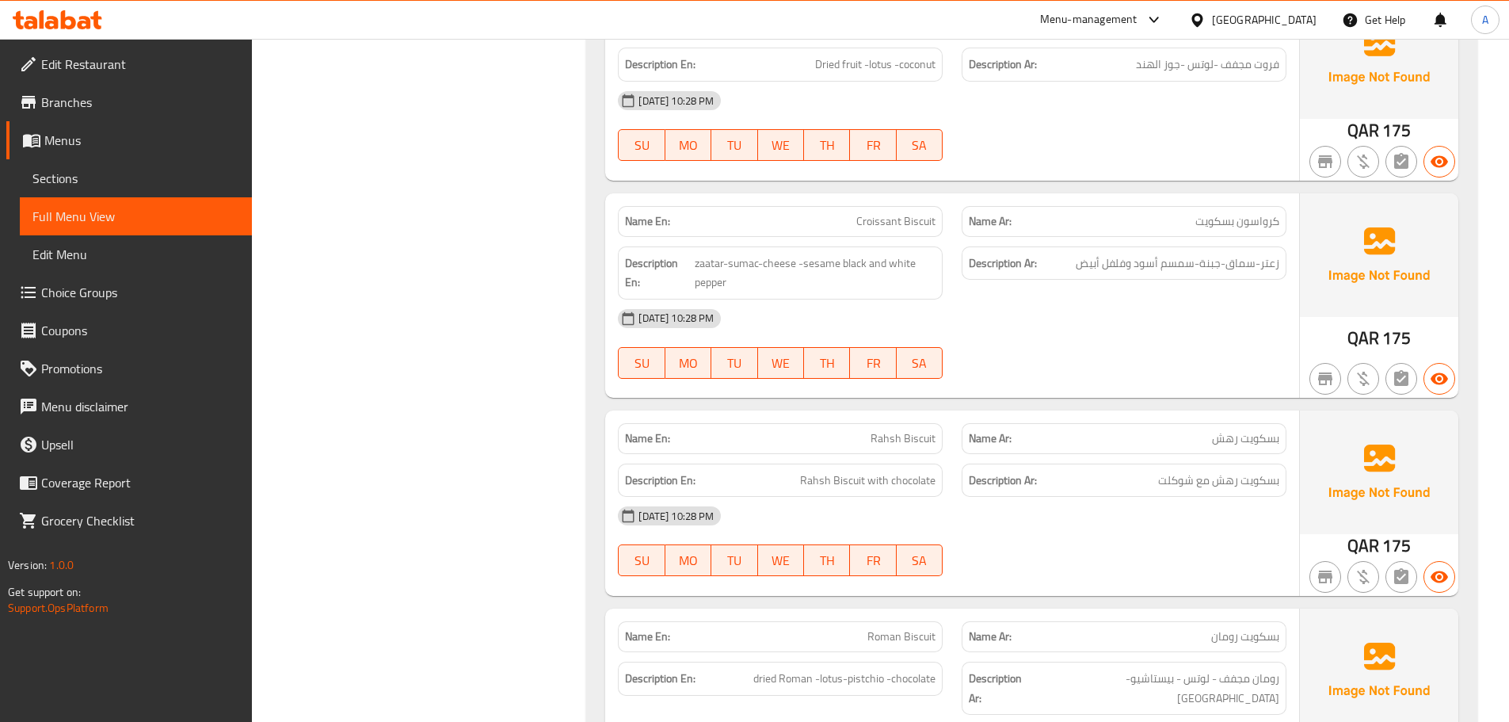
click at [681, 464] on div "Description En: Rahsh Biscuit with chocolate" at bounding box center [780, 481] width 325 height 34
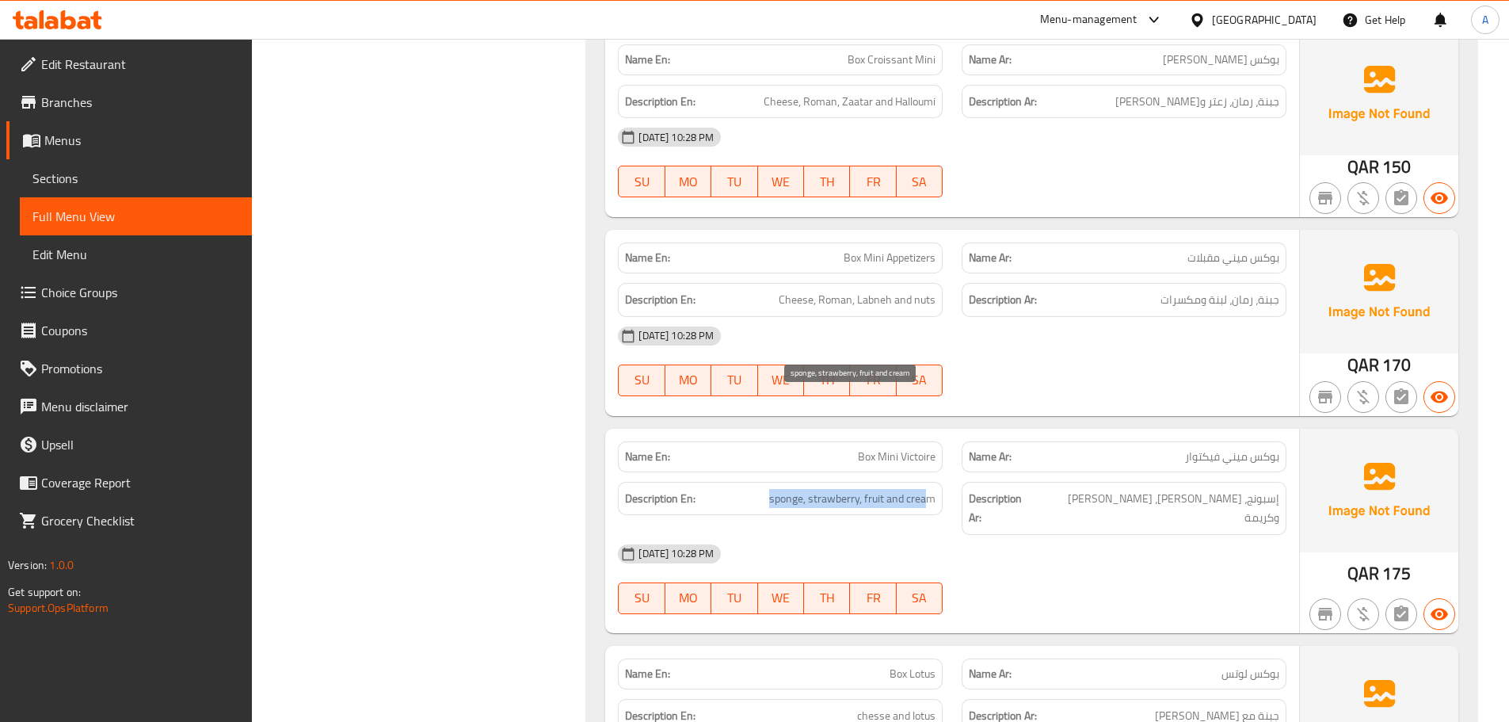
drag, startPoint x: 761, startPoint y: 405, endPoint x: 1076, endPoint y: 395, distance: 315.5
click at [928, 489] on h6 "Description En: sponge, strawberry, fruit and cream" at bounding box center [780, 499] width 311 height 20
drag, startPoint x: 1284, startPoint y: 405, endPoint x: 1070, endPoint y: 445, distance: 218.4
click at [1133, 482] on div "Description Ar: إسبونج، فراولة، فروت وكريمة" at bounding box center [1124, 508] width 325 height 53
click at [742, 368] on span "TU" at bounding box center [734, 379] width 33 height 23
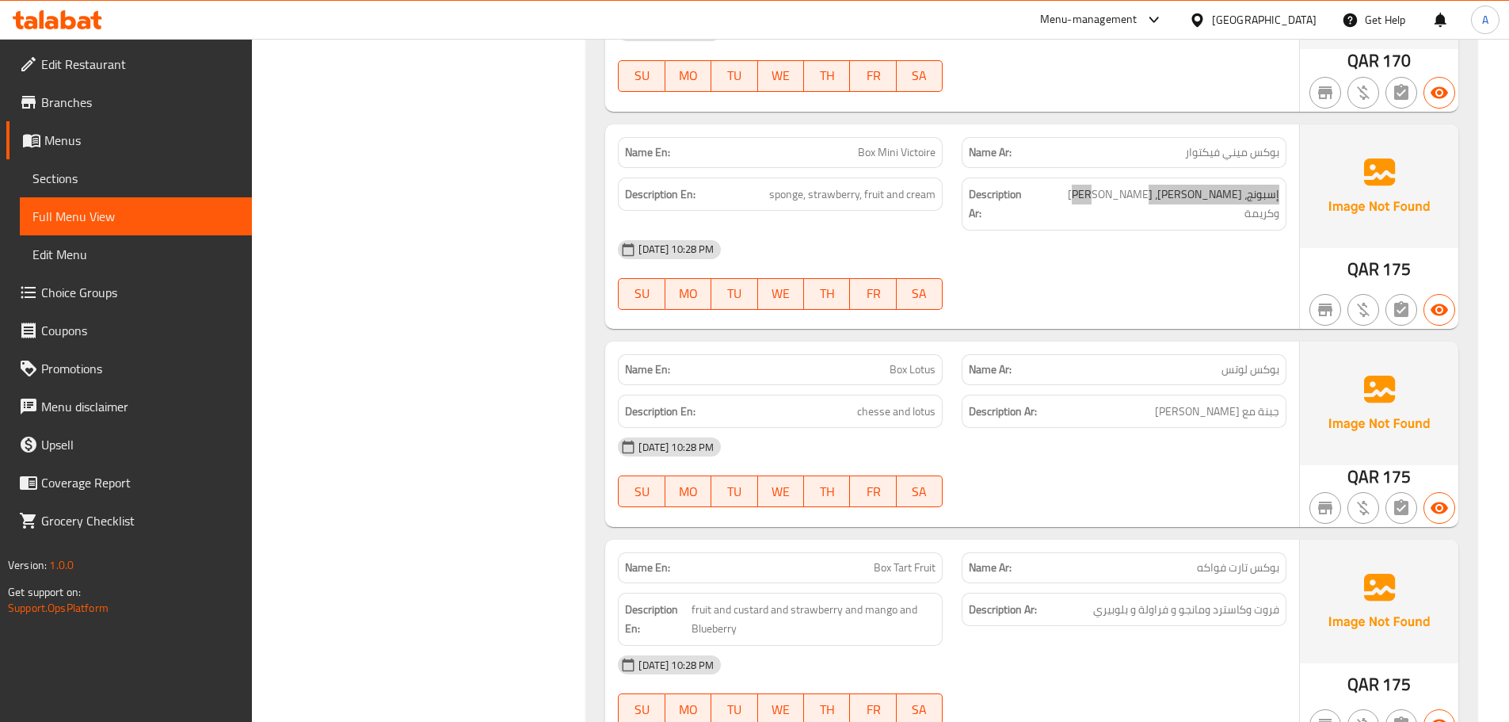
scroll to position [6629, 0]
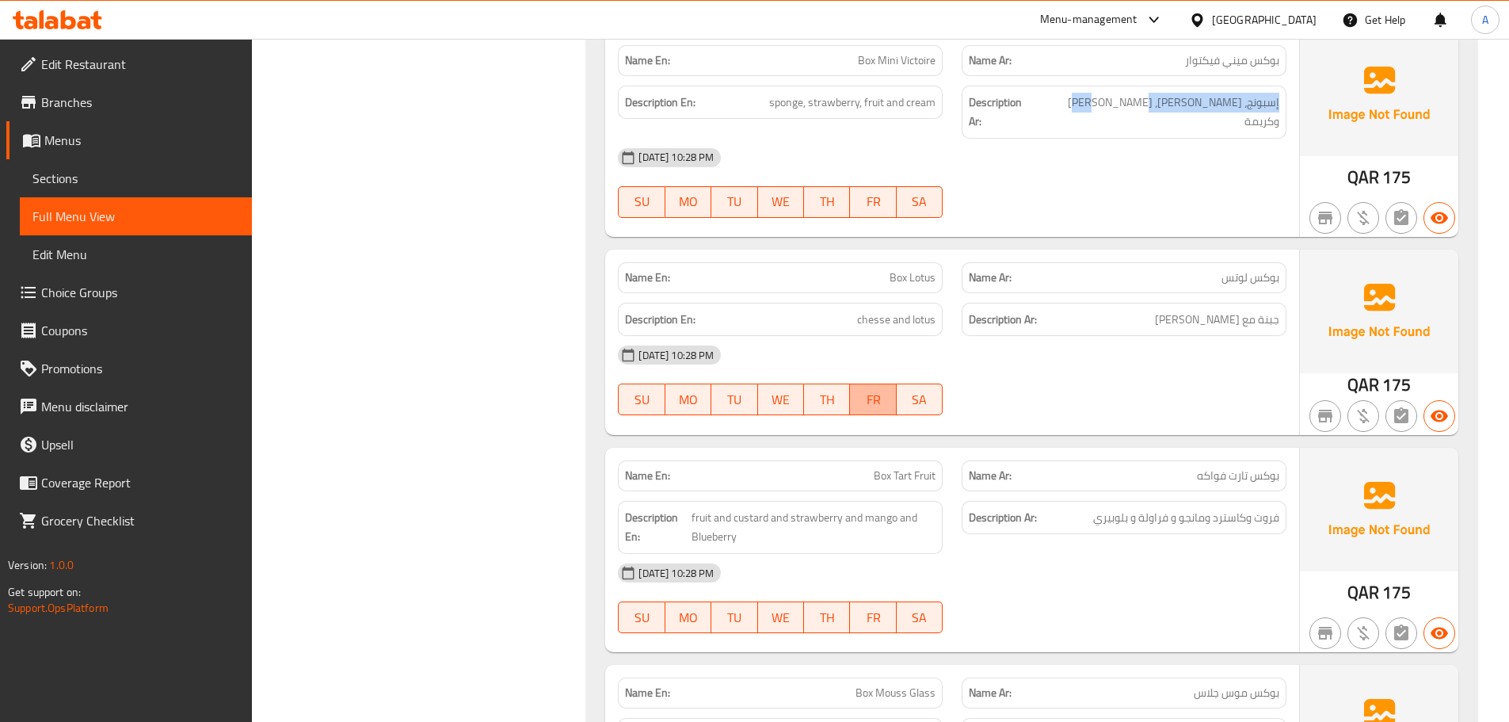
type button "5"
click at [874, 388] on span "FR" at bounding box center [873, 399] width 33 height 23
click at [850, 384] on button "FR" at bounding box center [873, 400] width 46 height 32
click at [651, 451] on div "Name En: Box Tart Fruit" at bounding box center [781, 476] width 344 height 50
click at [781, 374] on div "SU MO TU WE TH FR SA" at bounding box center [781, 399] width 344 height 51
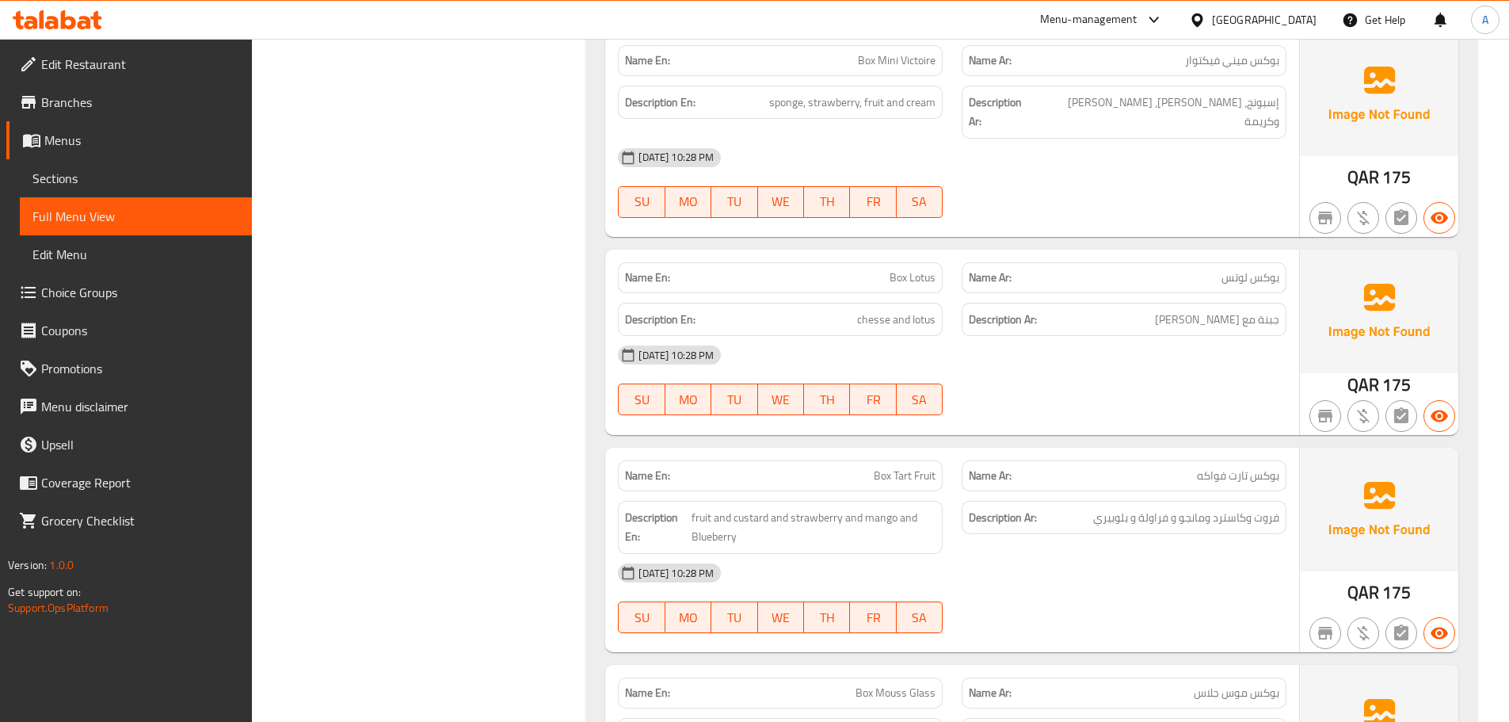
click at [811, 451] on div "Name En: Box Tart Fruit" at bounding box center [781, 476] width 344 height 50
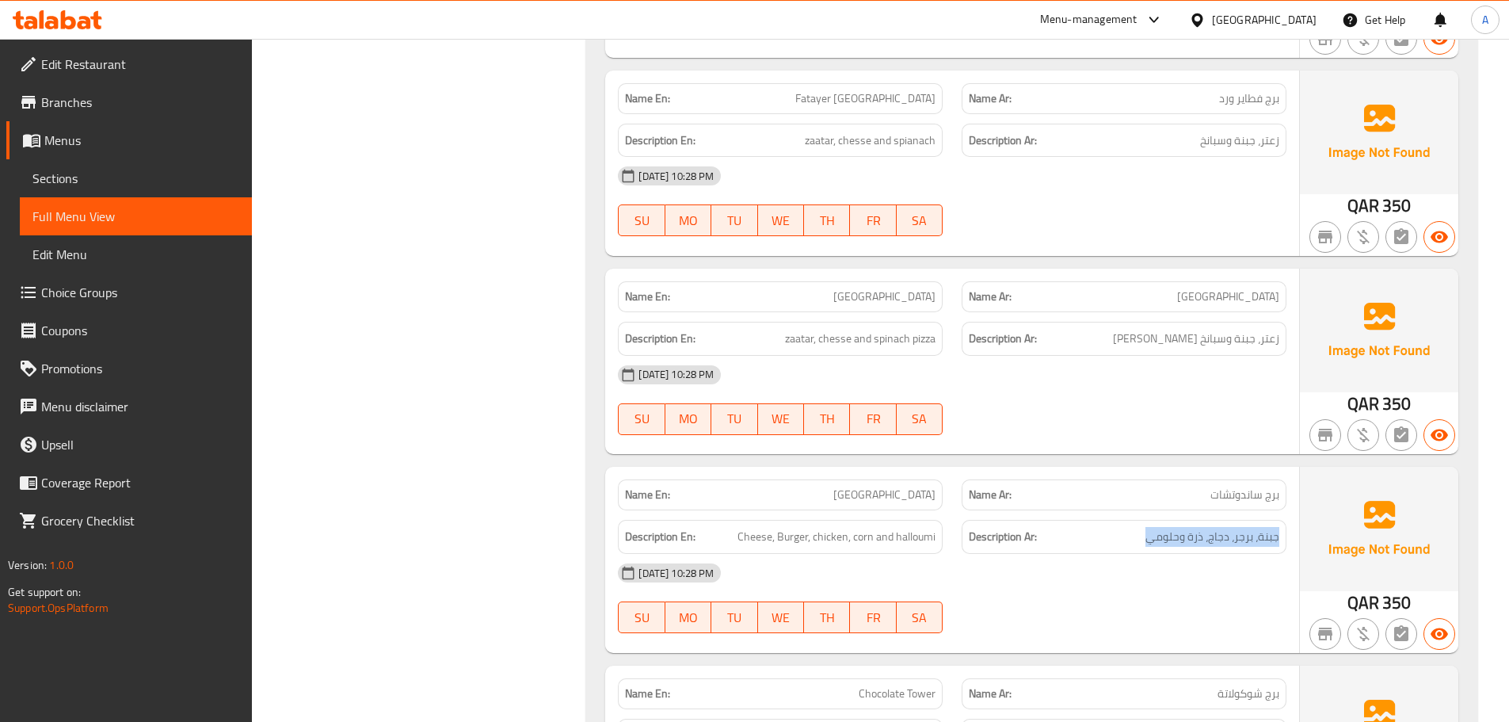
drag, startPoint x: 1280, startPoint y: 405, endPoint x: 704, endPoint y: 12, distance: 698.0
click at [1132, 520] on div "Description Ar: جبنة، برجر، دجاج، ذرة وحلومي" at bounding box center [1124, 537] width 325 height 34
drag, startPoint x: 731, startPoint y: 405, endPoint x: 947, endPoint y: 410, distance: 215.6
click at [950, 510] on div "Description En: Cheese, Burger, chicken, corn and halloumi" at bounding box center [781, 536] width 344 height 53
click at [682, 470] on div "Name En: Sandiwch Tower" at bounding box center [781, 495] width 344 height 50
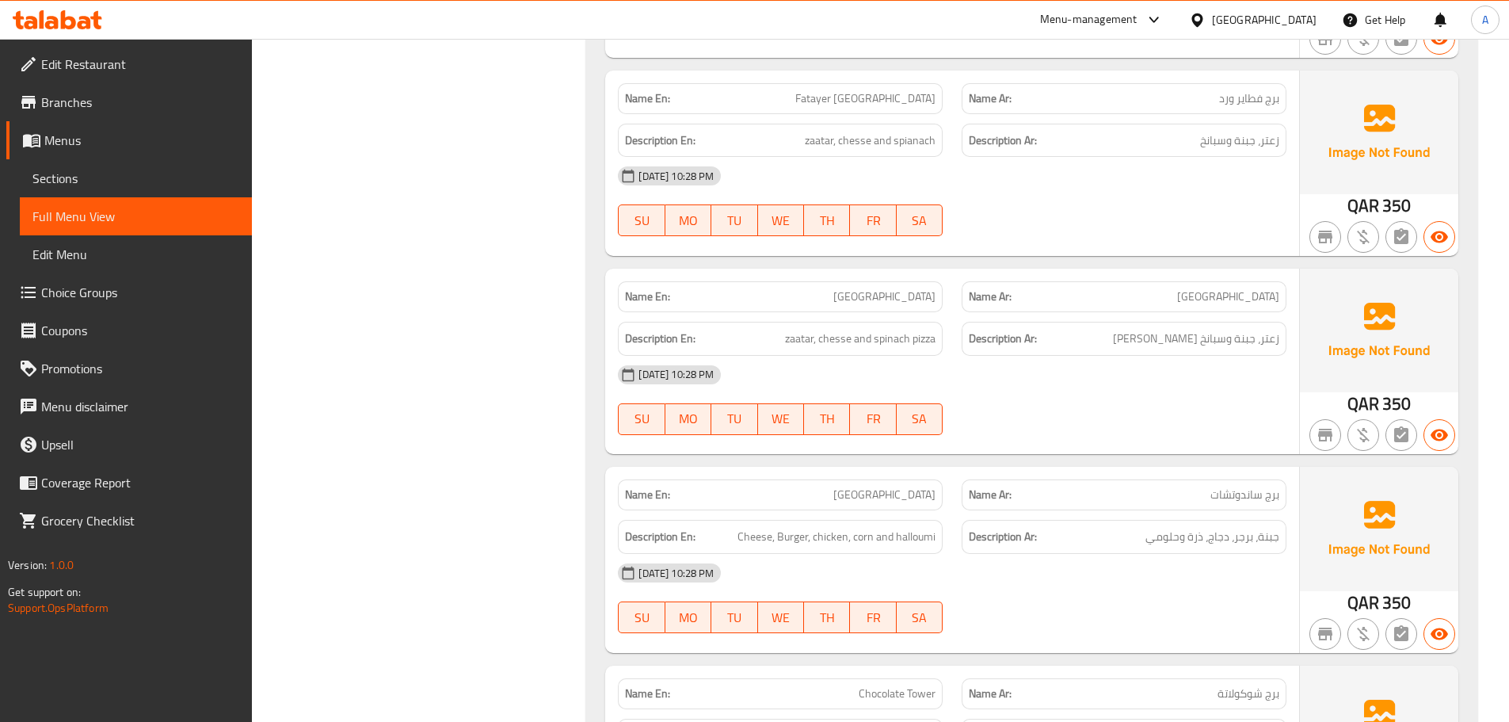
scroll to position [11041, 0]
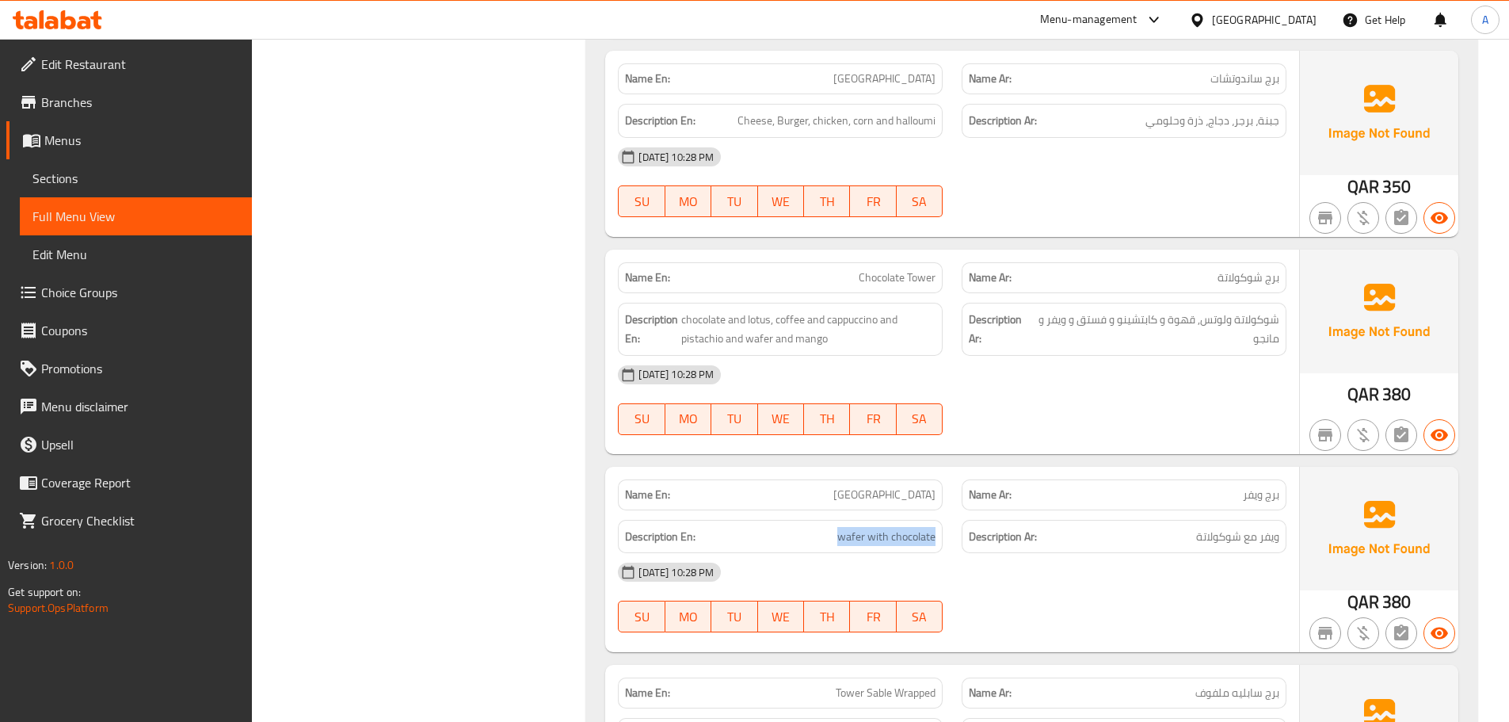
drag, startPoint x: 938, startPoint y: 401, endPoint x: 826, endPoint y: 403, distance: 111.8
click at [826, 520] on div "Description En: wafer with chocolate" at bounding box center [780, 537] width 325 height 34
drag, startPoint x: 1280, startPoint y: 400, endPoint x: 1198, endPoint y: 403, distance: 81.7
click at [1198, 520] on div "Description Ar: ويفر مع شوكولاتة" at bounding box center [1124, 537] width 325 height 34
click at [746, 487] on p "Name En: Wafer Tower" at bounding box center [780, 495] width 311 height 17
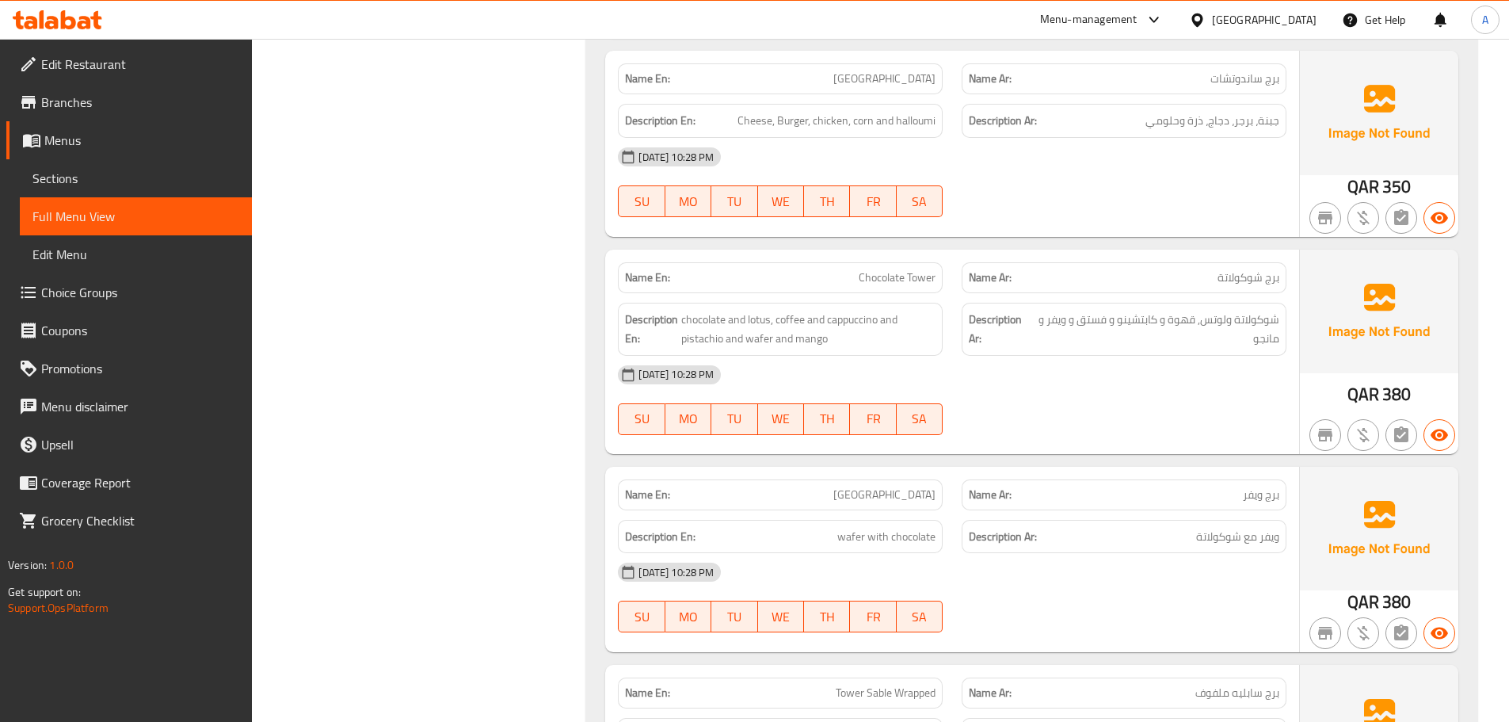
scroll to position [12288, 0]
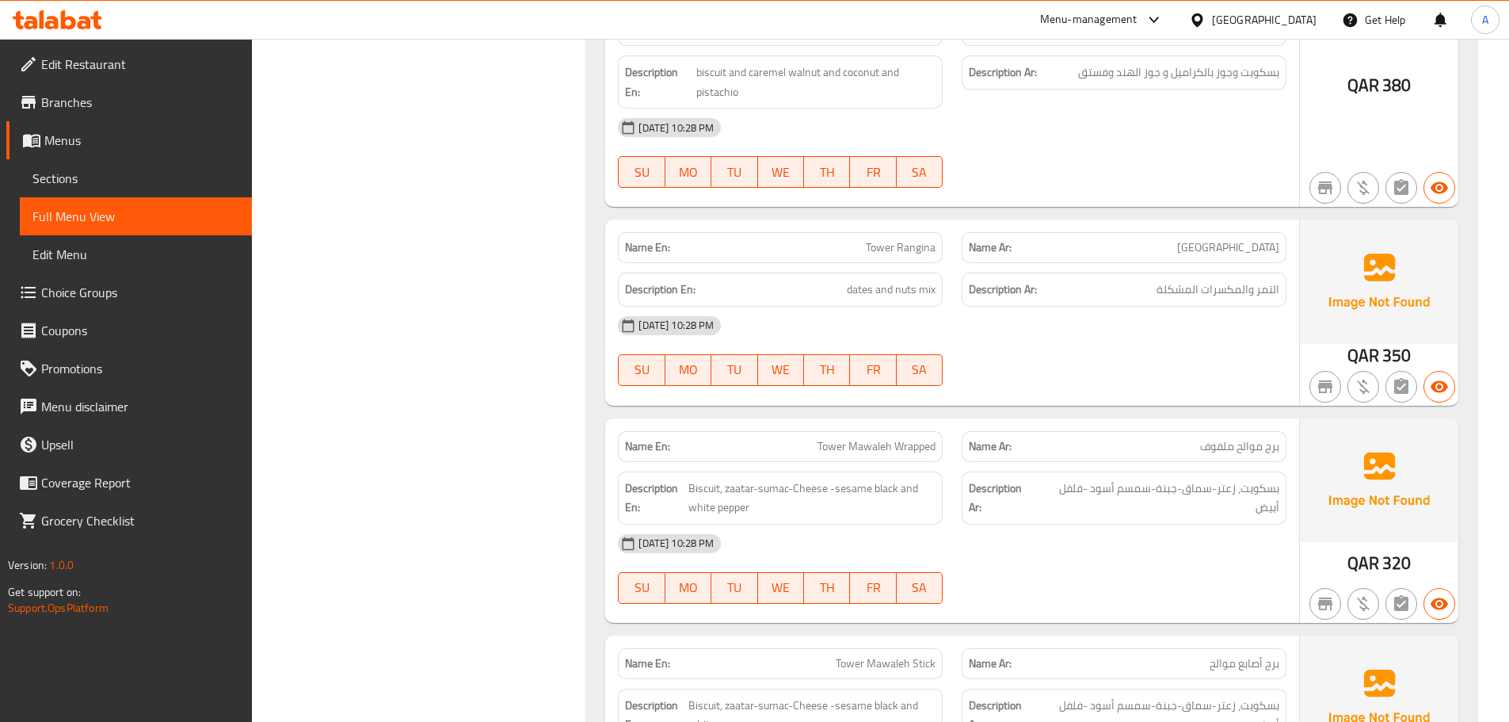
scroll to position [12349, 0]
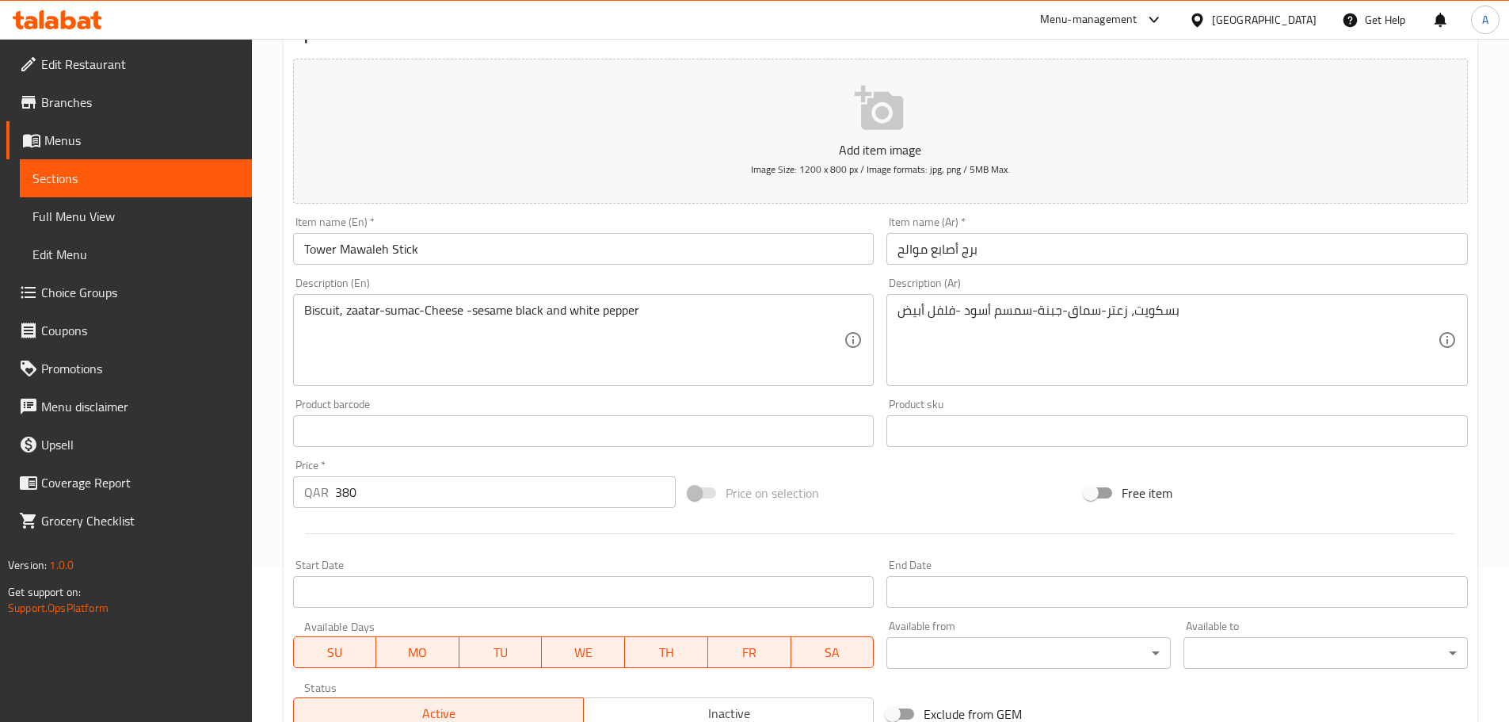
scroll to position [317, 0]
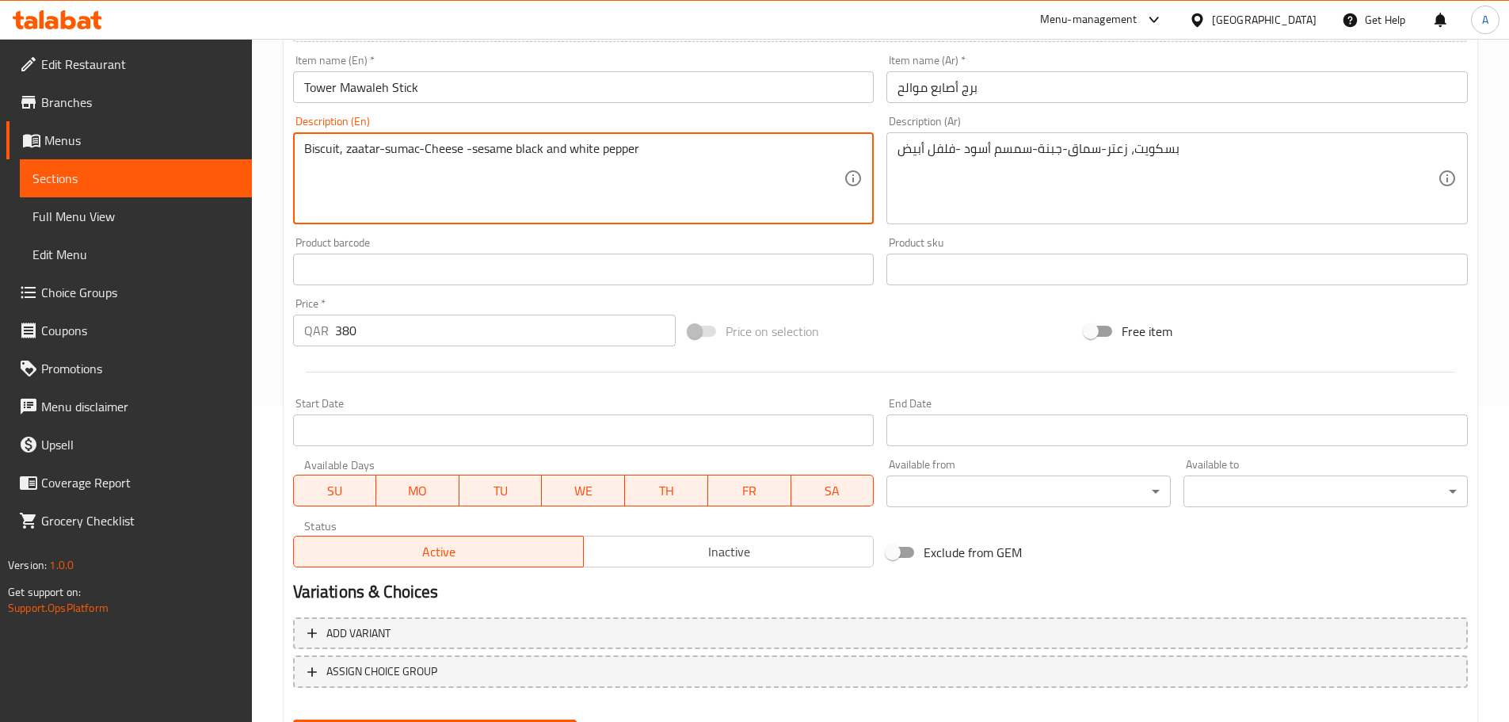
click at [569, 142] on textarea "Biscuit, zaatar-sumac-Cheese -sesame black and white pepper" at bounding box center [574, 178] width 540 height 75
click at [473, 147] on textarea "Biscuit, zaatar-sumac-Cheese -sesame black and pepper" at bounding box center [574, 178] width 540 height 75
paste textarea "white"
click at [579, 145] on textarea "Biscuit, zaatar-sumac-Cheese -white and sesame black and pepper" at bounding box center [574, 178] width 540 height 75
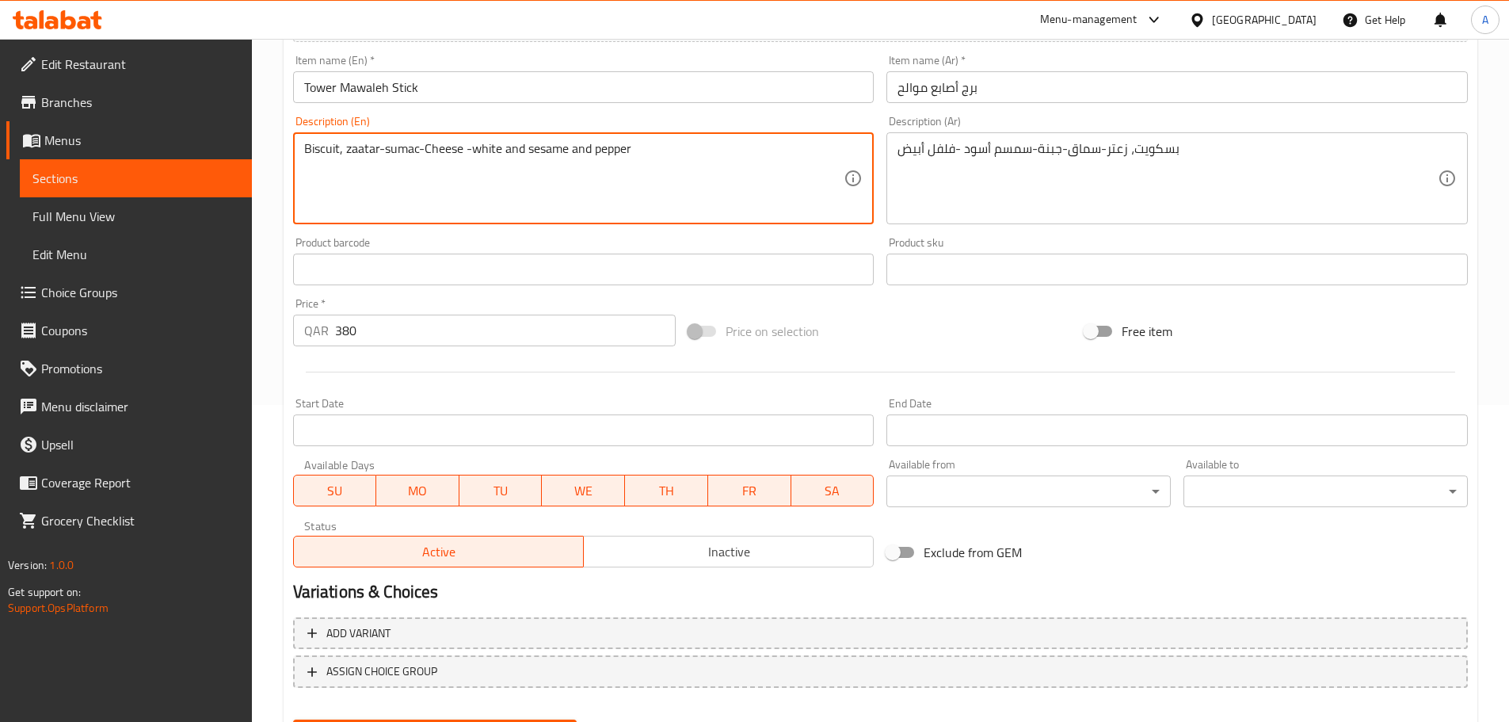
click at [527, 151] on textarea "Biscuit, zaatar-sumac-Cheese -white and sesame and pepper" at bounding box center [574, 178] width 540 height 75
paste textarea "black"
type textarea "Biscuit, zaatar-sumac-Cheese -white and black sesame and pepper"
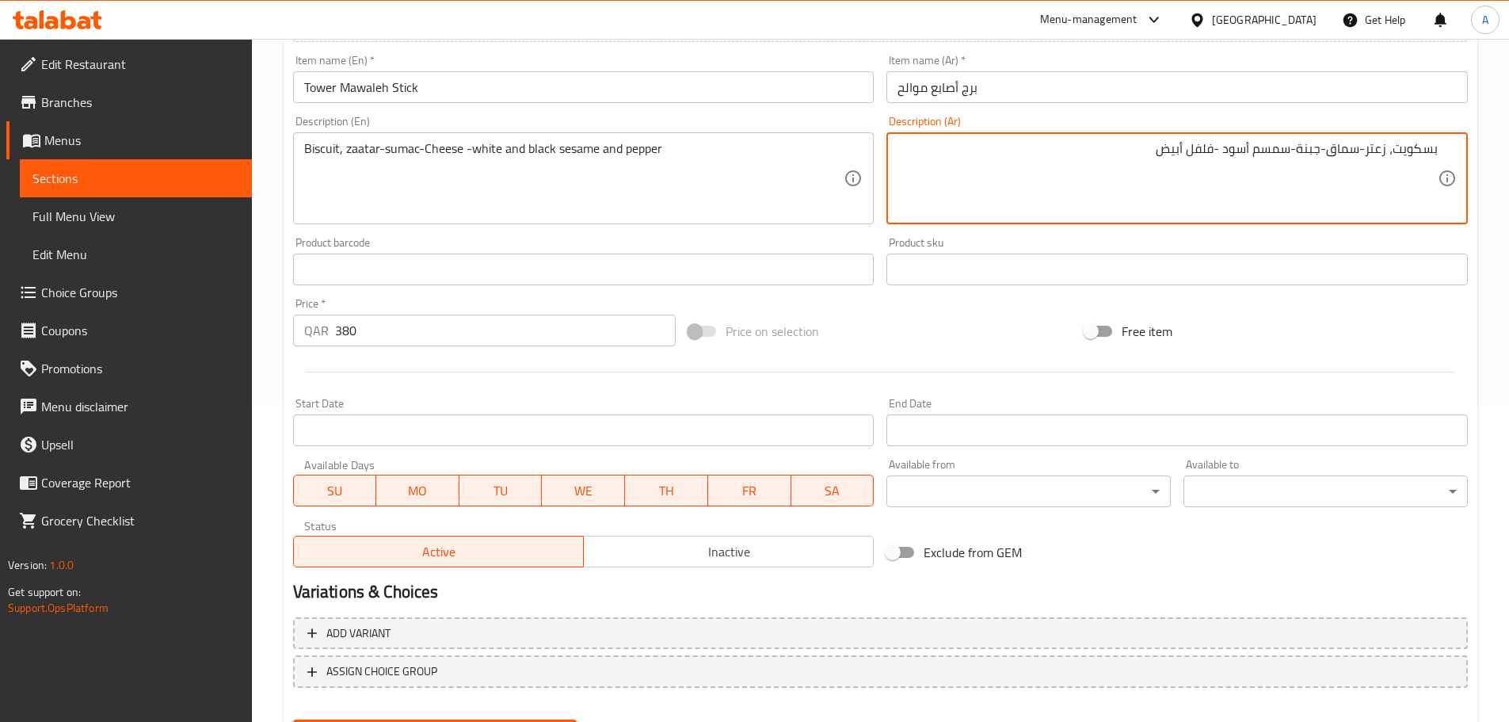
click at [1182, 152] on textarea "بسكويت، زعتر-سماق-جبنة-سمسم أسود -فلفل أبيض" at bounding box center [1168, 178] width 540 height 75
click at [1224, 147] on textarea "بسكويت، زعتر-سماق-جبنة-سمسم أسود -فلفل" at bounding box center [1168, 178] width 540 height 75
paste textarea "أبيض"
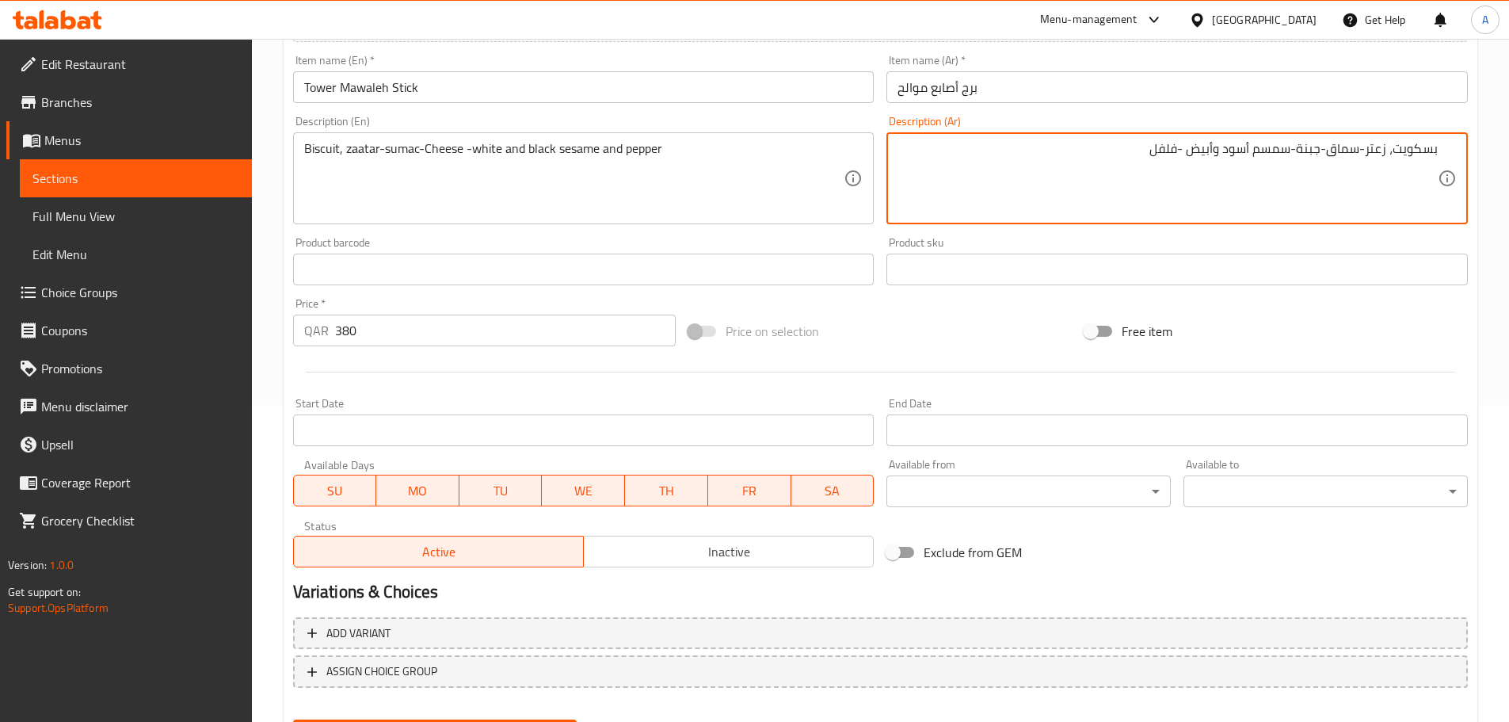
type textarea "بسكويت، زعتر-سماق-جبنة-سمسم أسود وأبيض -فلفل"
click at [1277, 97] on input "برج أصابع موالح" at bounding box center [1178, 87] width 582 height 32
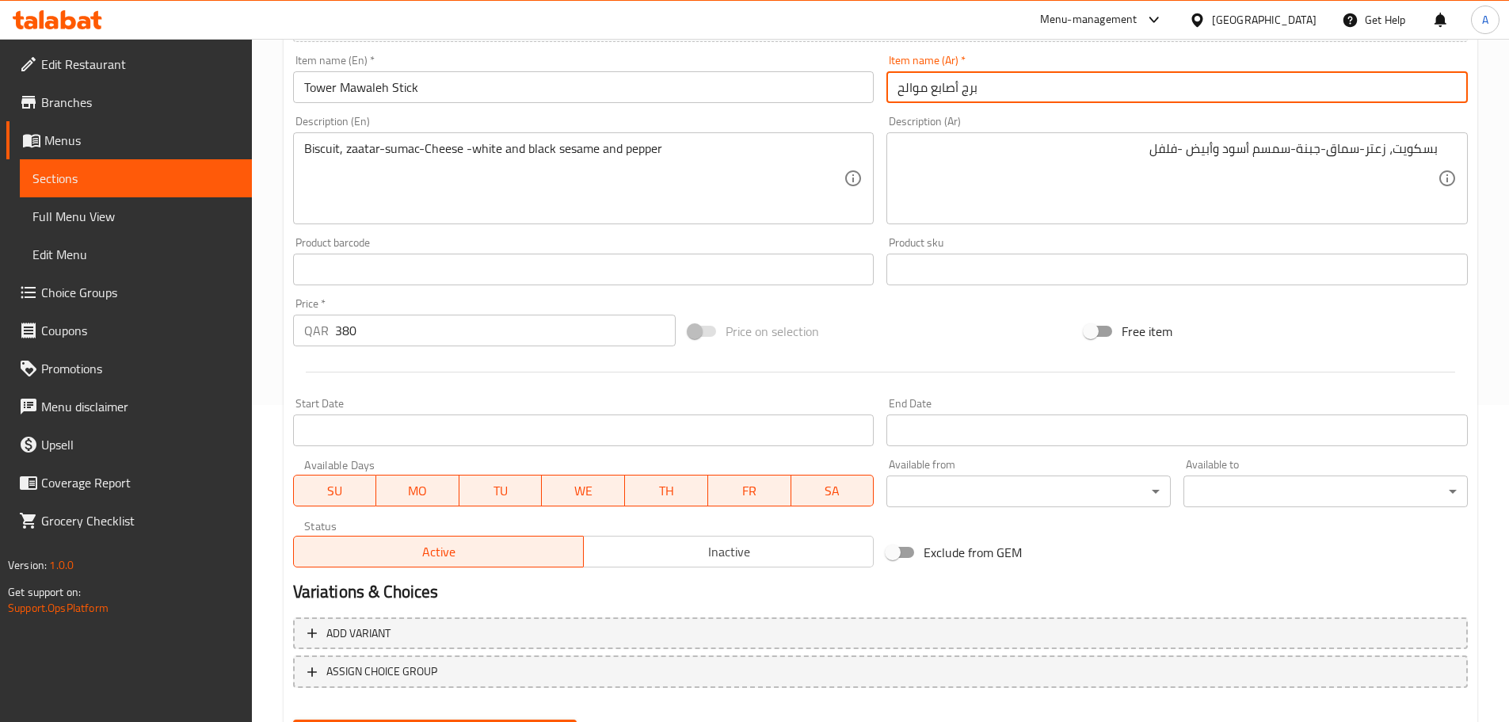
click at [293, 719] on button "Update" at bounding box center [435, 733] width 284 height 29
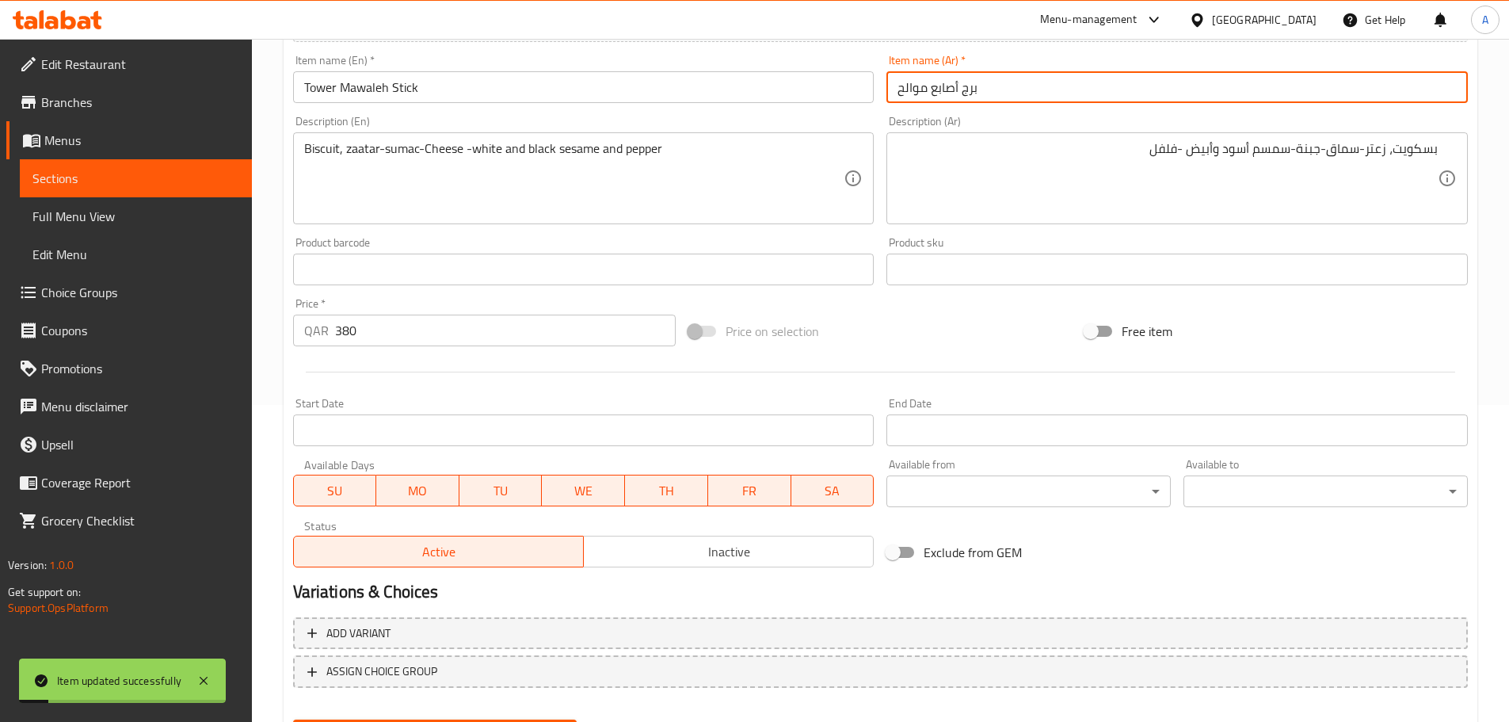
click at [507, 138] on div "Biscuit, zaatar-sumac-Cheese -white and black sesame and pepper Description (En)" at bounding box center [584, 178] width 582 height 92
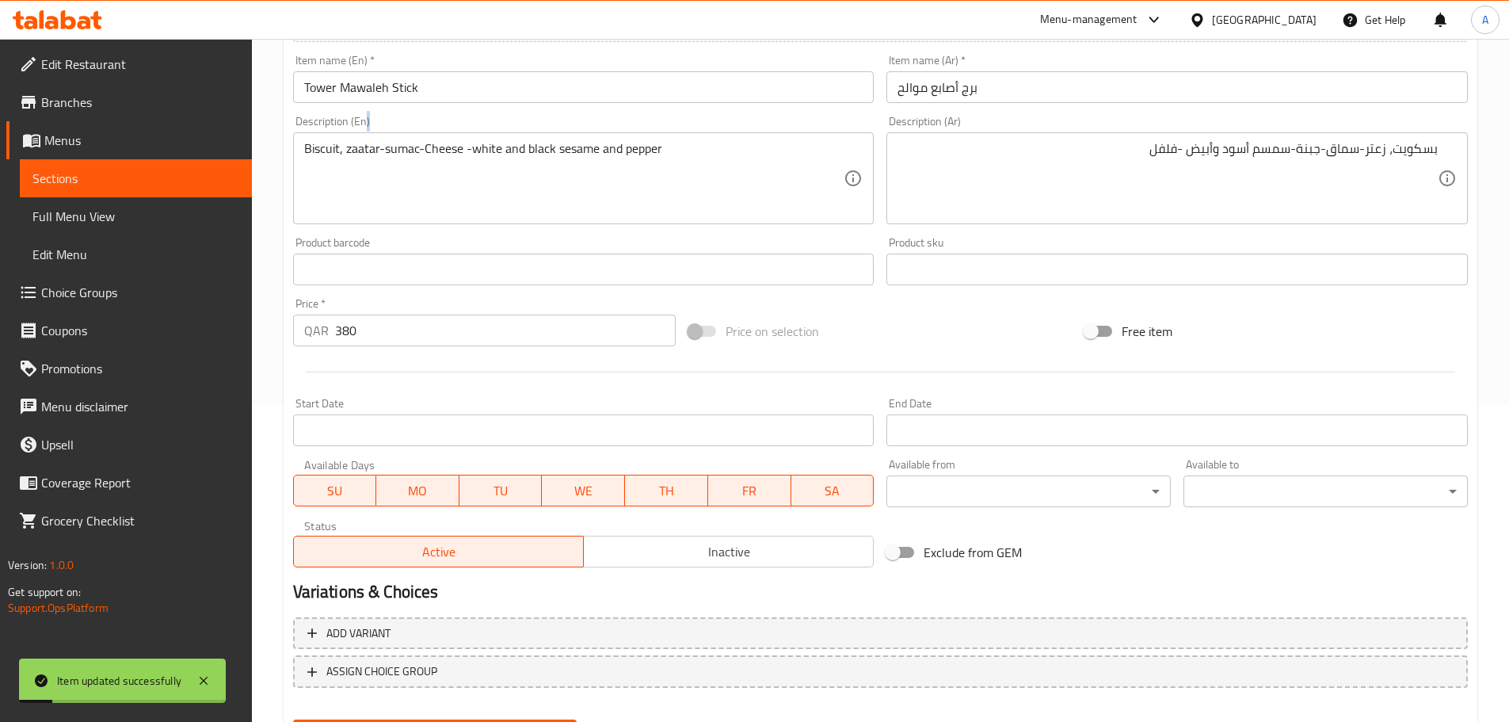
click at [507, 138] on div "Biscuit, zaatar-sumac-Cheese -white and black sesame and pepper Description (En)" at bounding box center [584, 178] width 582 height 92
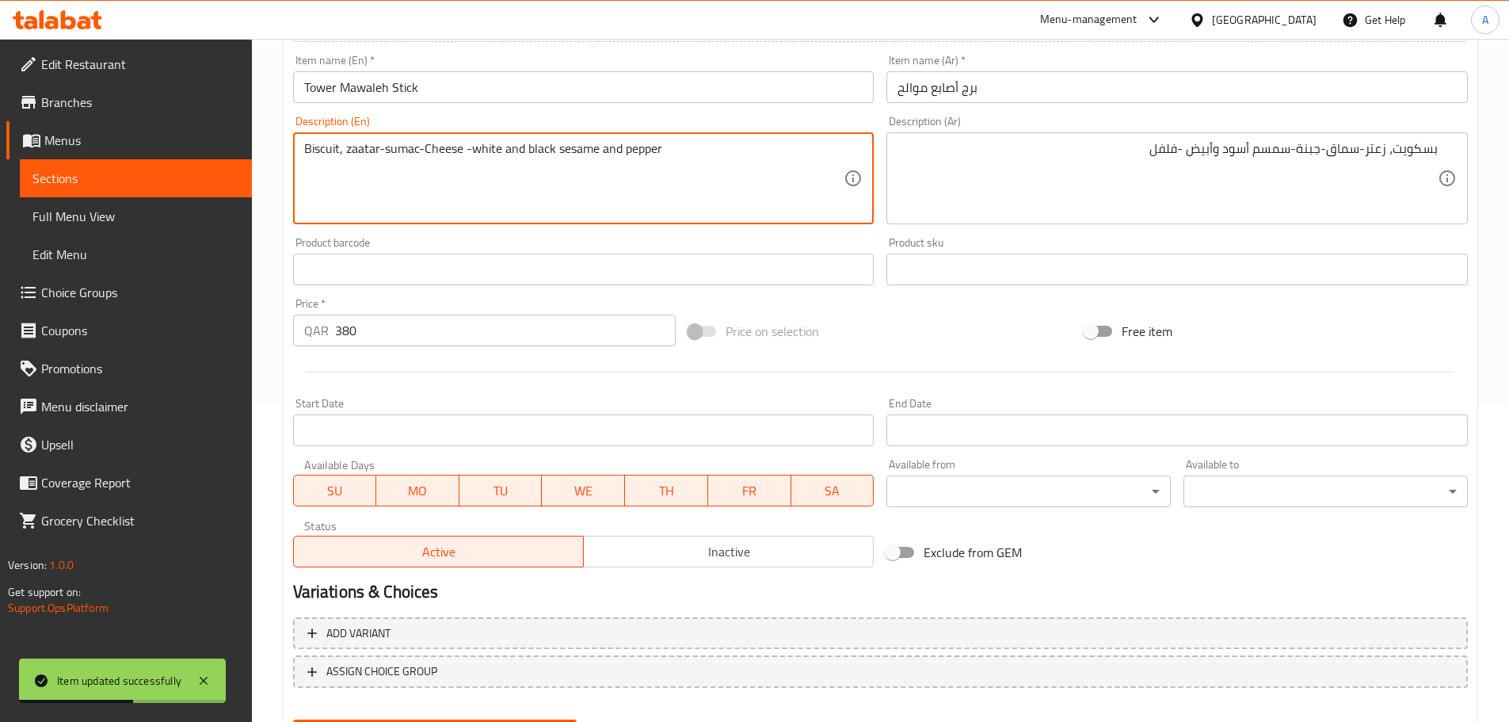
click at [666, 164] on textarea "Biscuit, zaatar-sumac-Cheese -white and black sesame and pepper" at bounding box center [574, 178] width 540 height 75
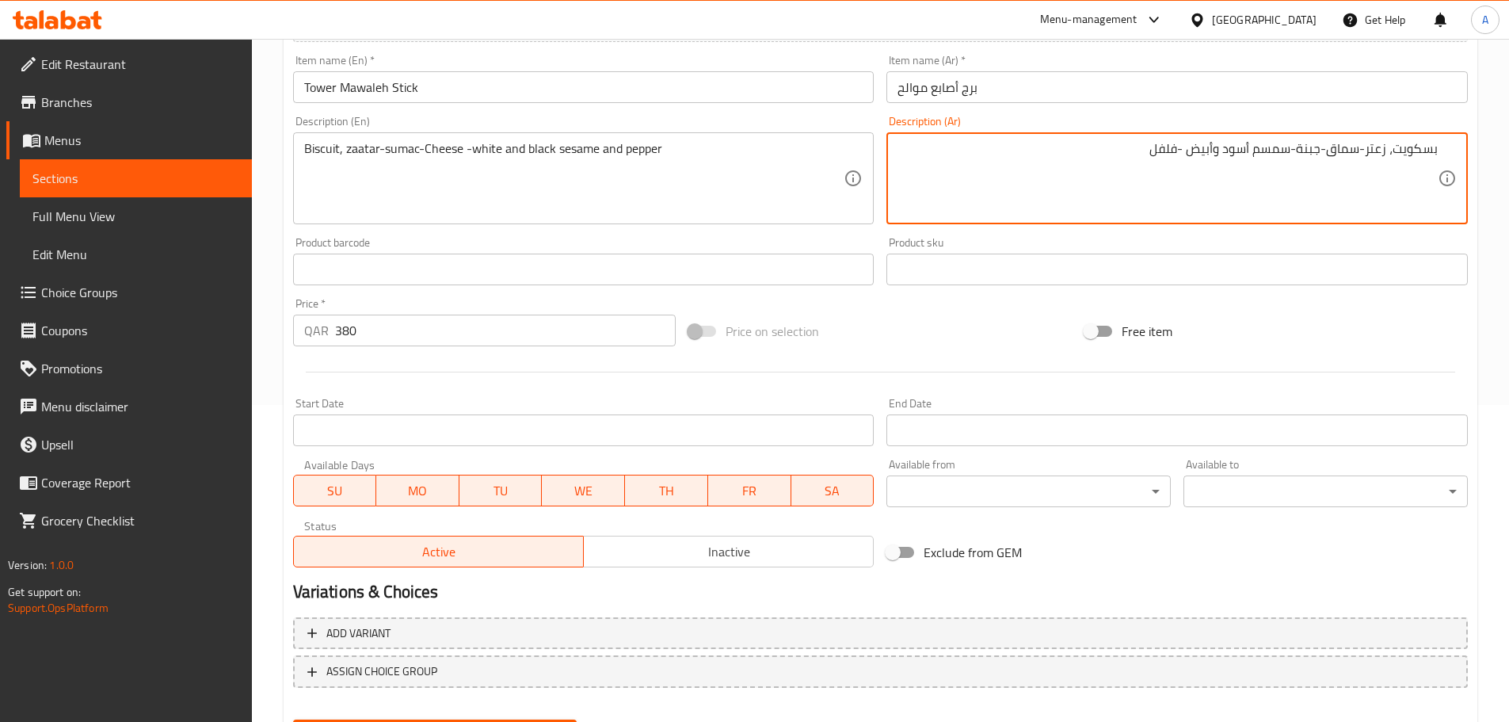
click at [1063, 181] on textarea "بسكويت، زعتر-سماق-جبنة-سمسم أسود وأبيض -فلفل" at bounding box center [1168, 178] width 540 height 75
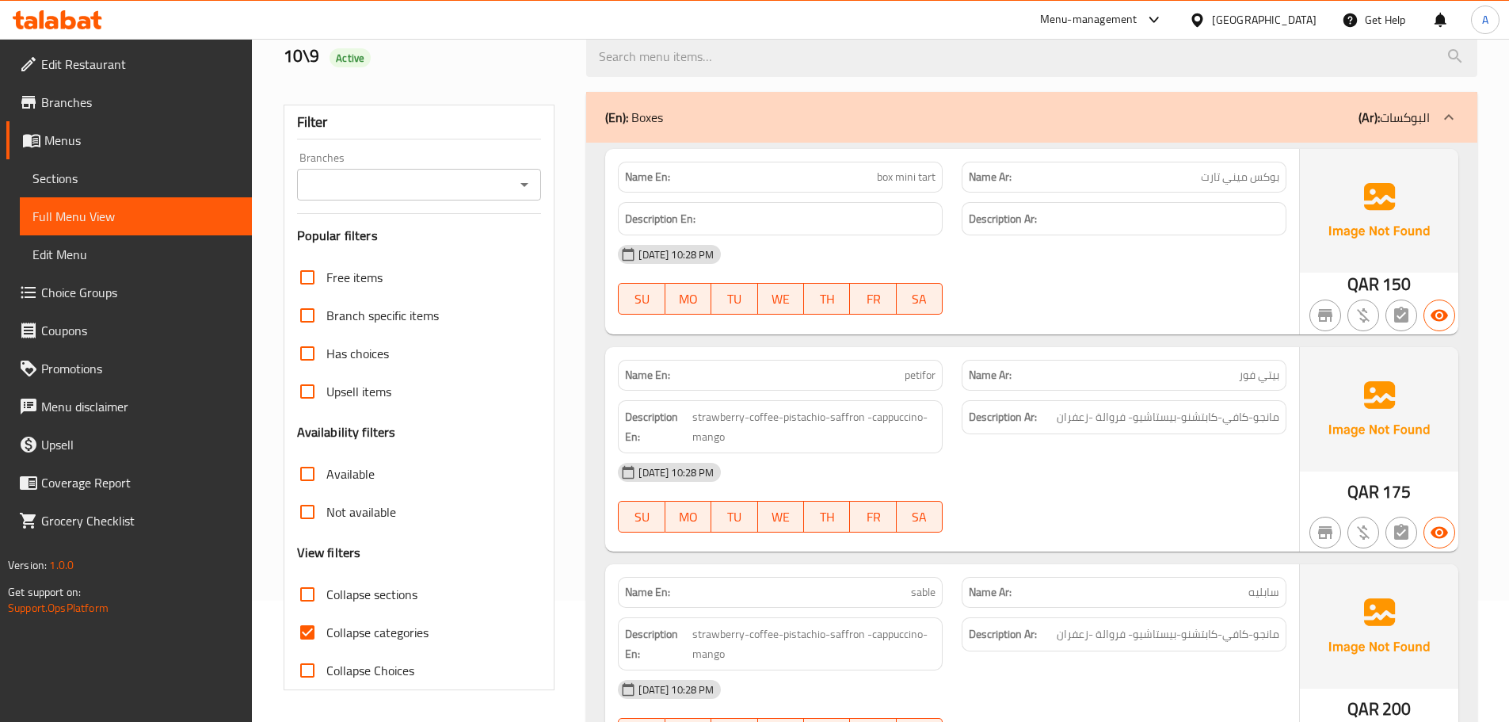
scroll to position [12269, 0]
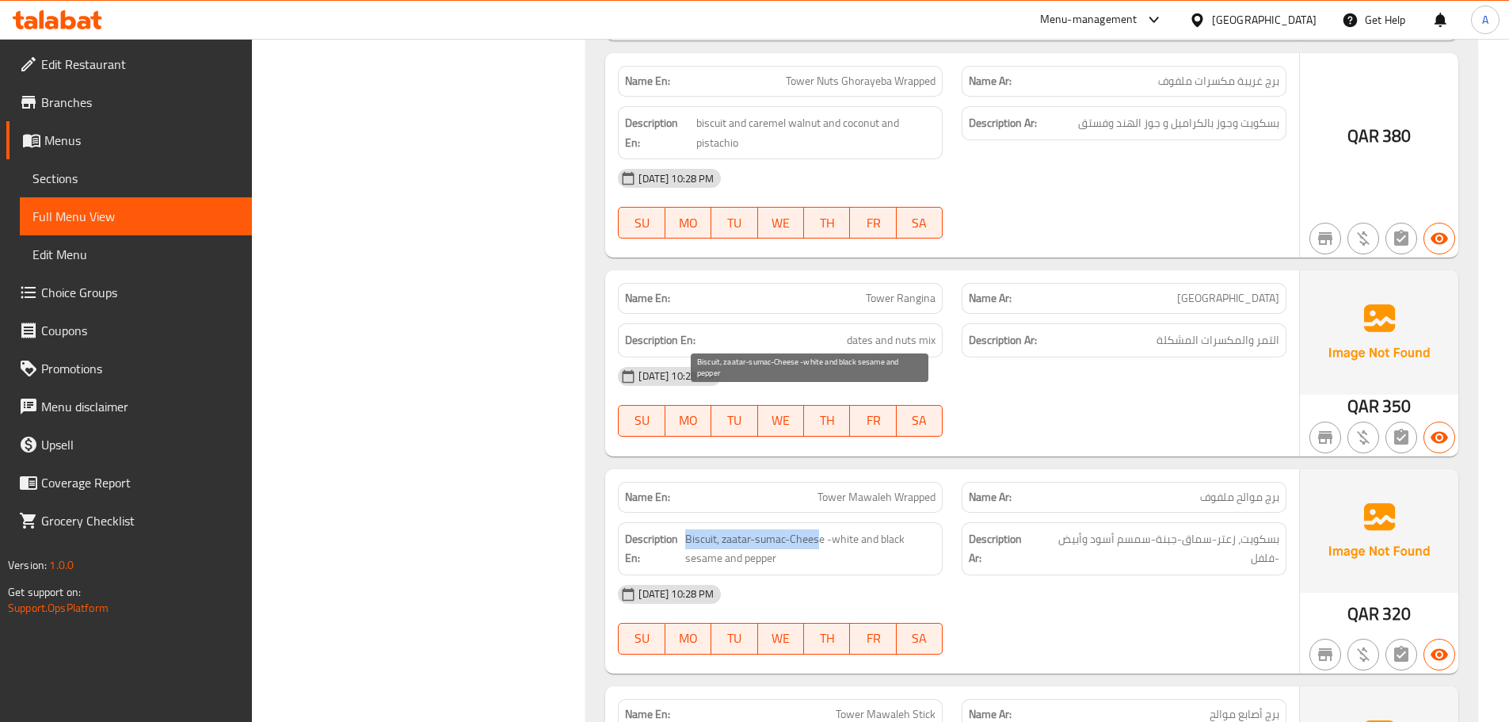
drag, startPoint x: 685, startPoint y: 401, endPoint x: 1115, endPoint y: 403, distance: 429.5
click at [822, 529] on span "Biscuit, zaatar-sumac-Cheese -white and black sesame and pepper" at bounding box center [810, 548] width 250 height 39
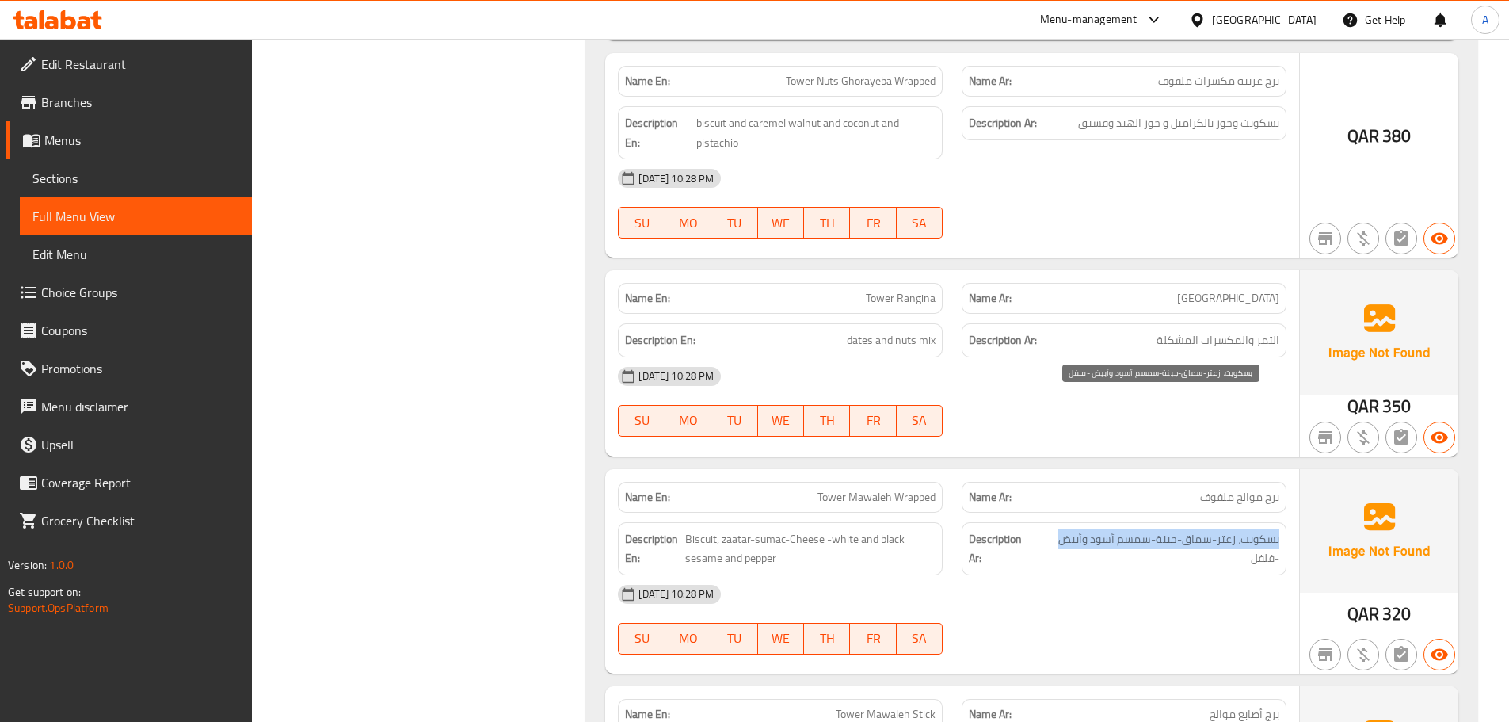
drag, startPoint x: 1280, startPoint y: 401, endPoint x: 1049, endPoint y: 408, distance: 230.7
click at [1049, 522] on div "Description Ar: بسكويت، زعتر-سماق-جبنة-سمسم أسود وأبيض -فلفل" at bounding box center [1124, 548] width 325 height 53
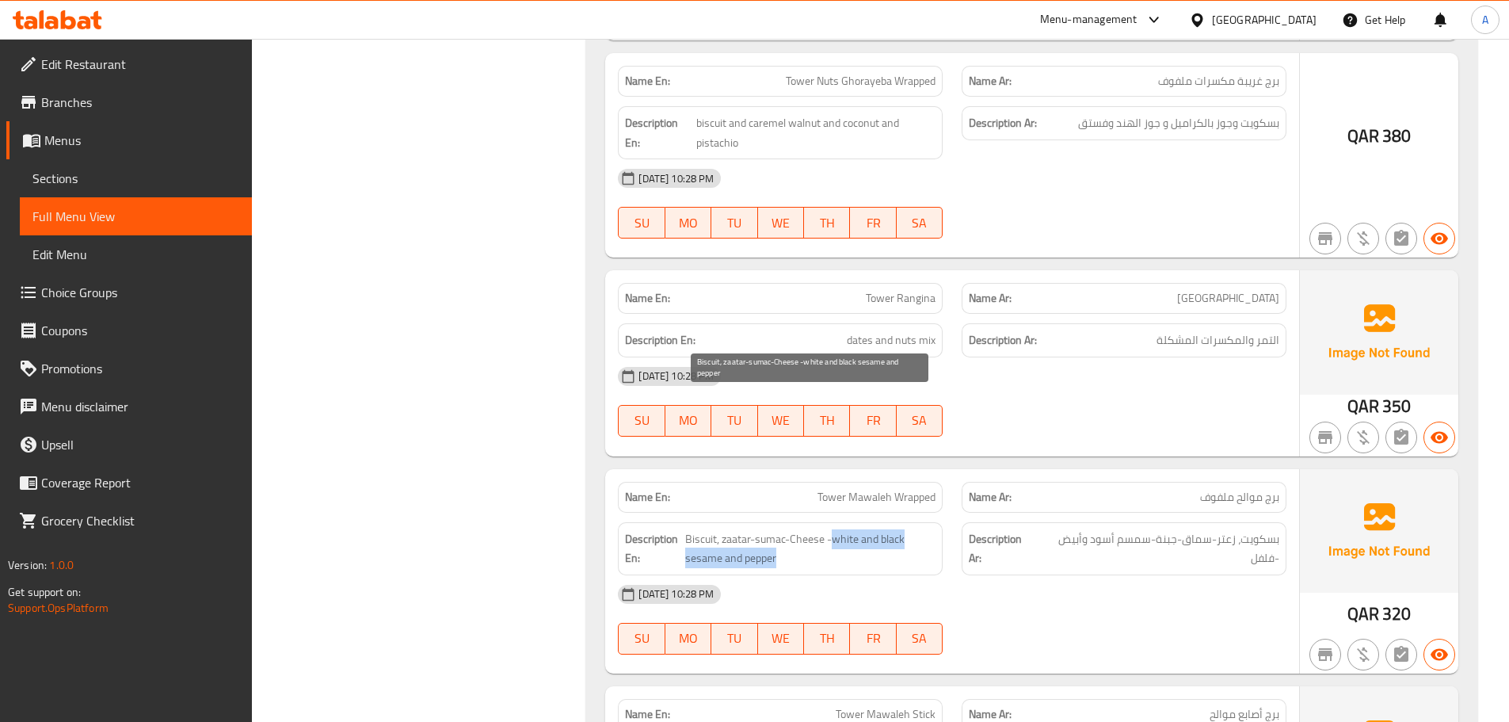
drag, startPoint x: 830, startPoint y: 403, endPoint x: 906, endPoint y: 418, distance: 77.5
click at [906, 529] on span "Biscuit, zaatar-sumac-Cheese -white and black sesame and pepper" at bounding box center [810, 548] width 250 height 39
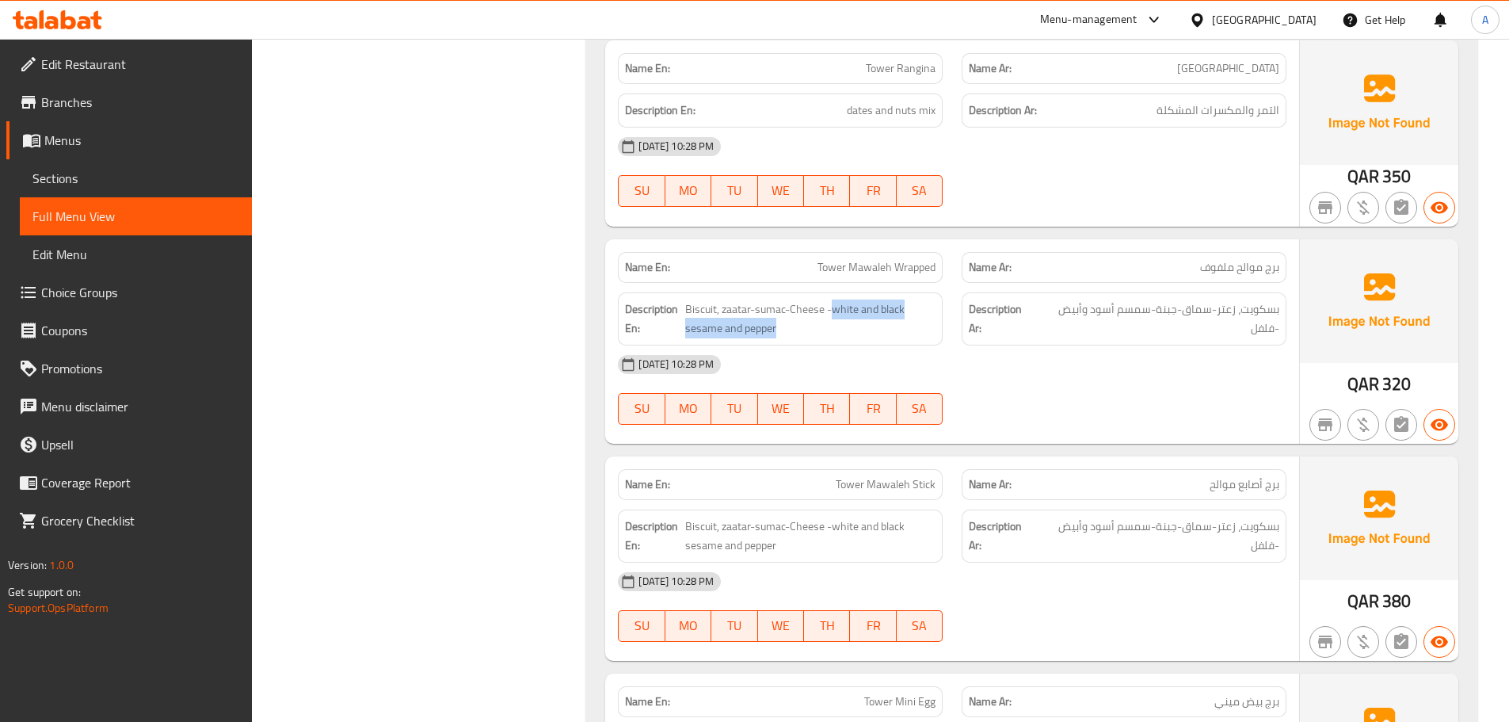
scroll to position [12507, 0]
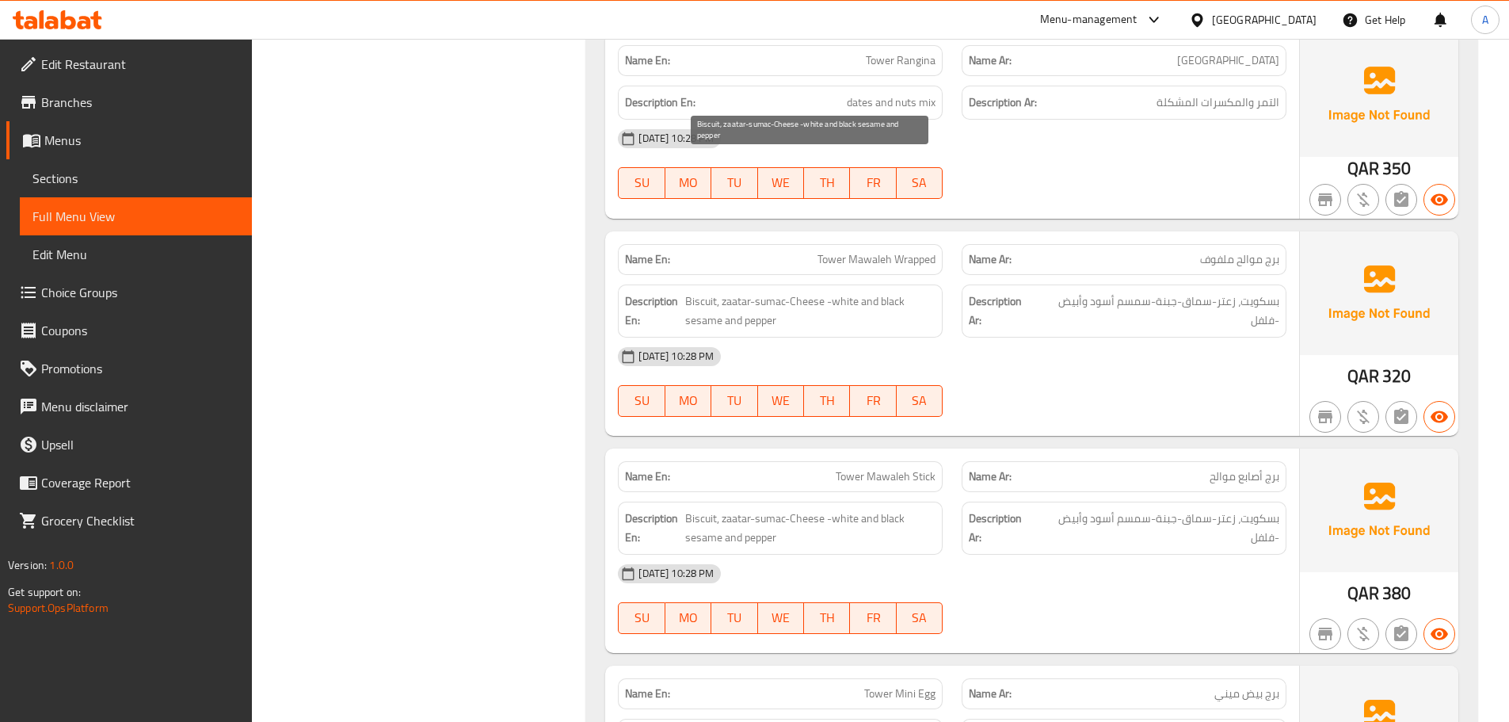
click at [807, 292] on span "Biscuit, zaatar-sumac-Cheese -white and black sesame and pepper" at bounding box center [810, 311] width 250 height 39
click at [721, 292] on span "Biscuit, zaatar-sumac-Cheese -white and black sesame and pepper" at bounding box center [810, 311] width 250 height 39
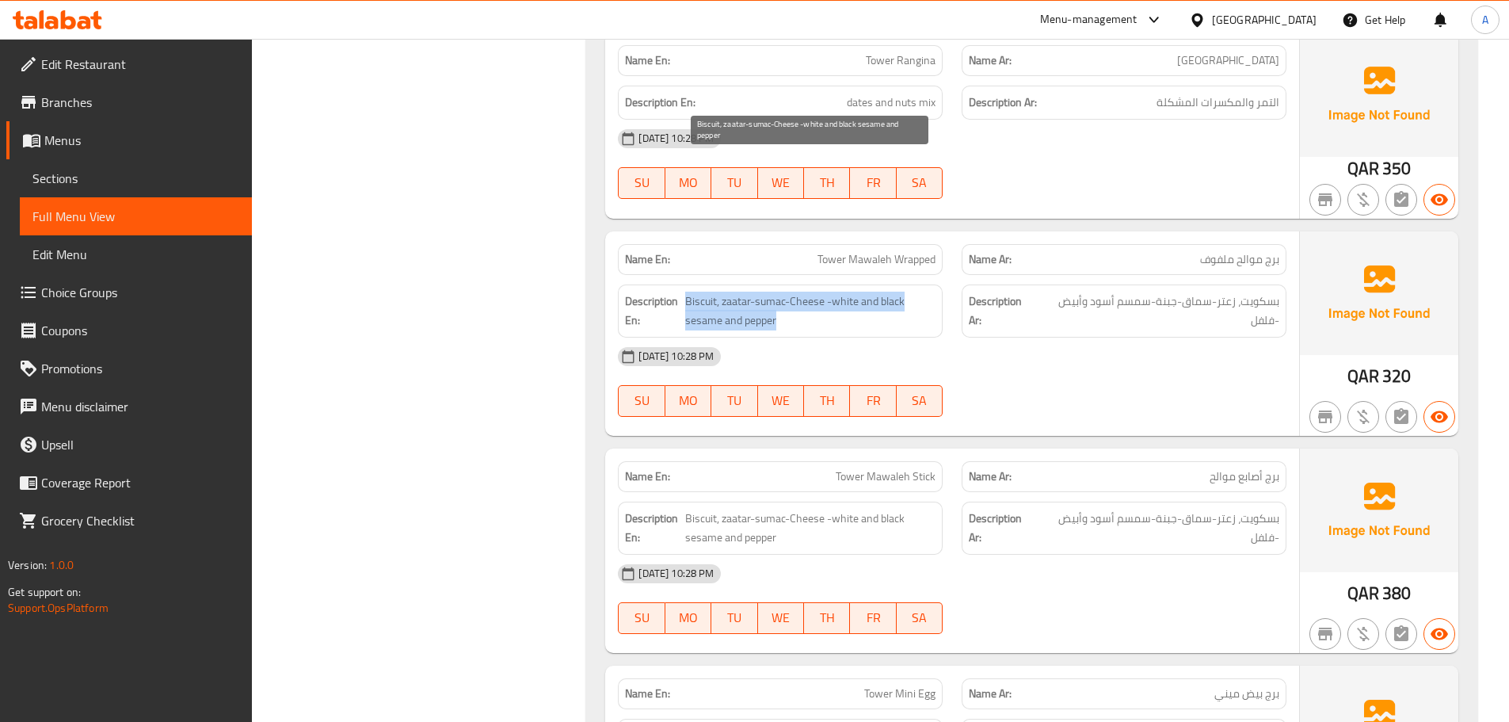
copy span "Biscuit, zaatar-sumac-Cheese -white and black sesame and pepper"
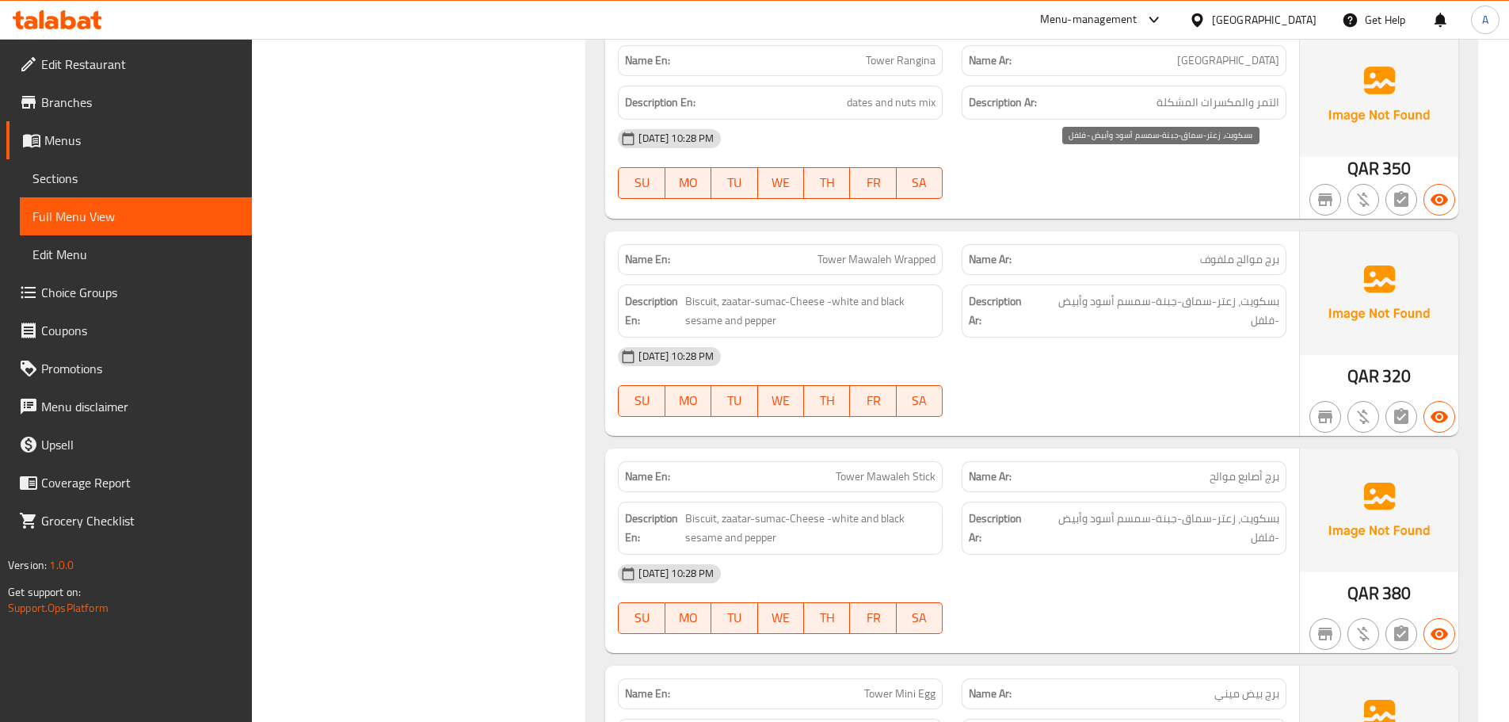
click at [1159, 292] on span "بسكويت، زعتر-سماق-جبنة-سمسم أسود وأبيض -فلفل" at bounding box center [1159, 311] width 242 height 39
copy div "بسكويت، زعتر-سماق-جبنة-سمسم أسود وأبيض -فلفل"
click at [648, 509] on strong "Description En:" at bounding box center [653, 528] width 56 height 39
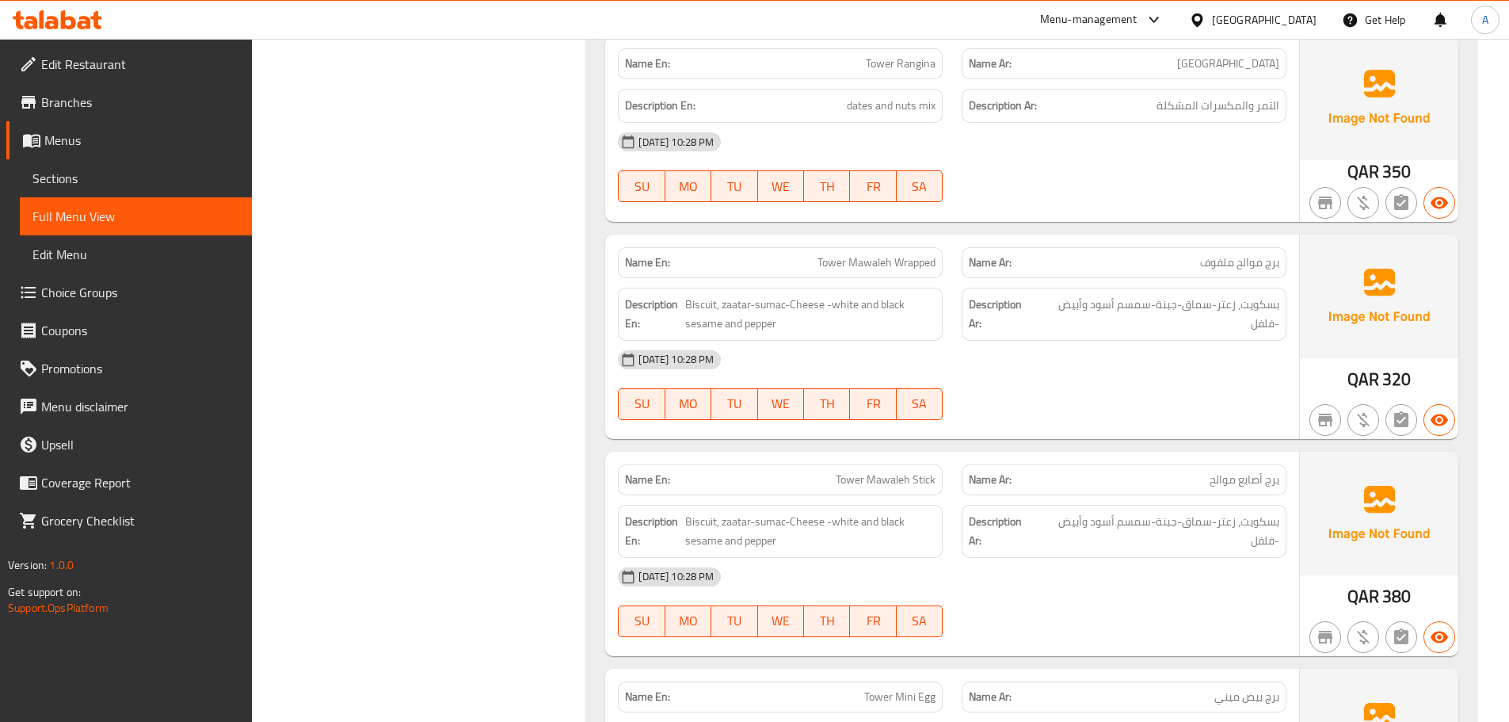
scroll to position [5433, 0]
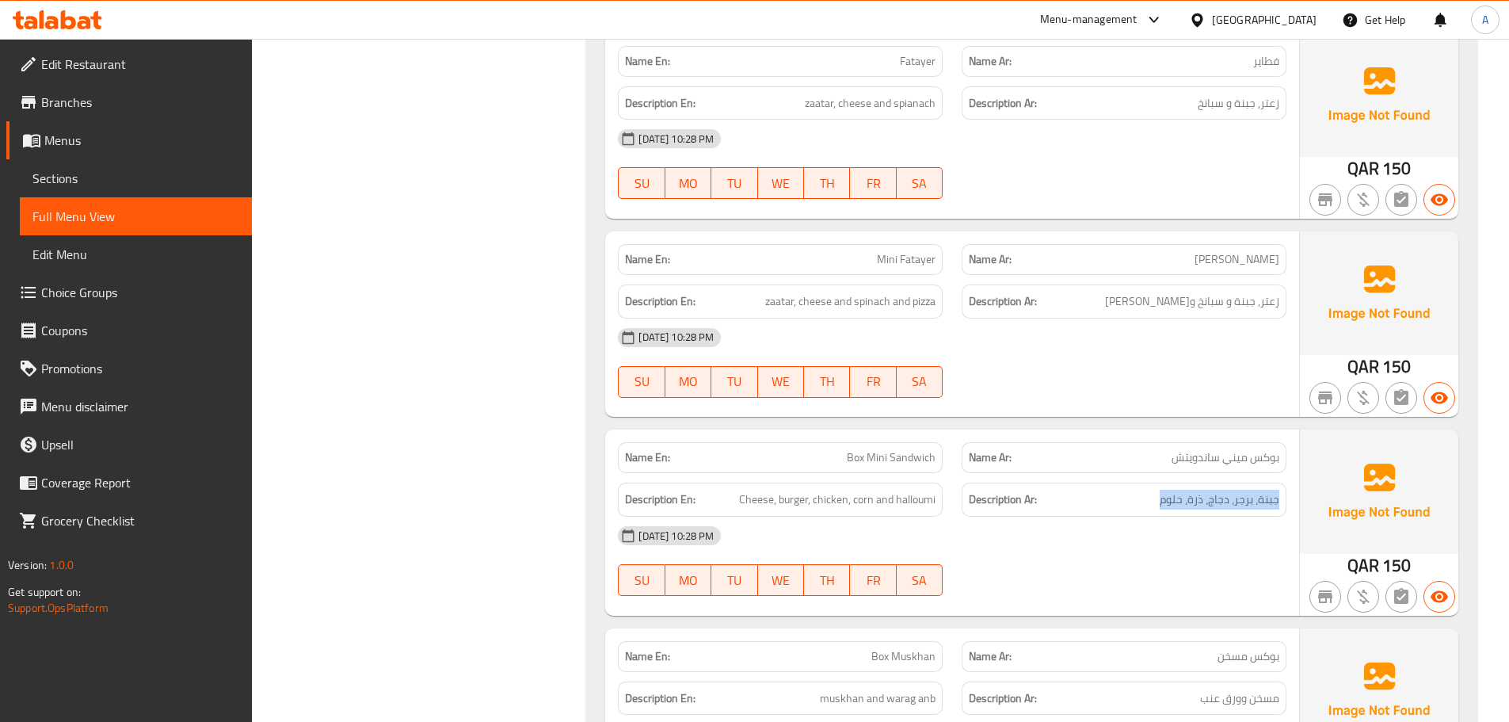
drag, startPoint x: 1283, startPoint y: 403, endPoint x: 916, endPoint y: 403, distance: 366.9
click at [1147, 483] on div "Description Ar: جبنة، برجر، دجاج، ذرة، حلوم" at bounding box center [1124, 500] width 325 height 34
drag, startPoint x: 737, startPoint y: 403, endPoint x: 943, endPoint y: 400, distance: 206.0
click at [943, 483] on div "Description En: Cheese, burger, chicken, corn and halloumi" at bounding box center [780, 500] width 325 height 34
type button "2"
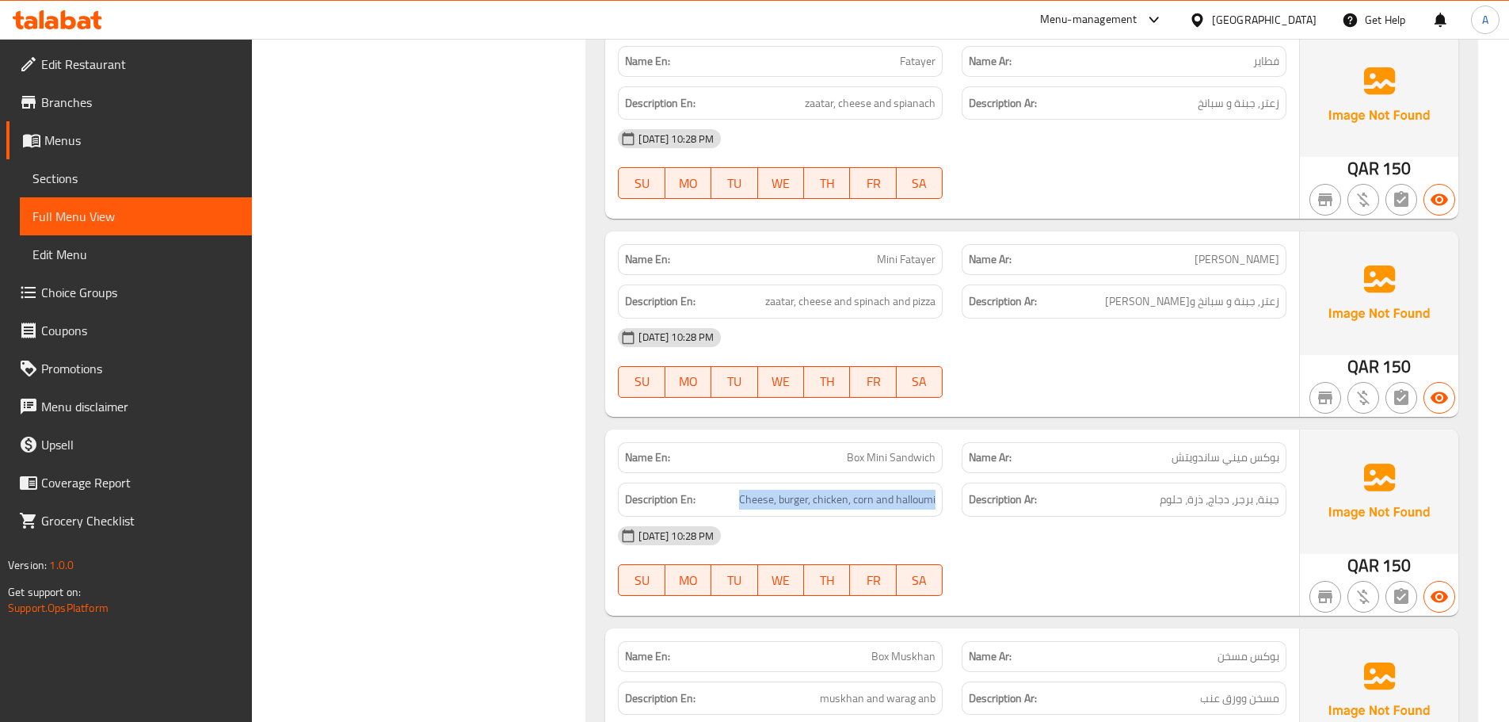
click at [744, 366] on button "TU" at bounding box center [735, 382] width 46 height 32
drag, startPoint x: 813, startPoint y: 597, endPoint x: 945, endPoint y: 595, distance: 131.6
click at [945, 672] on div "Description En: muskhan and warag anb" at bounding box center [781, 698] width 344 height 53
drag, startPoint x: 1252, startPoint y: 600, endPoint x: 1099, endPoint y: 627, distance: 155.3
click at [1186, 681] on div "Description Ar: مسخن وورق عنب" at bounding box center [1124, 698] width 325 height 34
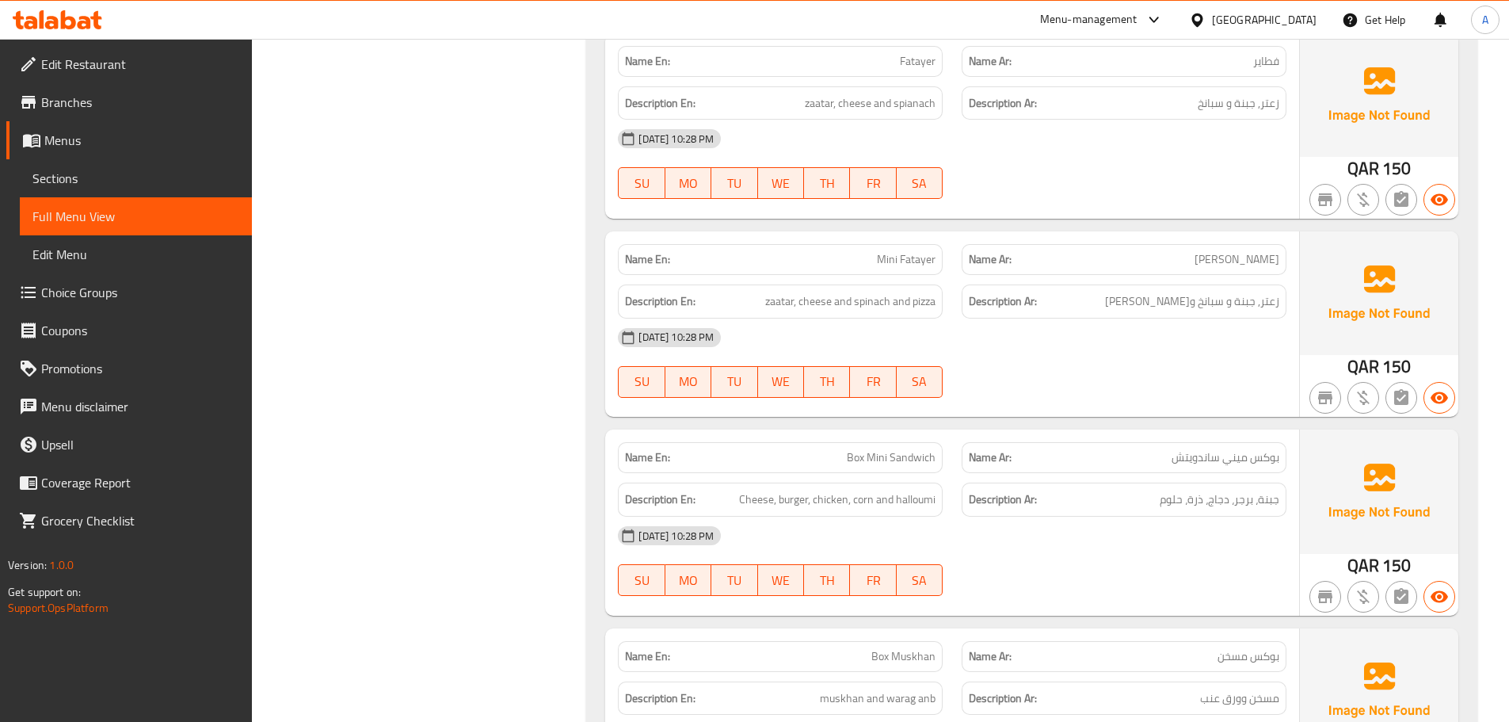
scroll to position [5829, 0]
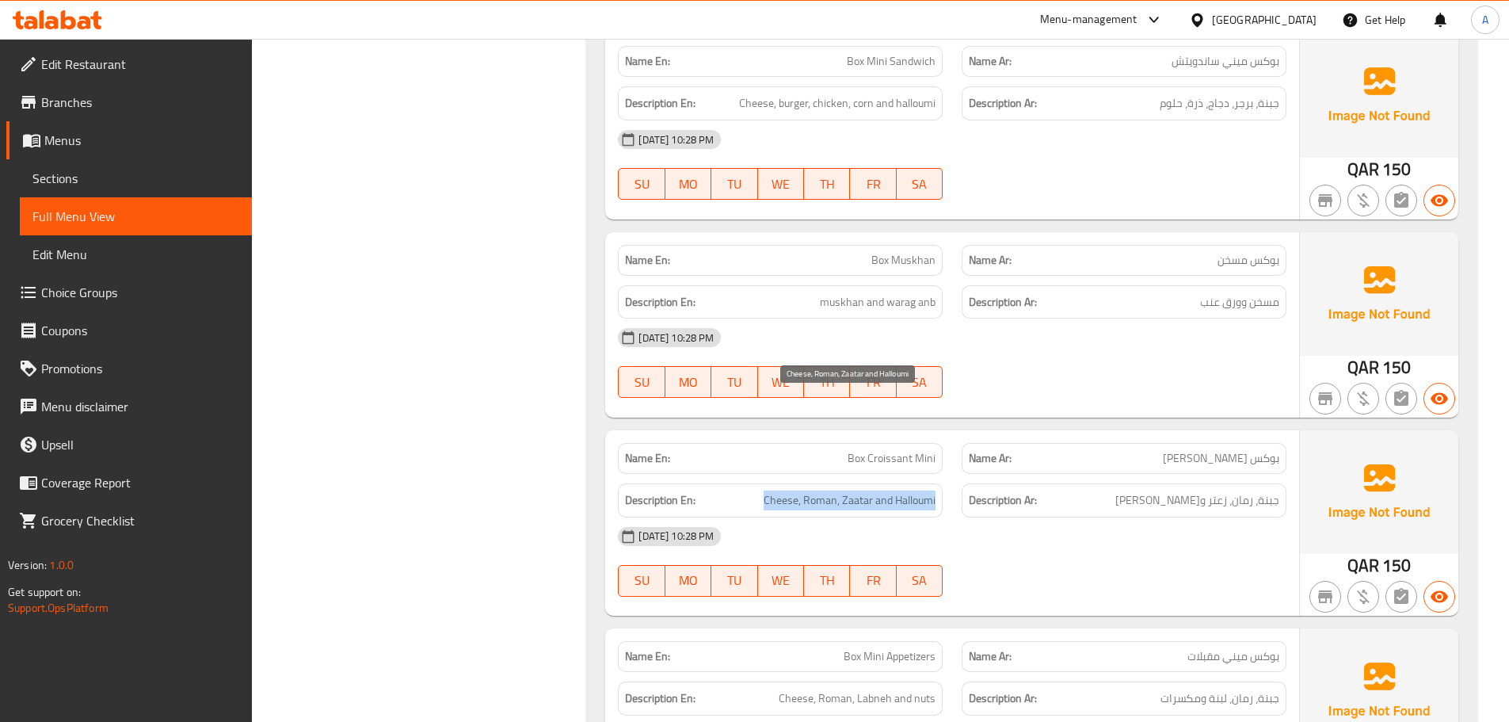
drag, startPoint x: 756, startPoint y: 401, endPoint x: 1012, endPoint y: 396, distance: 256.0
click at [973, 474] on div "Description En: Cheese, Roman, Zaatar and Halloumi Description Ar: جبنة، رمان، …" at bounding box center [953, 500] width 688 height 53
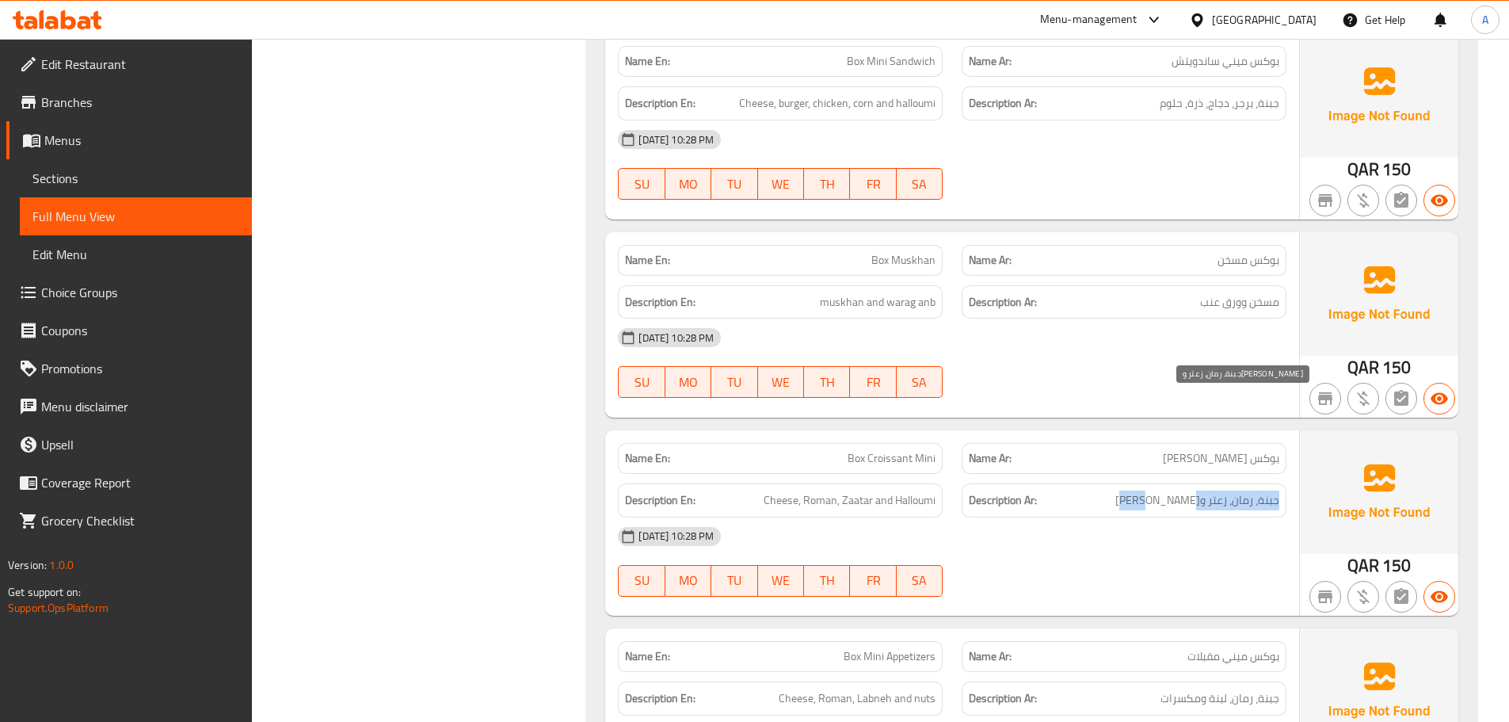
drag, startPoint x: 1284, startPoint y: 403, endPoint x: 1087, endPoint y: 424, distance: 197.7
click at [1105, 483] on div "Description Ar: جبنة، رمان، زعتر وحلومي" at bounding box center [1124, 500] width 325 height 34
click at [756, 490] on h6 "Description En: Cheese, Roman, Zaatar and Halloumi" at bounding box center [780, 500] width 311 height 20
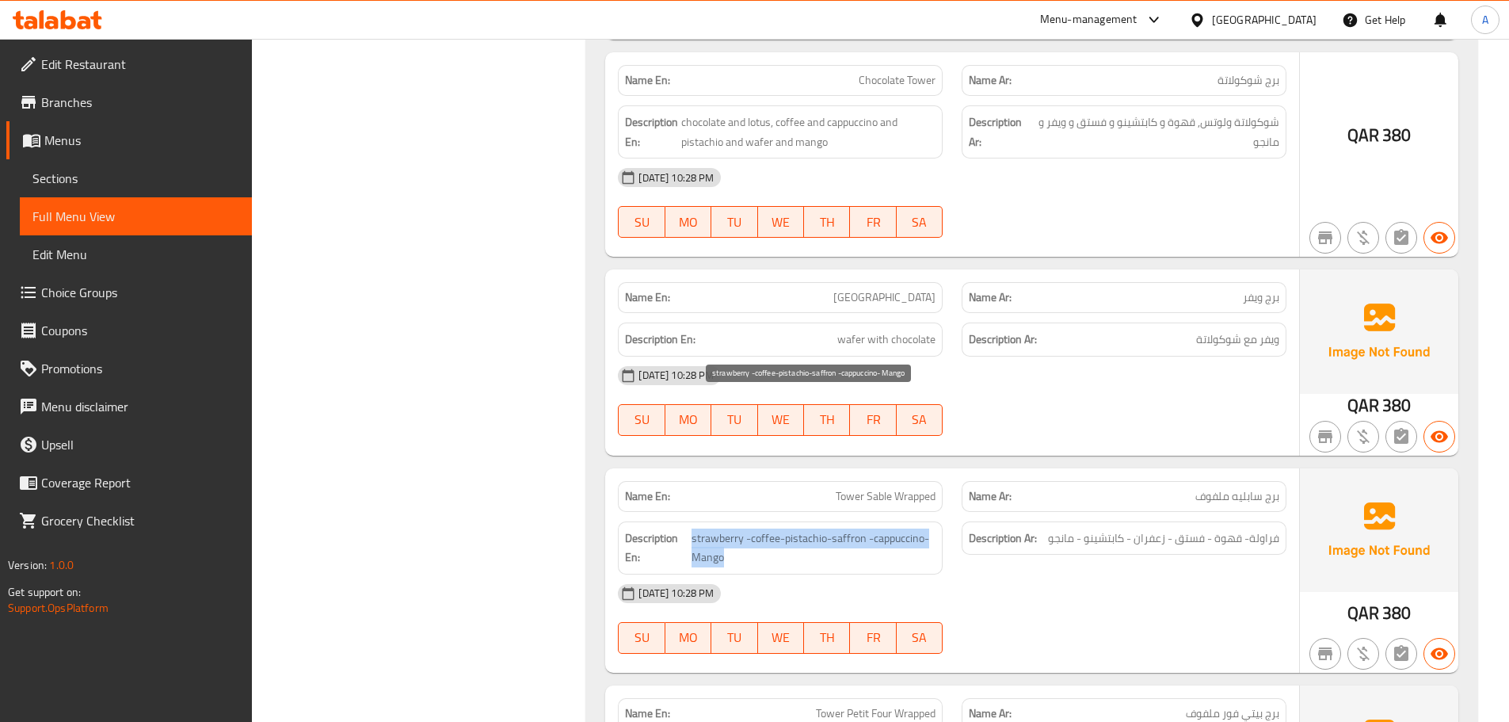
drag, startPoint x: 697, startPoint y: 399, endPoint x: 891, endPoint y: 421, distance: 196.2
click at [891, 529] on span "strawberry -coffee-pistachio-saffron -cappuccino- Mango" at bounding box center [814, 548] width 244 height 39
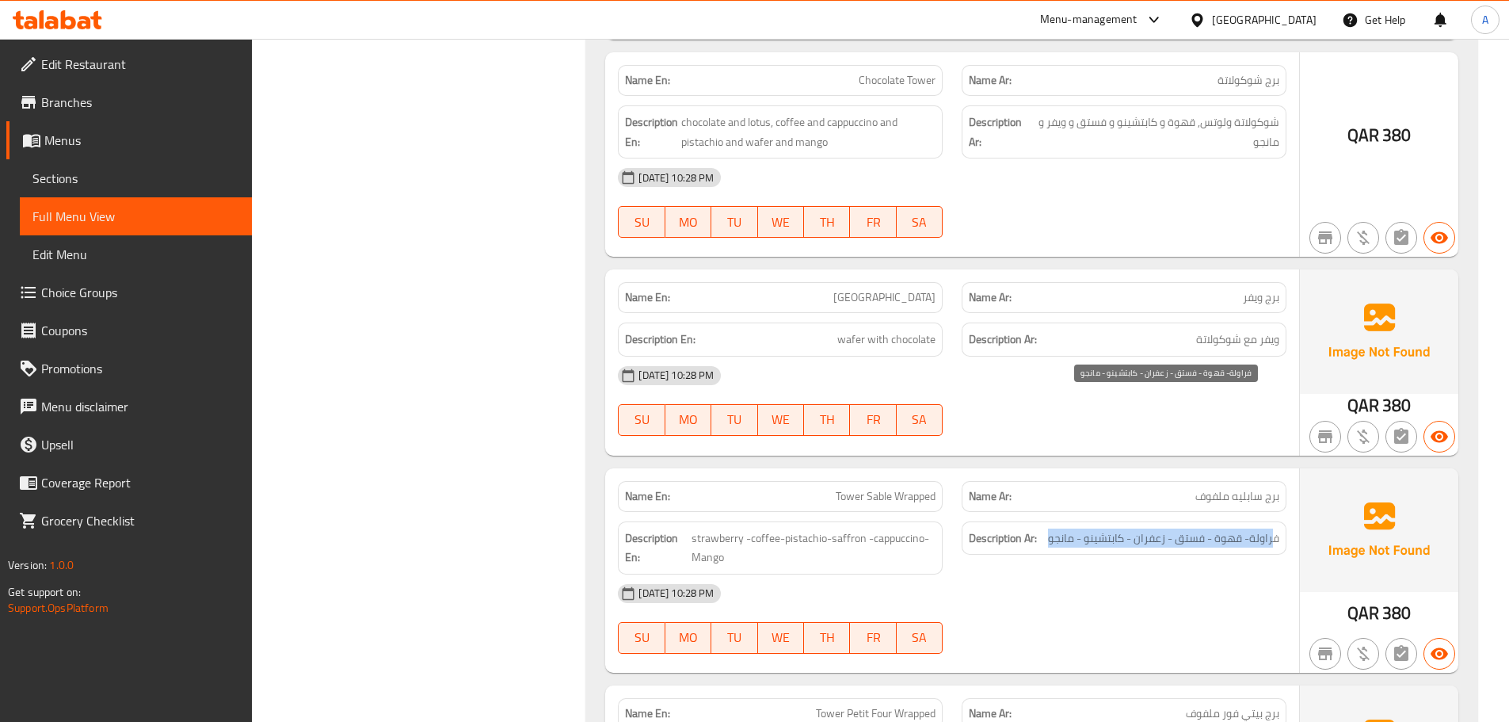
drag, startPoint x: 1274, startPoint y: 404, endPoint x: 1049, endPoint y: 408, distance: 225.1
click at [1049, 529] on span "فراولة- قهوة - فستق - زعفران - كابتشينو - مانجو" at bounding box center [1163, 539] width 231 height 20
click at [720, 512] on div "Description En: strawberry -coffee-pistachio-saffron -cappuccino- Mango" at bounding box center [781, 548] width 344 height 72
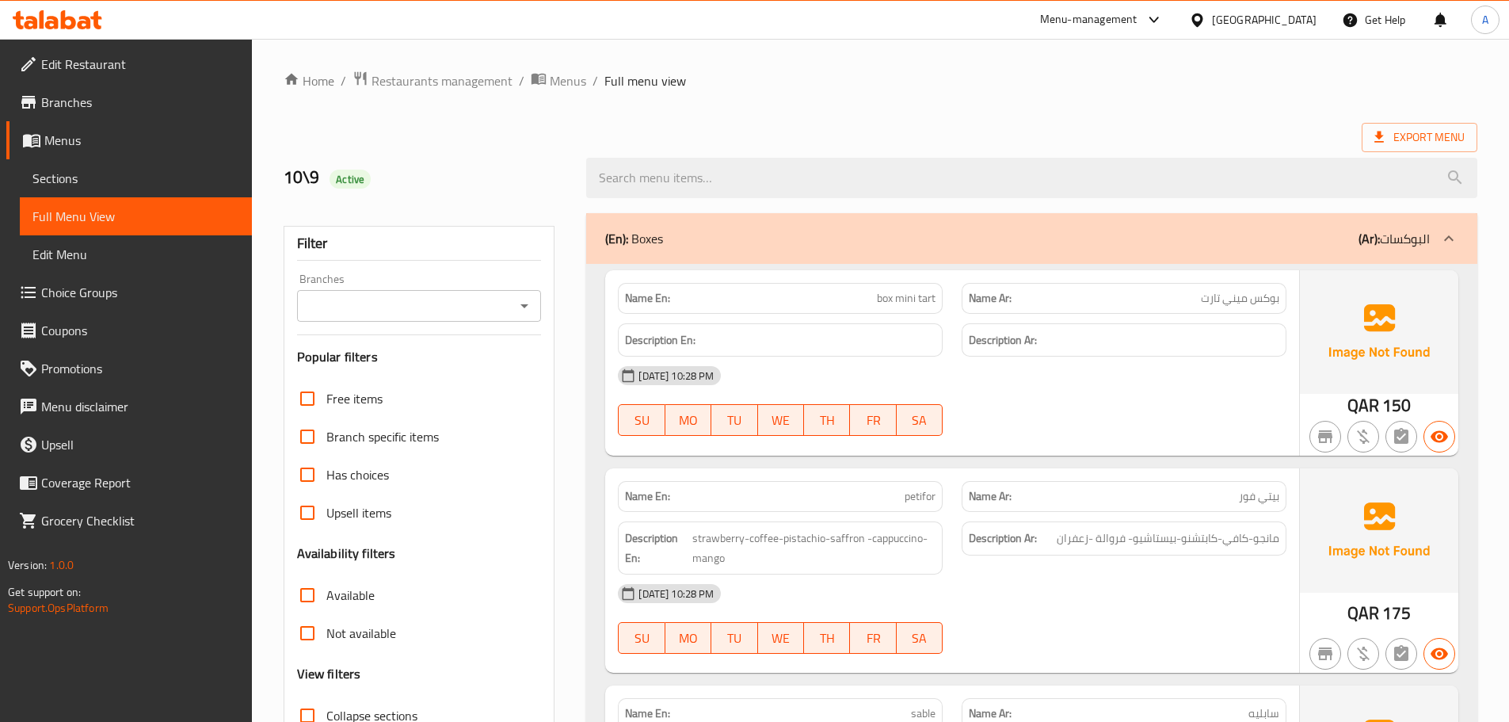
scroll to position [4245, 0]
